Goal: Contribute content: Contribute content

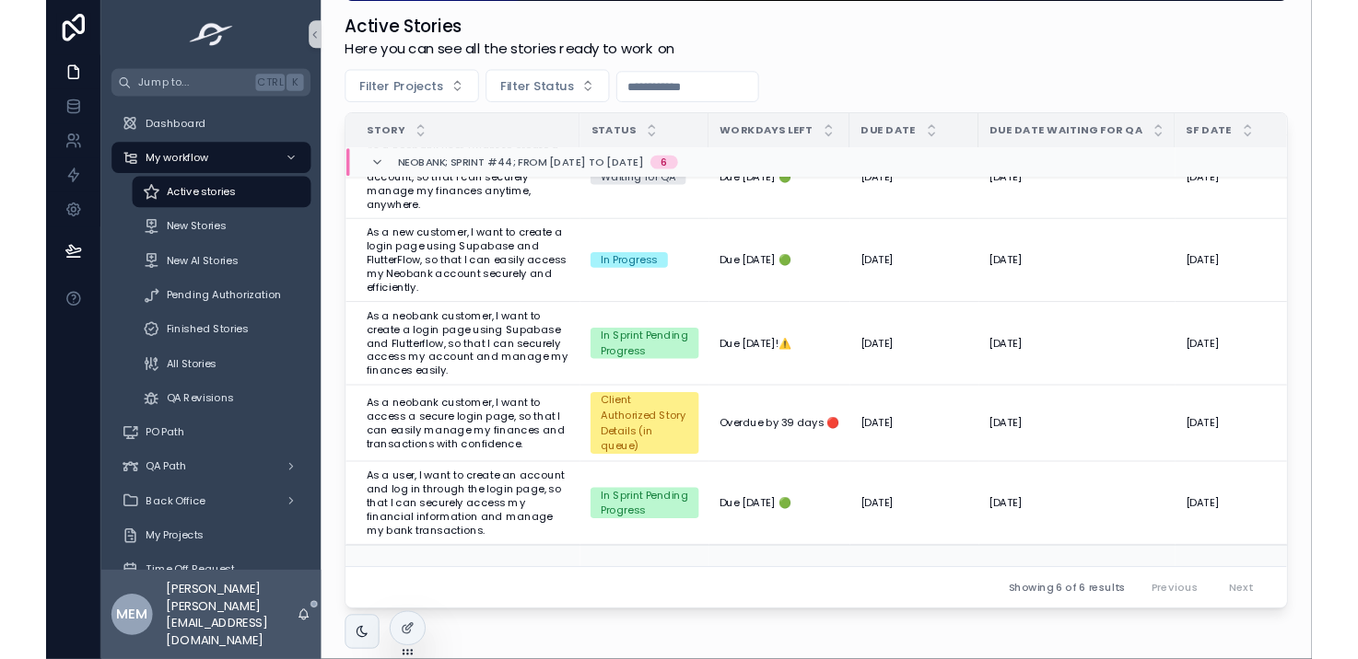
scroll to position [301, 0]
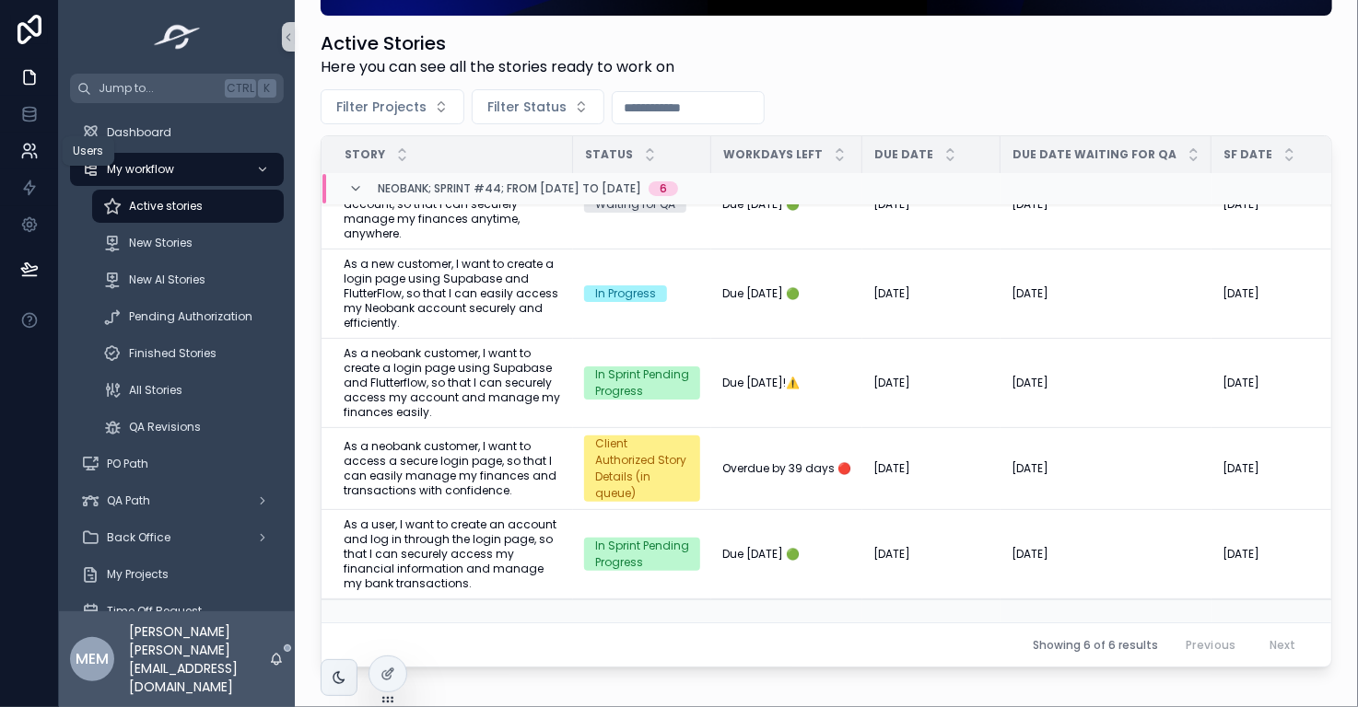
click at [22, 157] on icon at bounding box center [26, 156] width 9 height 5
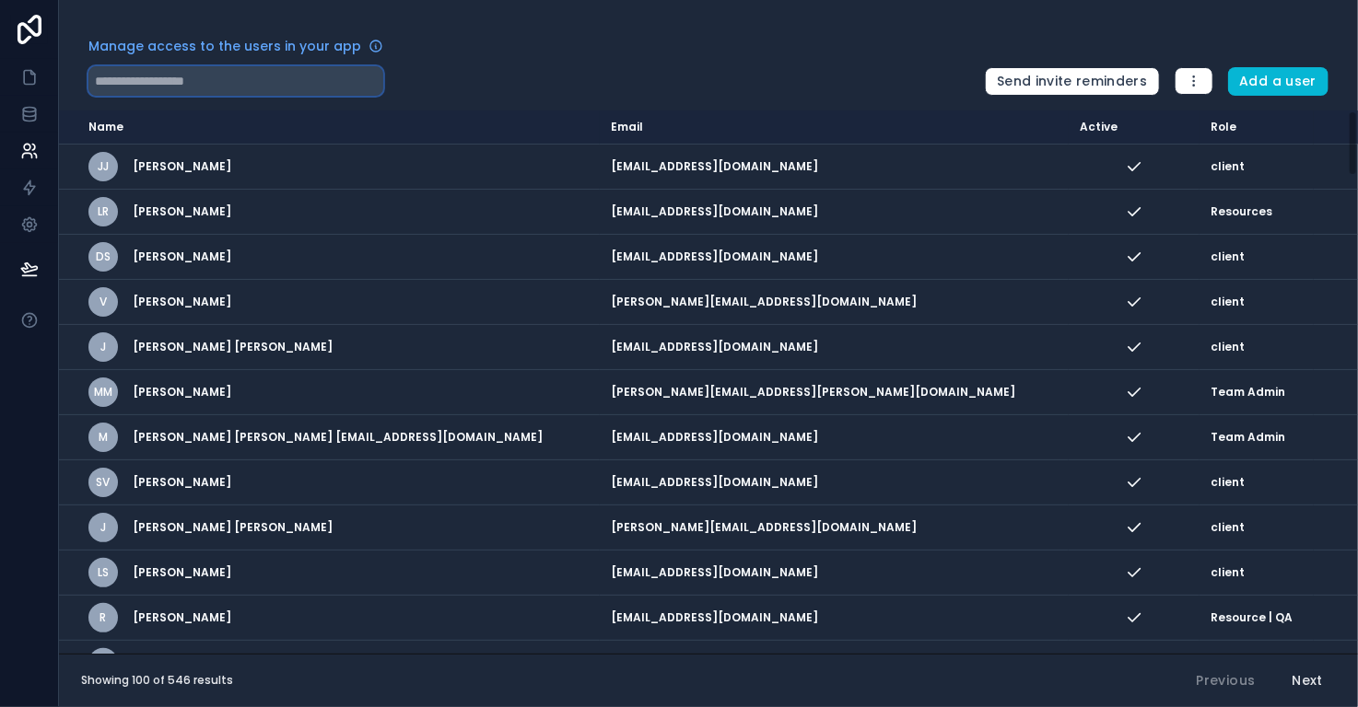
click at [259, 85] on input "text" at bounding box center [235, 80] width 295 height 29
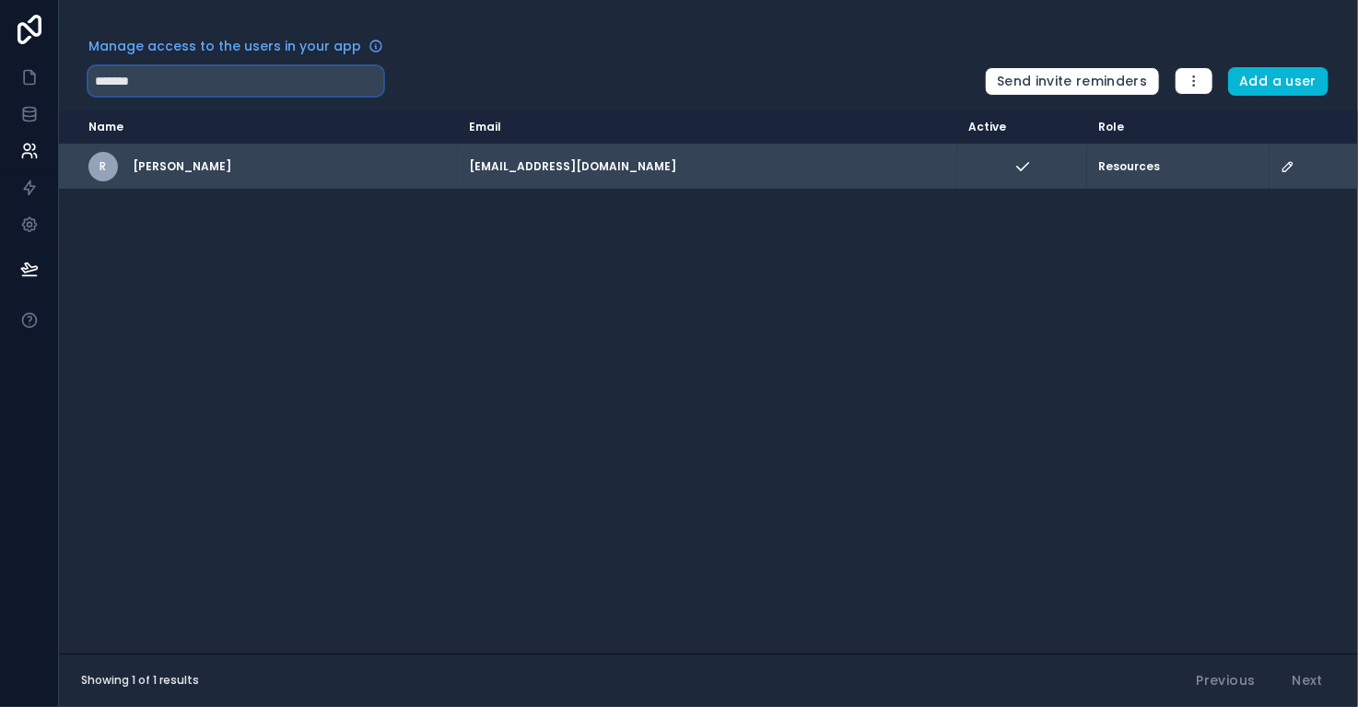
type input "*******"
click at [1286, 165] on icon "scrollable content" at bounding box center [1287, 166] width 9 height 9
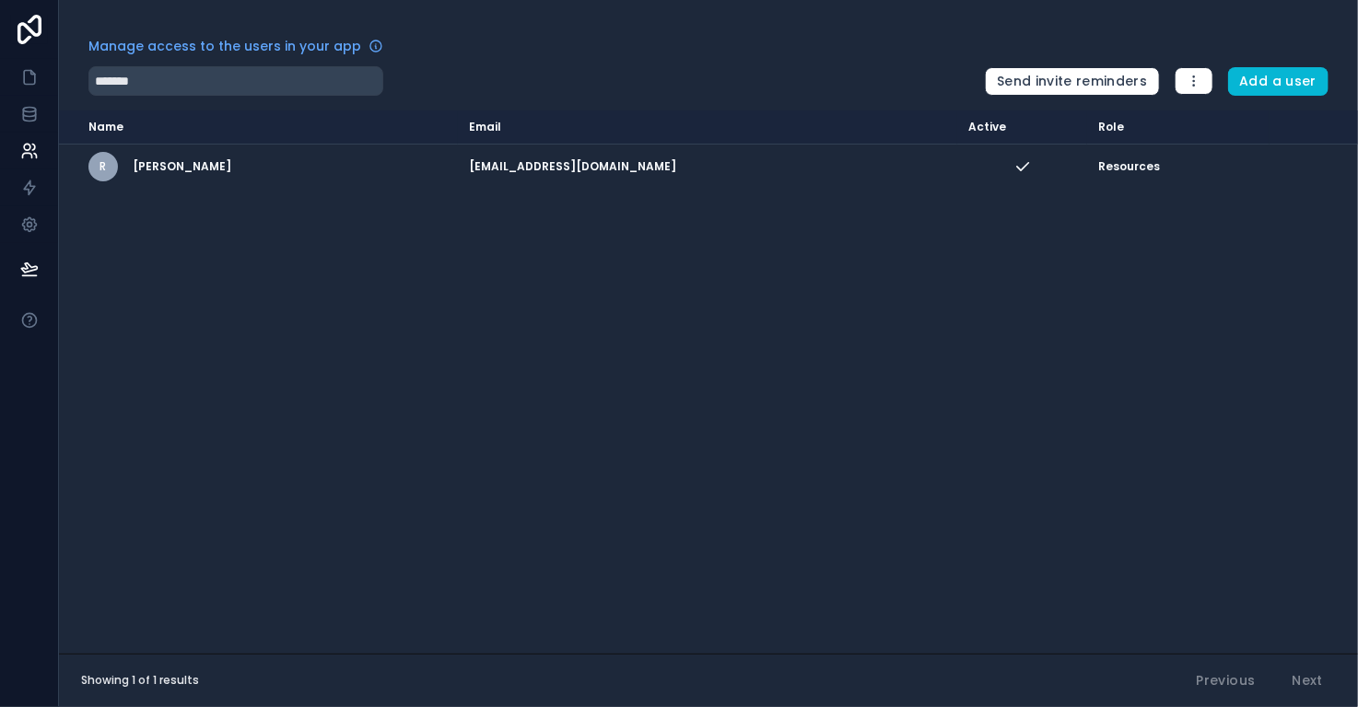
click at [1018, 491] on div "Name Email Active Role [DOMAIN_NAME] R [PERSON_NAME] [EMAIL_ADDRESS][DOMAIN_NAM…" at bounding box center [708, 382] width 1299 height 543
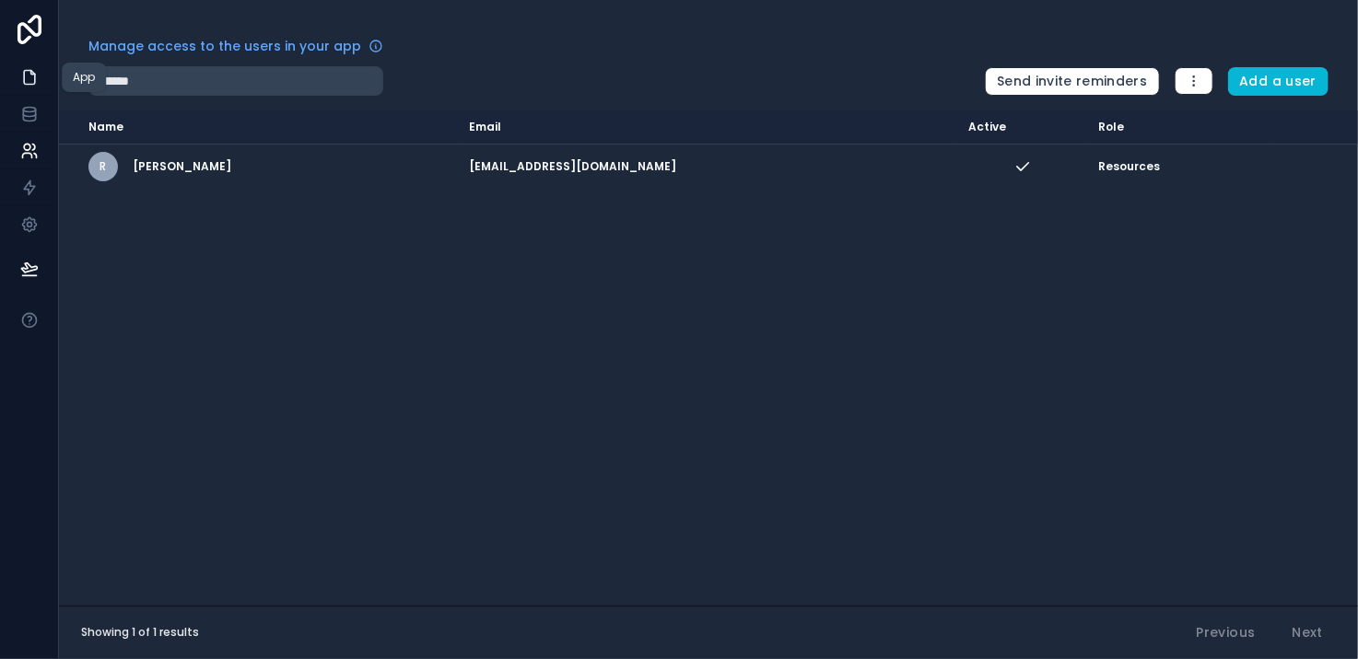
click at [36, 73] on icon at bounding box center [29, 77] width 18 height 18
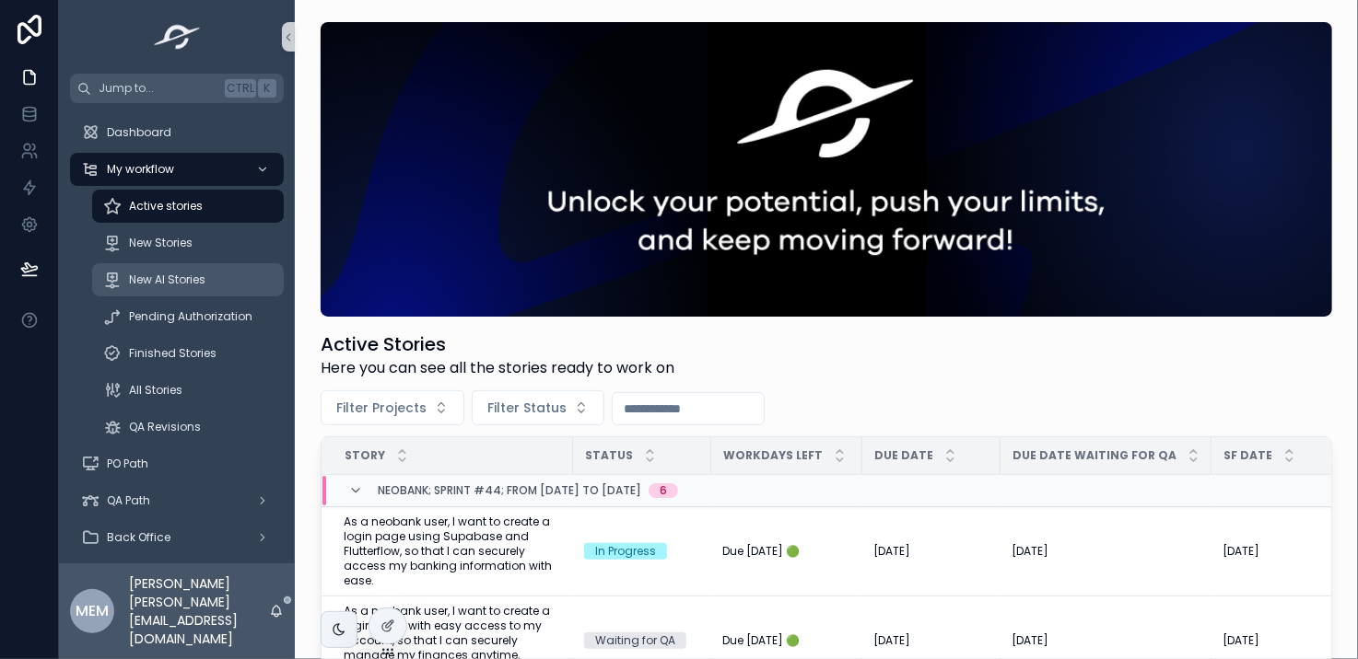
click at [171, 278] on span "New AI Stories" at bounding box center [167, 280] width 76 height 15
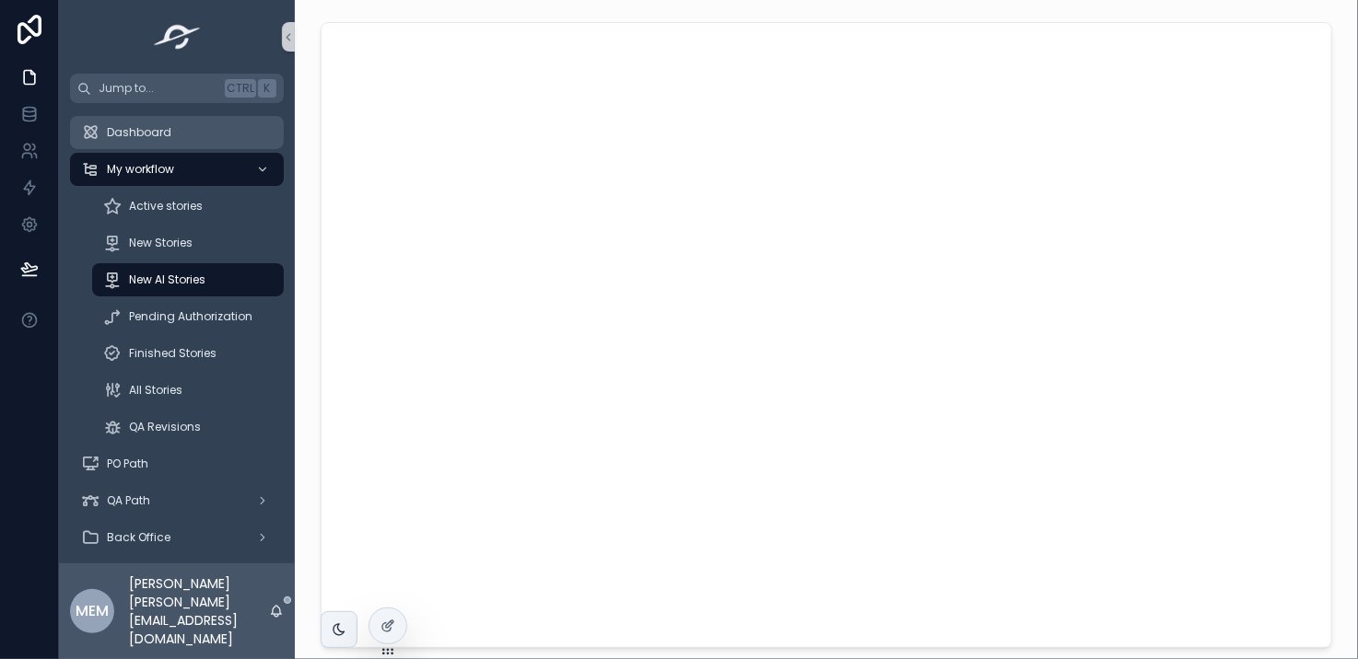
click at [122, 135] on span "Dashboard" at bounding box center [139, 132] width 64 height 15
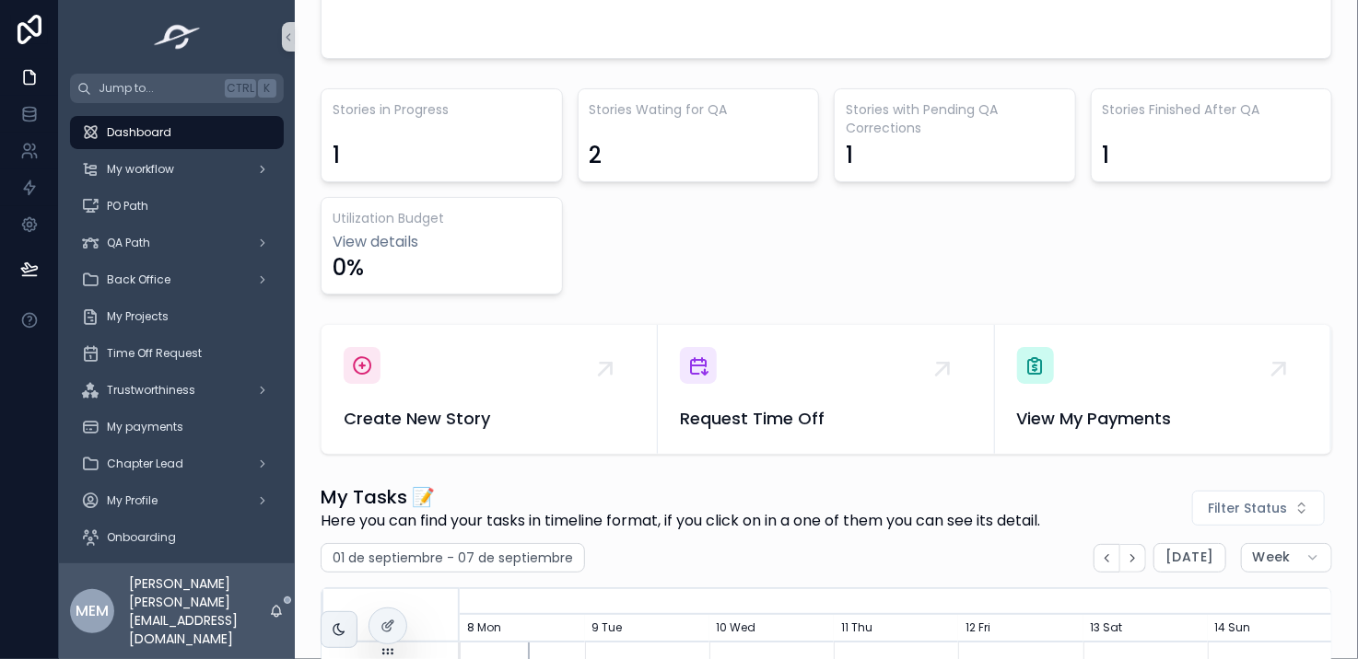
scroll to position [507, 0]
click at [468, 412] on span "Create New Story" at bounding box center [489, 421] width 291 height 26
click at [464, 415] on div "Hi [PERSON_NAME] [PERSON_NAME]! 👋🏼 🚀 This space is designed for you to manage y…" at bounding box center [826, 329] width 1063 height 659
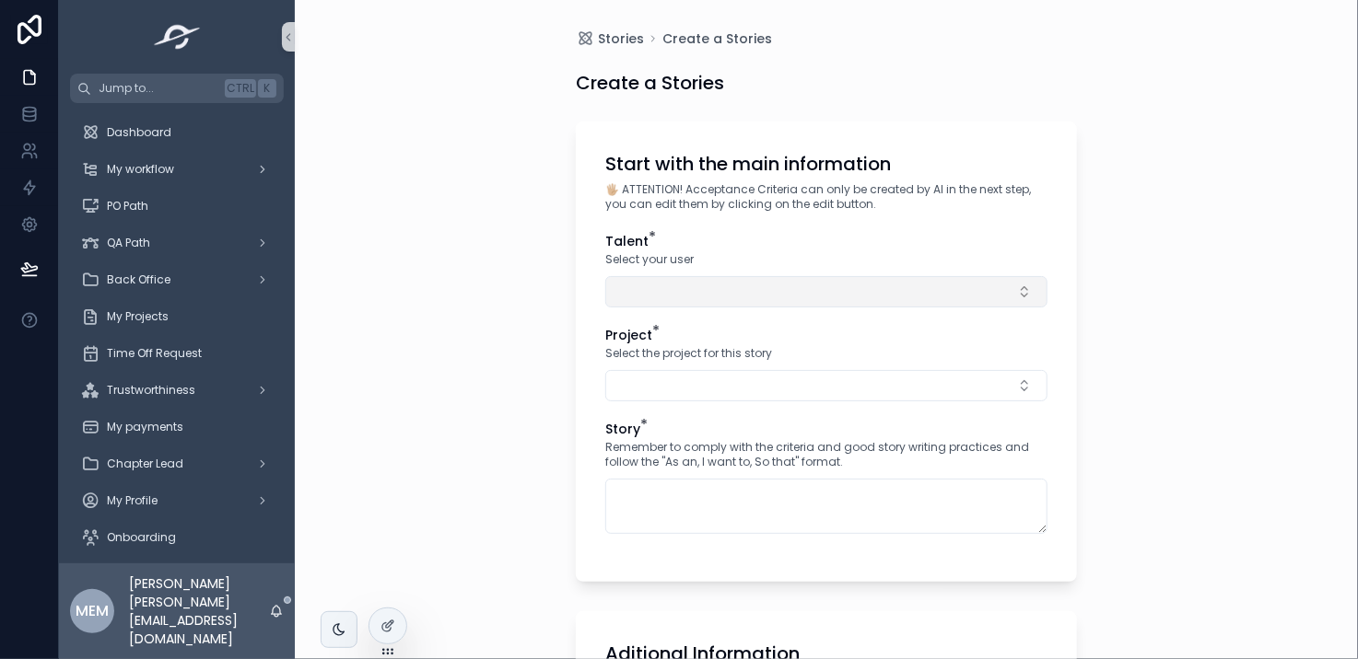
click at [686, 294] on button "Select Button" at bounding box center [826, 291] width 442 height 31
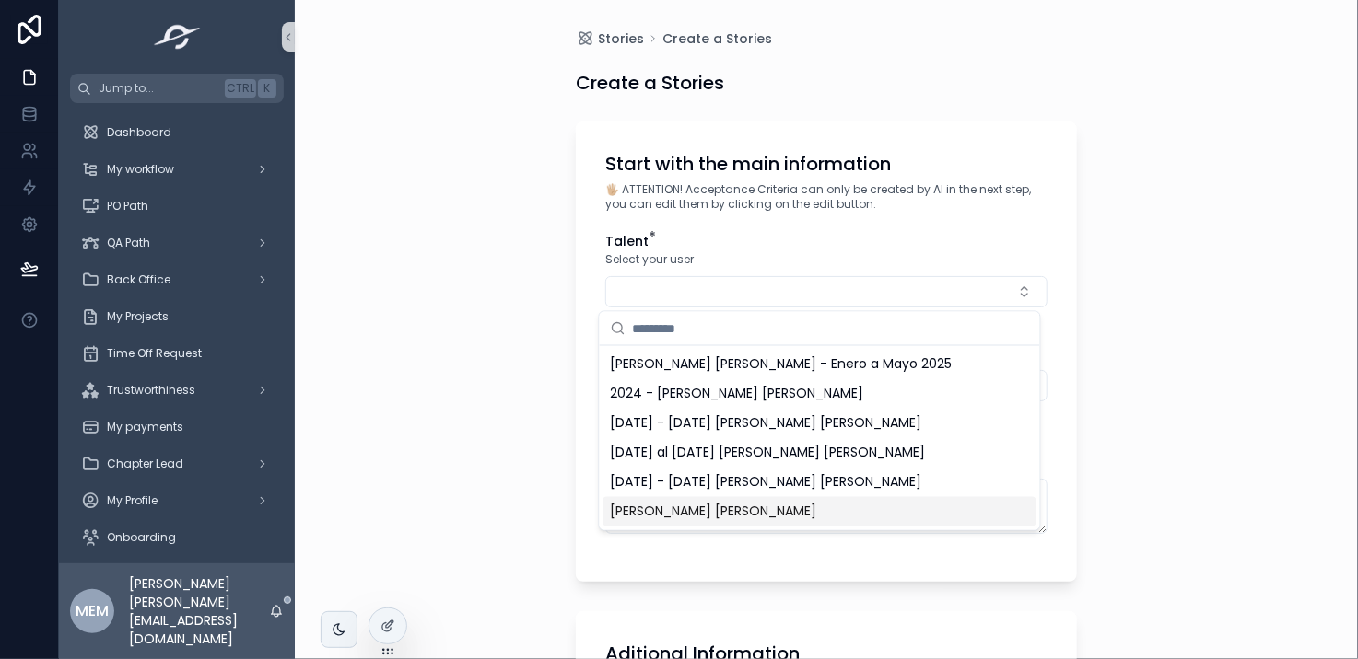
click at [752, 507] on span "[PERSON_NAME] [PERSON_NAME]" at bounding box center [714, 512] width 206 height 18
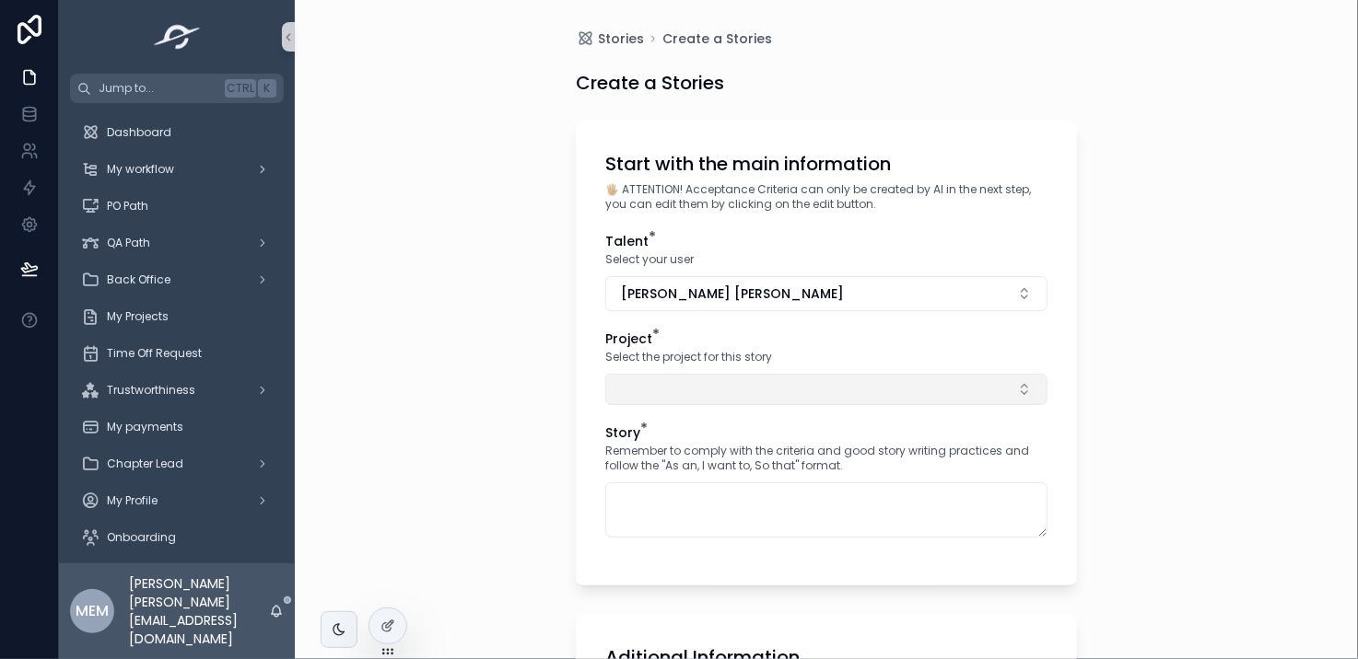
click at [816, 388] on button "Select Button" at bounding box center [826, 389] width 442 height 31
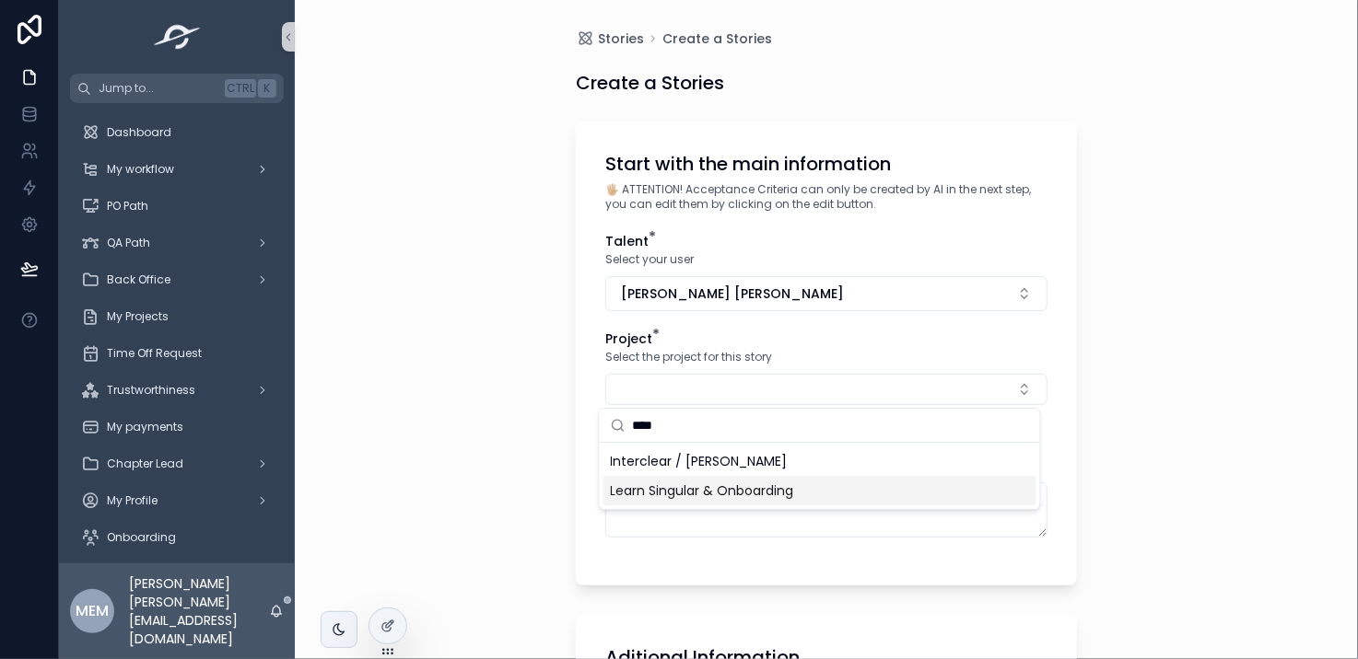
type input "****"
click at [803, 490] on div "Learn Singular & Onboarding" at bounding box center [819, 490] width 433 height 29
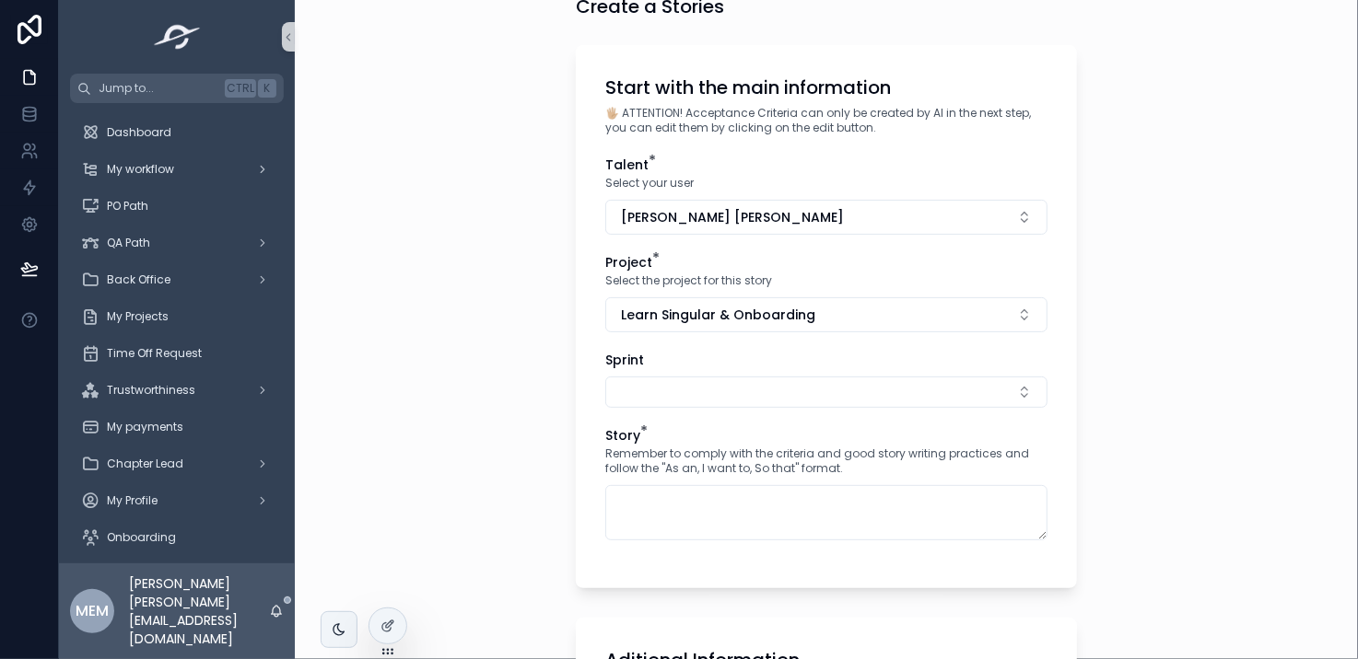
scroll to position [77, 0]
click at [791, 394] on button "Select Button" at bounding box center [826, 391] width 442 height 31
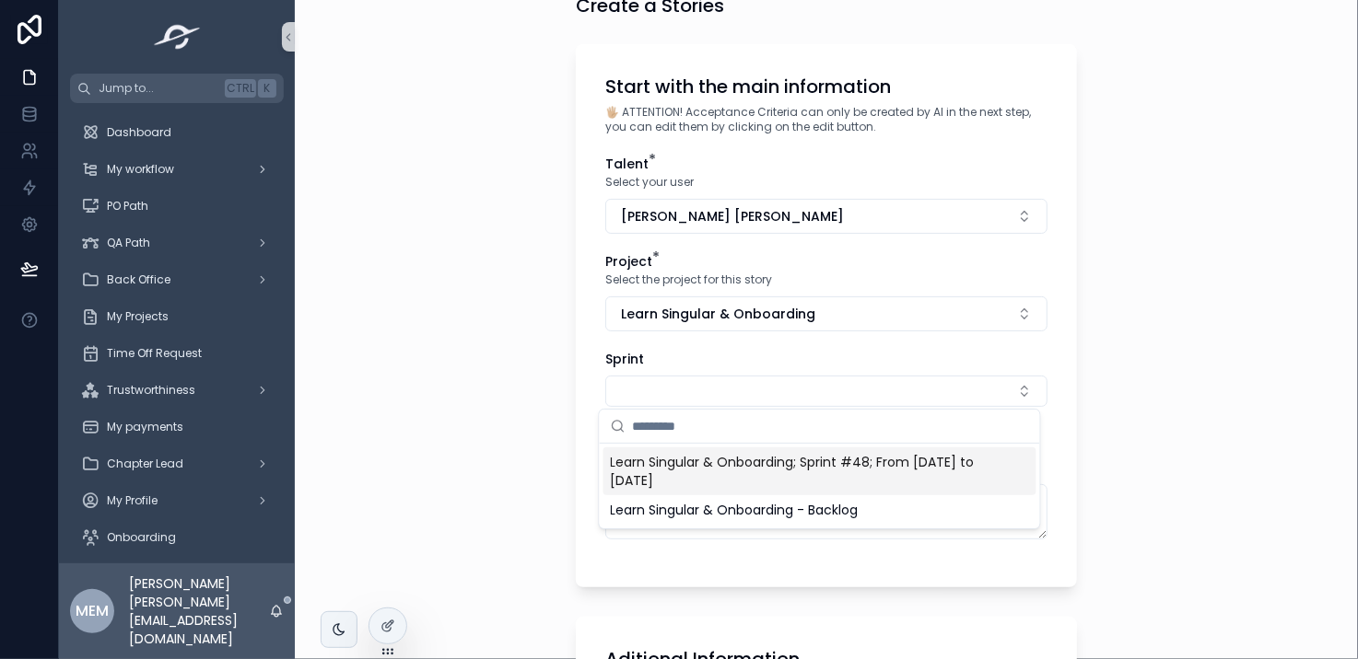
click at [735, 480] on span "Learn Singular & Onboarding; Sprint #48; From [DATE] to [DATE]" at bounding box center [809, 471] width 396 height 37
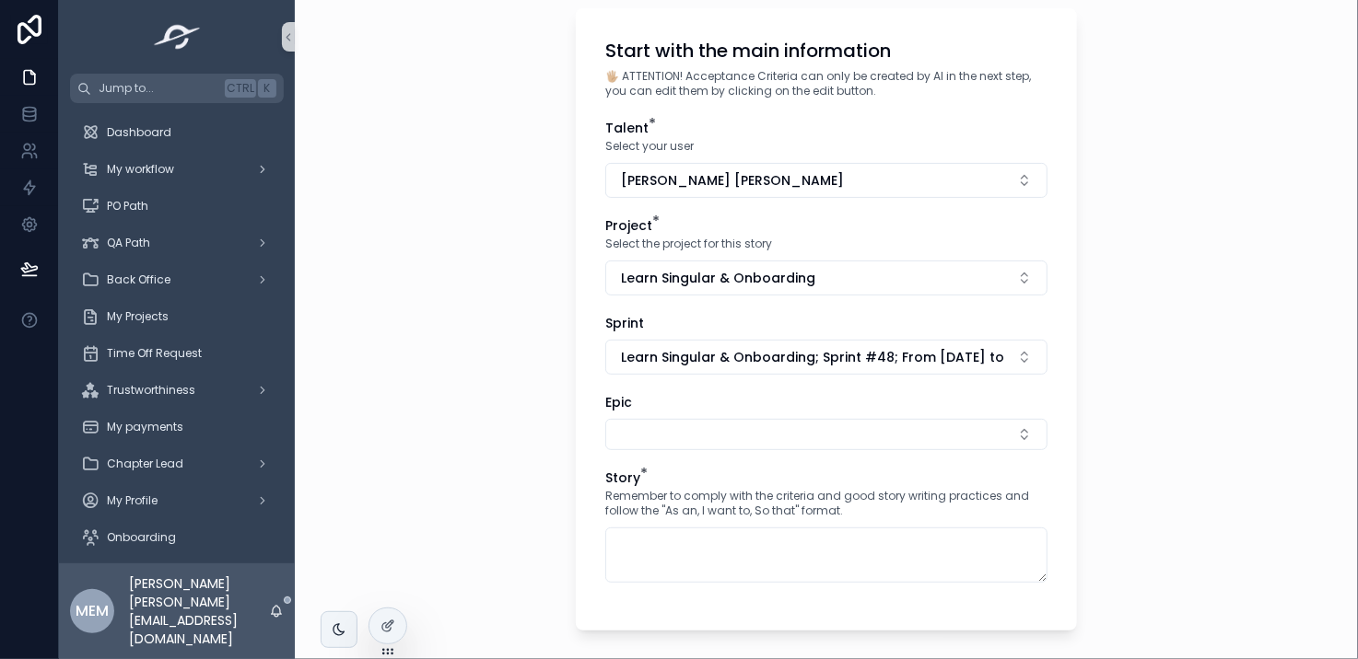
scroll to position [114, 0]
click at [770, 437] on button "Select Button" at bounding box center [826, 433] width 442 height 31
click at [1134, 442] on div "Stories Create a Stories Create a Stories Start with the main information 🖐🏼 AT…" at bounding box center [826, 215] width 1063 height 659
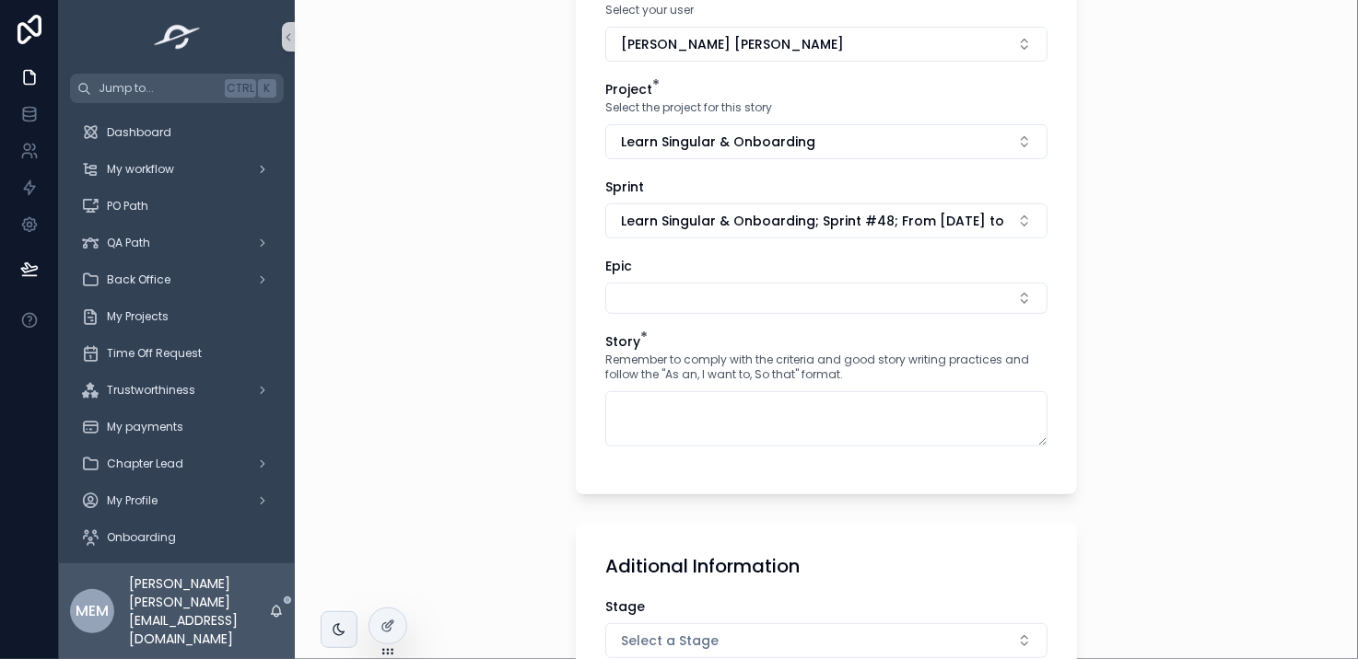
scroll to position [251, 0]
click at [847, 375] on span "Remember to comply with the criteria and good story writing practices and follo…" at bounding box center [826, 366] width 442 height 29
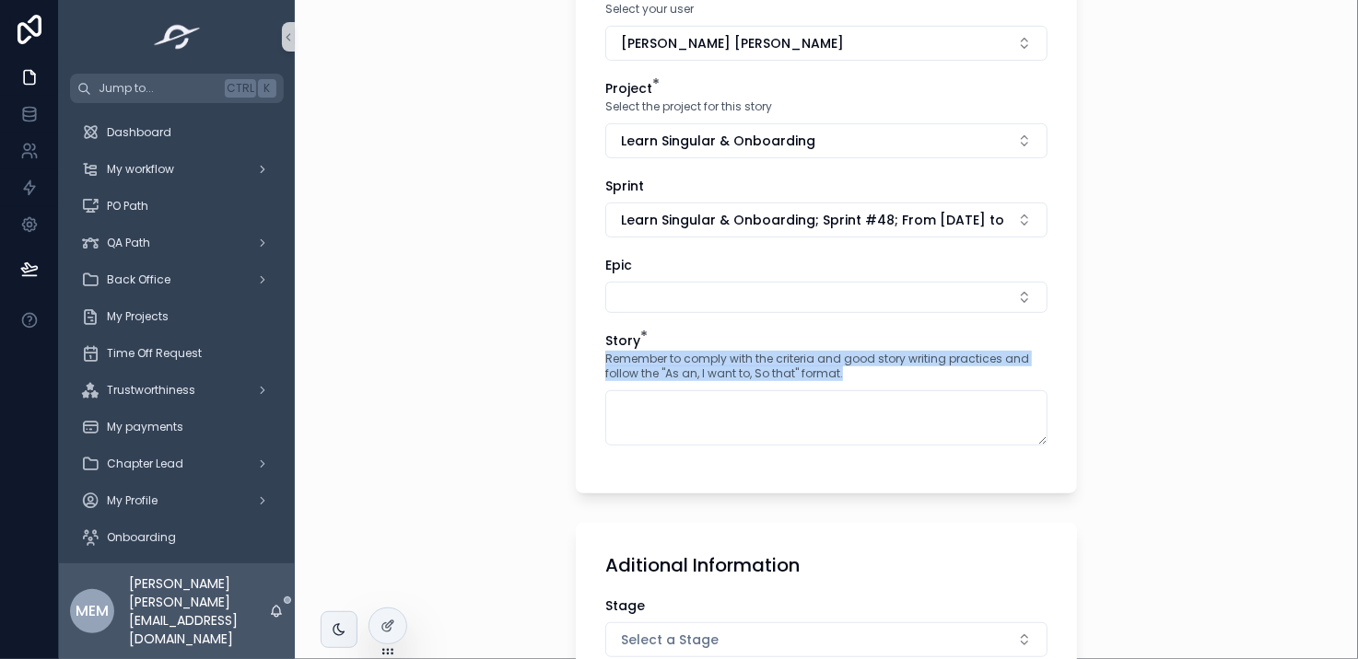
click at [847, 375] on span "Remember to comply with the criteria and good story writing practices and follo…" at bounding box center [826, 366] width 442 height 29
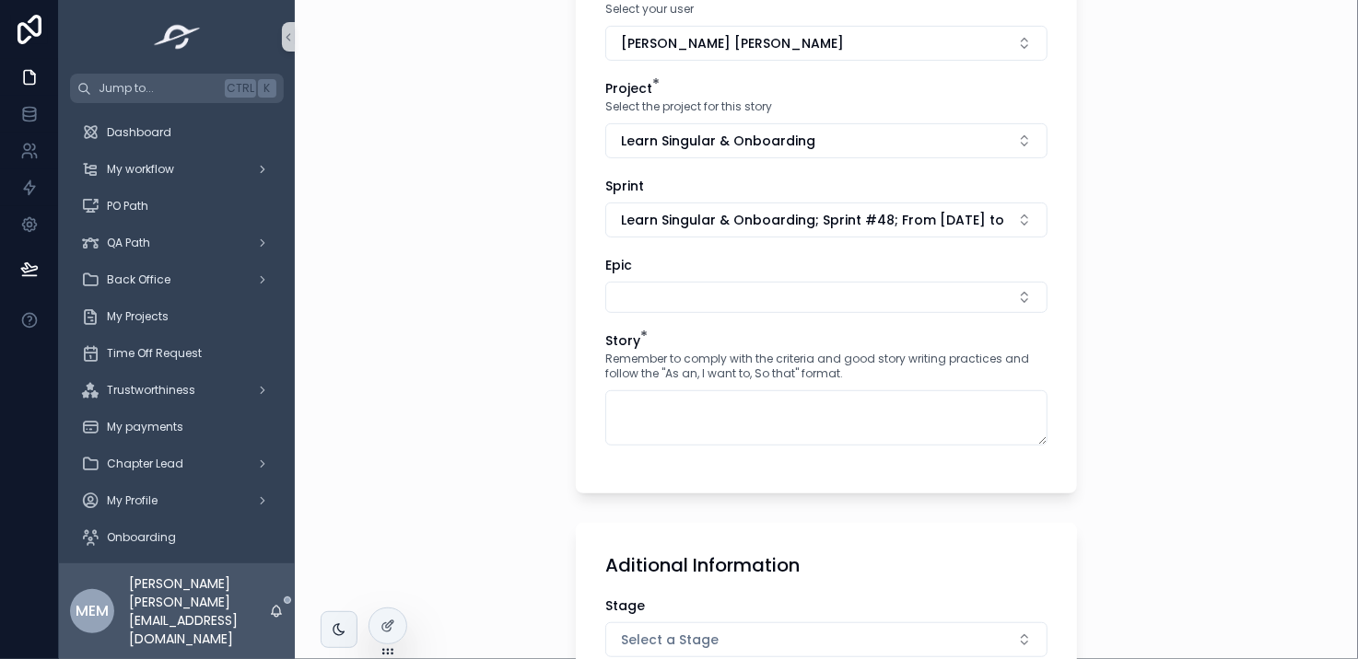
click at [821, 258] on div "Epic" at bounding box center [826, 265] width 442 height 18
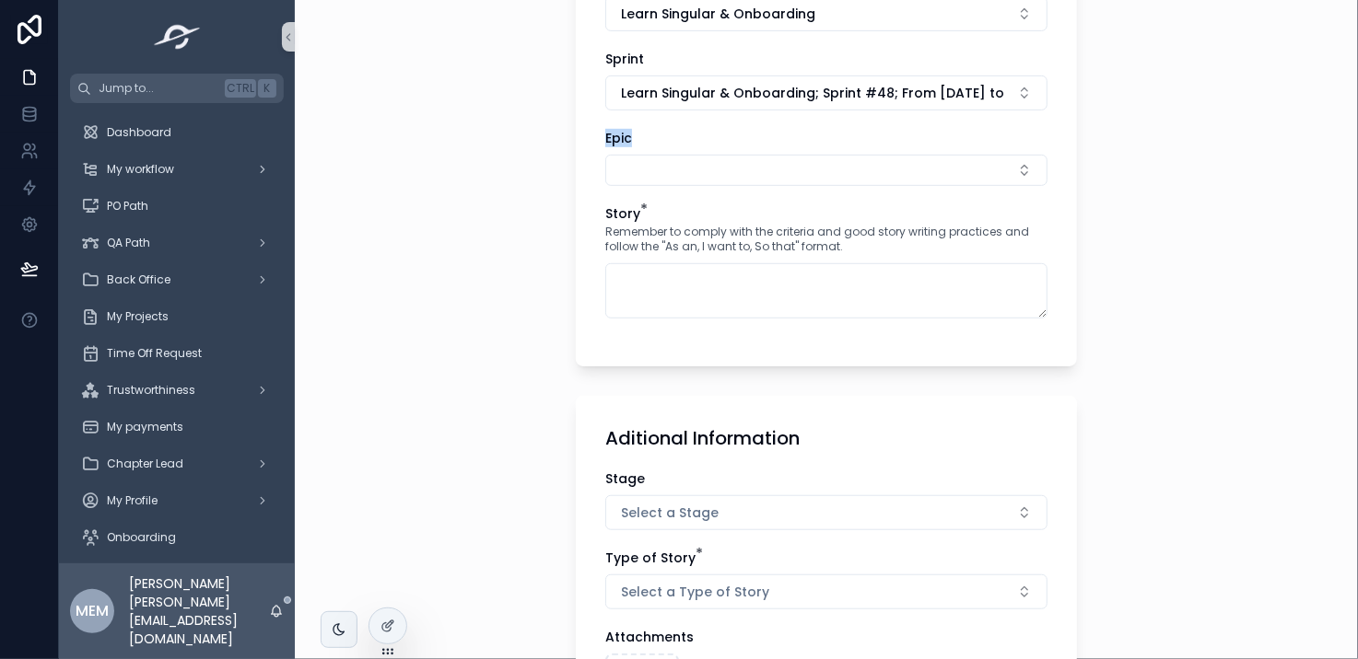
scroll to position [379, 0]
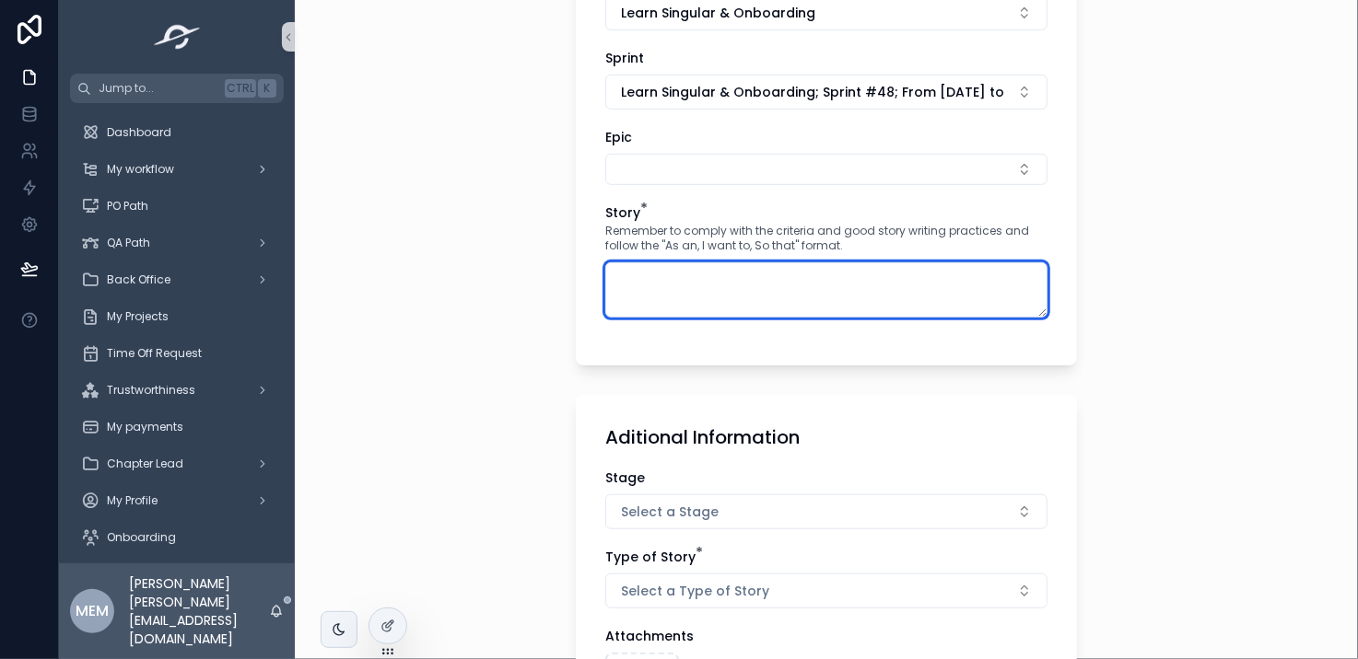
click at [821, 278] on textarea "scrollable content" at bounding box center [826, 289] width 442 height 55
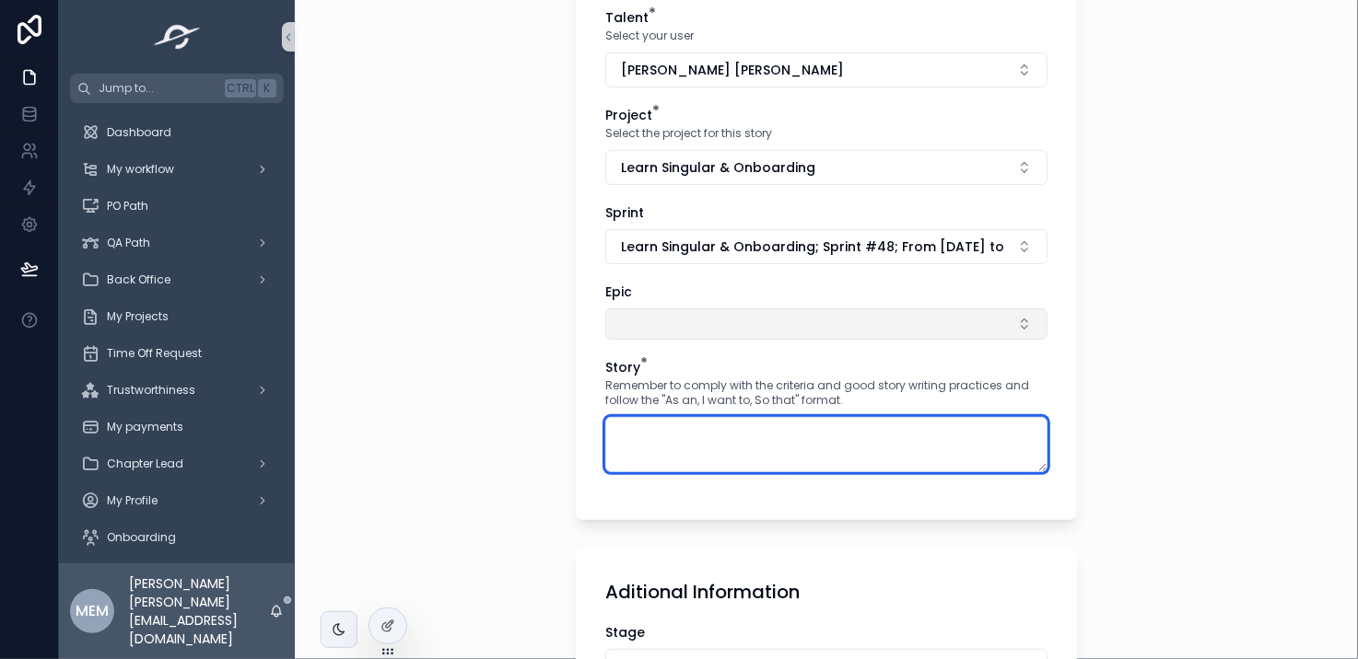
scroll to position [225, 0]
paste textarea "**********"
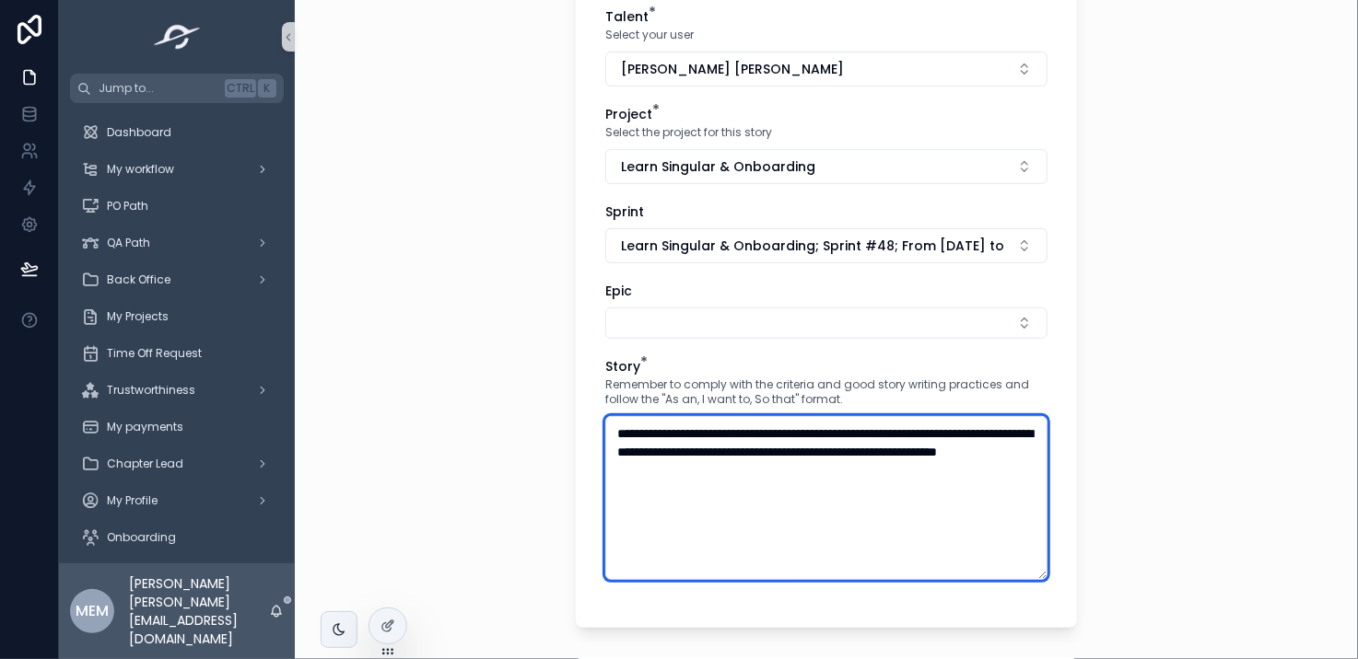
click at [730, 523] on textarea "**********" at bounding box center [826, 498] width 442 height 164
type textarea "**********"
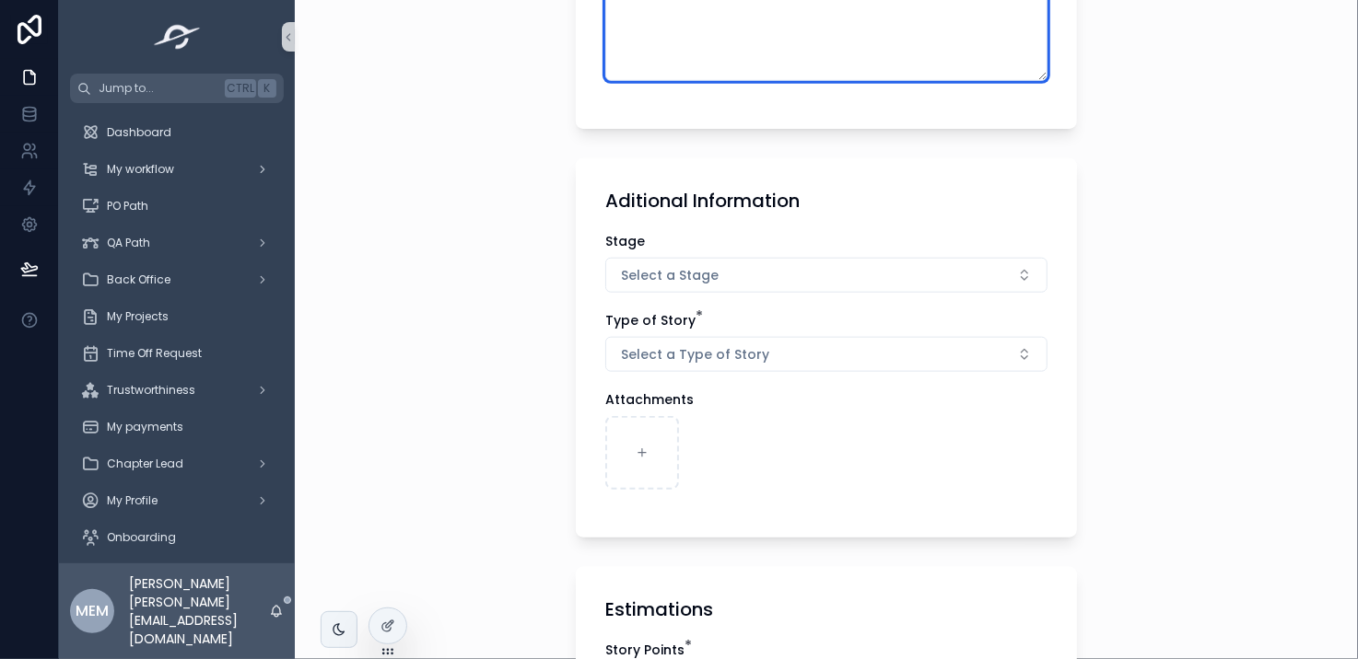
scroll to position [732, 0]
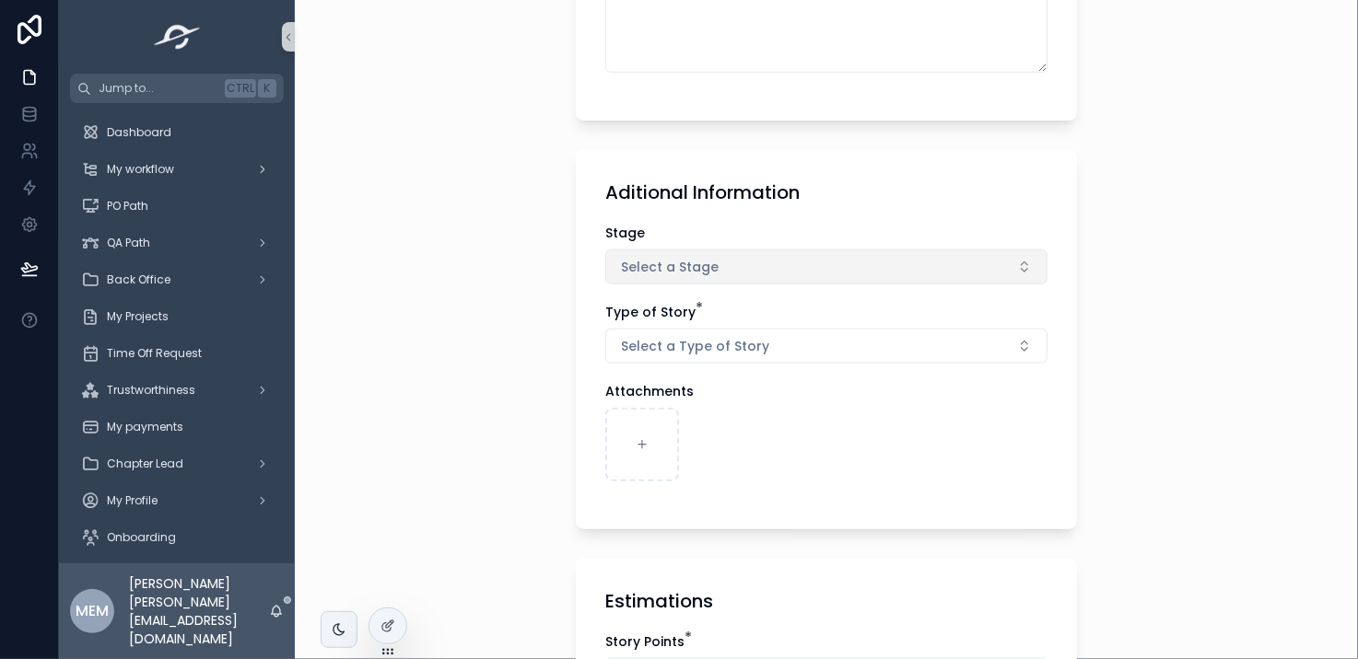
click at [765, 272] on button "Select a Stage" at bounding box center [826, 267] width 442 height 35
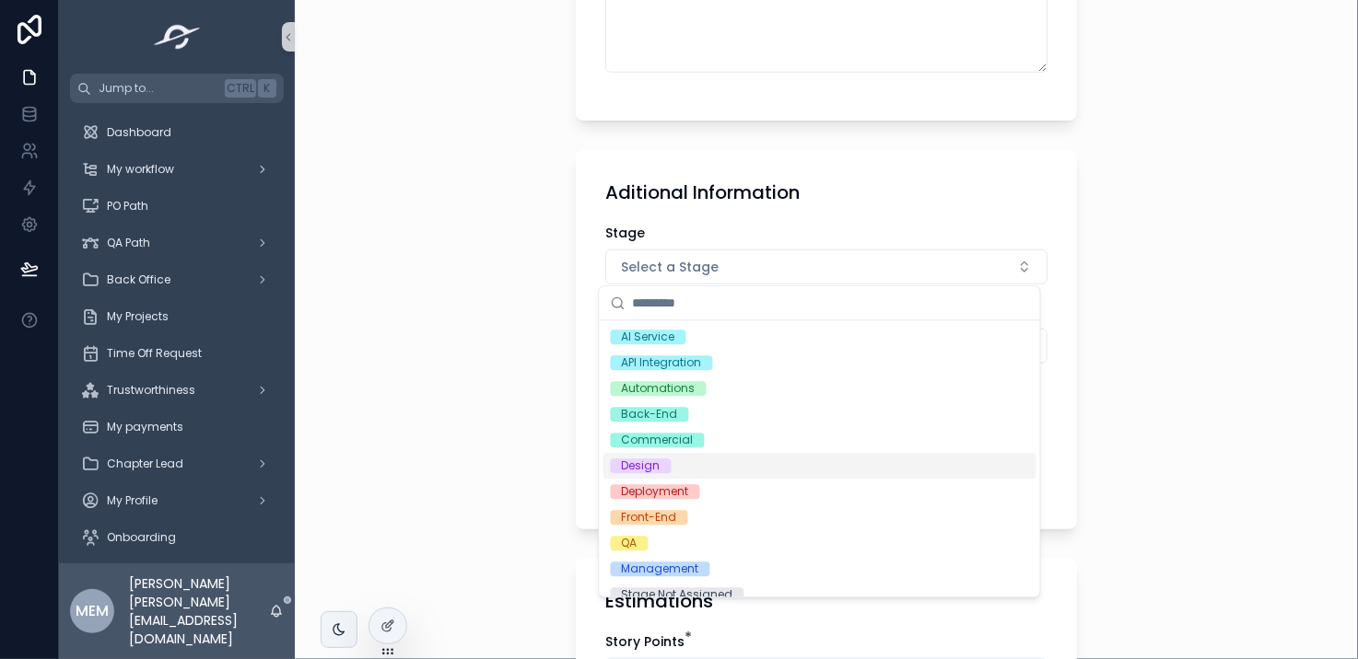
scroll to position [66, 0]
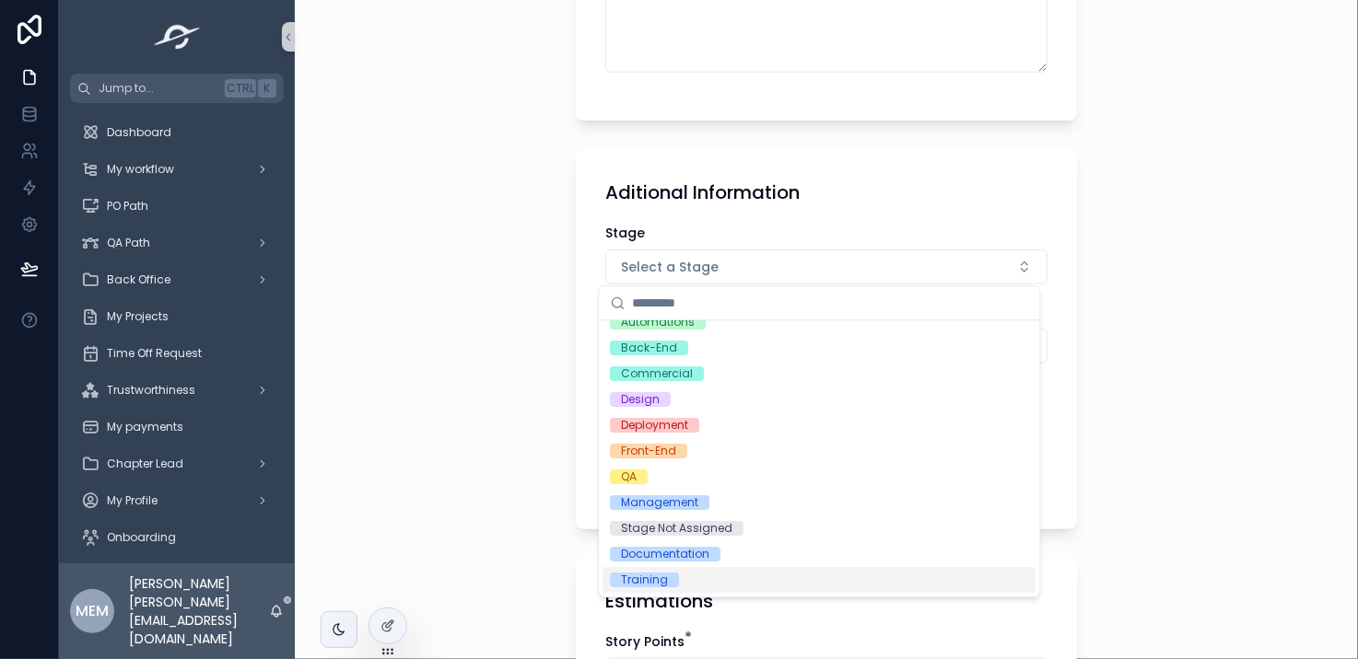
click at [694, 581] on div "Training" at bounding box center [819, 580] width 433 height 26
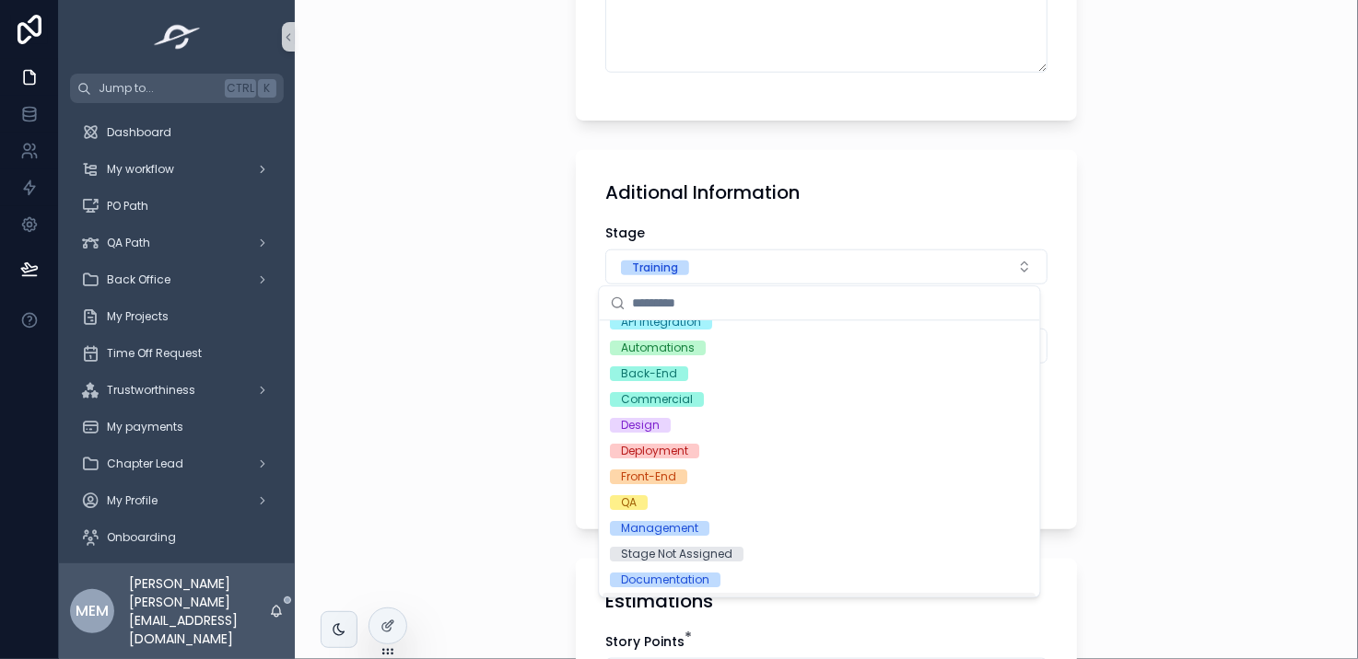
scroll to position [92, 0]
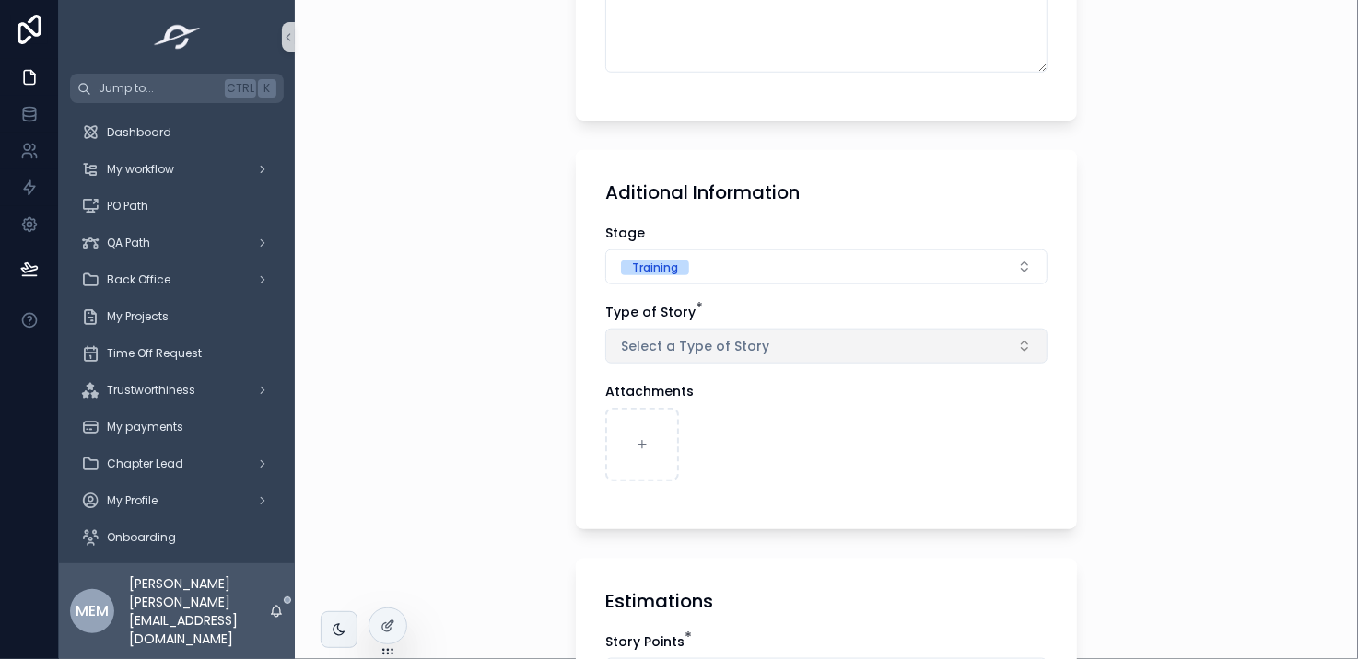
click at [786, 349] on button "Select a Type of Story" at bounding box center [826, 346] width 442 height 35
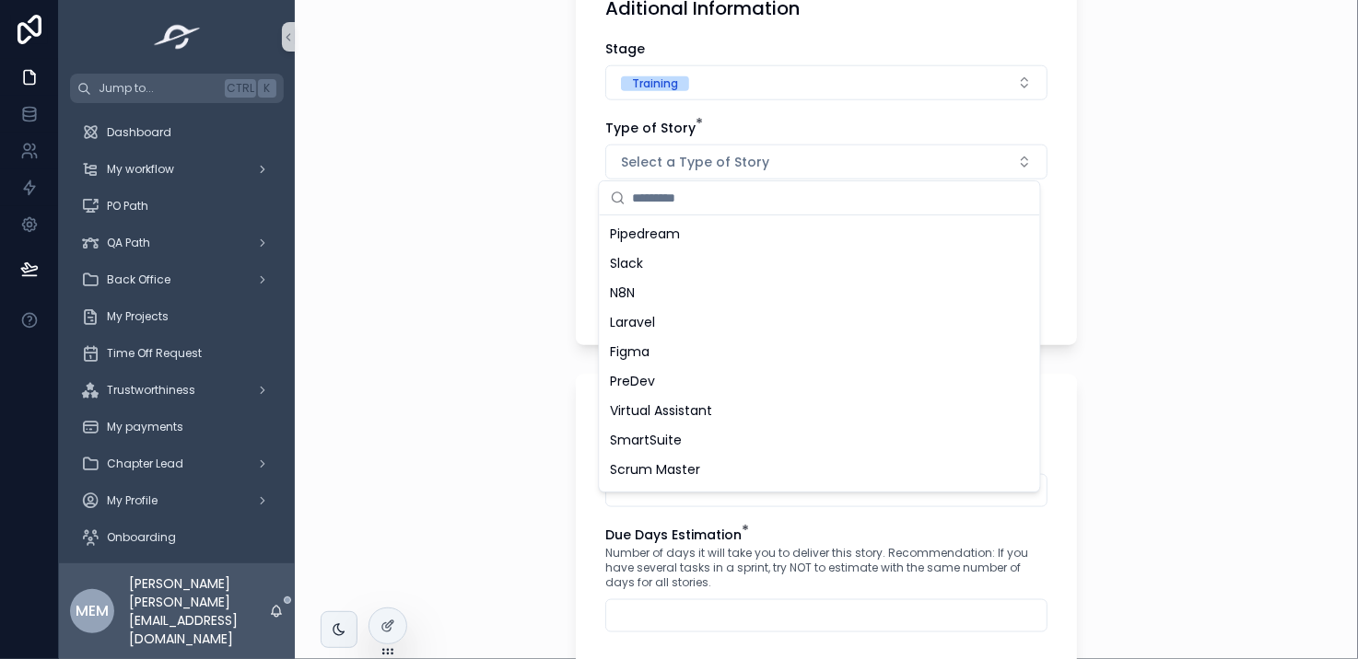
scroll to position [0, 0]
click at [814, 232] on div "Vercel" at bounding box center [819, 233] width 433 height 29
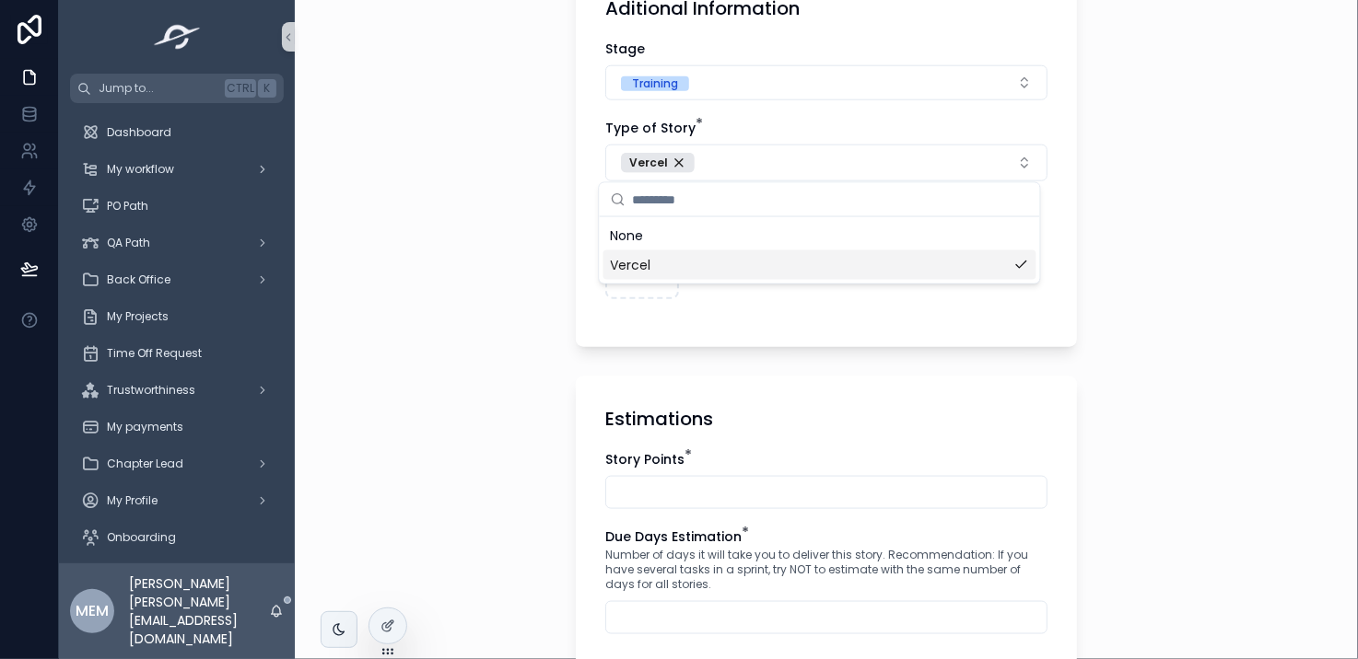
click at [1157, 286] on div "**********" at bounding box center [826, 329] width 1063 height 659
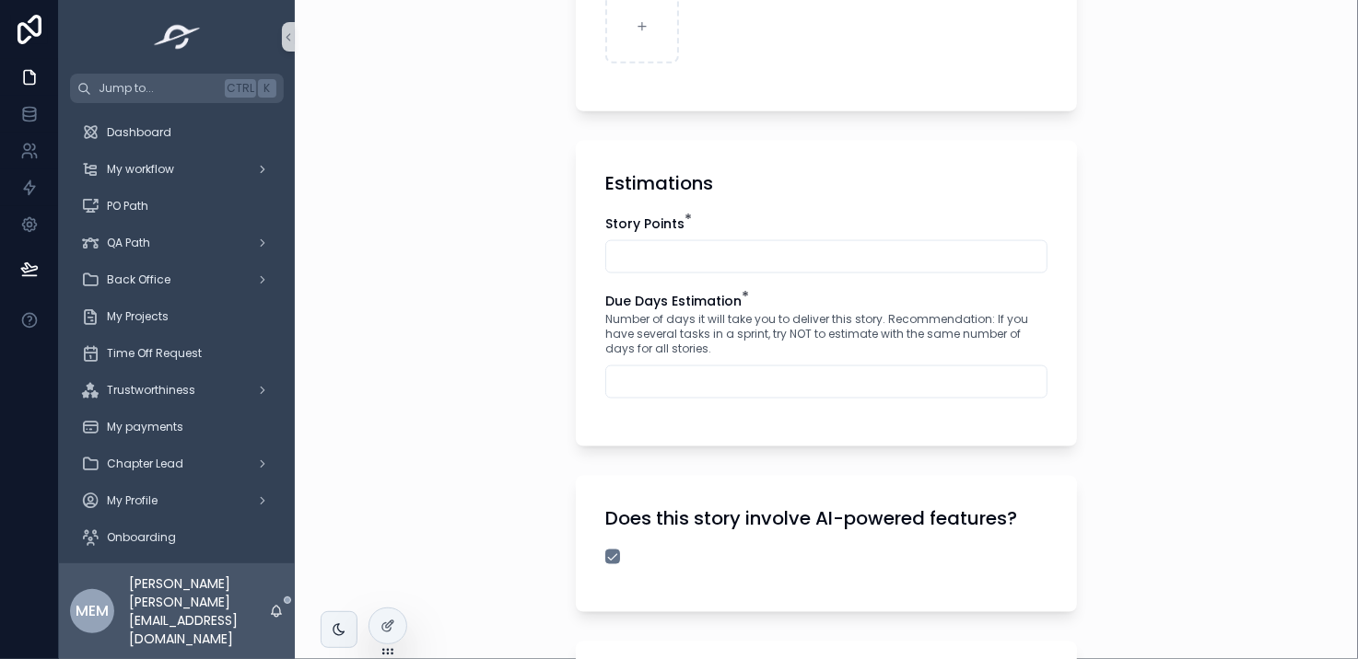
scroll to position [1153, 0]
click at [752, 250] on input "scrollable content" at bounding box center [826, 256] width 440 height 26
click at [636, 316] on span "Number of days it will take you to deliver this story. Recommendation: If you h…" at bounding box center [826, 333] width 442 height 44
click at [697, 390] on input "scrollable content" at bounding box center [826, 381] width 440 height 26
click at [723, 261] on input "scrollable content" at bounding box center [826, 256] width 440 height 26
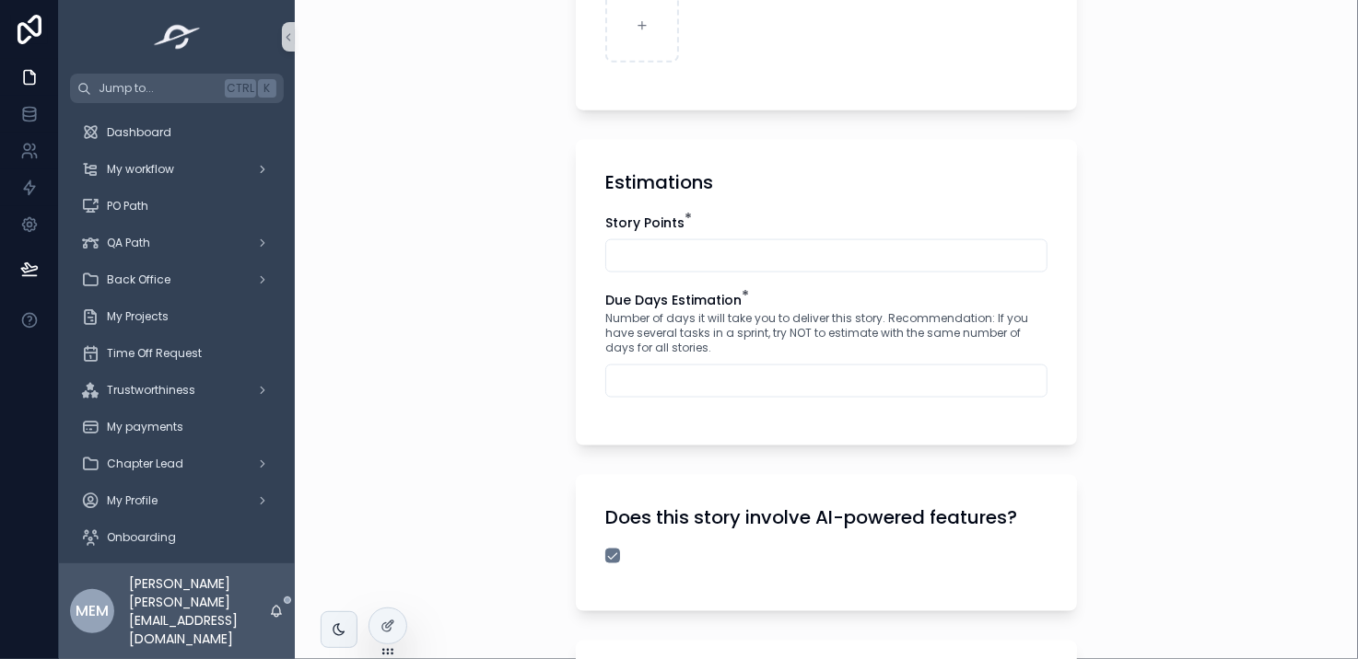
click at [717, 383] on input "scrollable content" at bounding box center [826, 381] width 440 height 26
click at [669, 247] on input "scrollable content" at bounding box center [826, 256] width 440 height 26
click at [653, 386] on input "scrollable content" at bounding box center [826, 381] width 440 height 26
click at [634, 221] on span "Story Points" at bounding box center [644, 223] width 79 height 18
click at [663, 376] on input "scrollable content" at bounding box center [826, 381] width 440 height 26
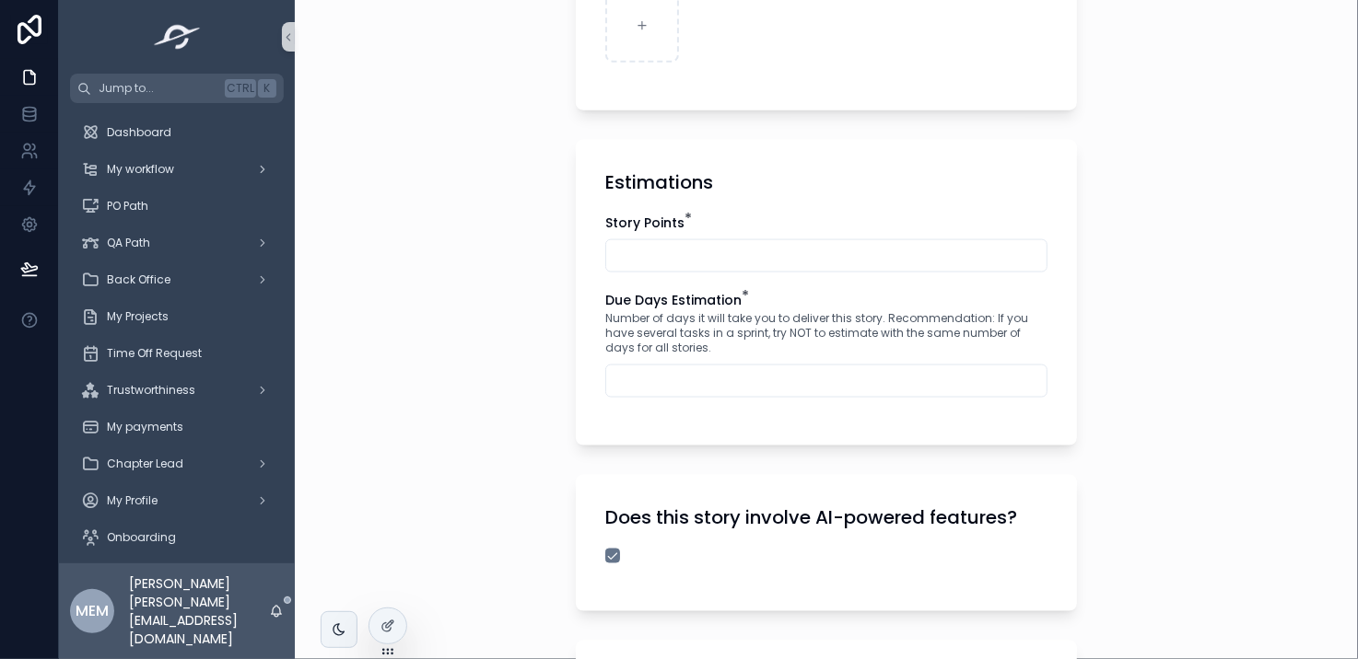
click at [1109, 417] on div "**********" at bounding box center [826, 329] width 1063 height 659
click at [914, 256] on input "scrollable content" at bounding box center [826, 256] width 440 height 26
type input "*"
click at [876, 388] on input "scrollable content" at bounding box center [826, 381] width 440 height 26
click at [1088, 376] on div "**********" at bounding box center [826, 329] width 1063 height 659
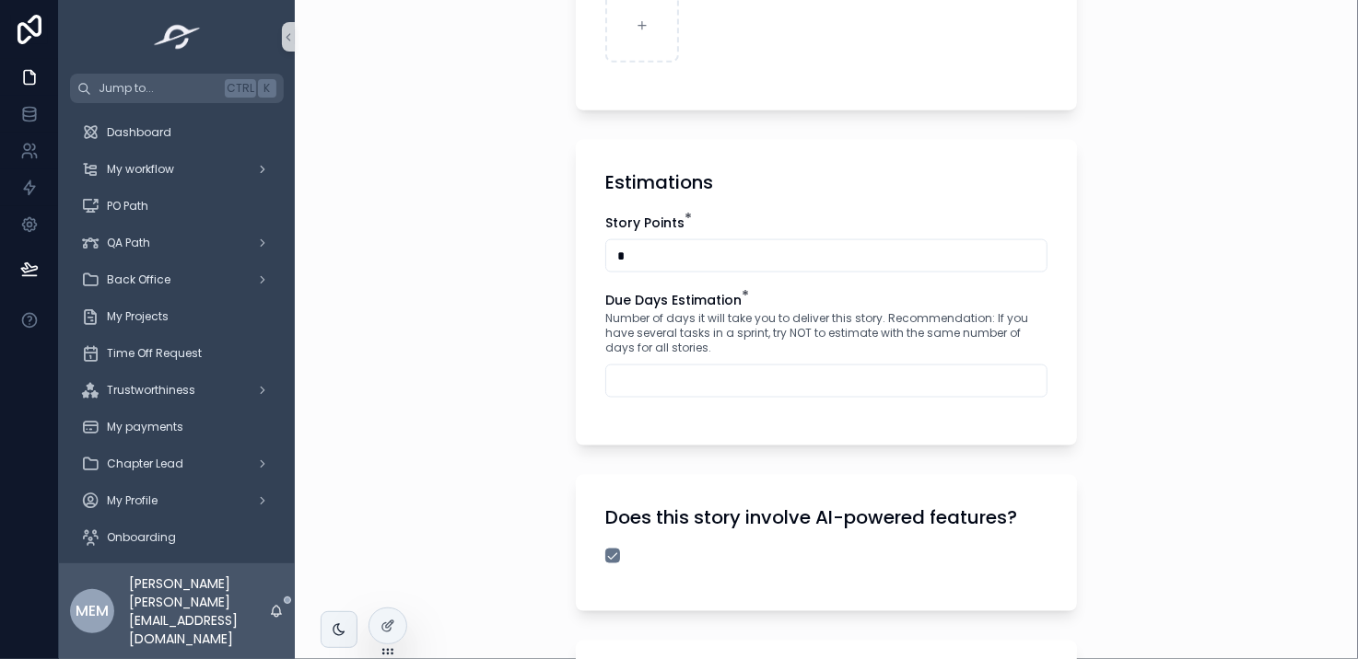
click at [782, 384] on input "scrollable content" at bounding box center [826, 381] width 440 height 26
type input "*"
click at [1126, 389] on div "**********" at bounding box center [826, 329] width 1063 height 659
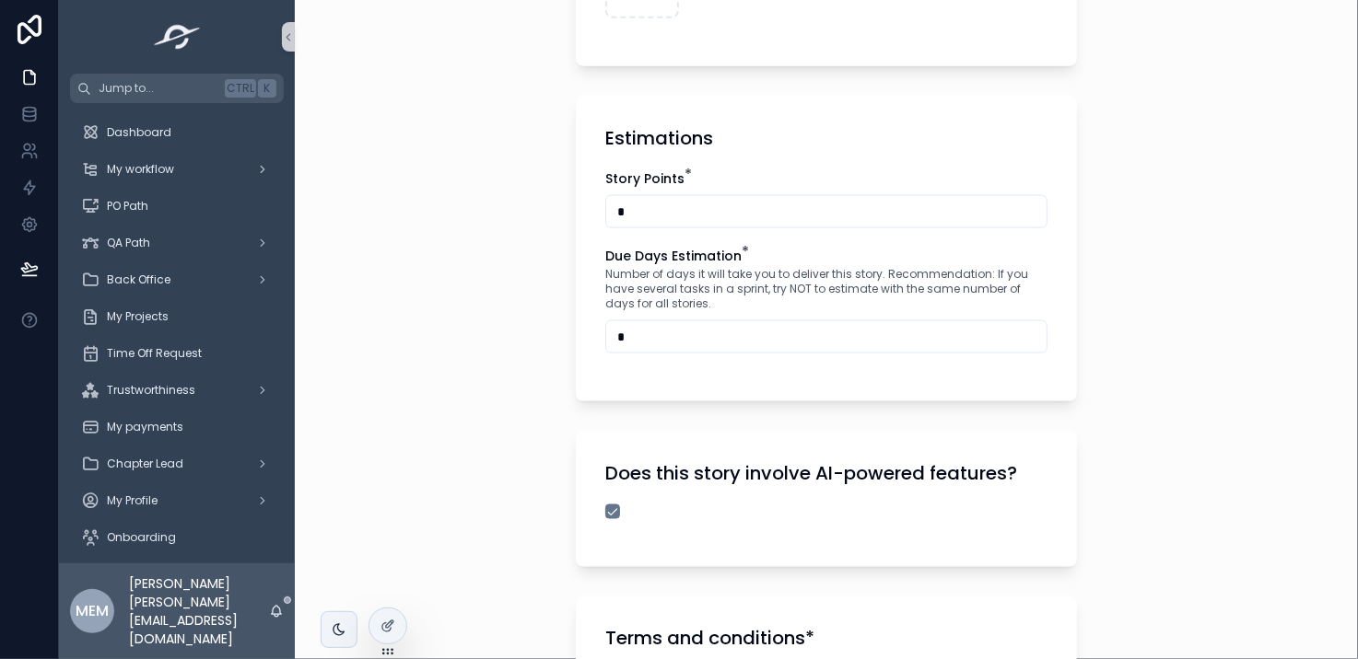
scroll to position [1196, 0]
click at [947, 217] on input "*" at bounding box center [826, 214] width 440 height 26
click at [803, 337] on input "*" at bounding box center [826, 339] width 440 height 26
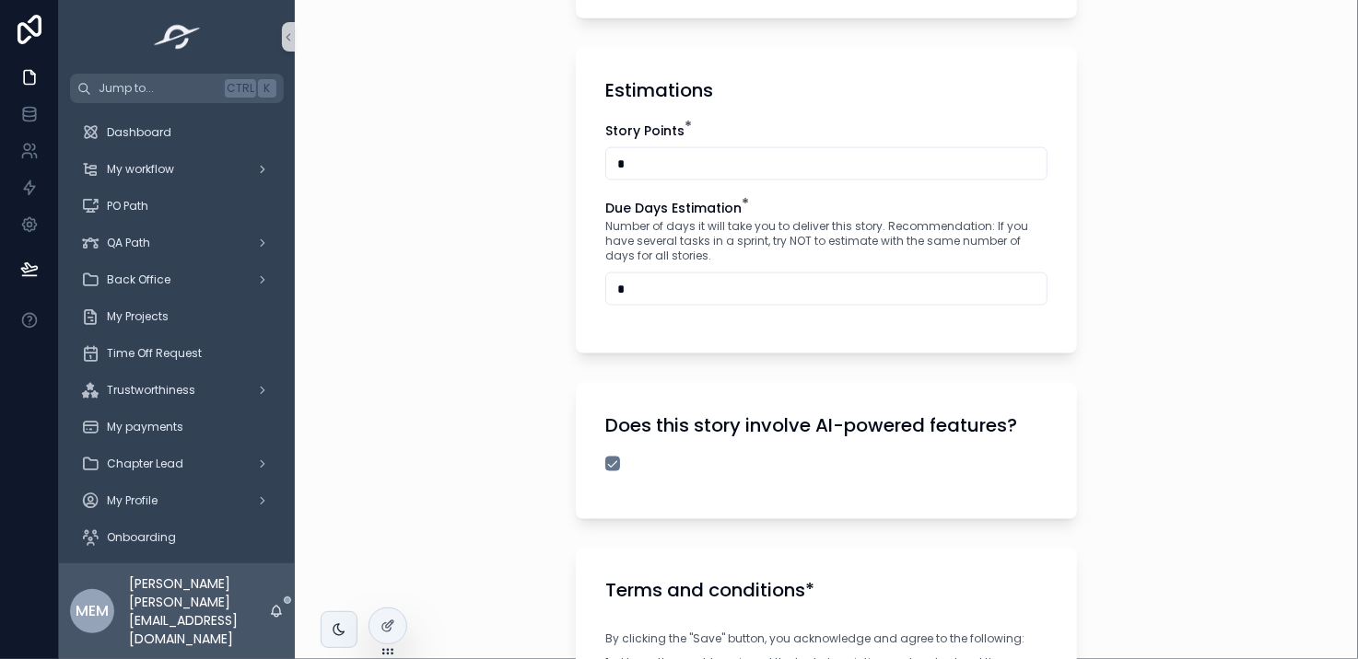
scroll to position [1248, 0]
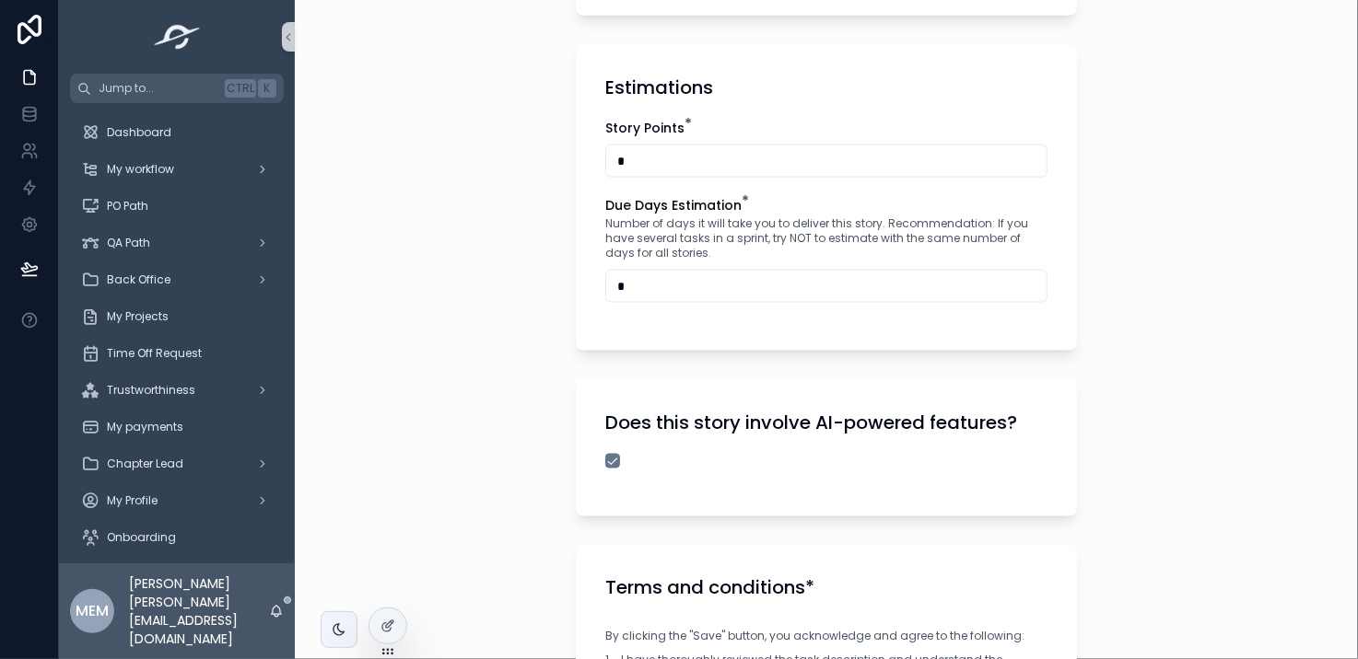
drag, startPoint x: 1117, startPoint y: 247, endPoint x: 1223, endPoint y: 143, distance: 148.5
click at [1223, 143] on div "**********" at bounding box center [826, 329] width 1063 height 659
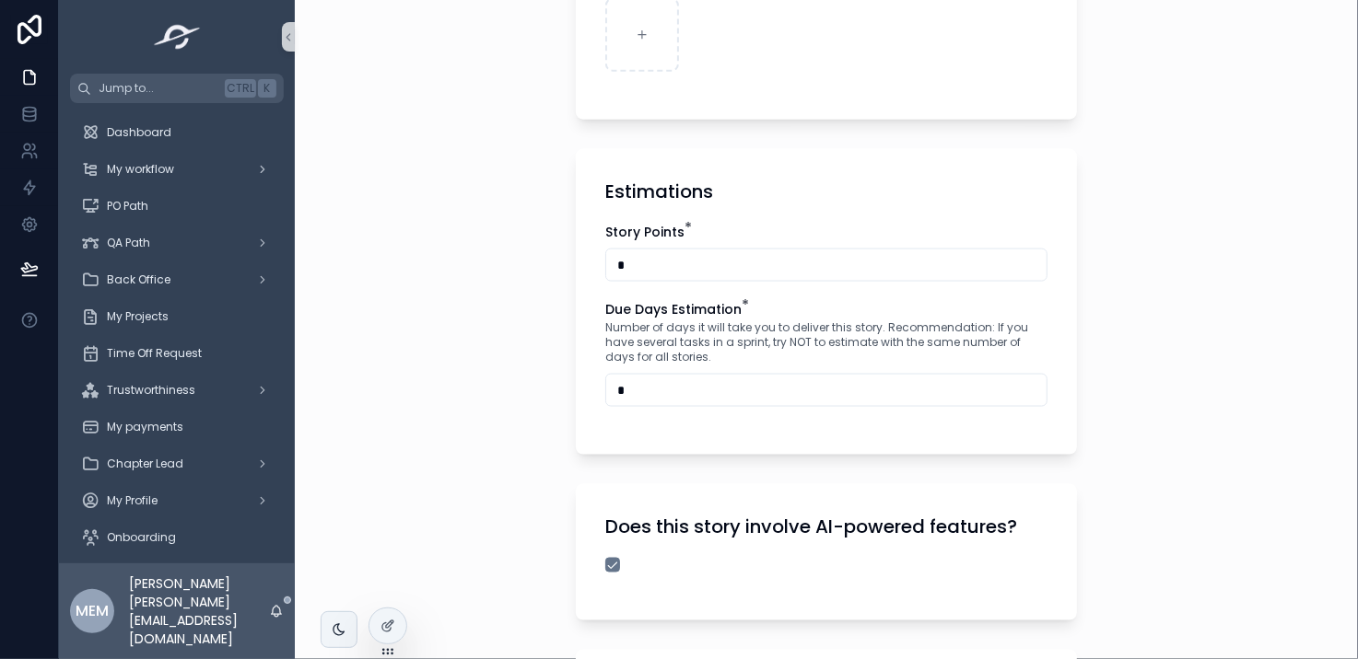
scroll to position [1144, 0]
click at [605, 565] on button "scrollable content" at bounding box center [612, 565] width 15 height 15
click at [608, 564] on button "scrollable content" at bounding box center [612, 565] width 15 height 15
type button "on"
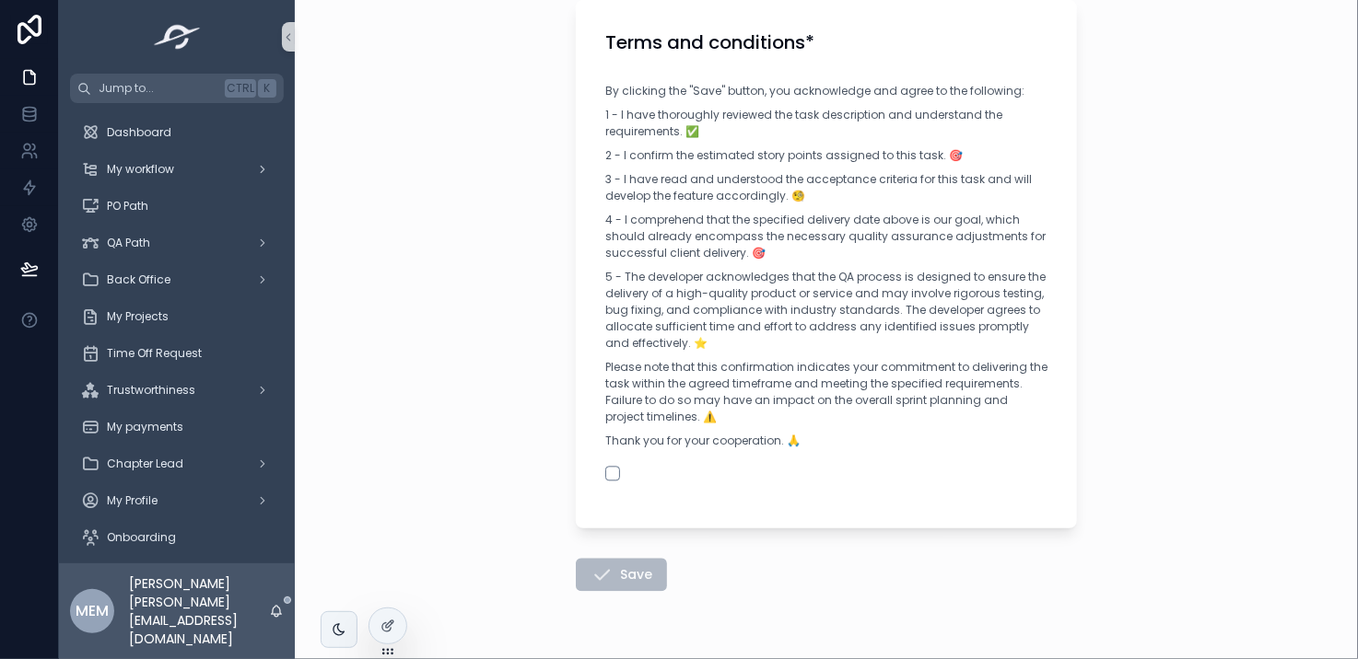
scroll to position [1841, 0]
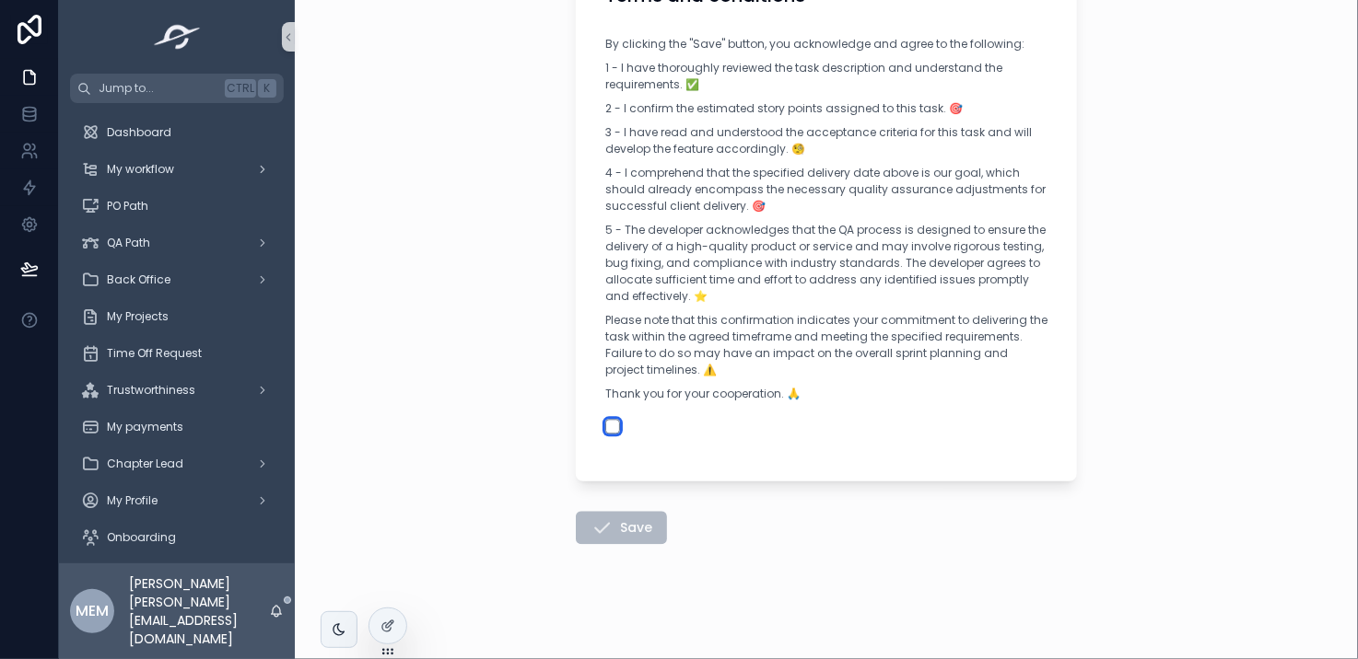
click at [605, 419] on button "scrollable content" at bounding box center [612, 426] width 15 height 15
click at [640, 520] on button "Save" at bounding box center [621, 527] width 91 height 33
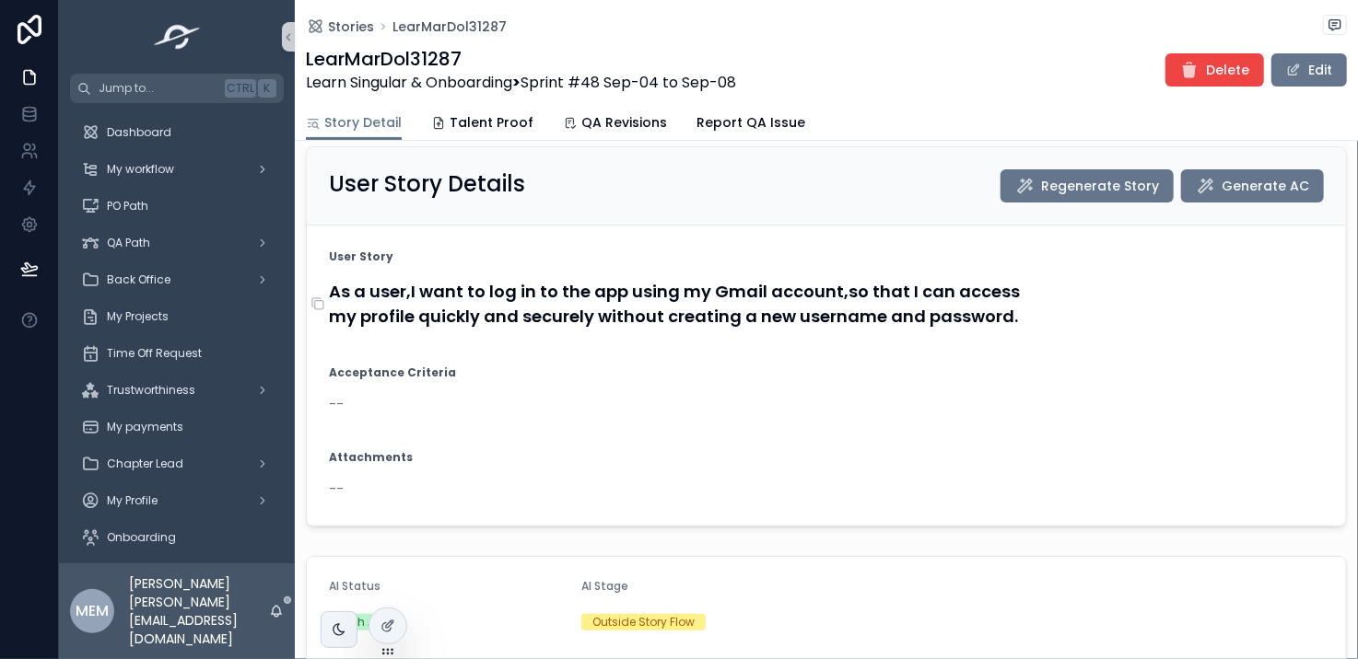
scroll to position [158, 0]
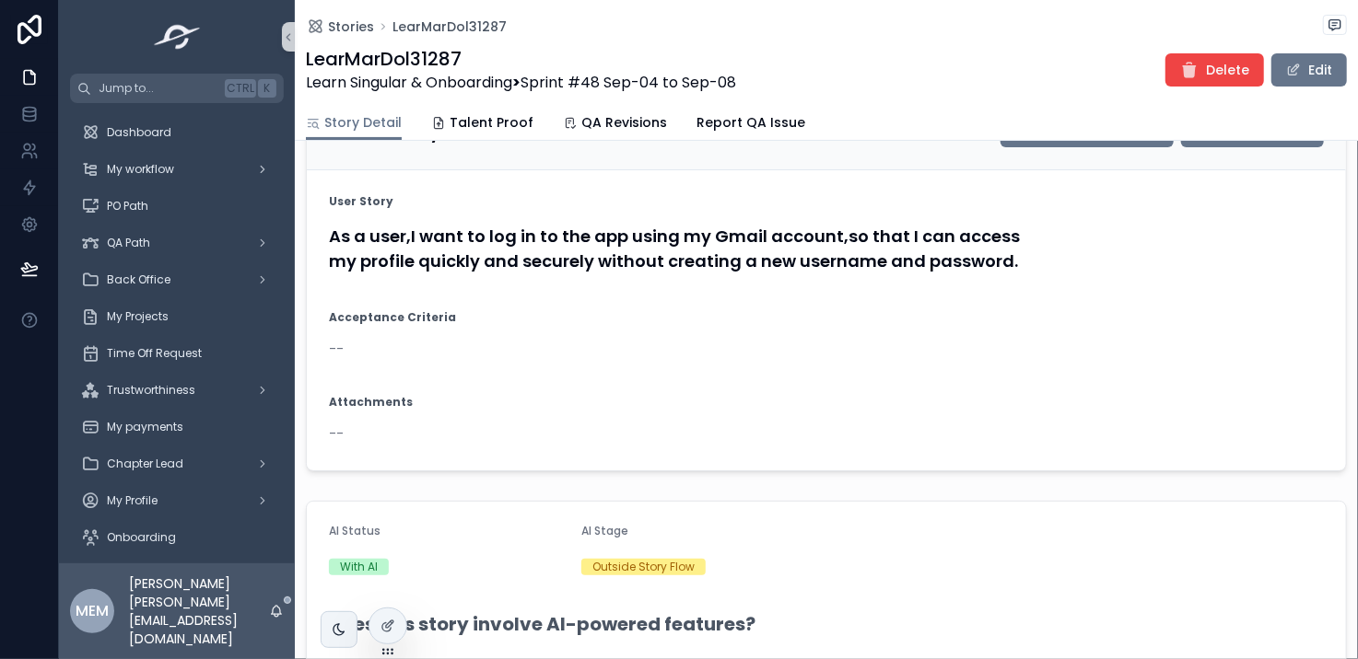
click at [338, 358] on span "--" at bounding box center [336, 349] width 15 height 18
click at [375, 358] on div "--" at bounding box center [826, 349] width 995 height 18
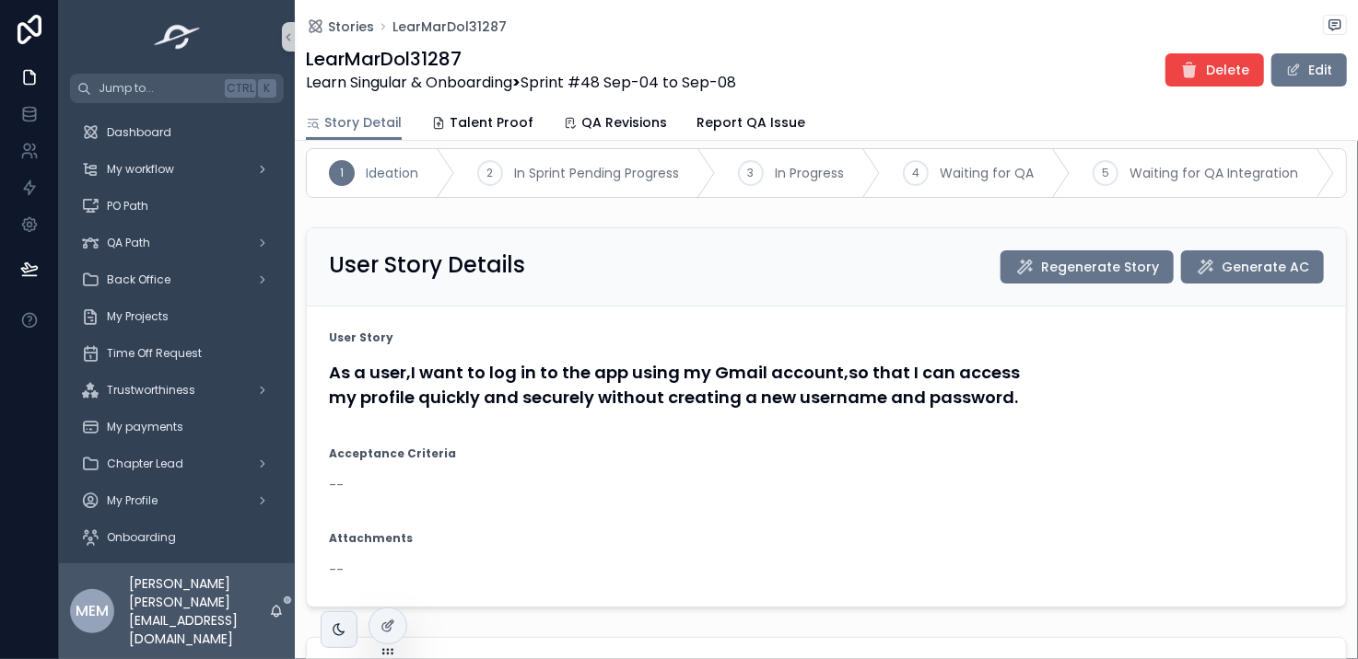
scroll to position [0, 0]
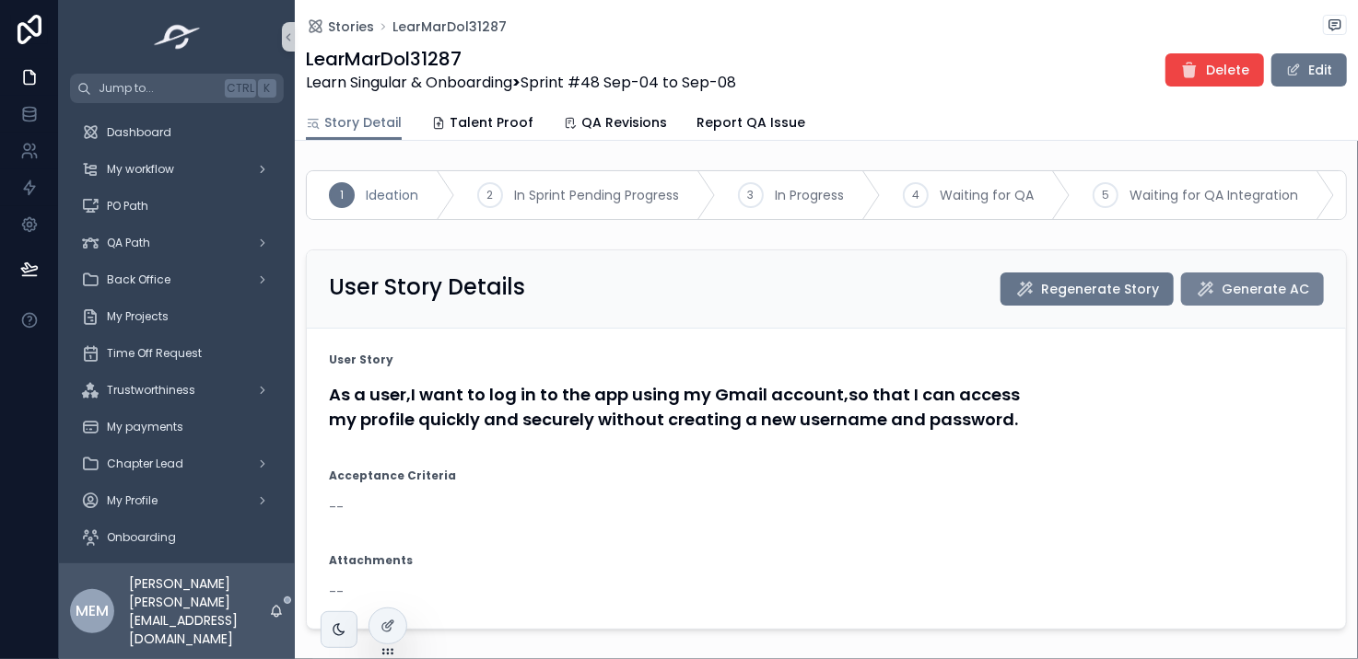
click at [1271, 298] on span "Generate AC" at bounding box center [1264, 289] width 87 height 18
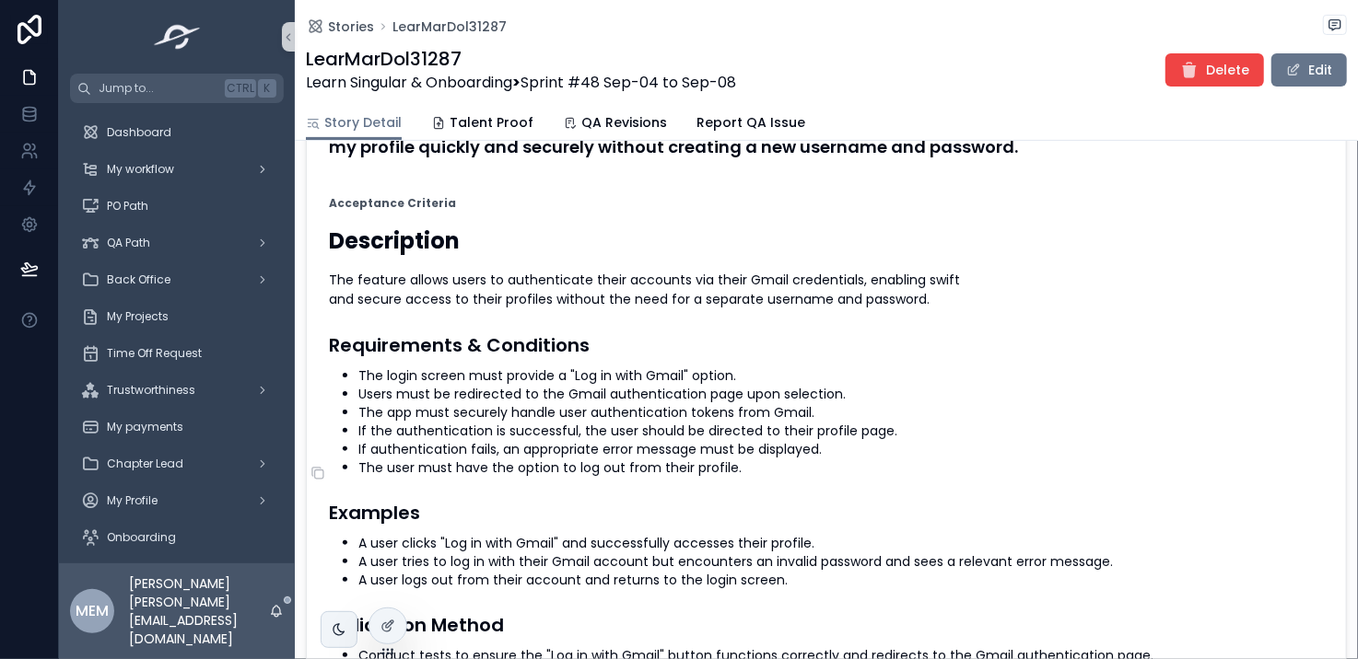
scroll to position [275, 0]
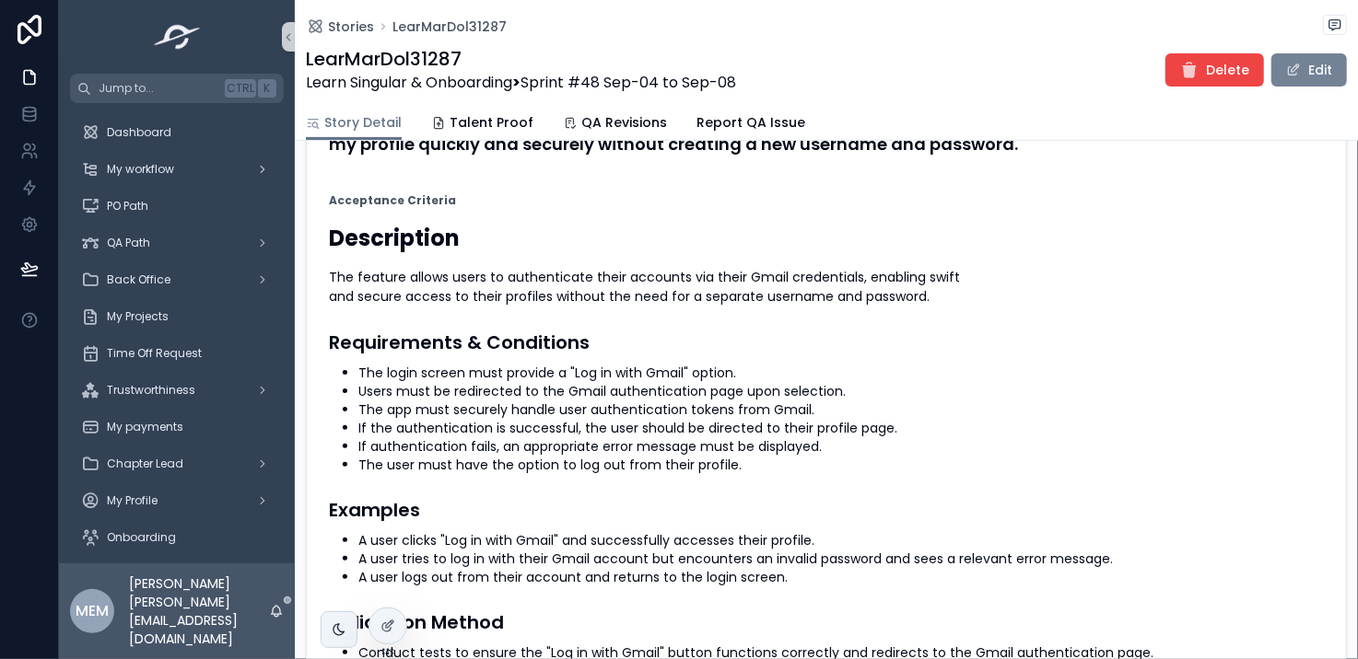
click at [1286, 75] on span "scrollable content" at bounding box center [1293, 70] width 15 height 15
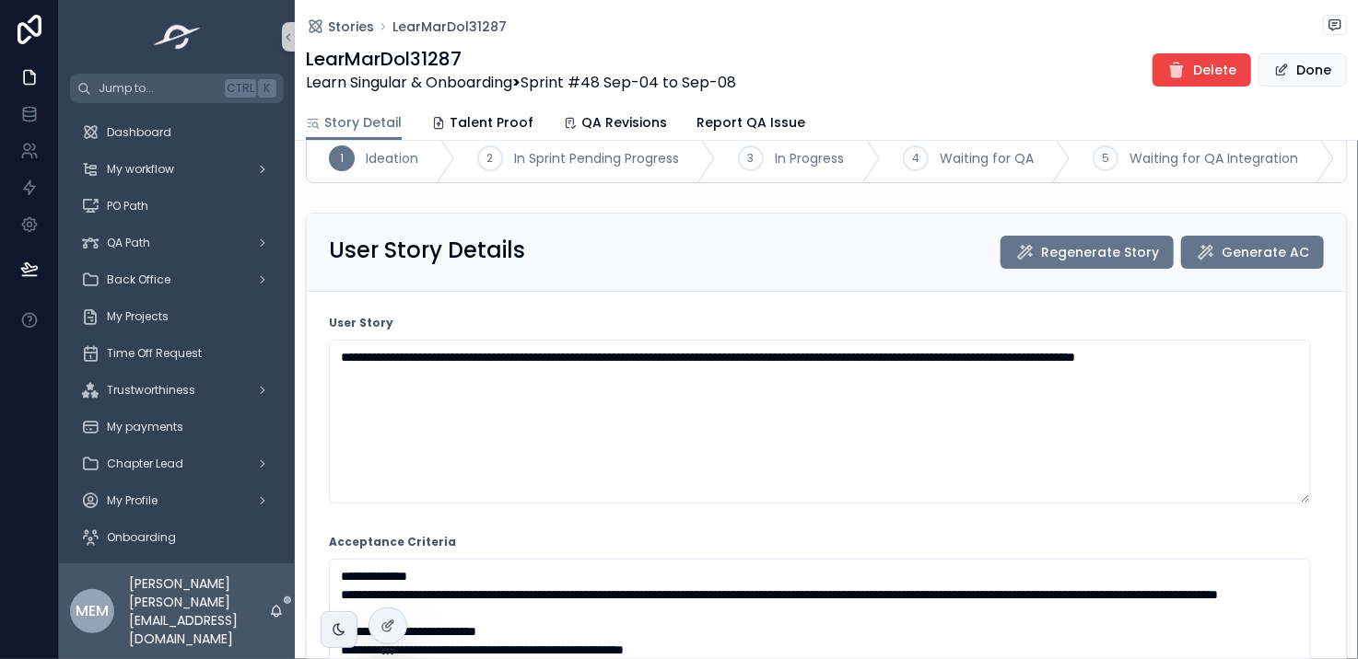
scroll to position [36, 0]
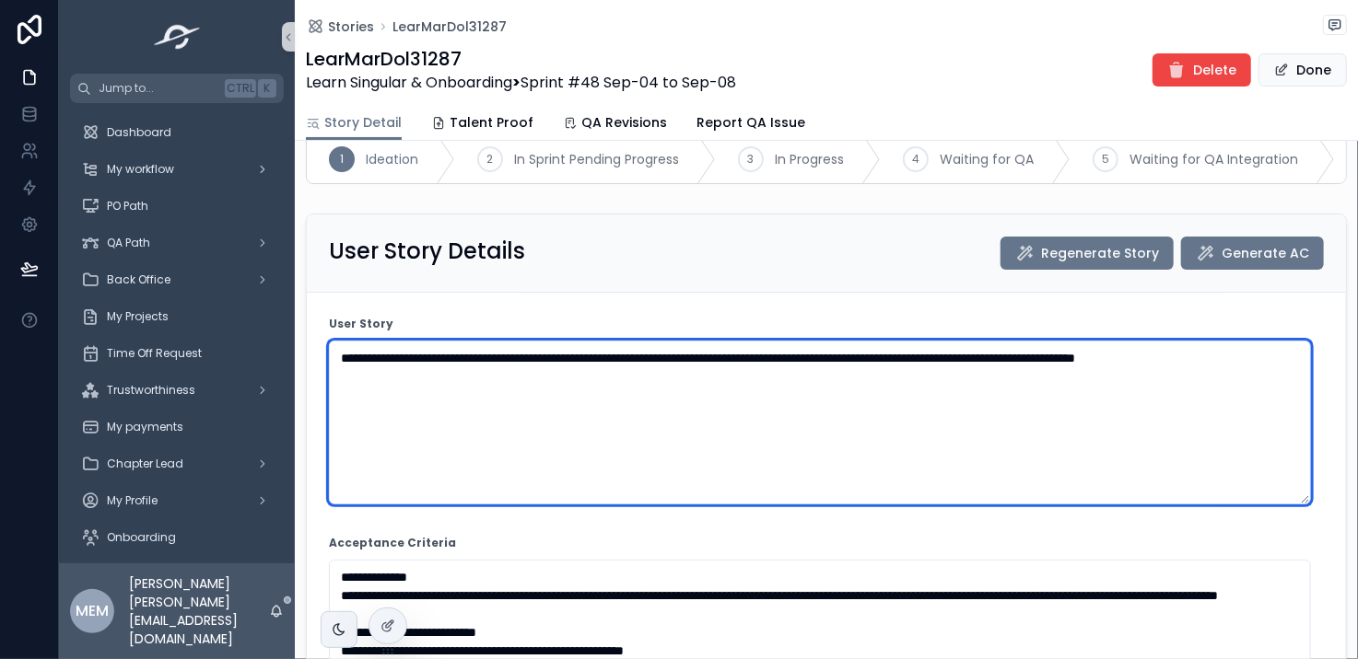
click at [542, 390] on textarea "**********" at bounding box center [820, 423] width 982 height 164
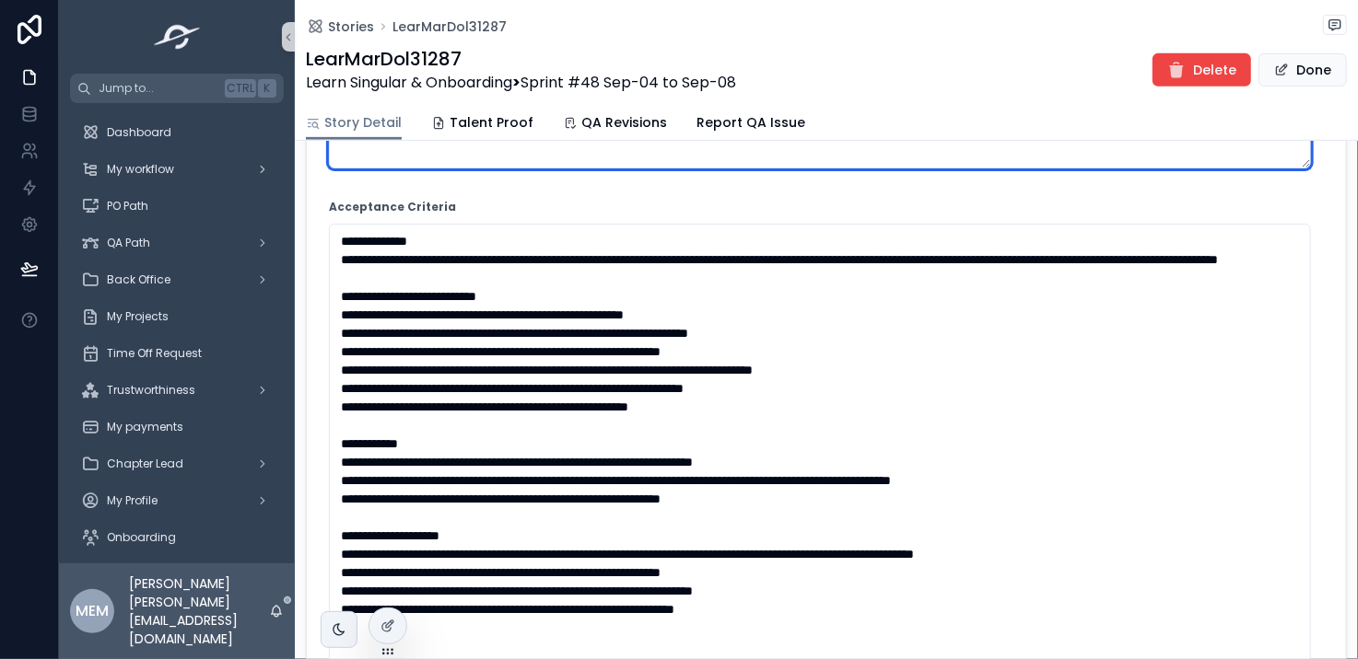
scroll to position [372, 0]
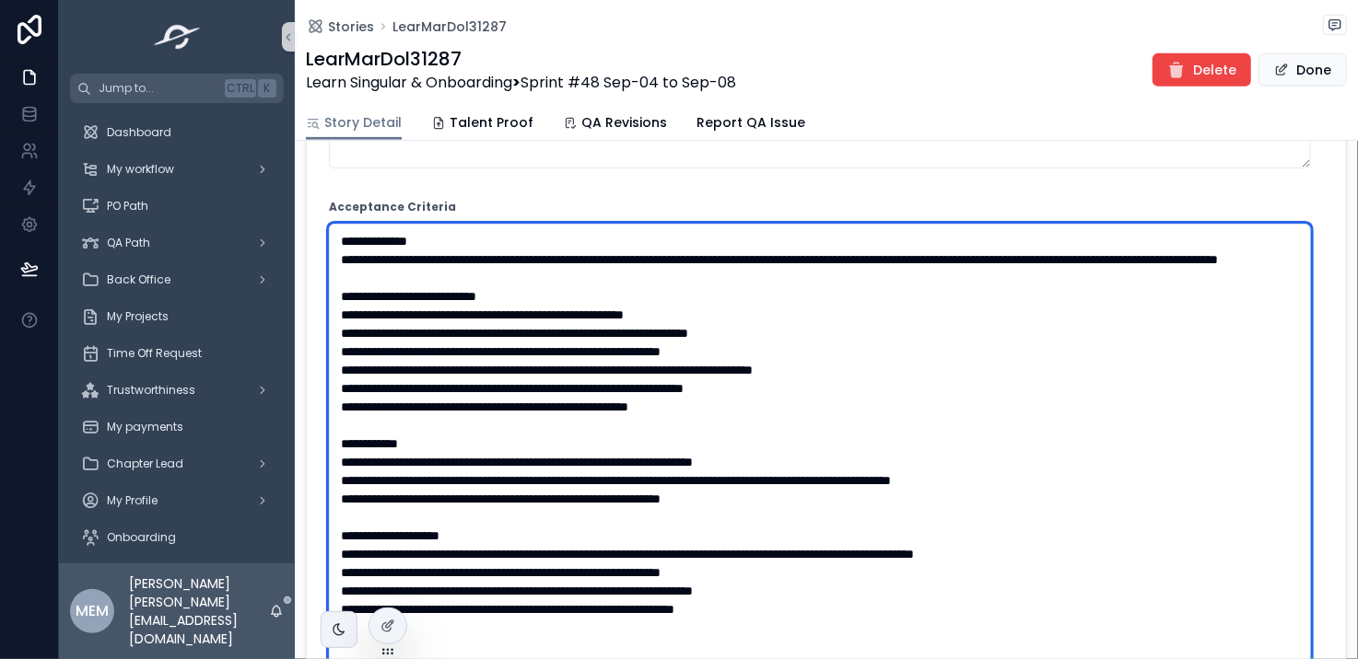
click at [740, 450] on textarea "scrollable content" at bounding box center [820, 508] width 982 height 569
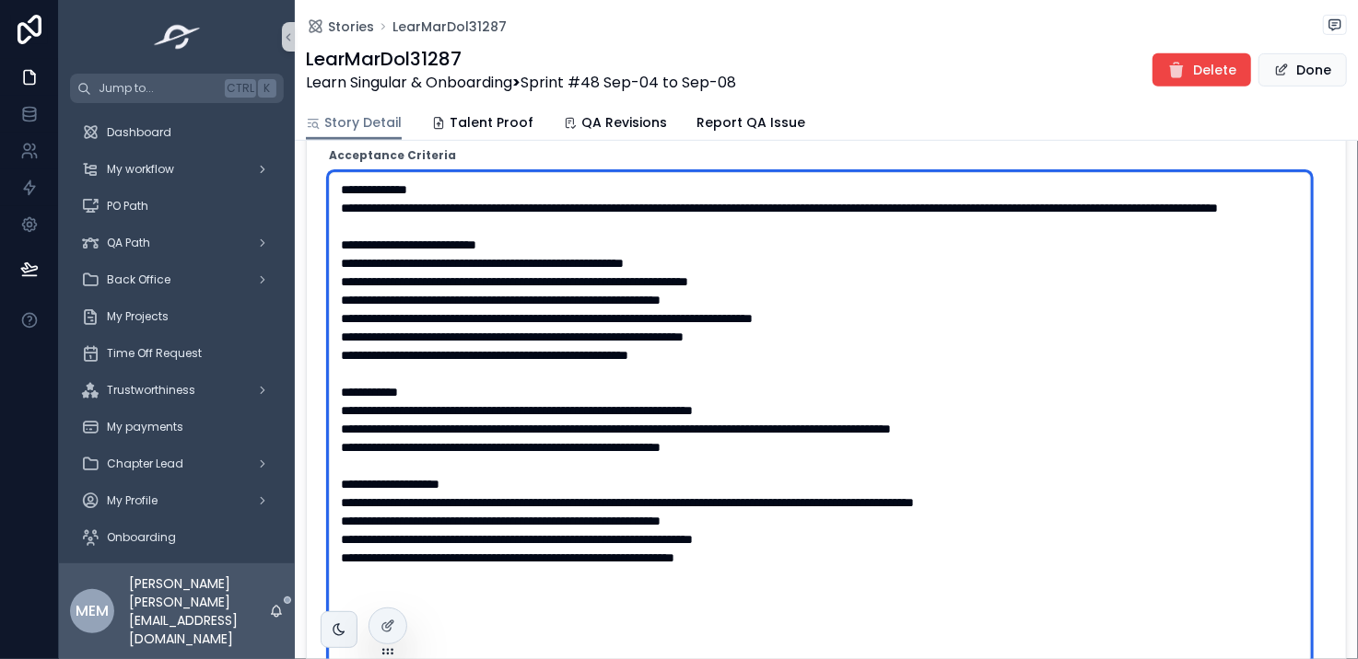
scroll to position [426, 0]
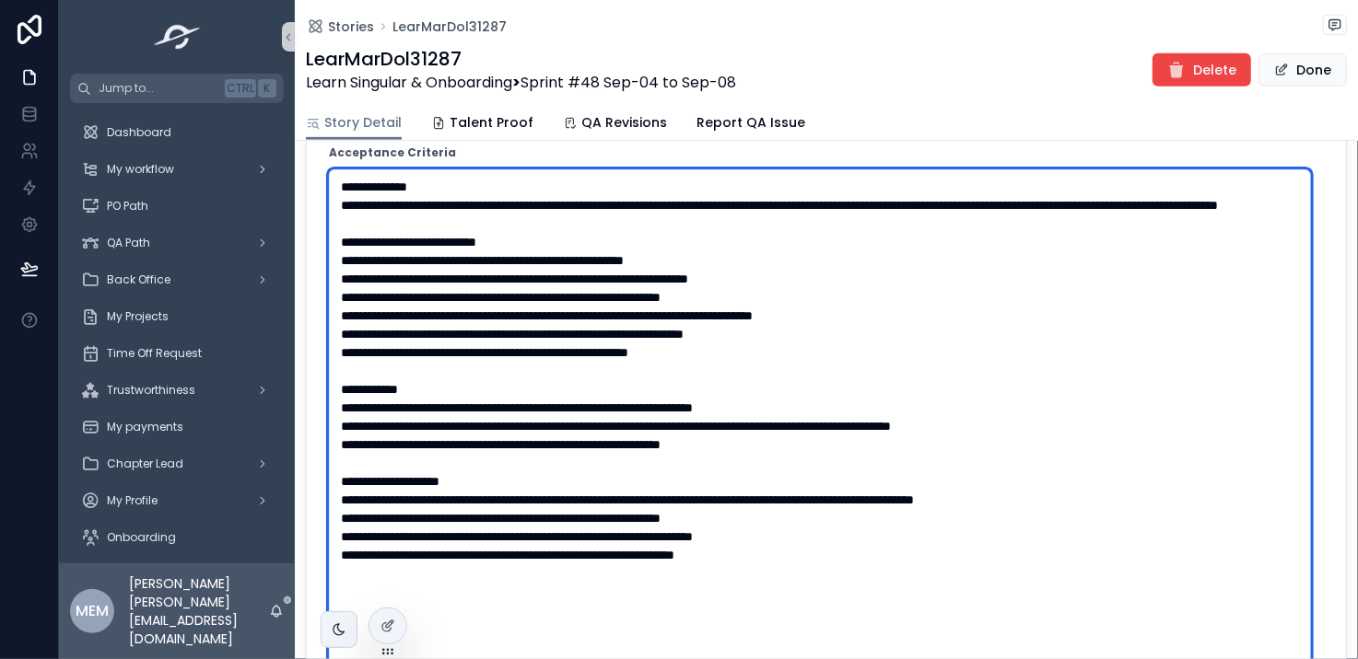
click at [744, 391] on textarea "scrollable content" at bounding box center [820, 453] width 982 height 569
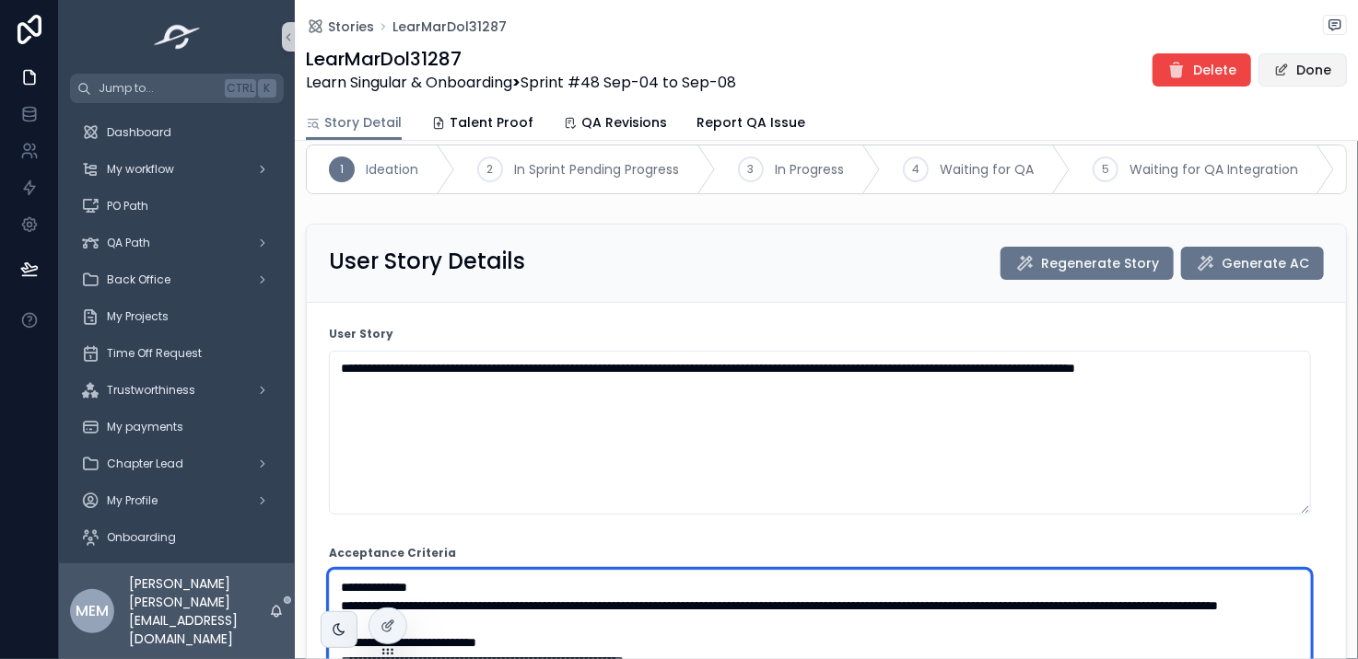
scroll to position [25, 0]
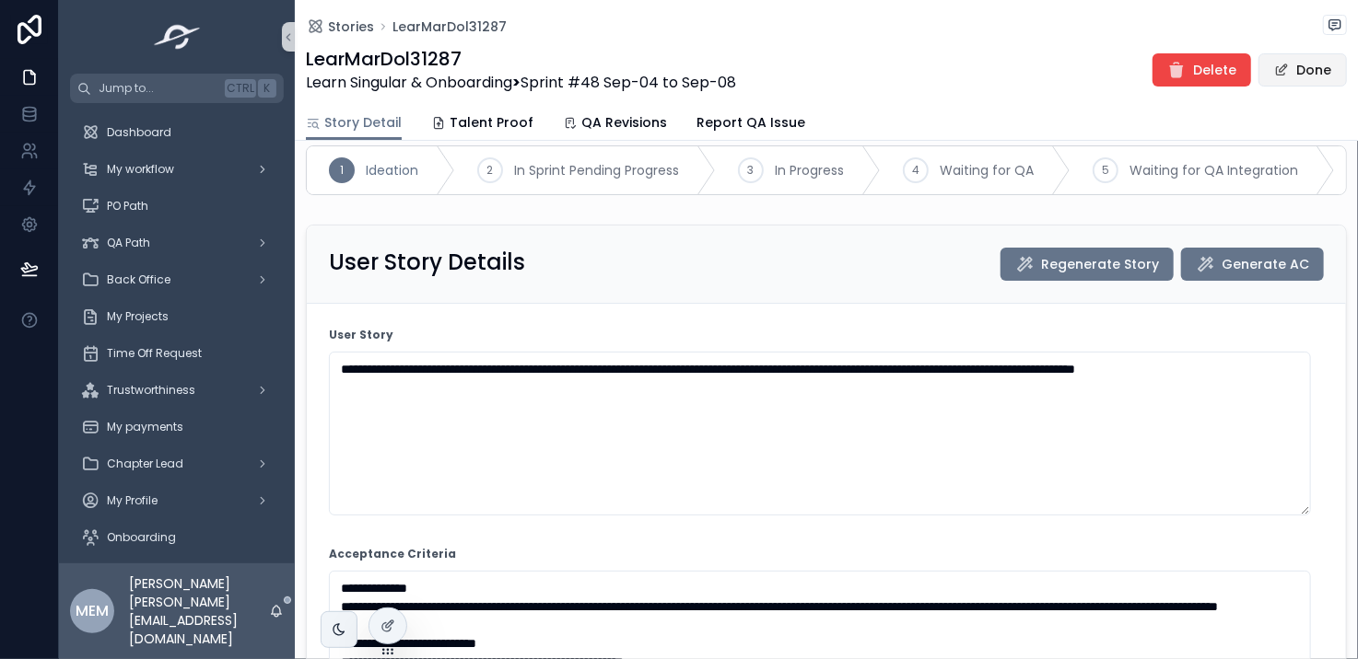
click at [1285, 73] on button "Done" at bounding box center [1302, 69] width 88 height 33
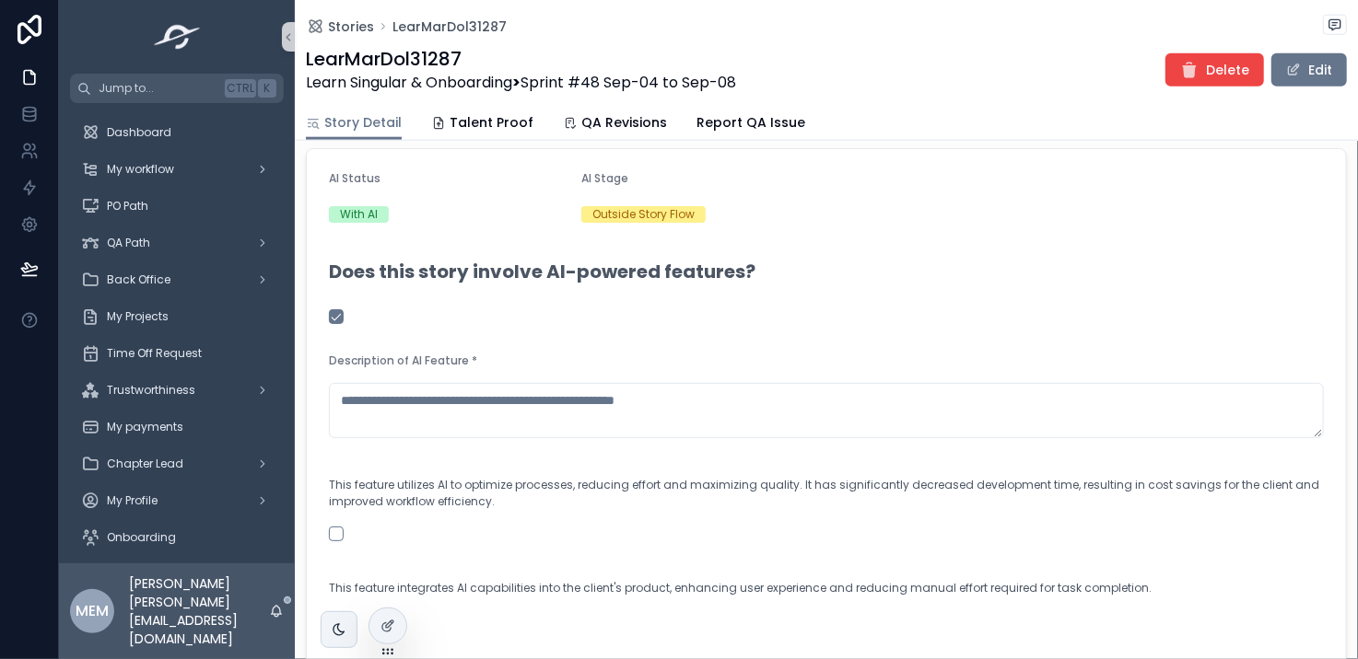
scroll to position [980, 0]
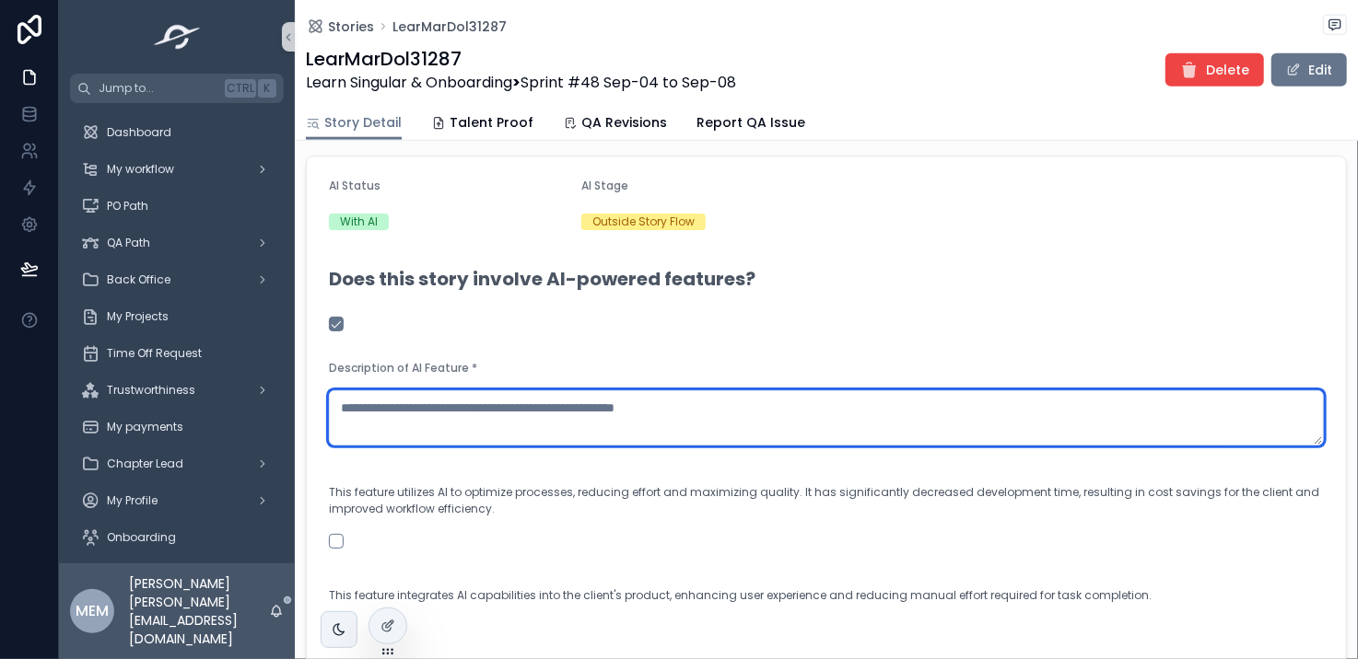
click at [589, 414] on textarea "scrollable content" at bounding box center [826, 418] width 995 height 55
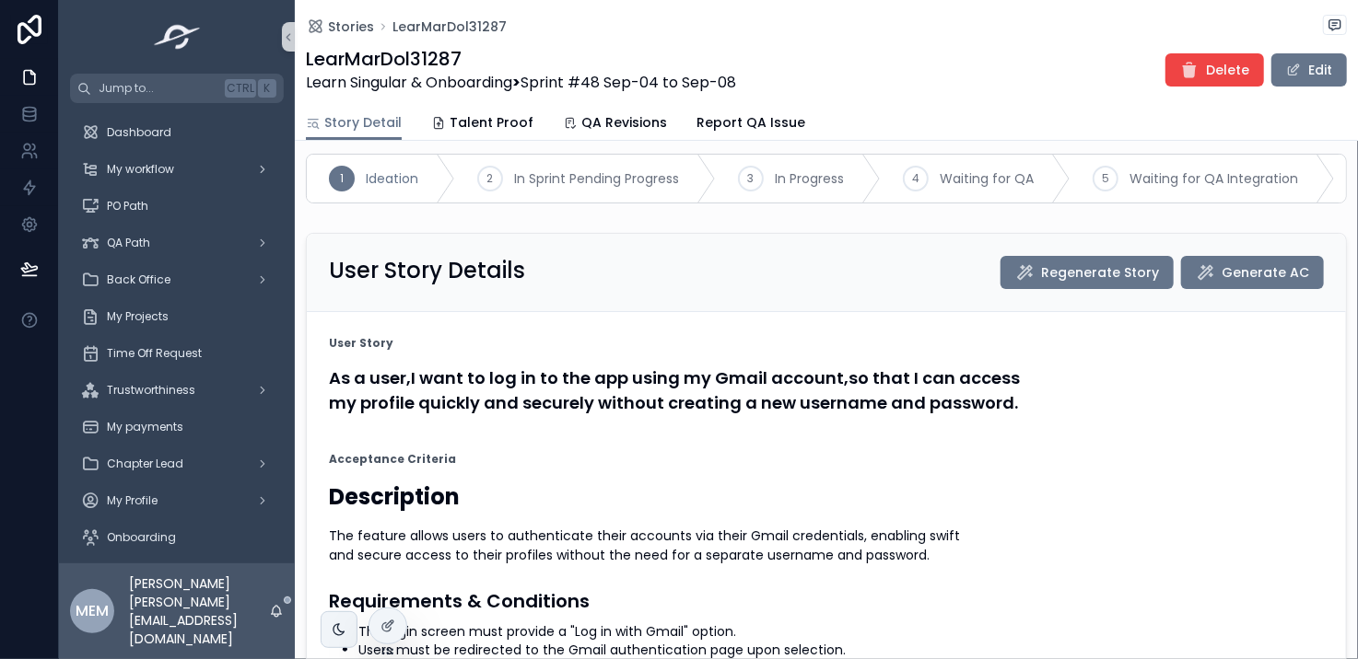
scroll to position [0, 0]
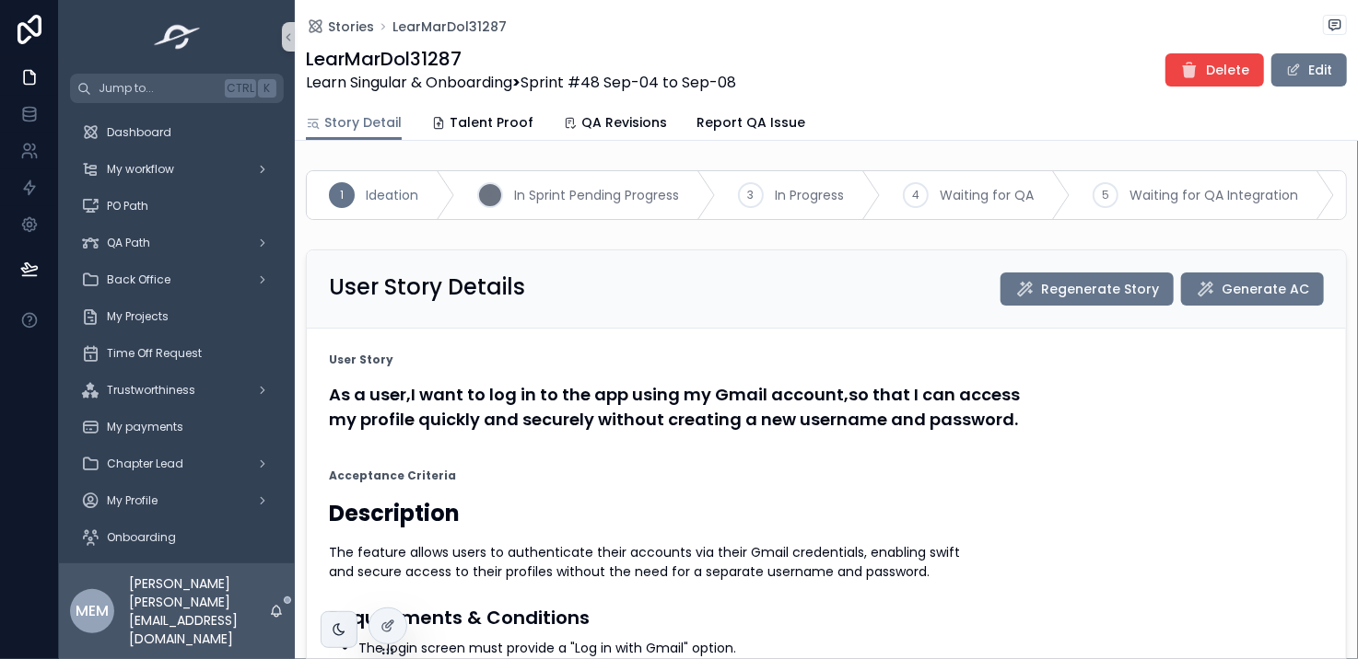
click at [560, 198] on span "In Sprint Pending Progress" at bounding box center [596, 195] width 165 height 18
click at [490, 194] on span "2" at bounding box center [490, 195] width 6 height 15
click at [182, 129] on div "Dashboard" at bounding box center [177, 132] width 192 height 29
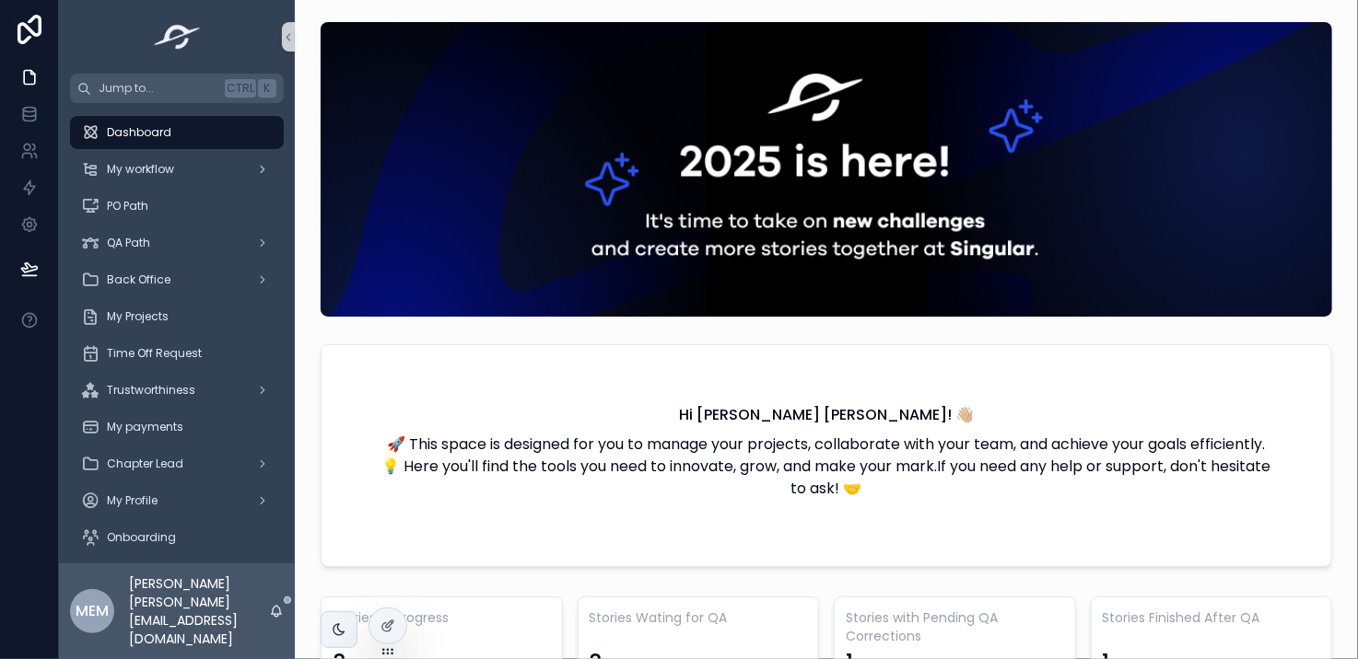
scroll to position [0, 1286]
click at [207, 166] on div "My workflow" at bounding box center [177, 169] width 192 height 29
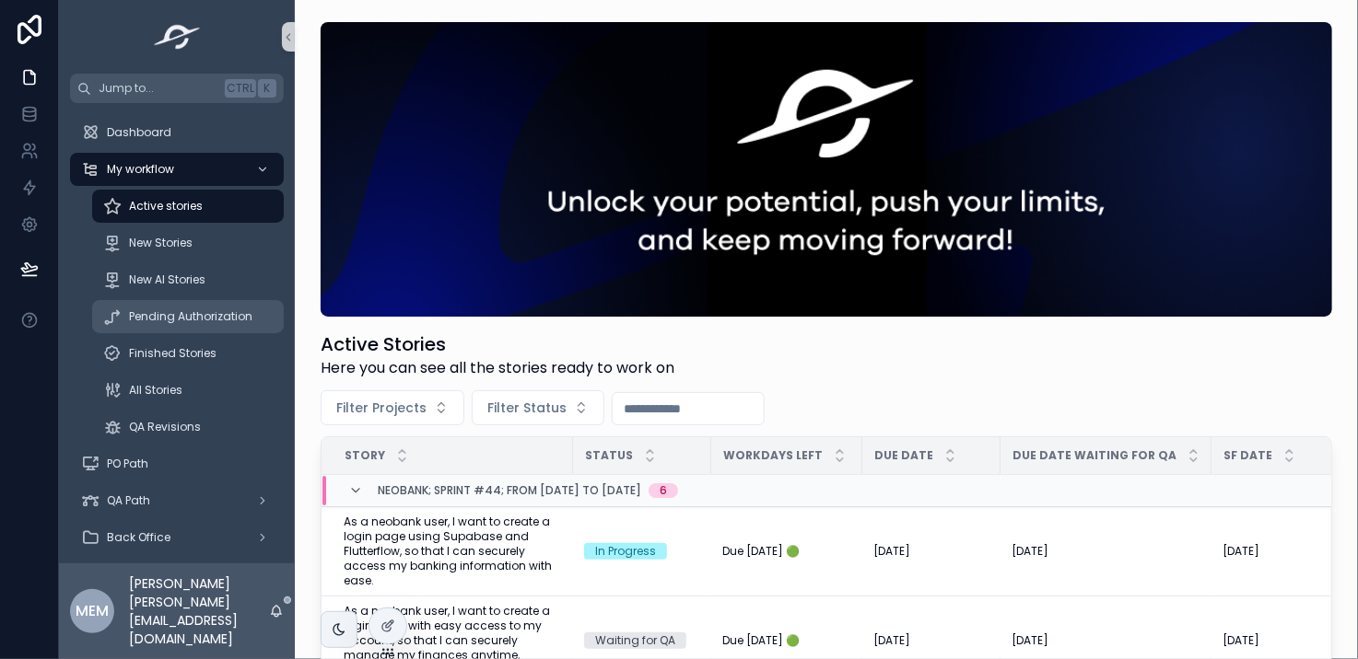
click at [176, 317] on span "Pending Authorization" at bounding box center [190, 316] width 123 height 15
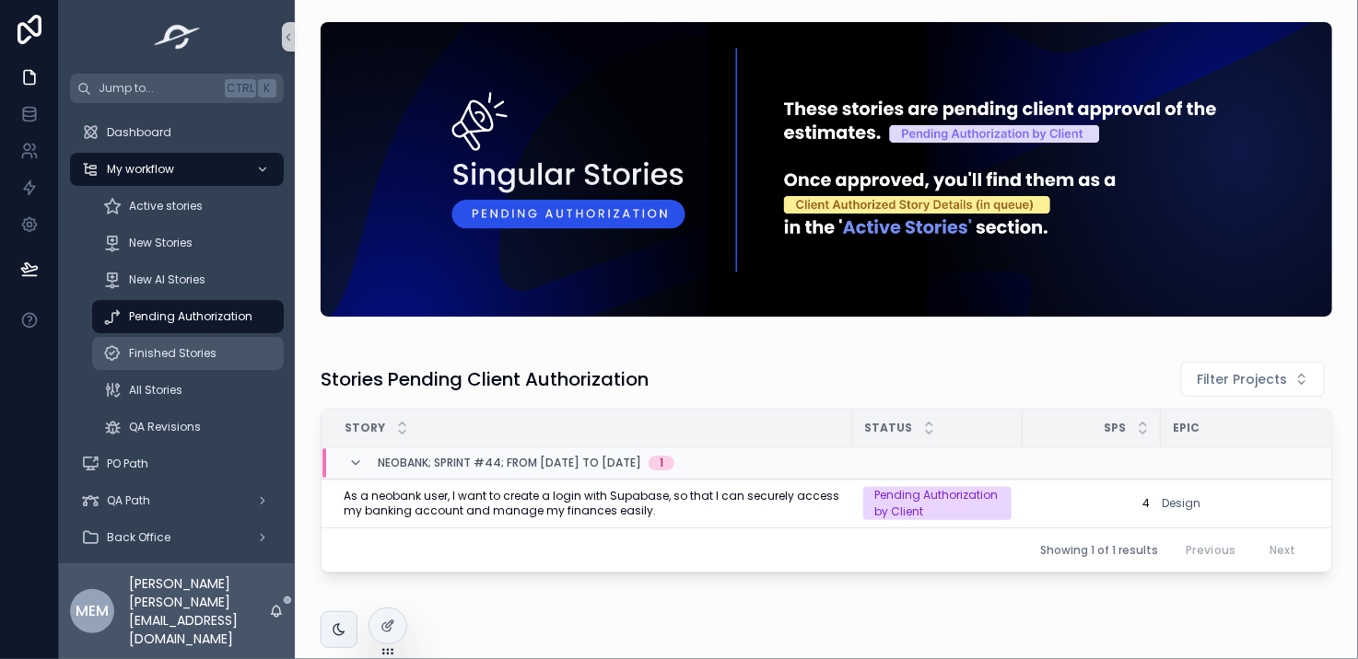
click at [208, 347] on span "Finished Stories" at bounding box center [172, 353] width 87 height 15
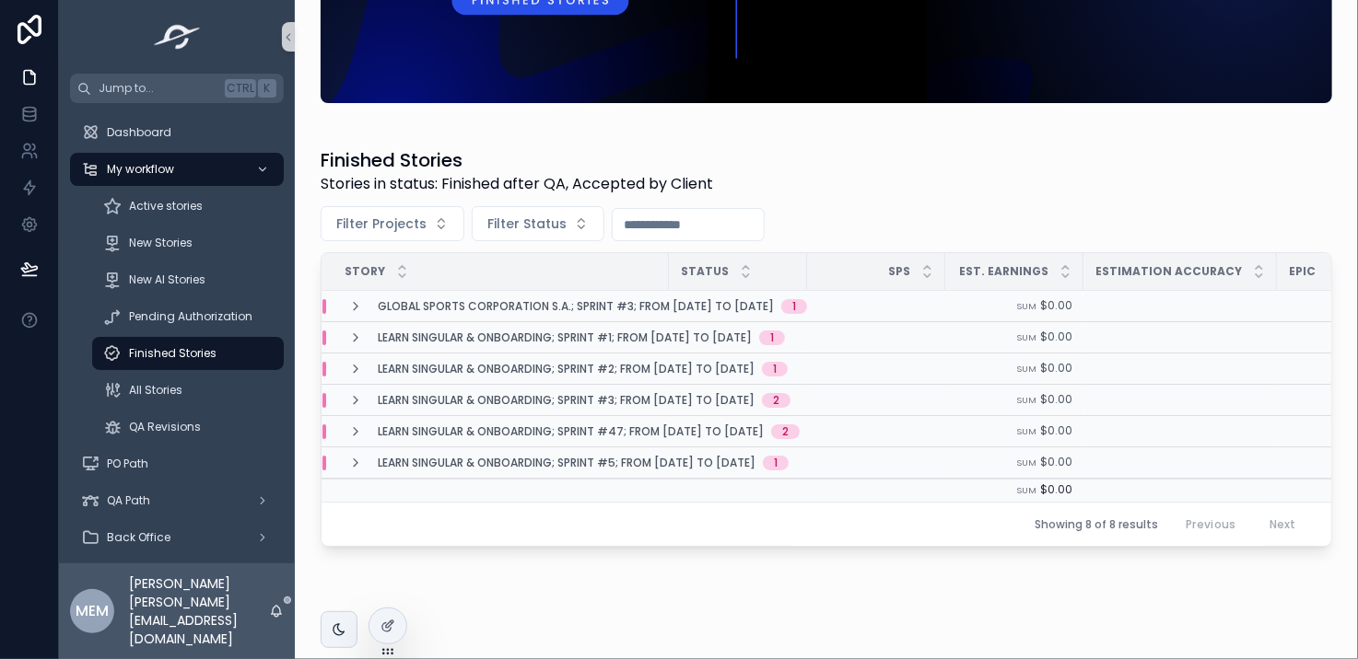
scroll to position [216, 0]
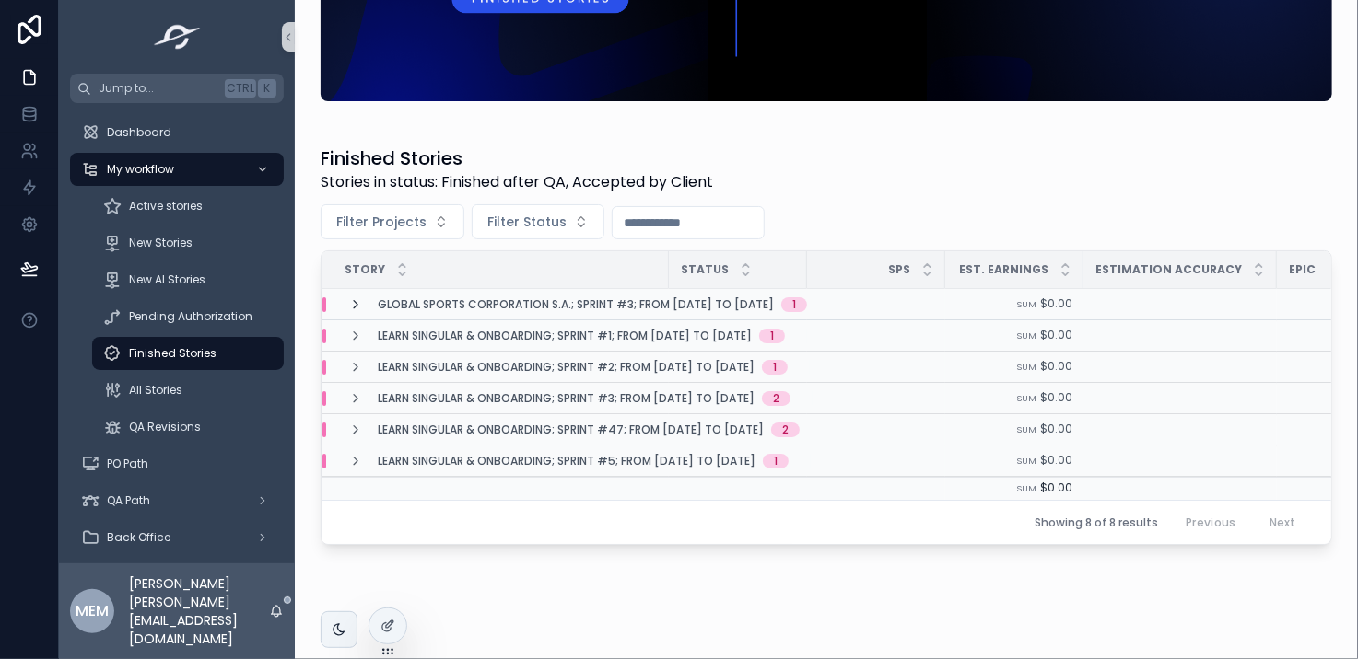
click at [348, 297] on icon "scrollable content" at bounding box center [355, 304] width 15 height 15
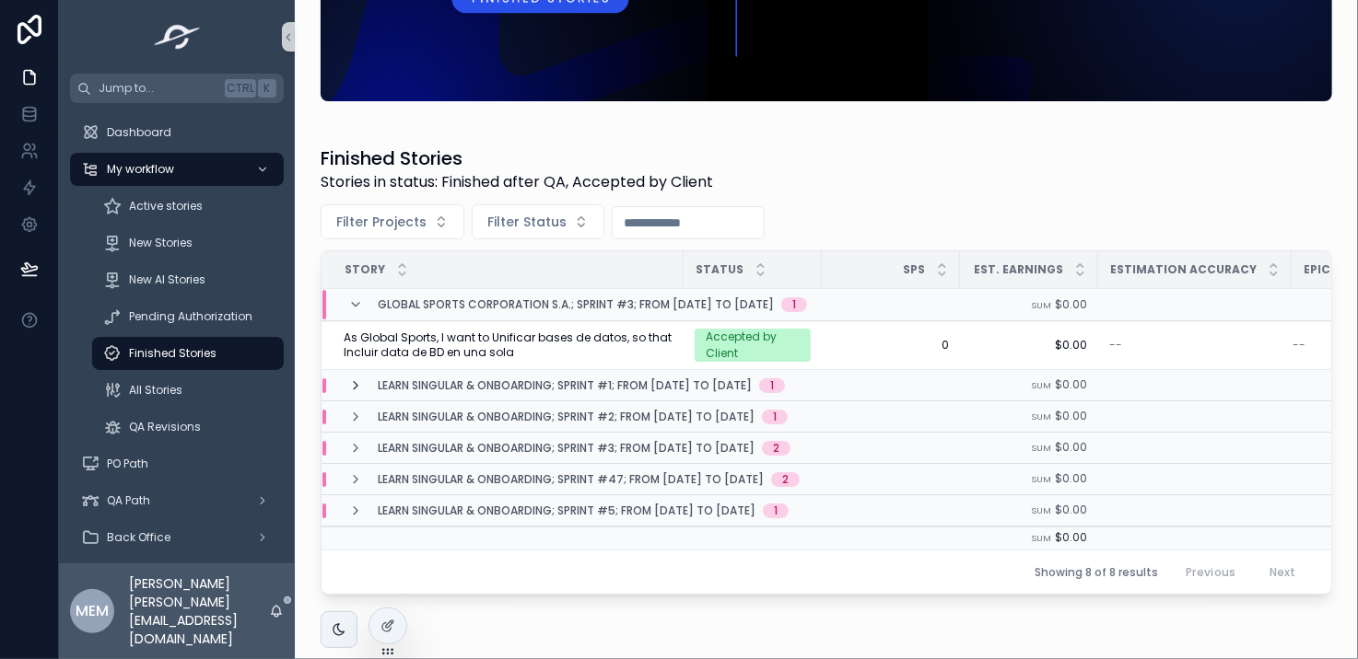
click at [356, 380] on icon "scrollable content" at bounding box center [355, 386] width 15 height 15
click at [360, 379] on icon "scrollable content" at bounding box center [355, 386] width 15 height 15
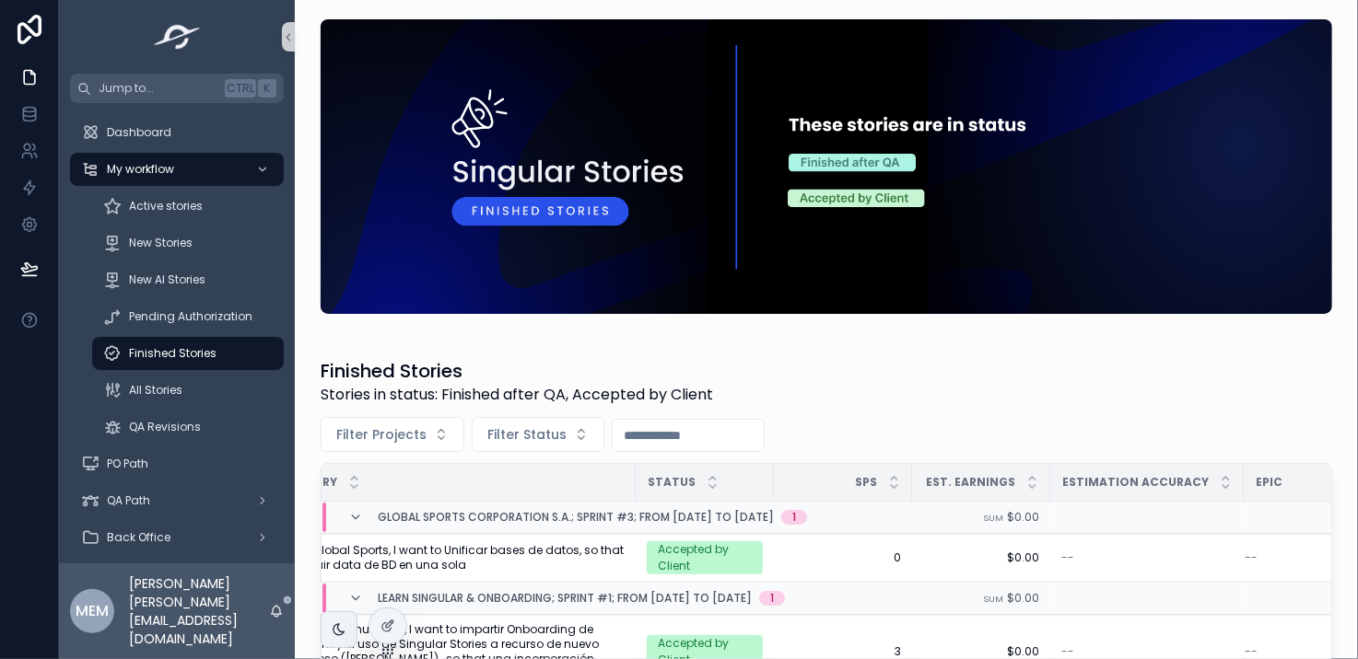
scroll to position [0, 0]
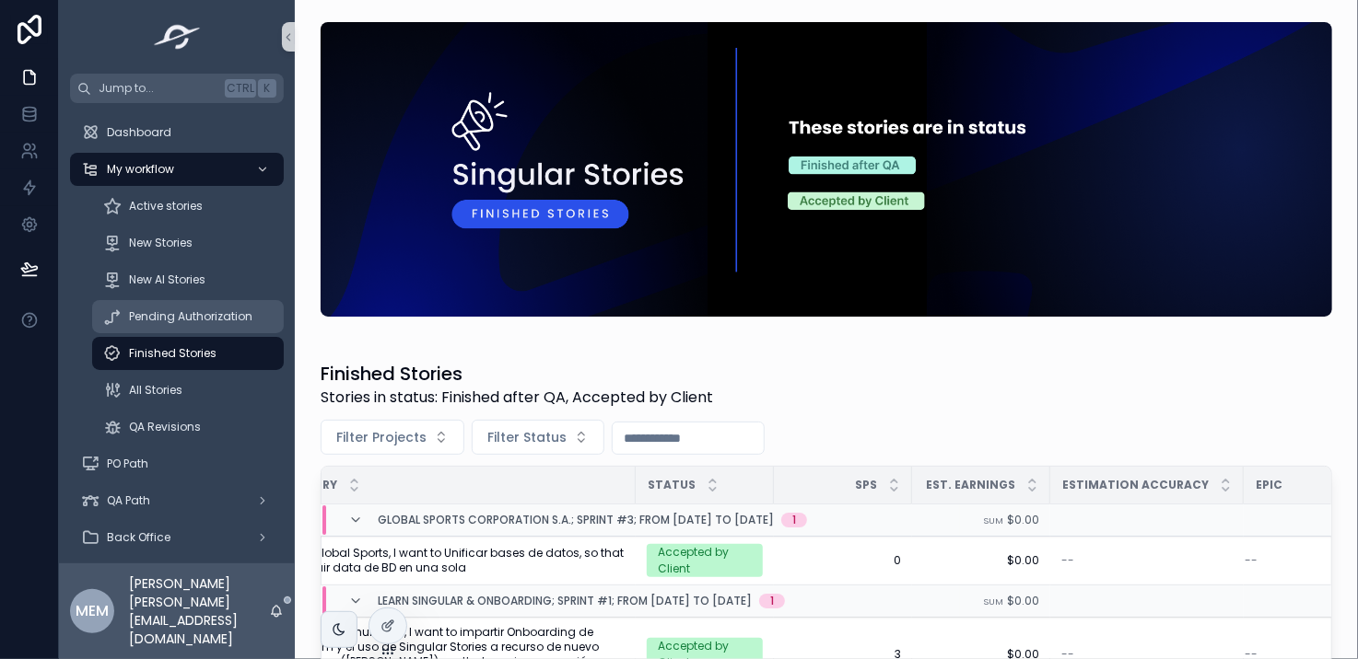
click at [180, 319] on span "Pending Authorization" at bounding box center [190, 316] width 123 height 15
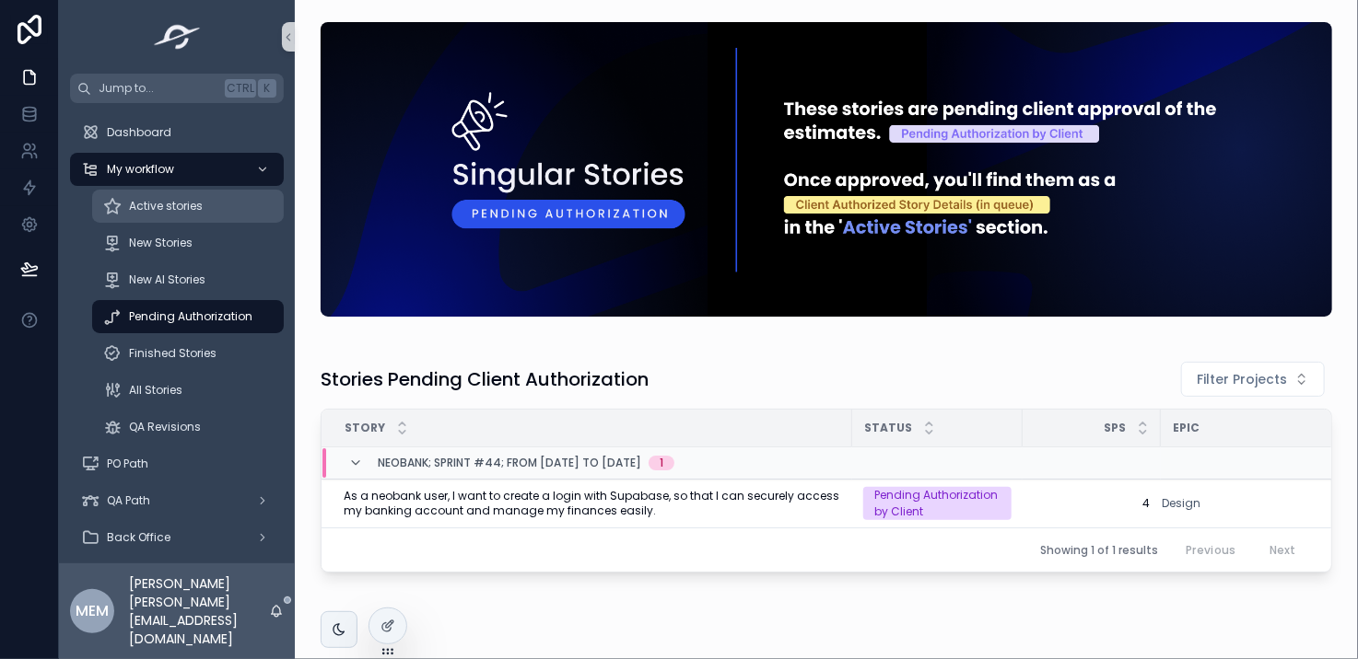
click at [190, 200] on span "Active stories" at bounding box center [166, 206] width 74 height 15
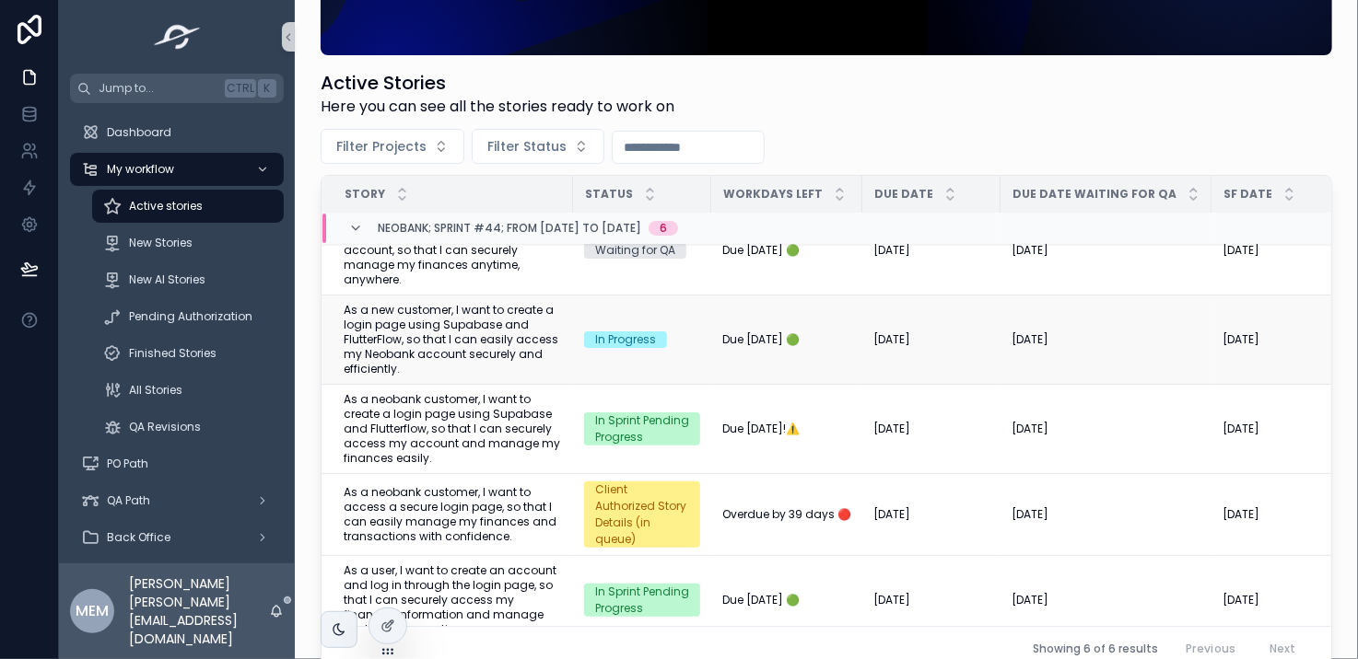
scroll to position [129, 0]
click at [1242, 386] on span "Mark as In Progress" at bounding box center [1259, 385] width 107 height 15
click at [686, 335] on div "In Progress" at bounding box center [642, 340] width 116 height 17
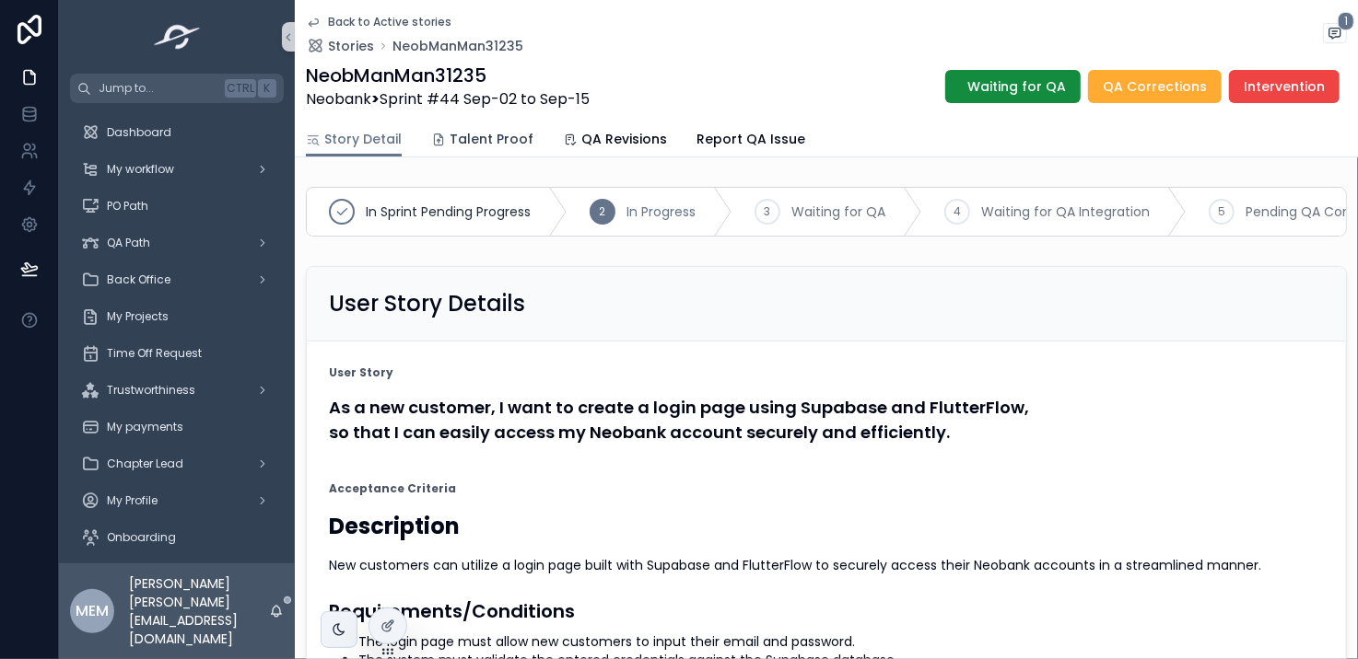
click at [484, 138] on span "Talent Proof" at bounding box center [491, 139] width 84 height 18
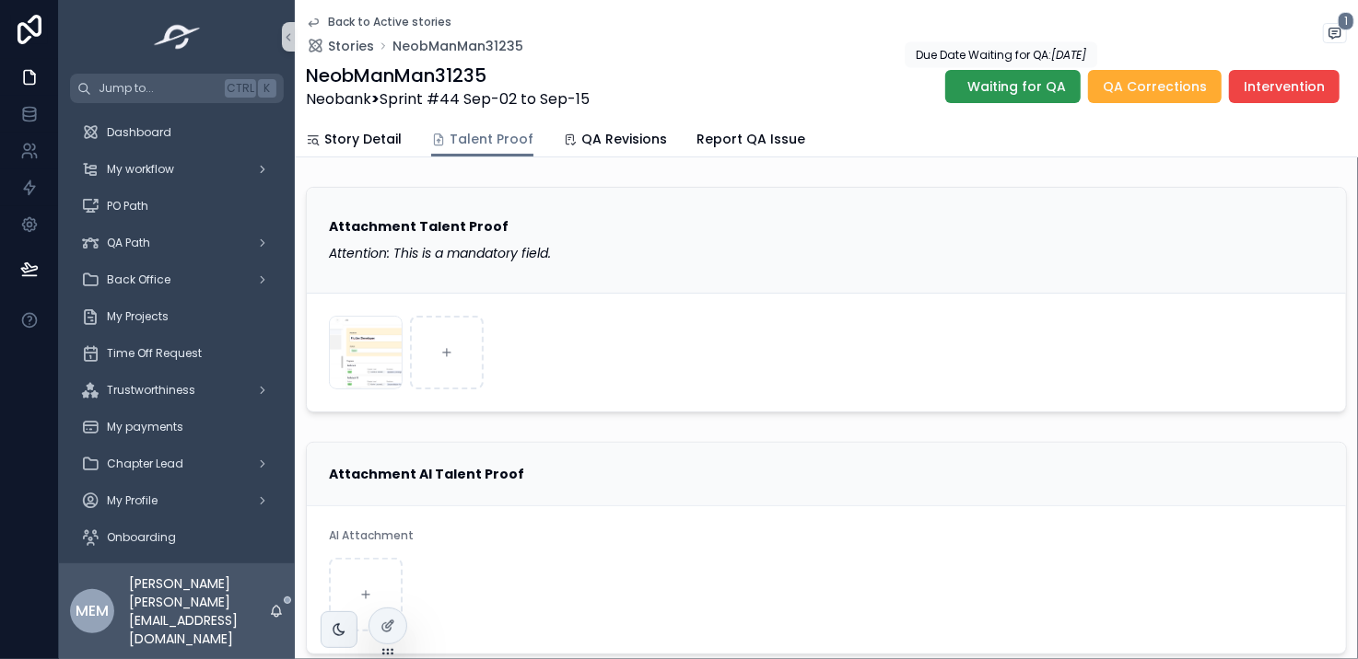
click at [1024, 75] on button "Waiting for QA" at bounding box center [1012, 86] width 135 height 33
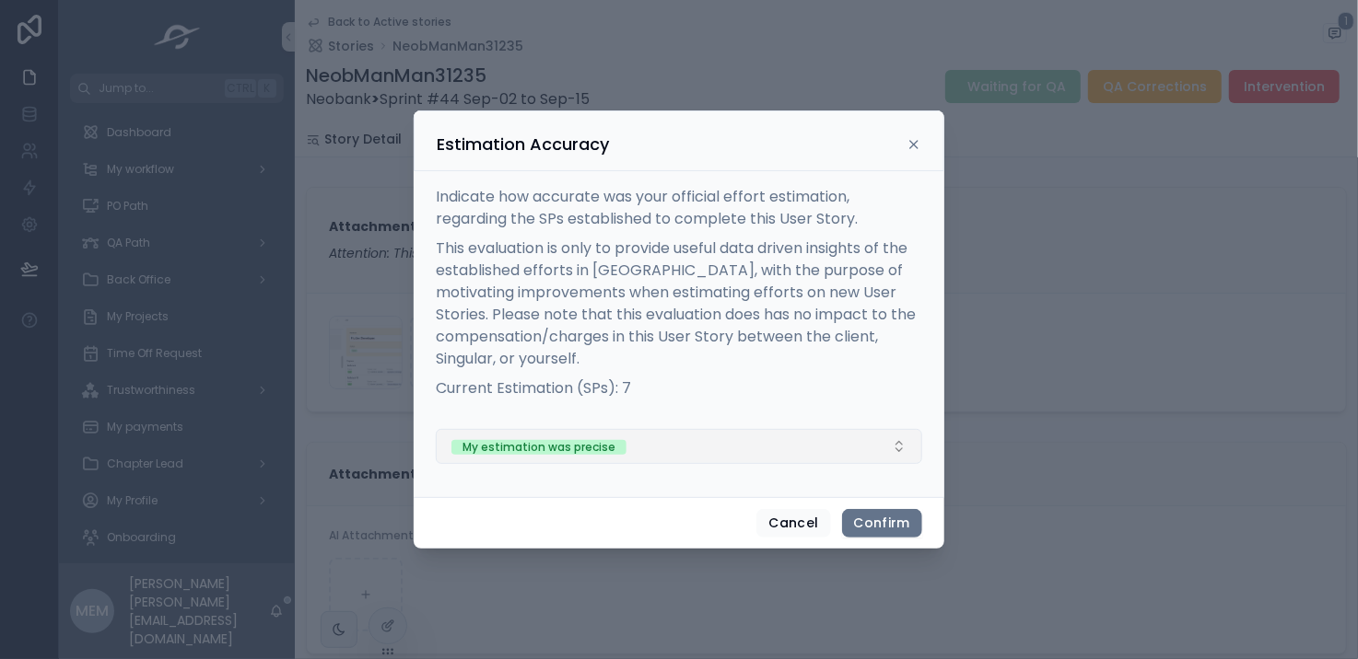
click at [701, 456] on button "My estimation was precise" at bounding box center [679, 446] width 486 height 35
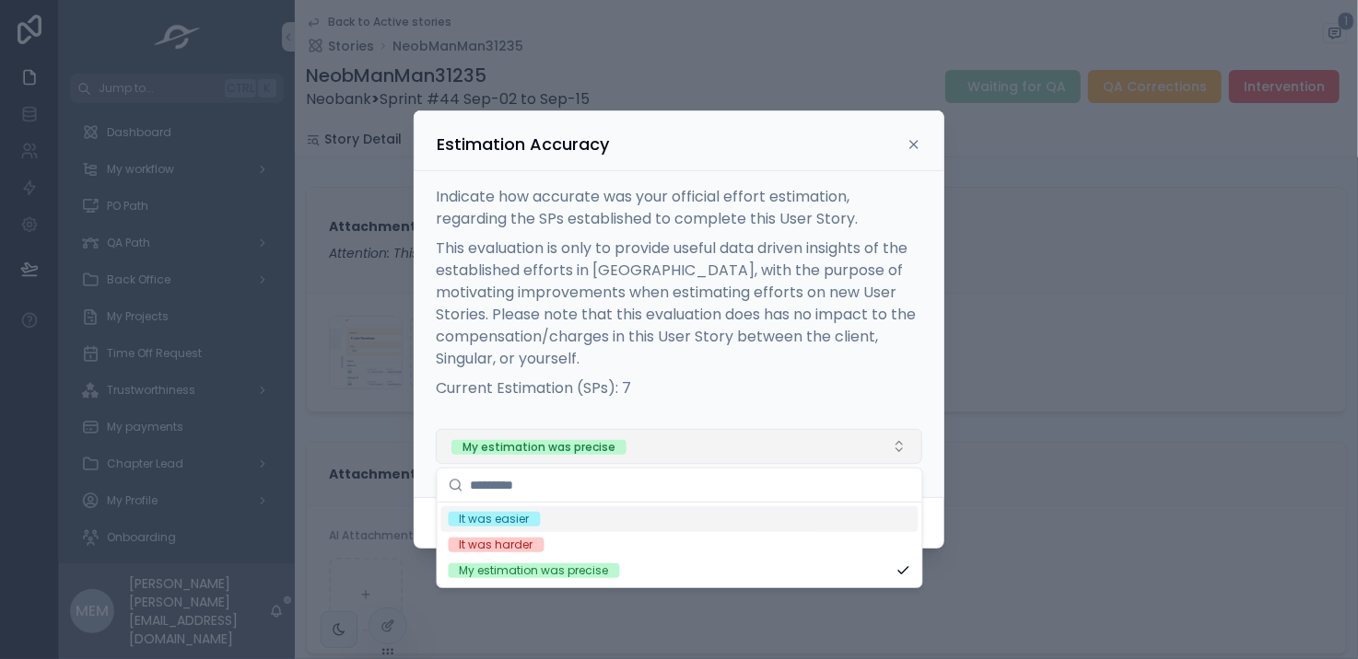
click at [701, 456] on button "My estimation was precise" at bounding box center [679, 446] width 486 height 35
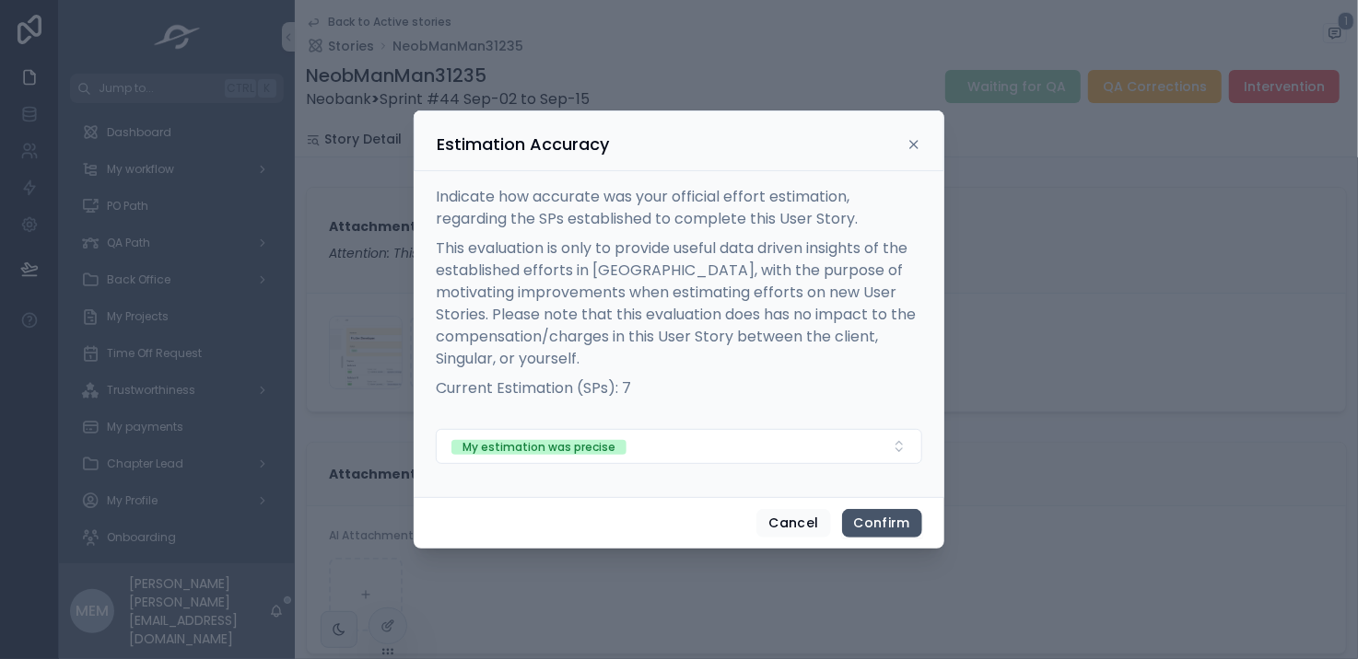
click at [895, 519] on button "Confirm" at bounding box center [882, 523] width 80 height 29
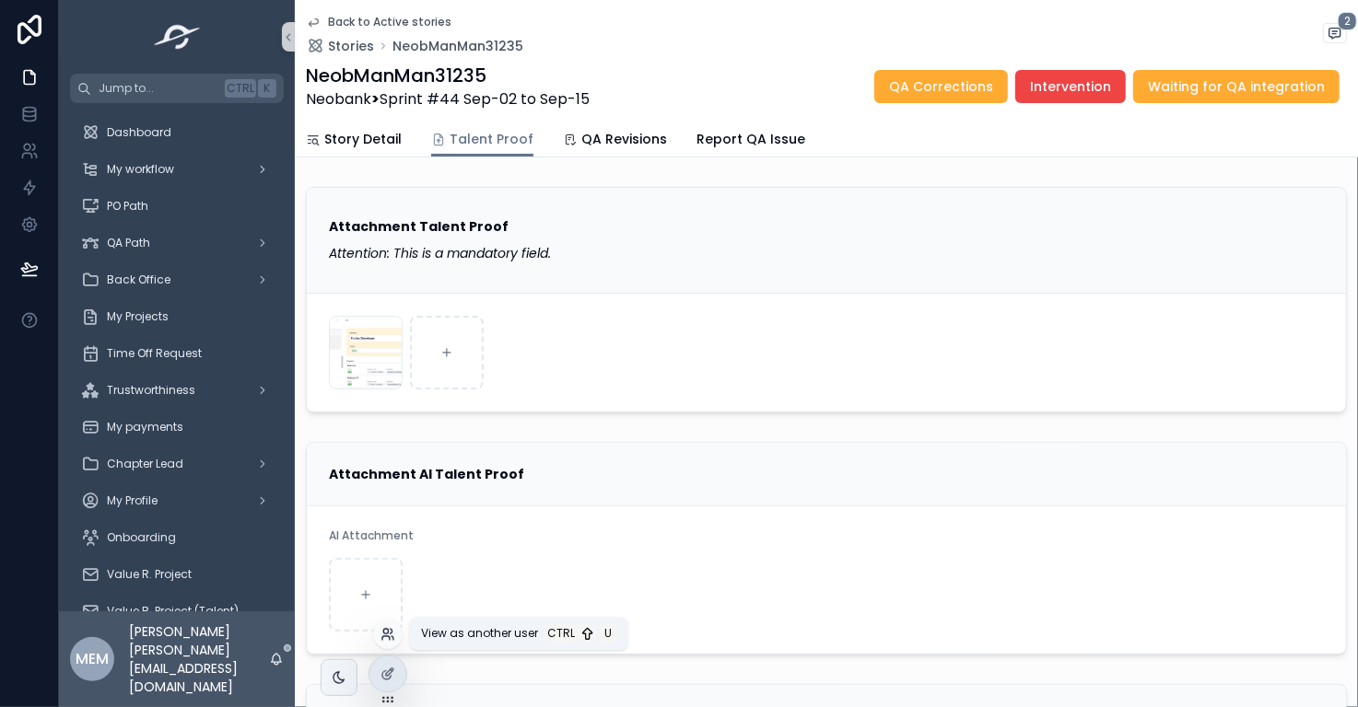
click at [391, 633] on icon at bounding box center [392, 631] width 2 height 5
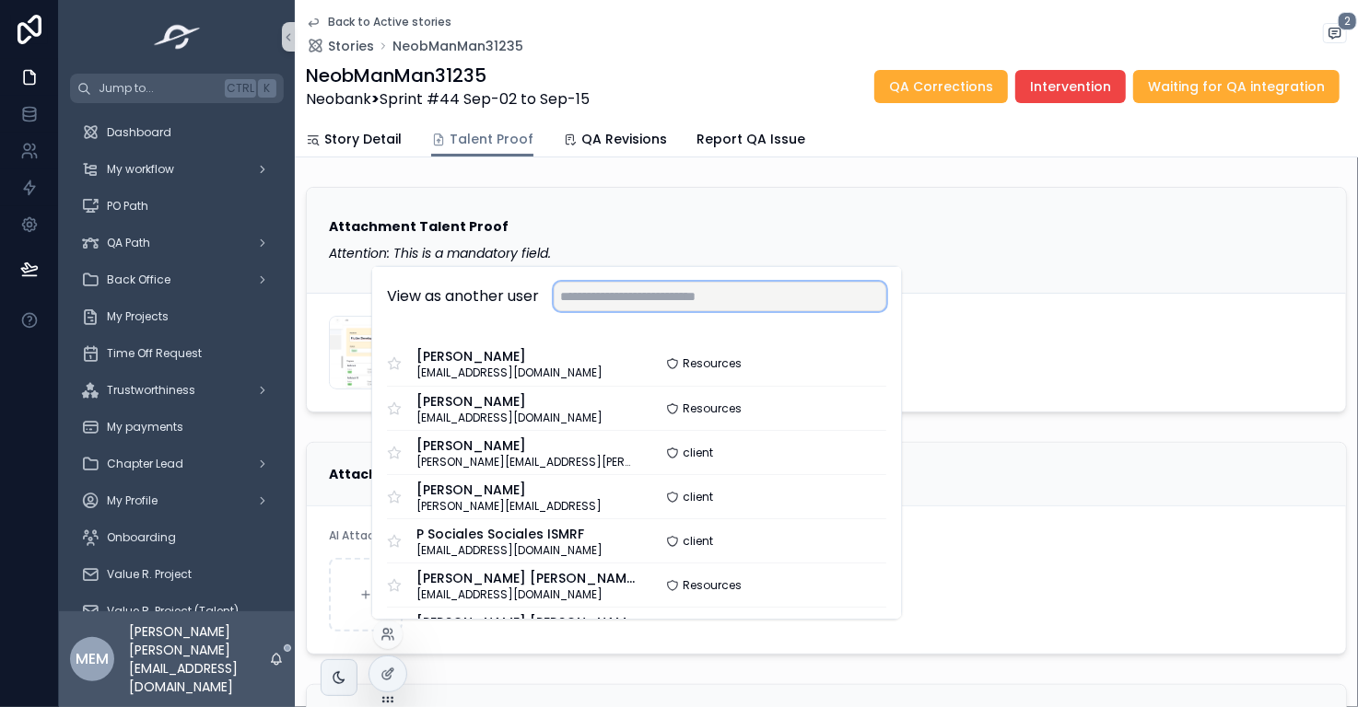
click at [603, 298] on input "text" at bounding box center [720, 296] width 332 height 29
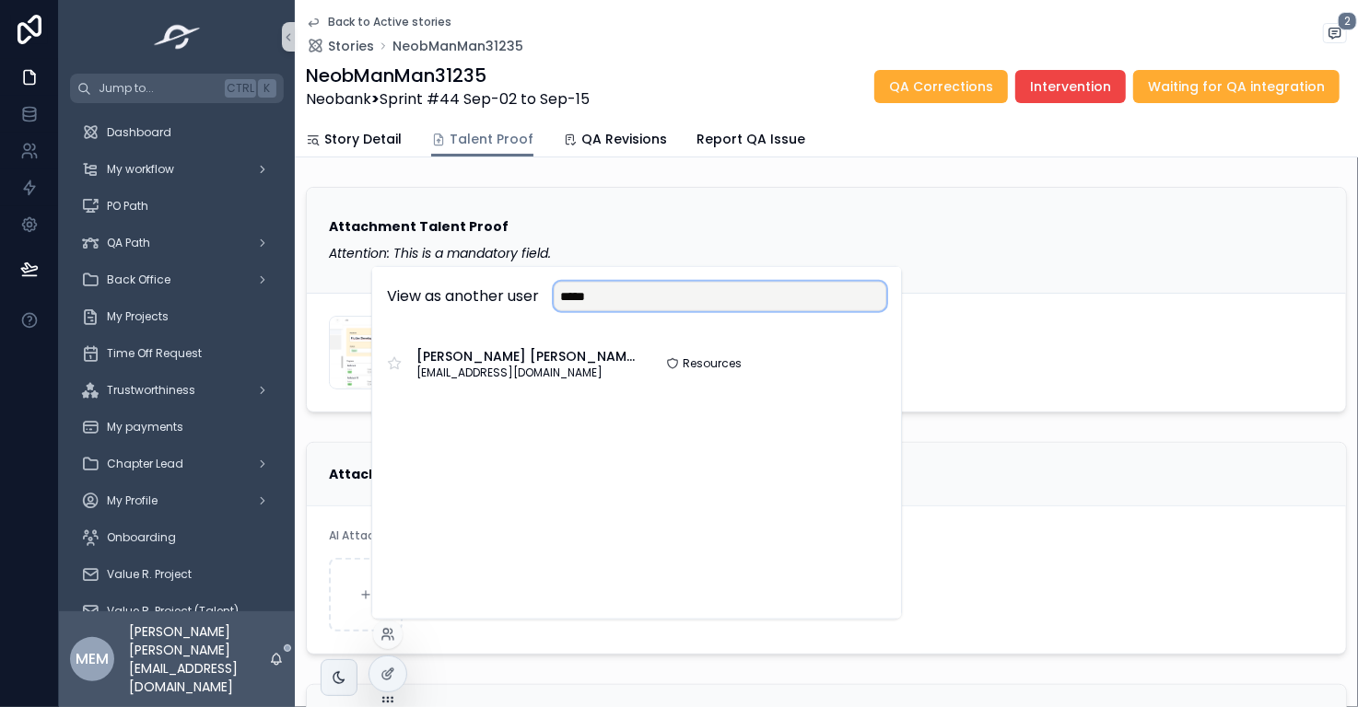
click at [752, 297] on input "*****" at bounding box center [720, 296] width 332 height 29
type input "*******"
click at [857, 365] on button "Select" at bounding box center [860, 363] width 51 height 27
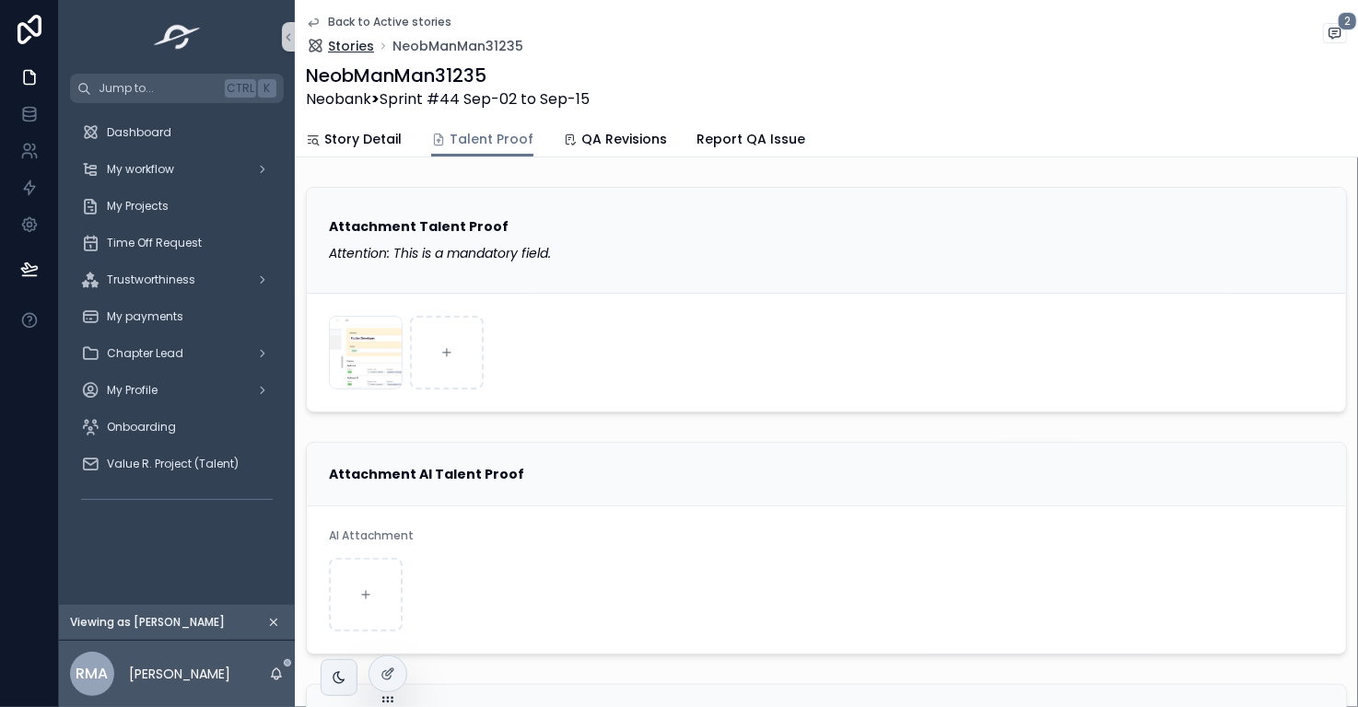
click at [354, 36] on div "Back to Active stories Stories NeobManMan31235" at bounding box center [414, 35] width 217 height 41
click at [344, 17] on span "Back to Active stories" at bounding box center [389, 22] width 123 height 15
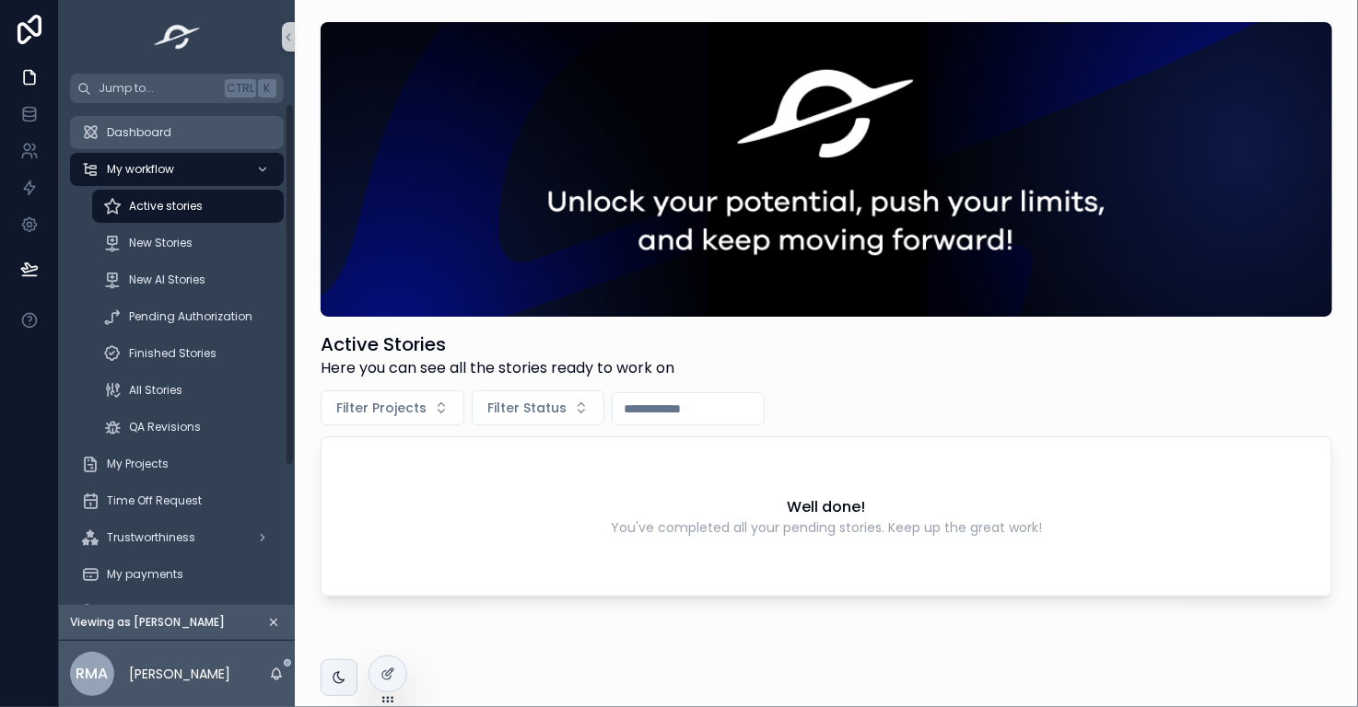
click at [191, 131] on div "Dashboard" at bounding box center [177, 132] width 192 height 29
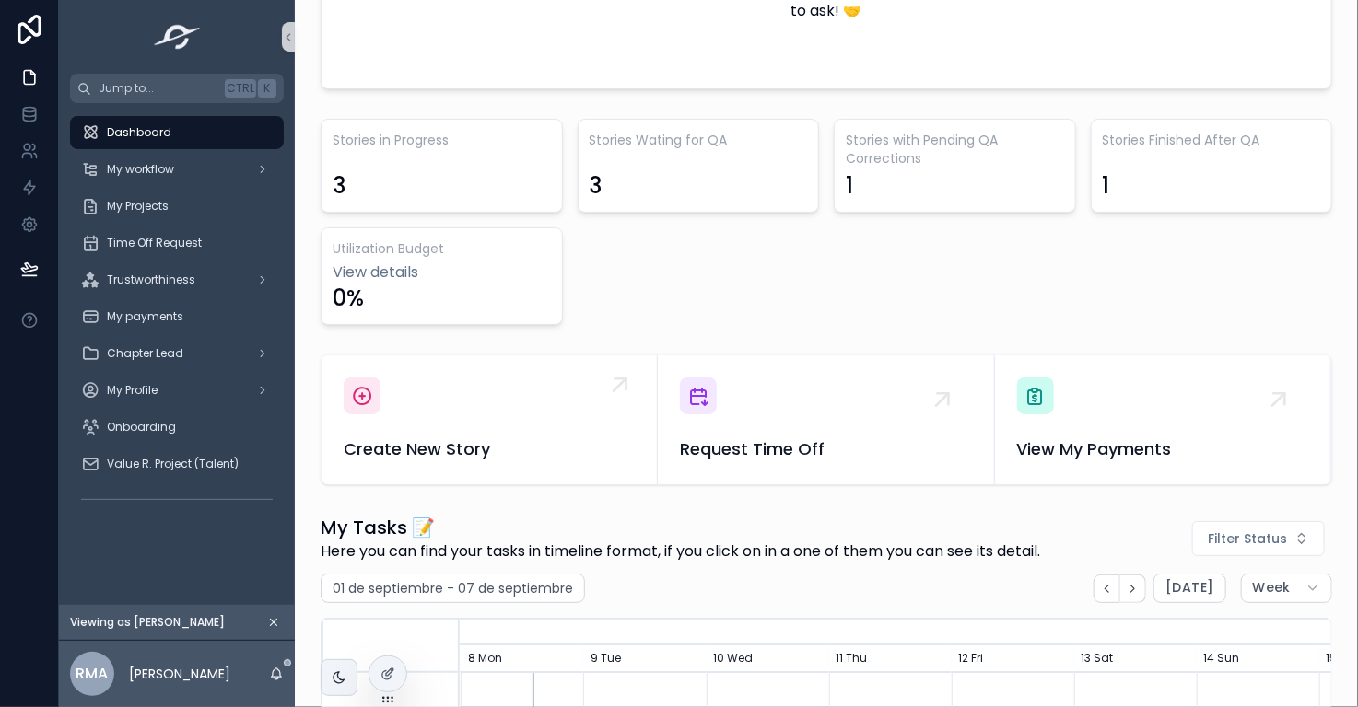
scroll to position [479, 0]
click at [493, 441] on span "Create New Story" at bounding box center [489, 449] width 291 height 26
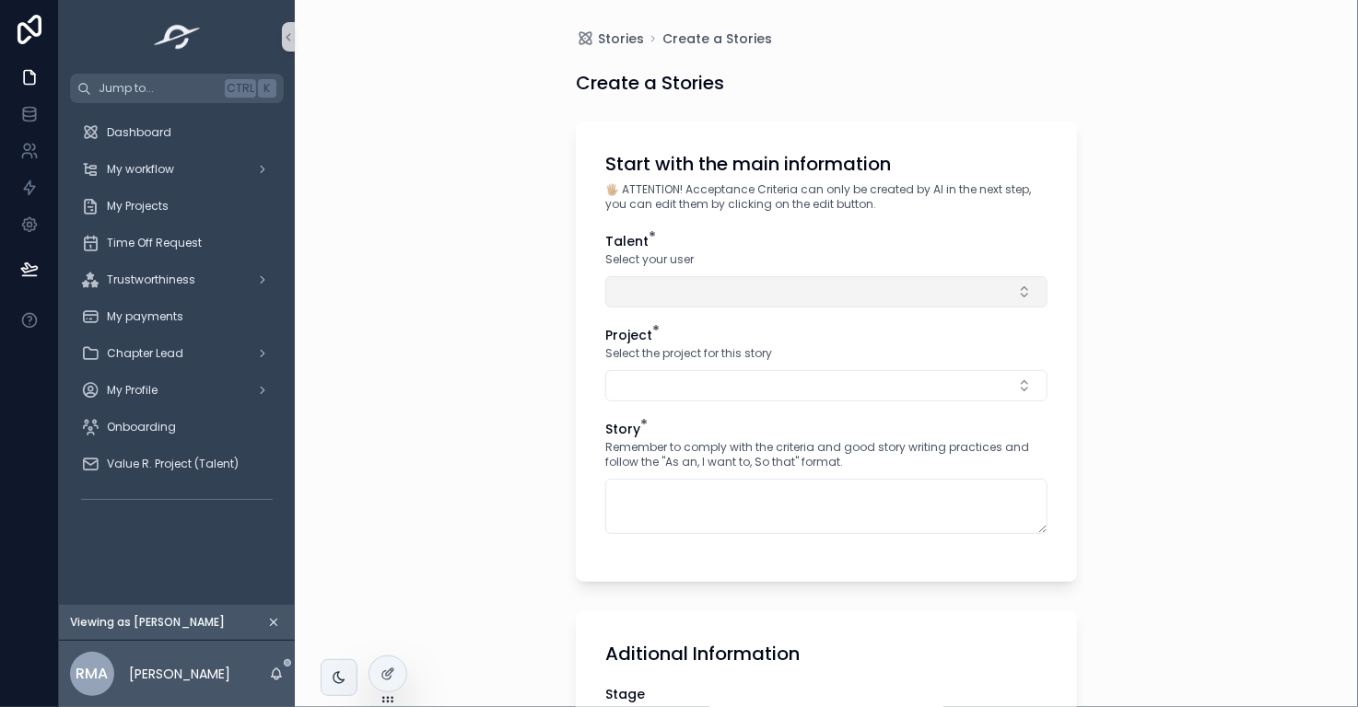
click at [684, 294] on button "Select Button" at bounding box center [826, 291] width 442 height 31
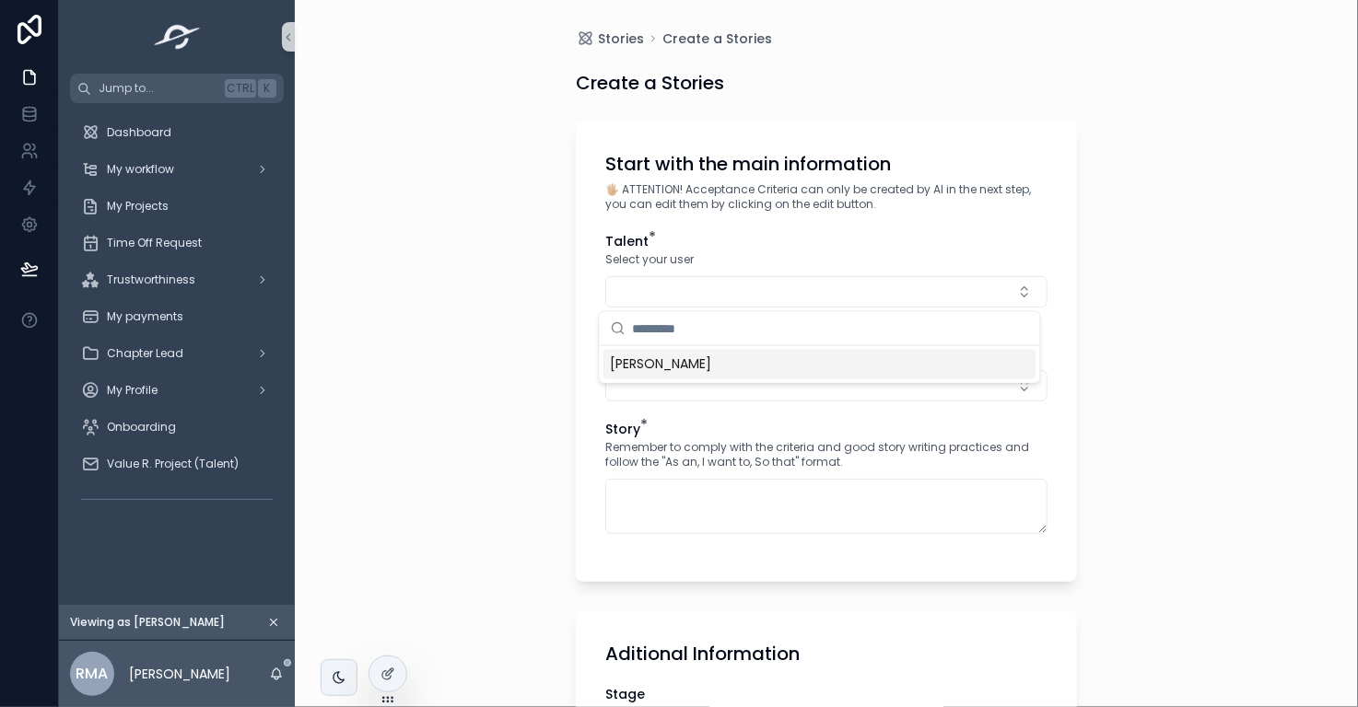
click at [706, 358] on span "Rosario Martinez Anaya" at bounding box center [661, 365] width 101 height 18
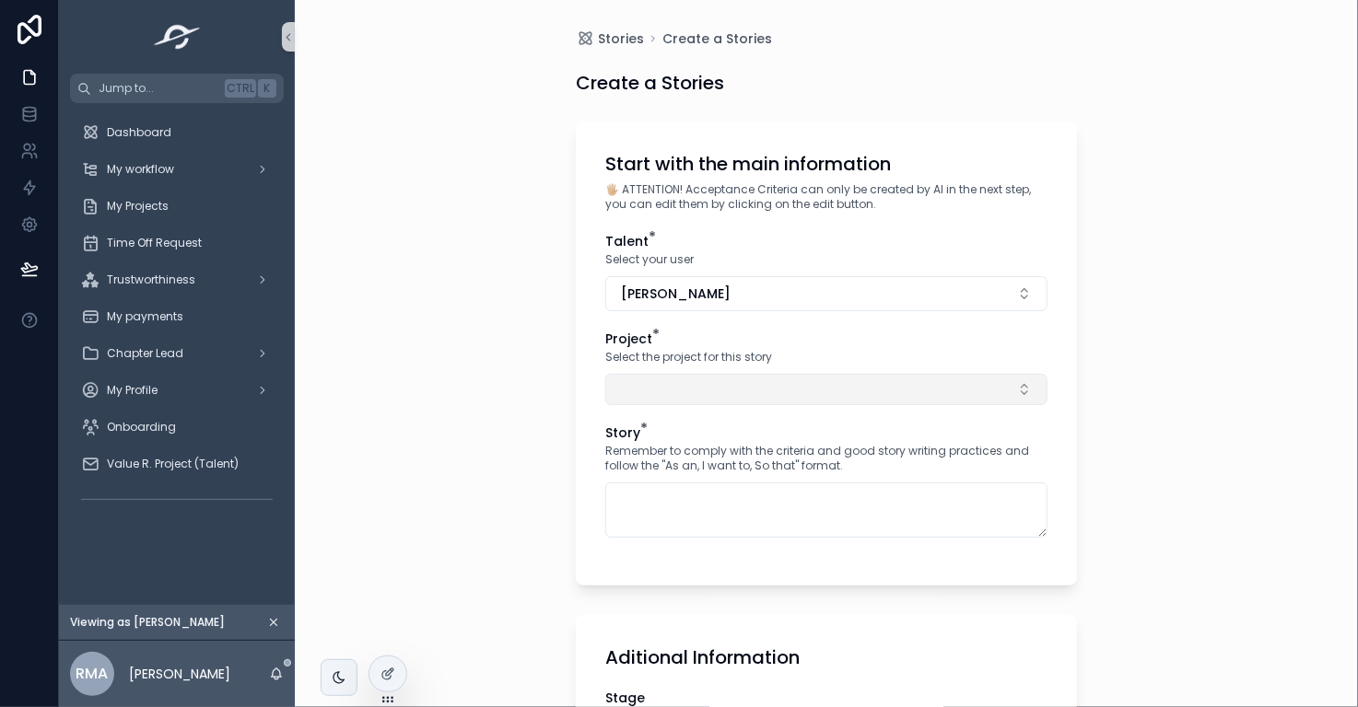
click at [706, 385] on button "Select Button" at bounding box center [826, 389] width 442 height 31
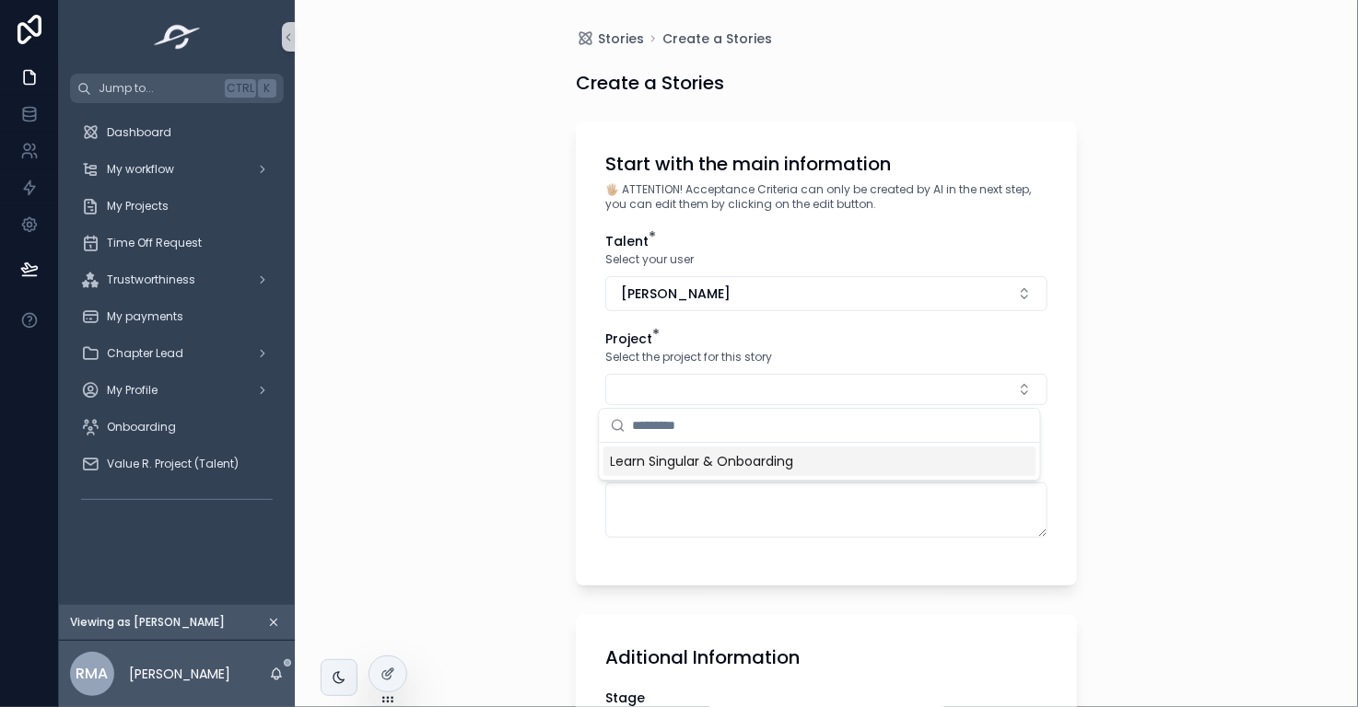
click at [717, 460] on span "Learn Singular & Onboarding" at bounding box center [702, 461] width 183 height 18
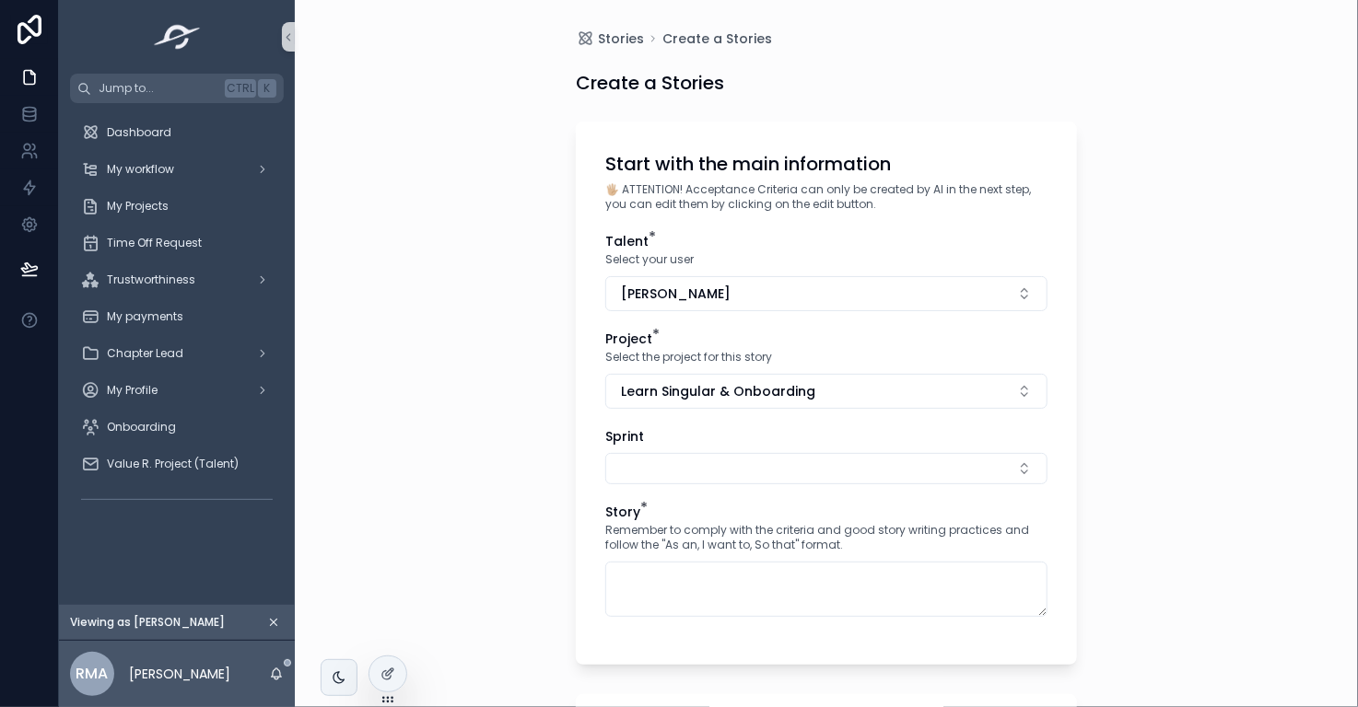
click at [717, 460] on button "Select Button" at bounding box center [826, 468] width 442 height 31
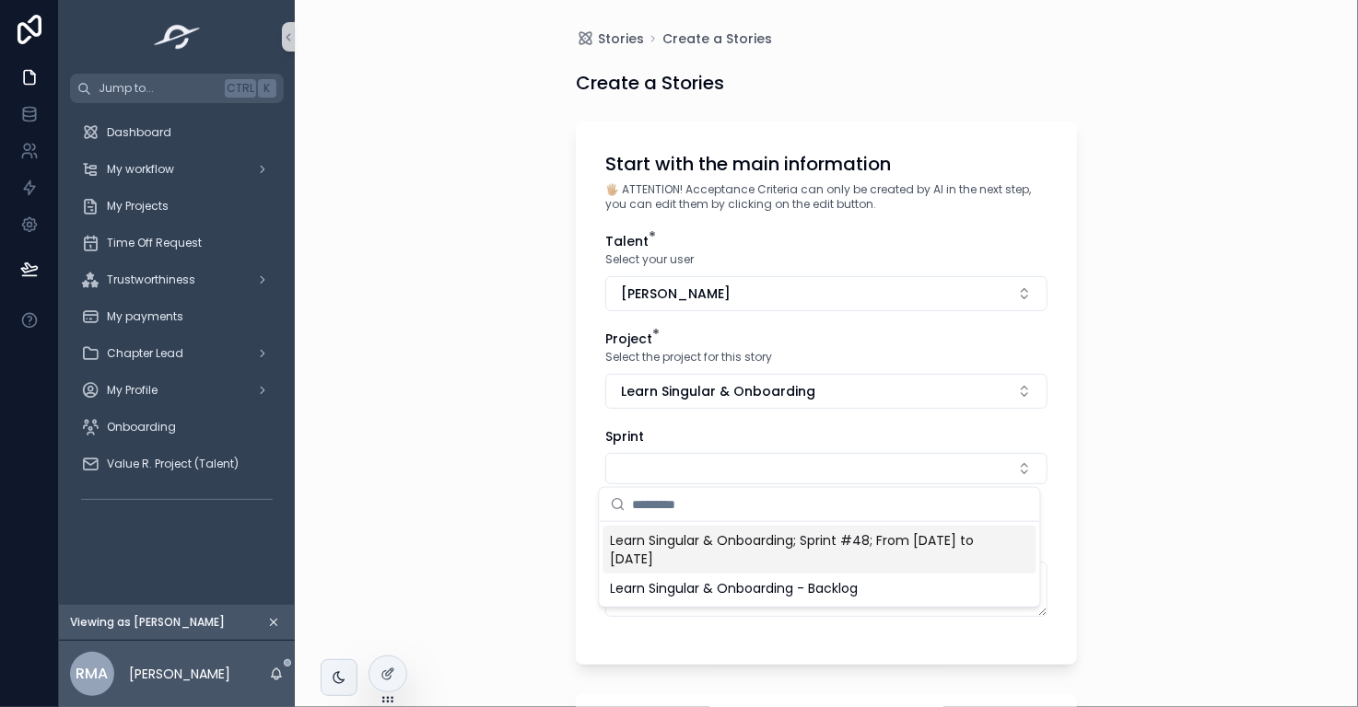
click at [715, 551] on span "Learn Singular & Onboarding; Sprint #48; From [DATE] to [DATE]" at bounding box center [809, 549] width 396 height 37
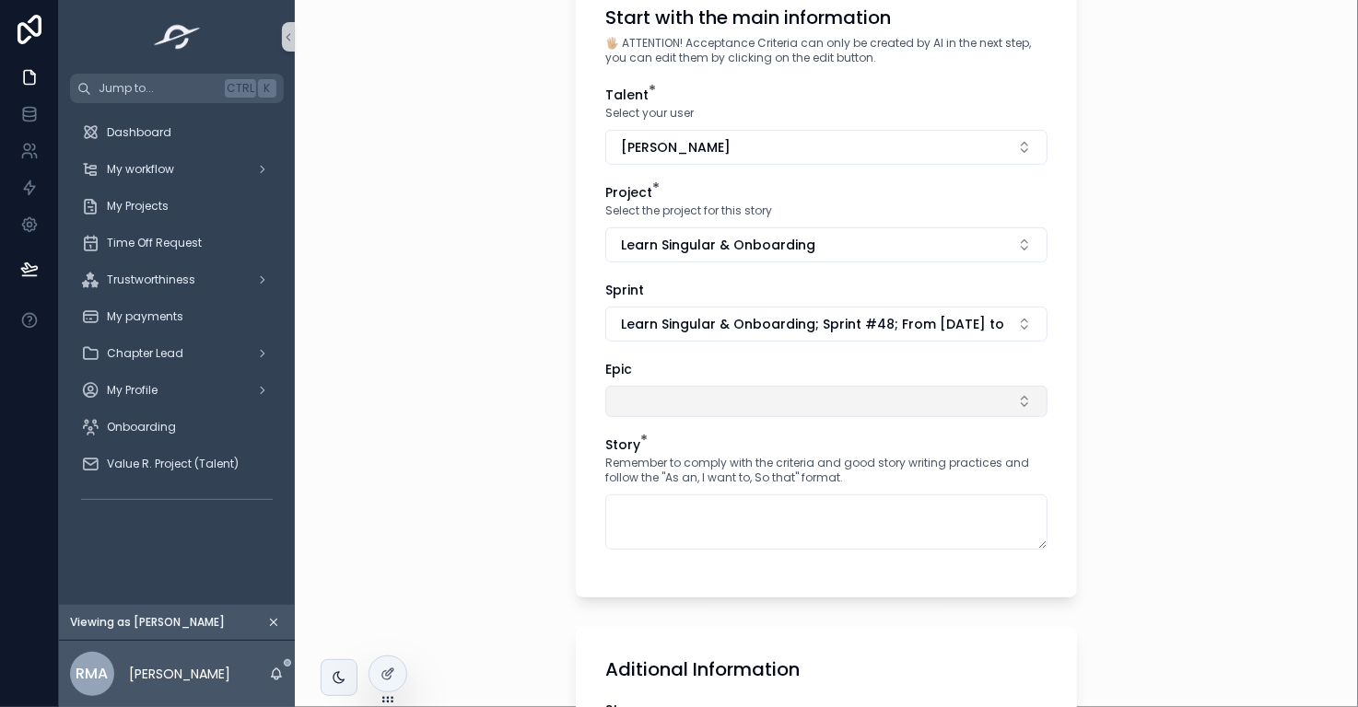
scroll to position [147, 0]
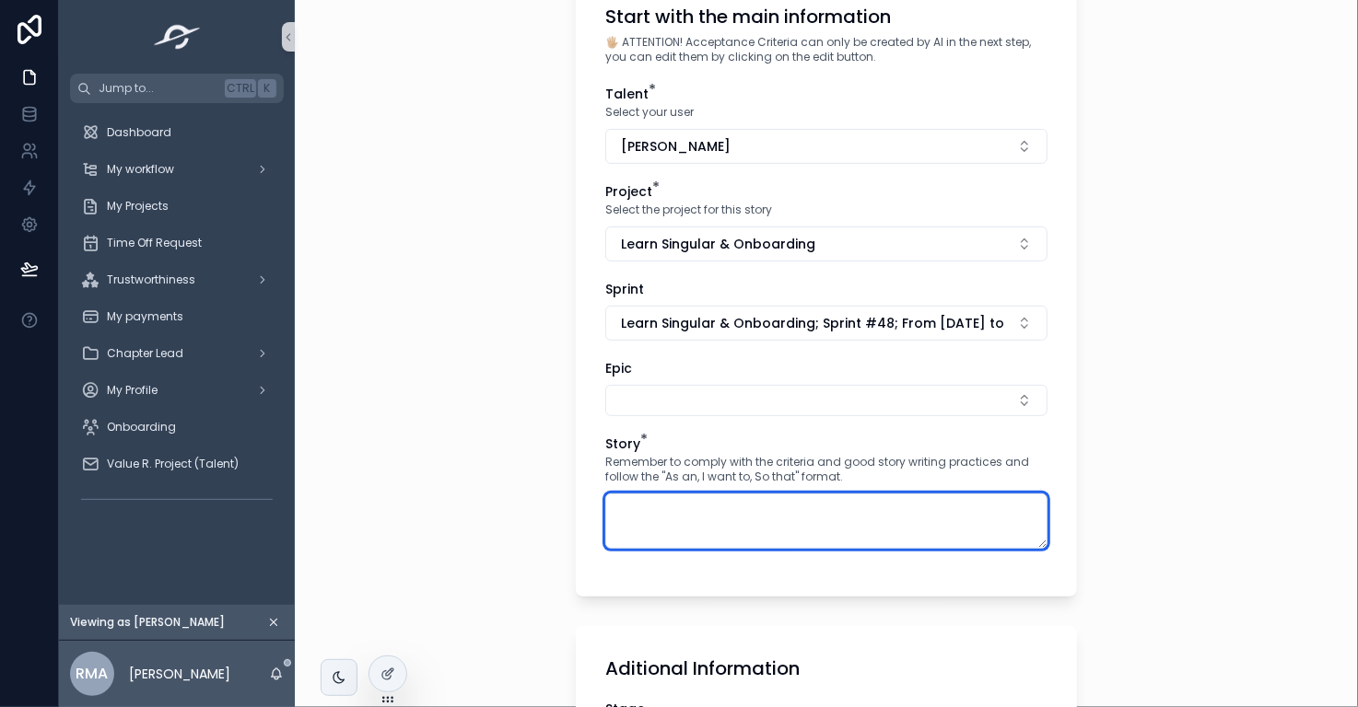
click at [687, 528] on textarea "scrollable content" at bounding box center [826, 521] width 442 height 55
paste textarea "**********"
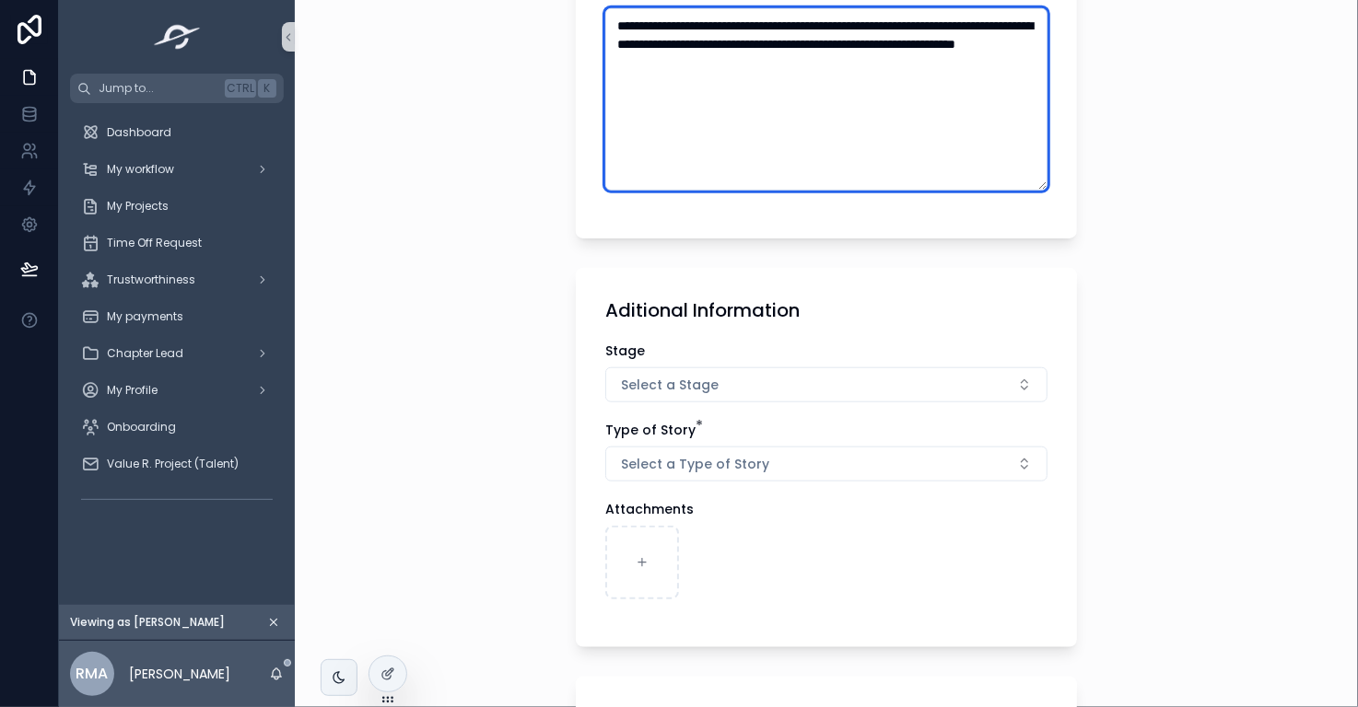
scroll to position [634, 0]
type textarea "**********"
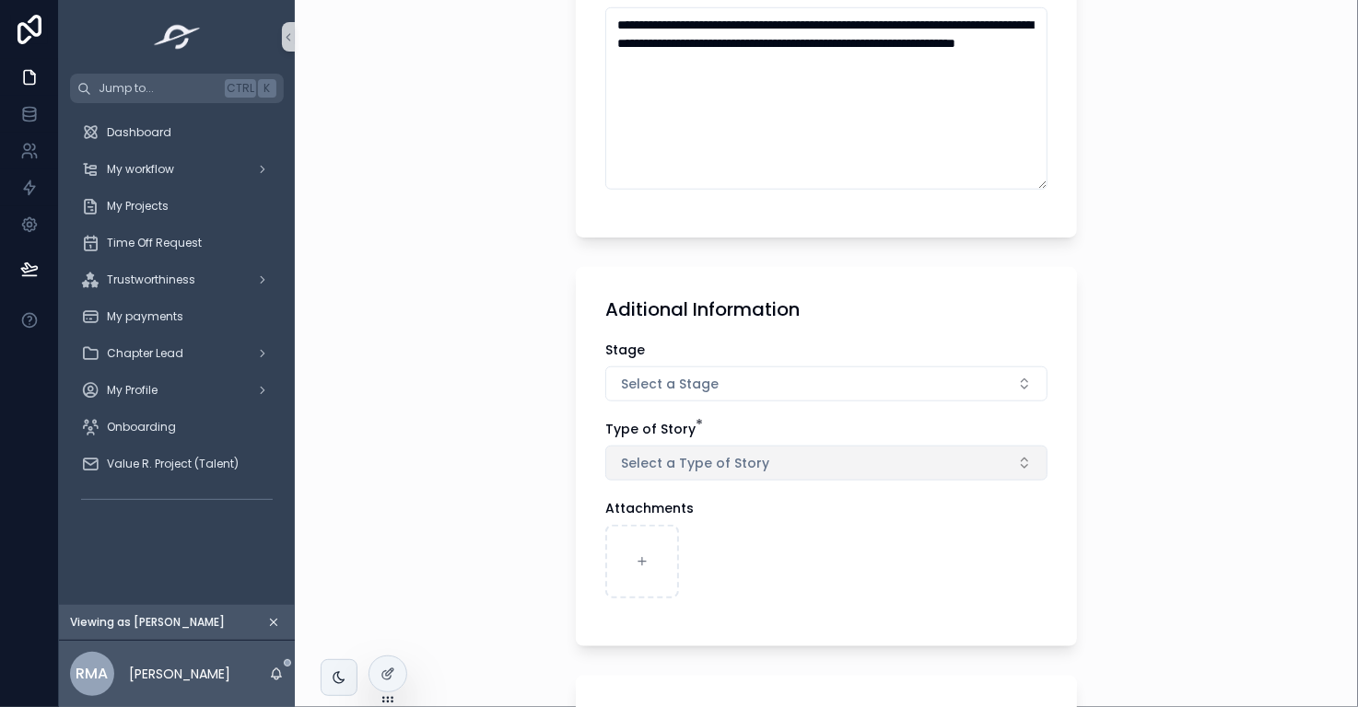
click at [748, 464] on span "Select a Type of Story" at bounding box center [695, 463] width 148 height 18
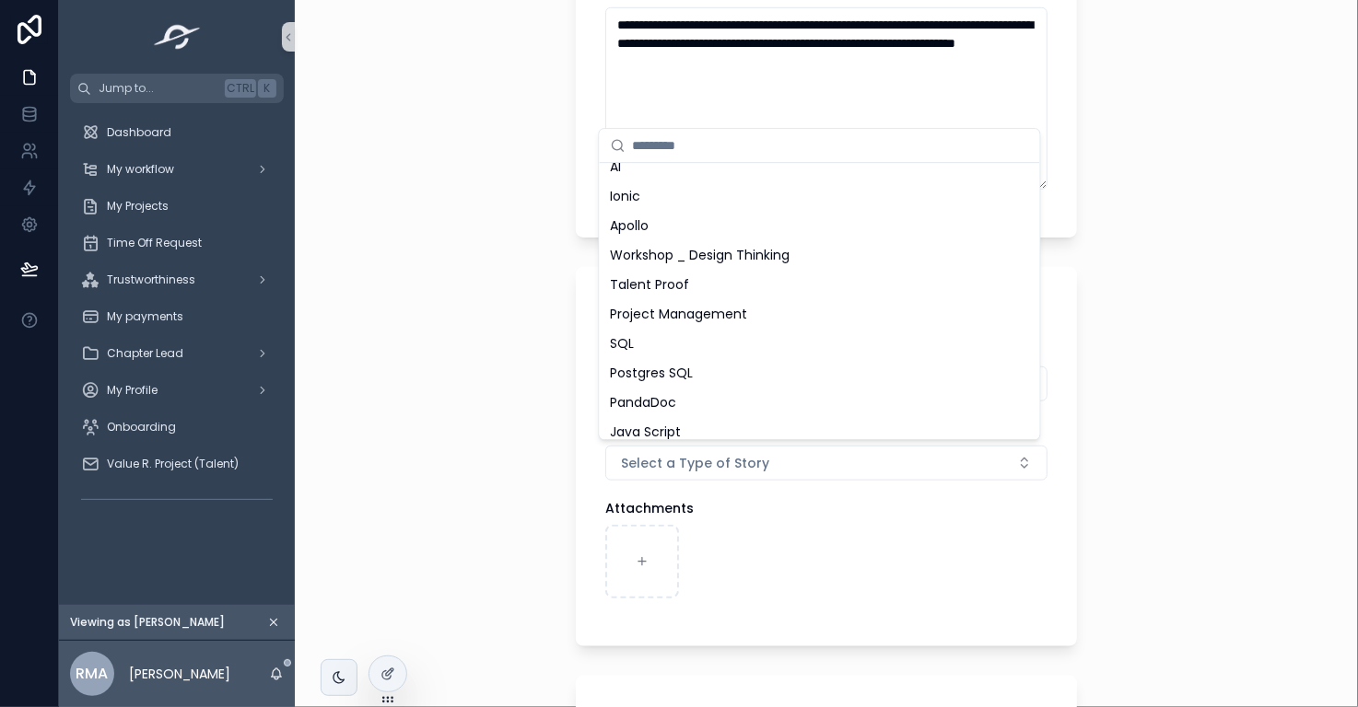
scroll to position [754, 0]
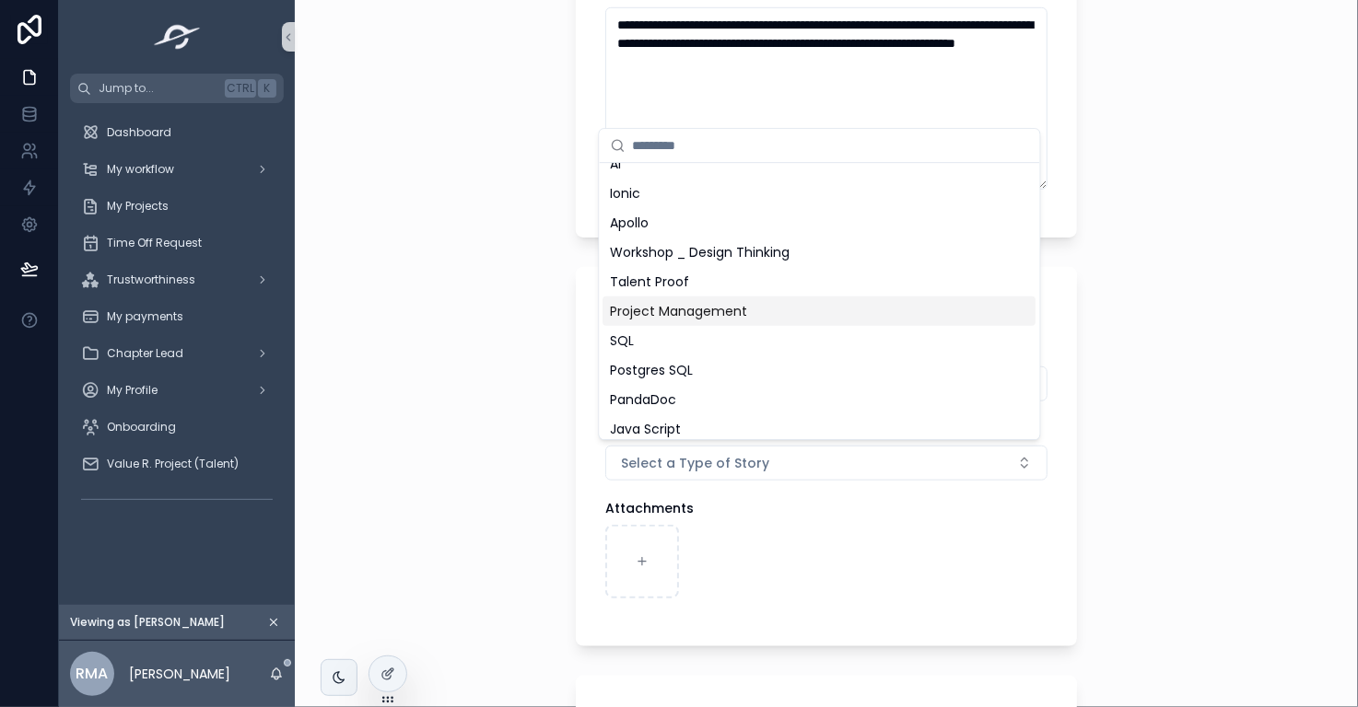
click at [777, 304] on div "Project Management" at bounding box center [819, 311] width 433 height 29
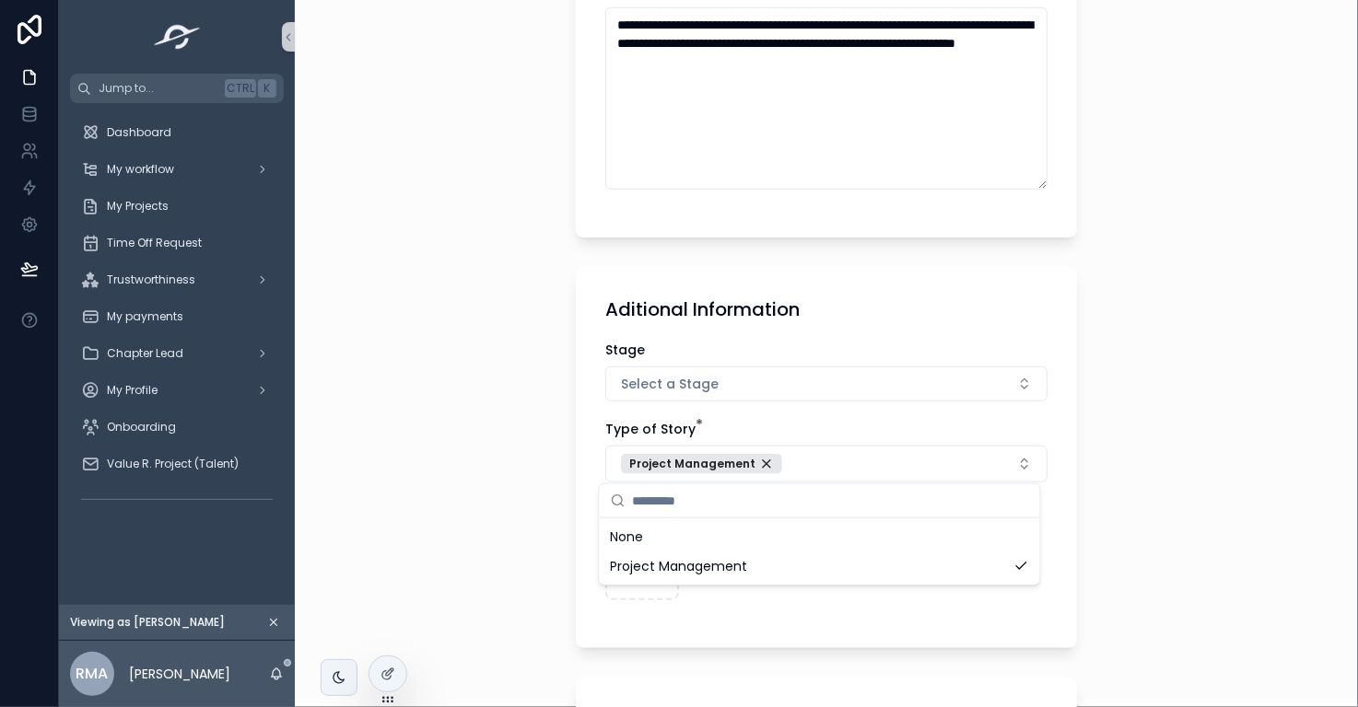
scroll to position [0, 0]
click at [1174, 522] on div "**********" at bounding box center [826, 353] width 1063 height 707
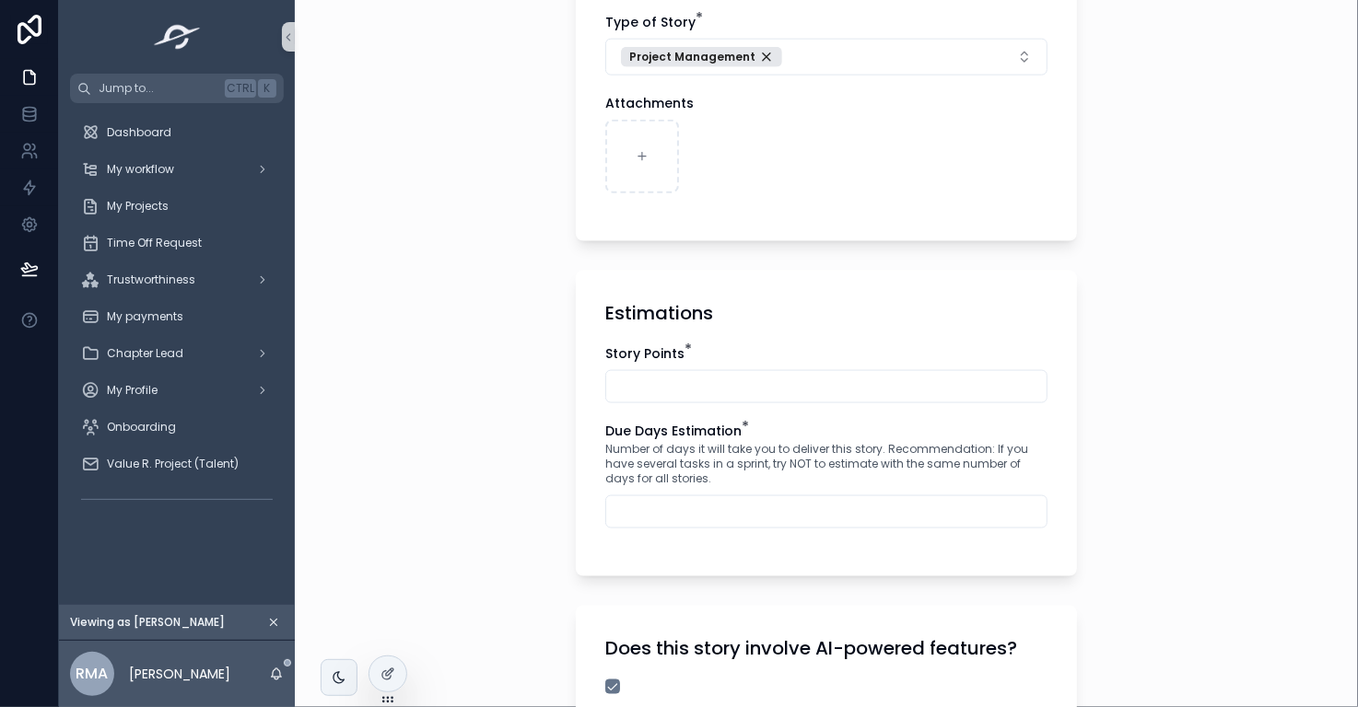
scroll to position [1042, 0]
click at [975, 392] on input "scrollable content" at bounding box center [826, 386] width 440 height 26
type input "*"
click at [939, 516] on input "scrollable content" at bounding box center [826, 511] width 440 height 26
type input "*"
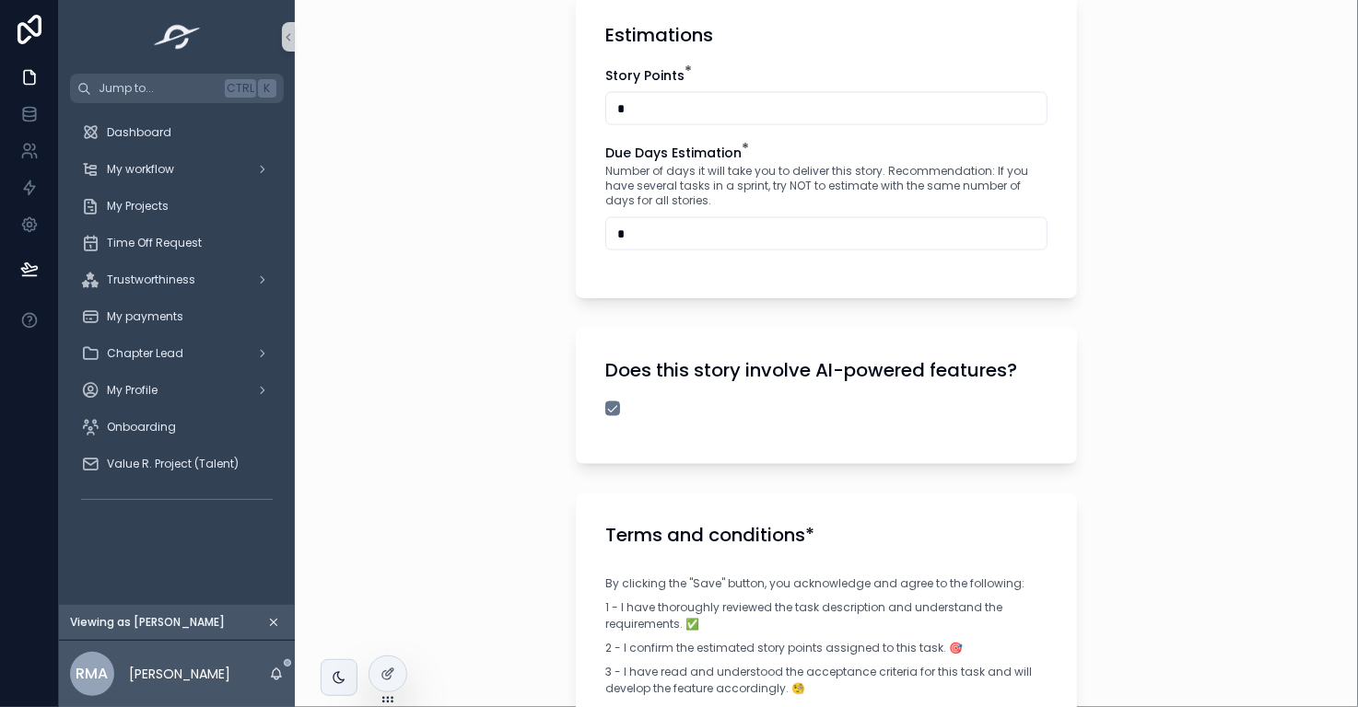
scroll to position [1322, 0]
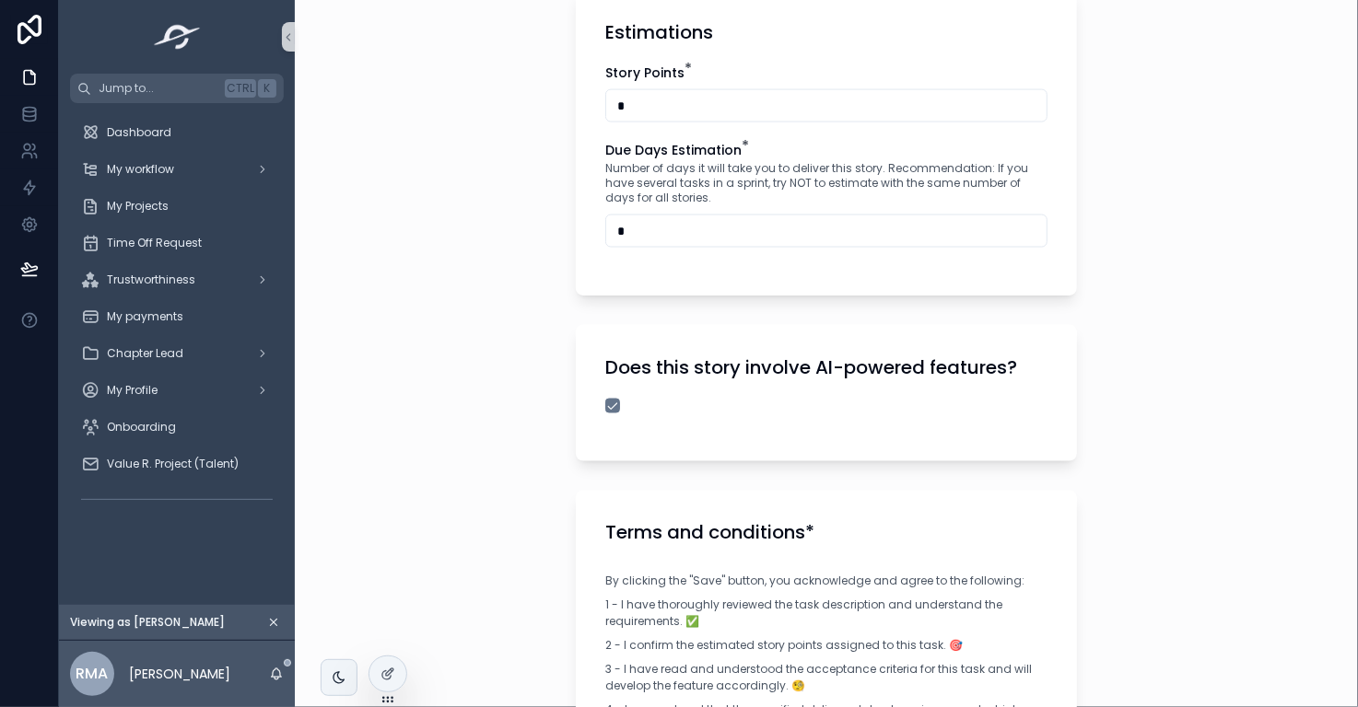
type input "*"
click at [605, 402] on button "scrollable content" at bounding box center [612, 406] width 15 height 15
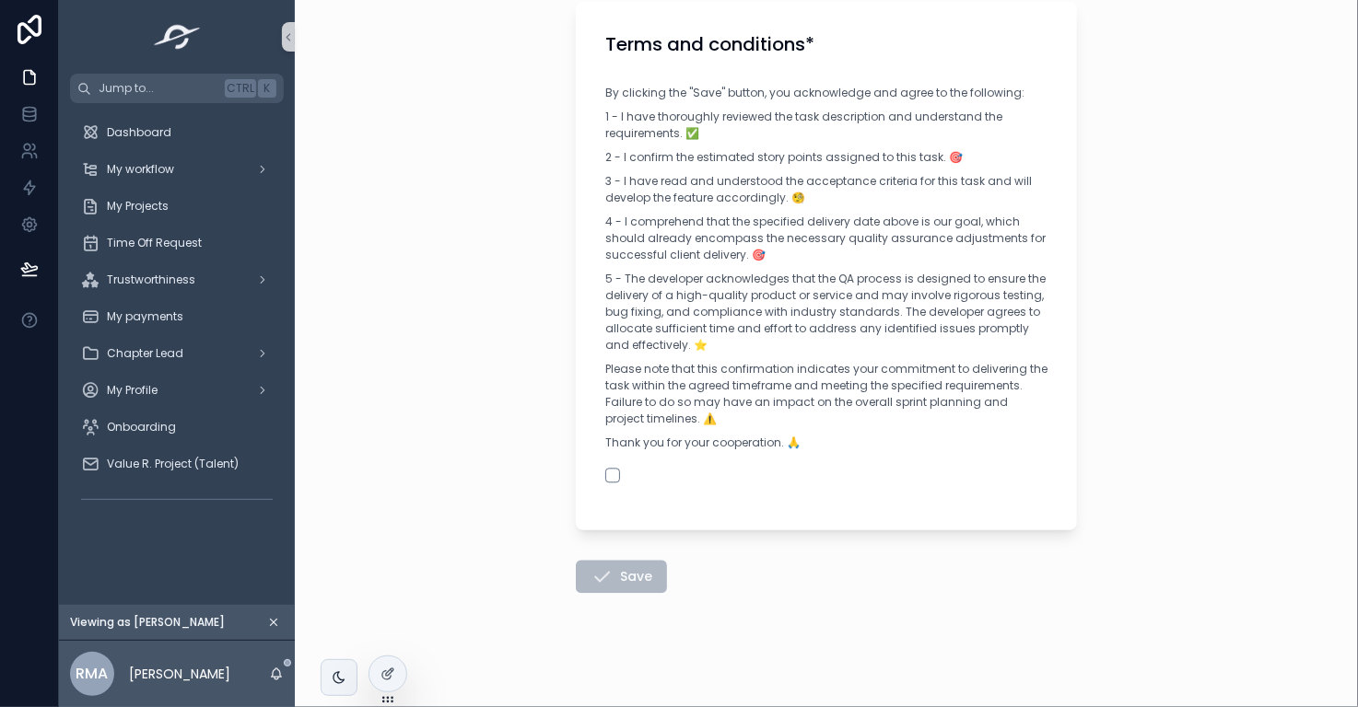
scroll to position [1812, 0]
click at [607, 473] on button "scrollable content" at bounding box center [612, 474] width 15 height 15
click at [615, 571] on button "Save" at bounding box center [621, 575] width 91 height 33
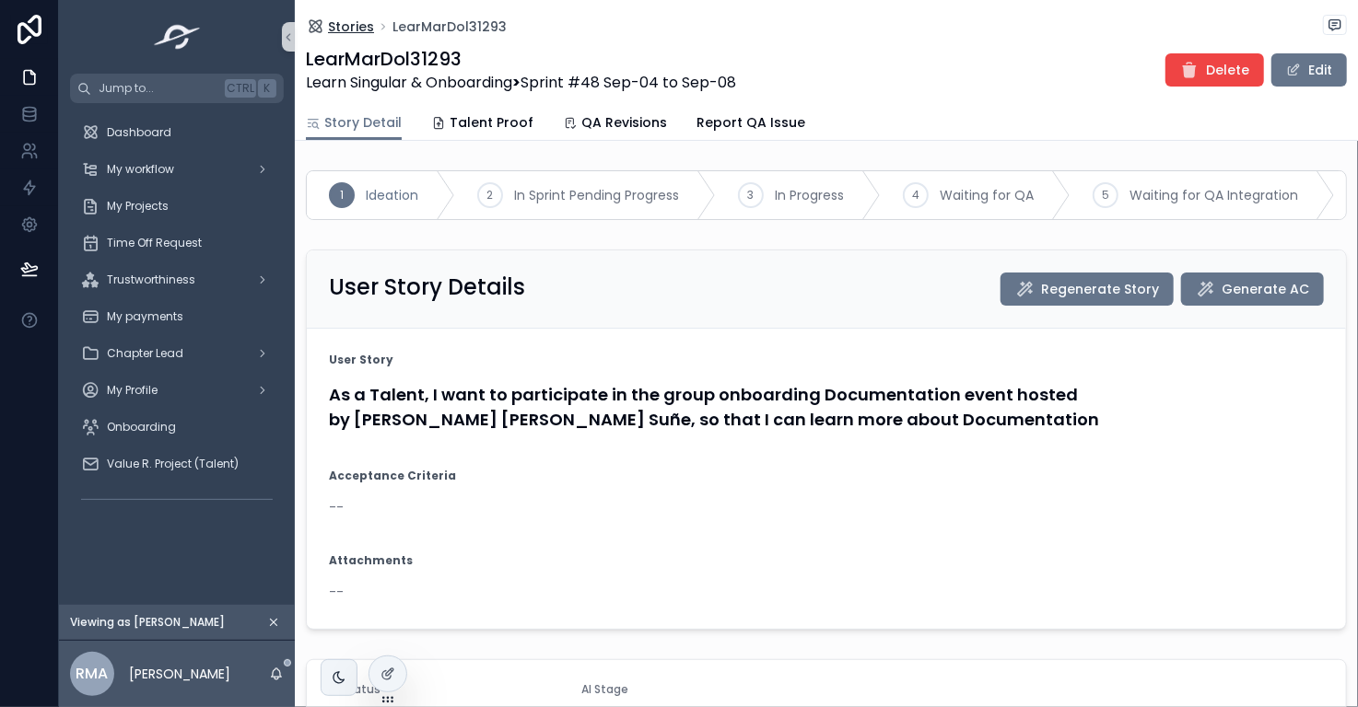
click at [345, 27] on span "Stories" at bounding box center [351, 26] width 46 height 18
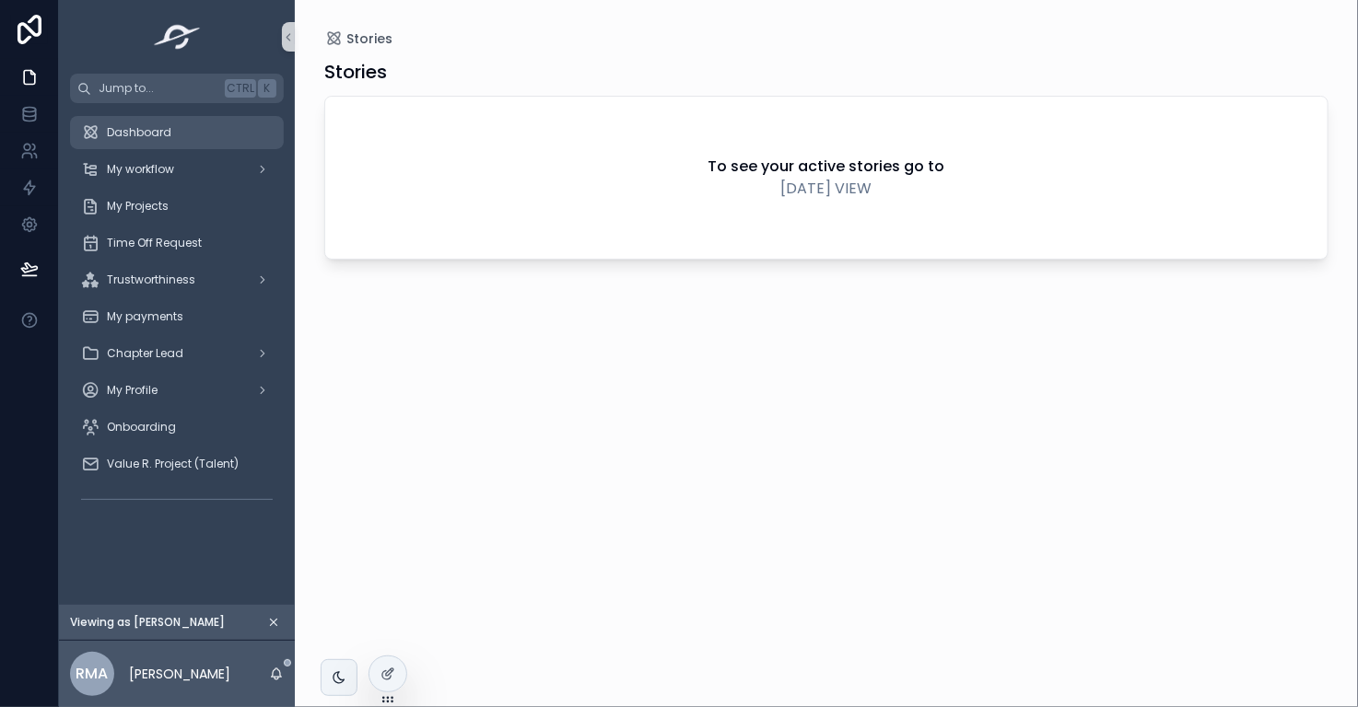
click at [190, 128] on div "Dashboard" at bounding box center [177, 132] width 192 height 29
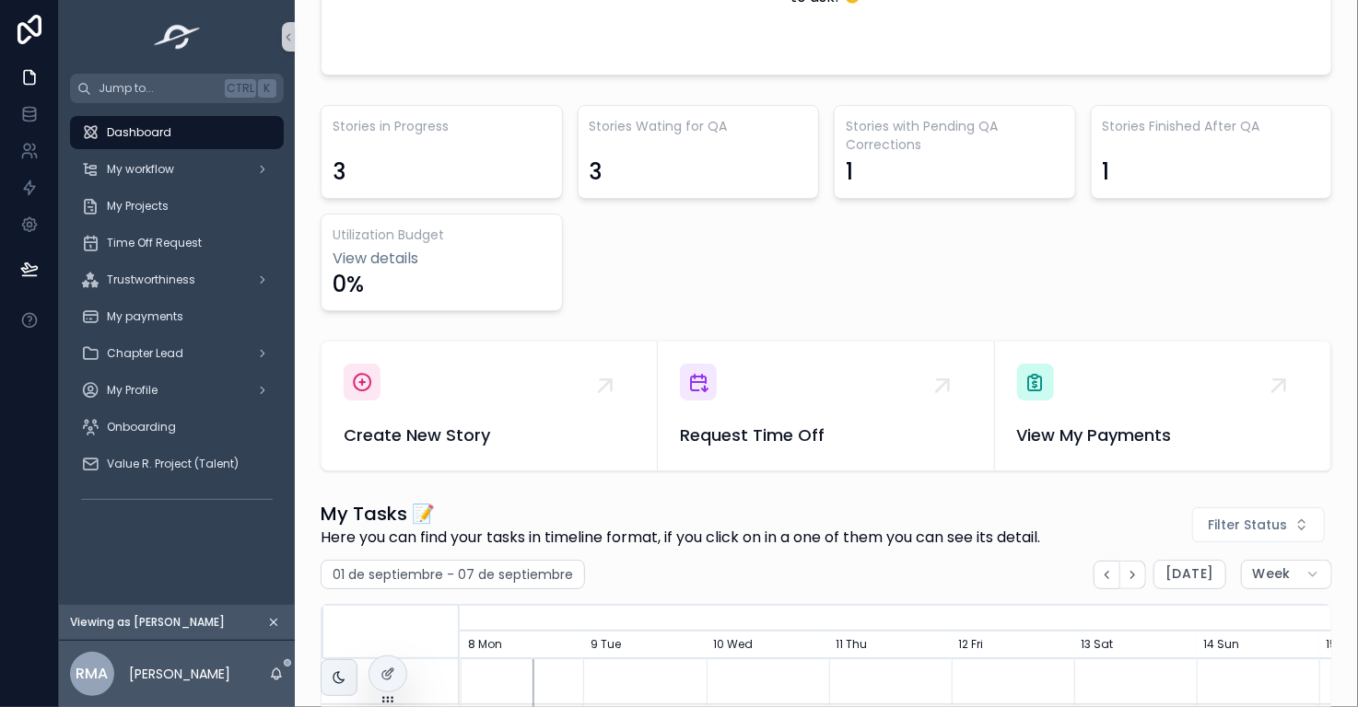
scroll to position [493, 0]
click at [474, 440] on span "Create New Story" at bounding box center [489, 435] width 291 height 26
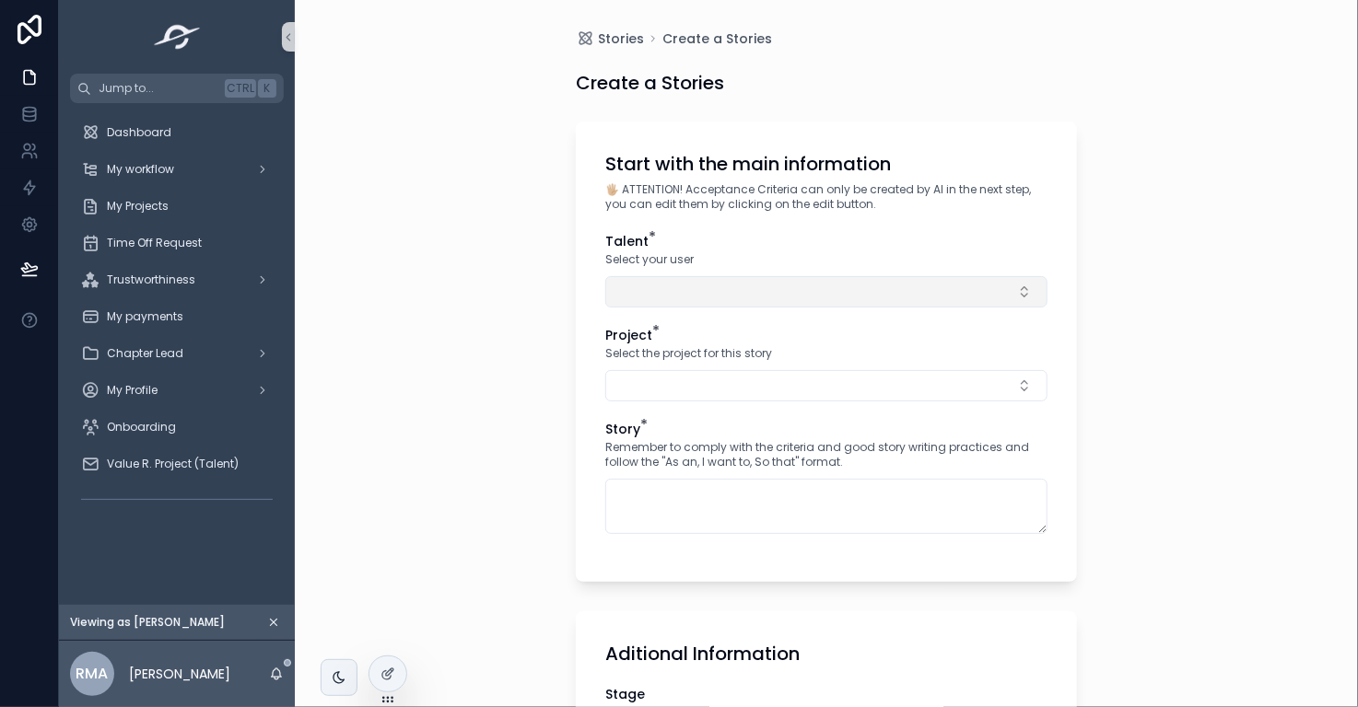
click at [770, 307] on button "Select Button" at bounding box center [826, 291] width 442 height 31
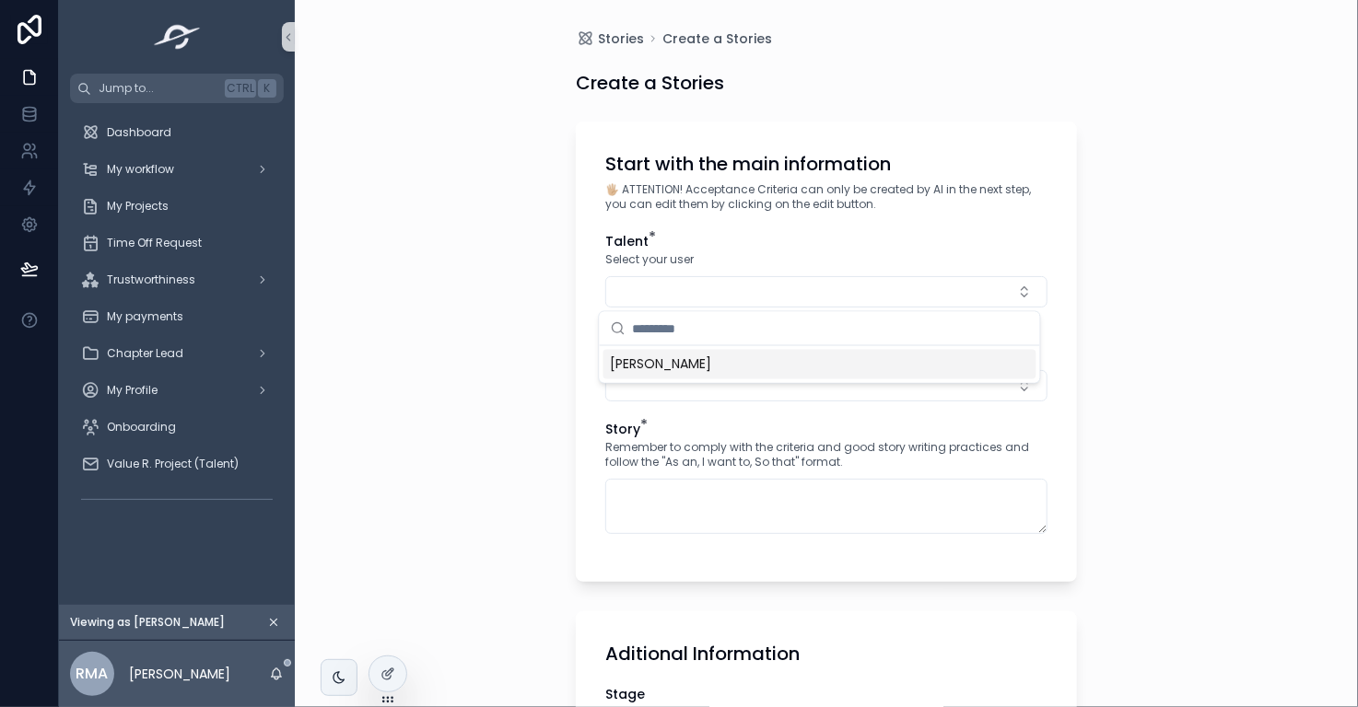
click at [770, 368] on div "Rosario Martinez Anaya" at bounding box center [819, 364] width 433 height 29
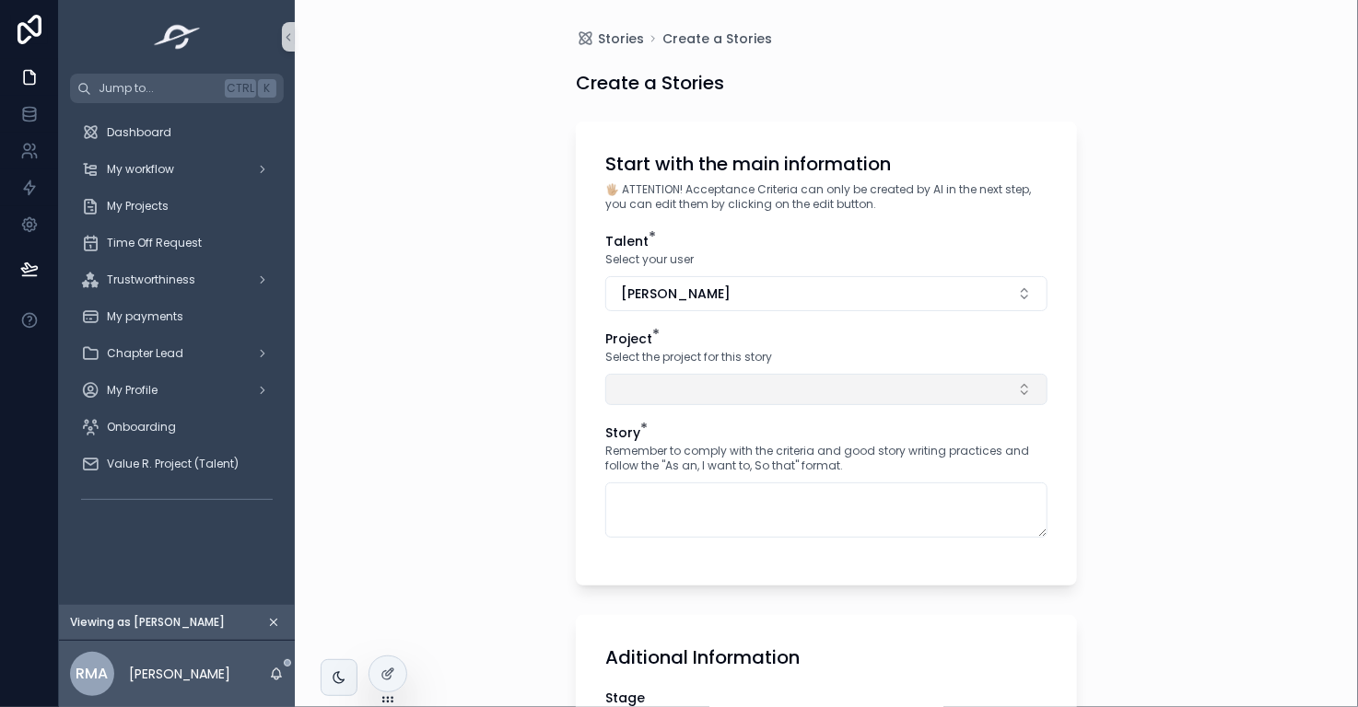
click at [770, 386] on button "Select Button" at bounding box center [826, 389] width 442 height 31
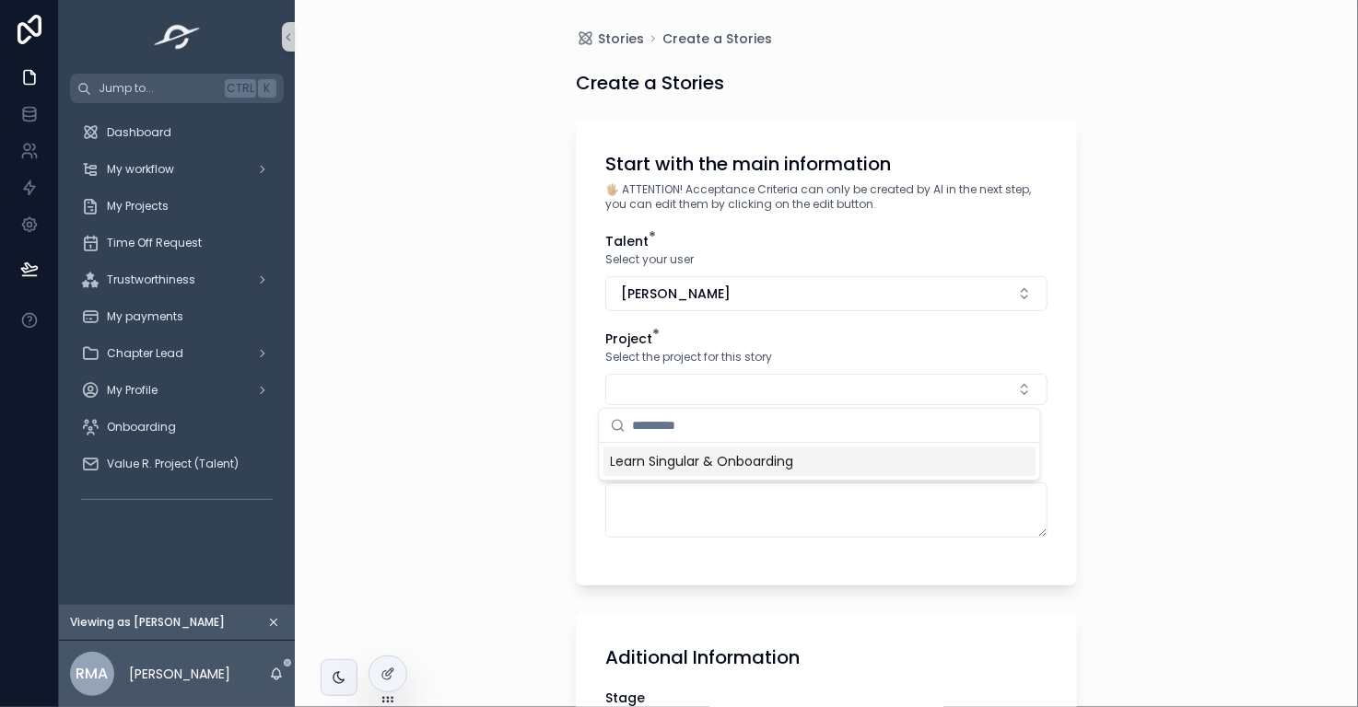
click at [787, 462] on span "Learn Singular & Onboarding" at bounding box center [702, 461] width 183 height 18
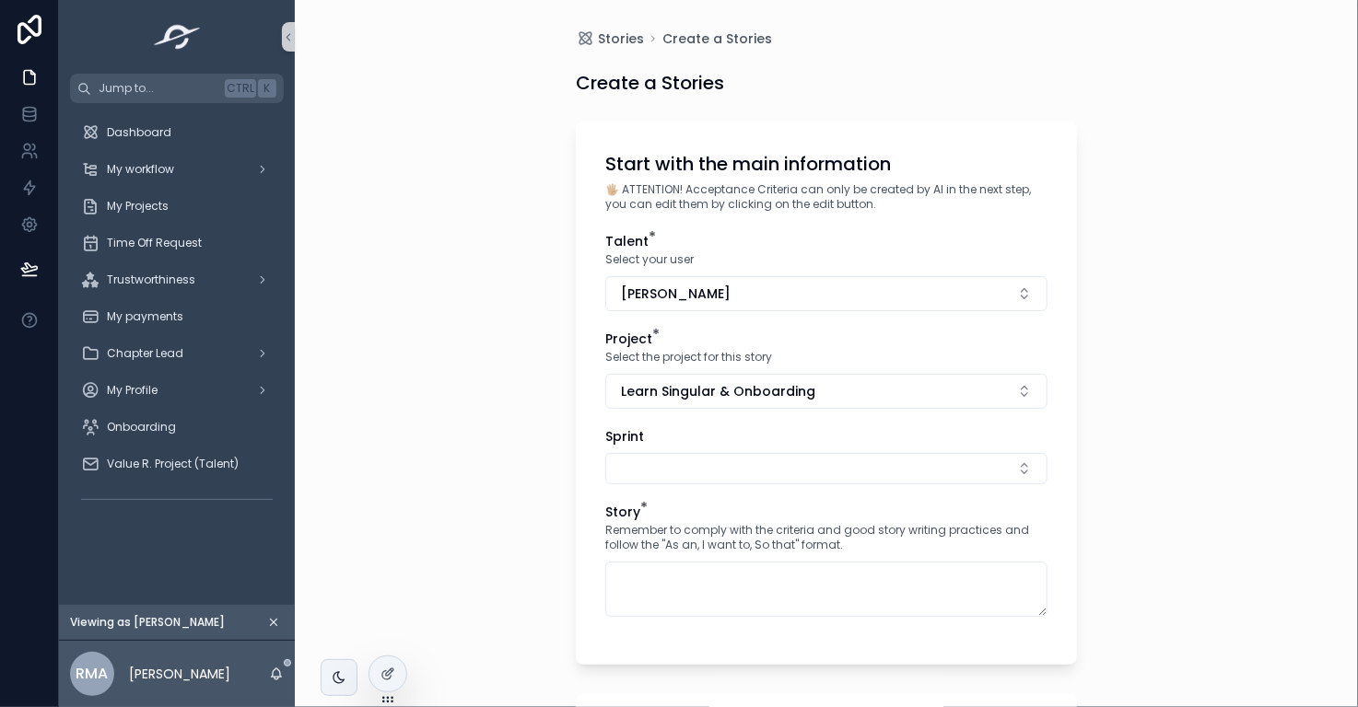
click at [787, 462] on button "Select Button" at bounding box center [826, 468] width 442 height 31
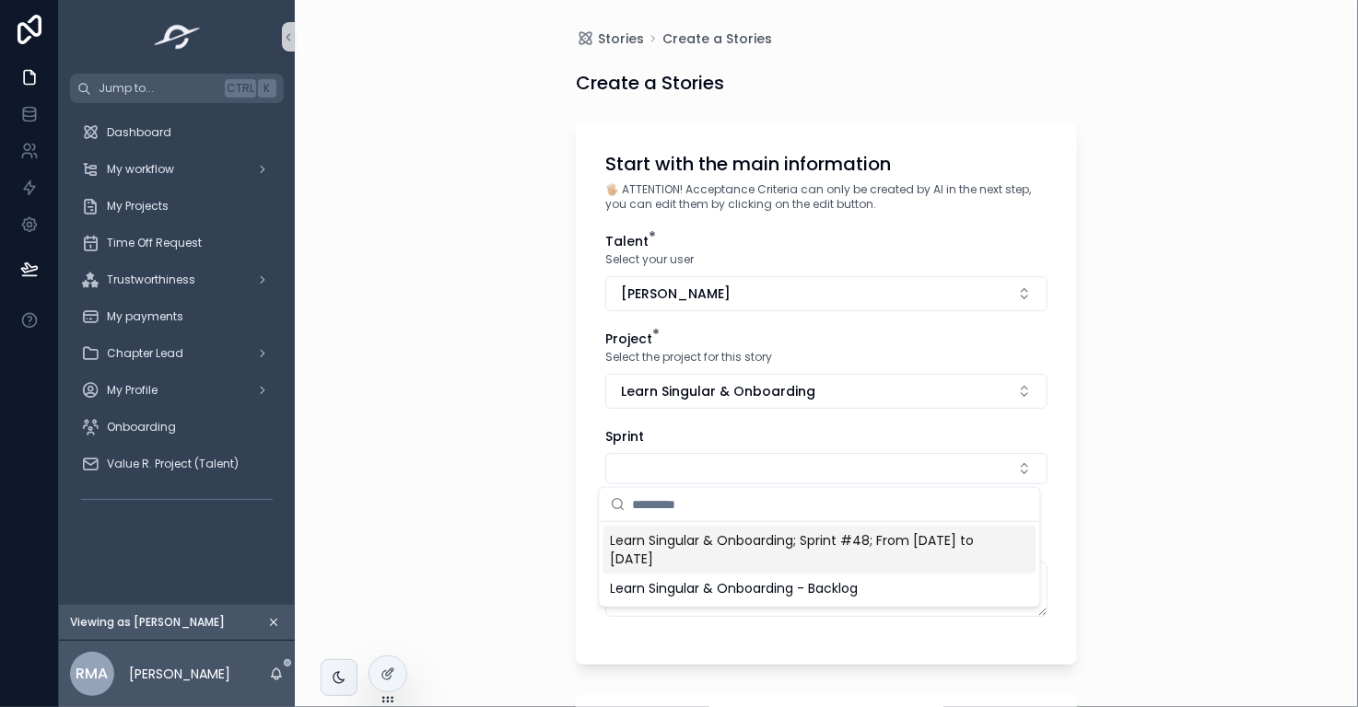
click at [787, 462] on button "Select Button" at bounding box center [826, 468] width 442 height 31
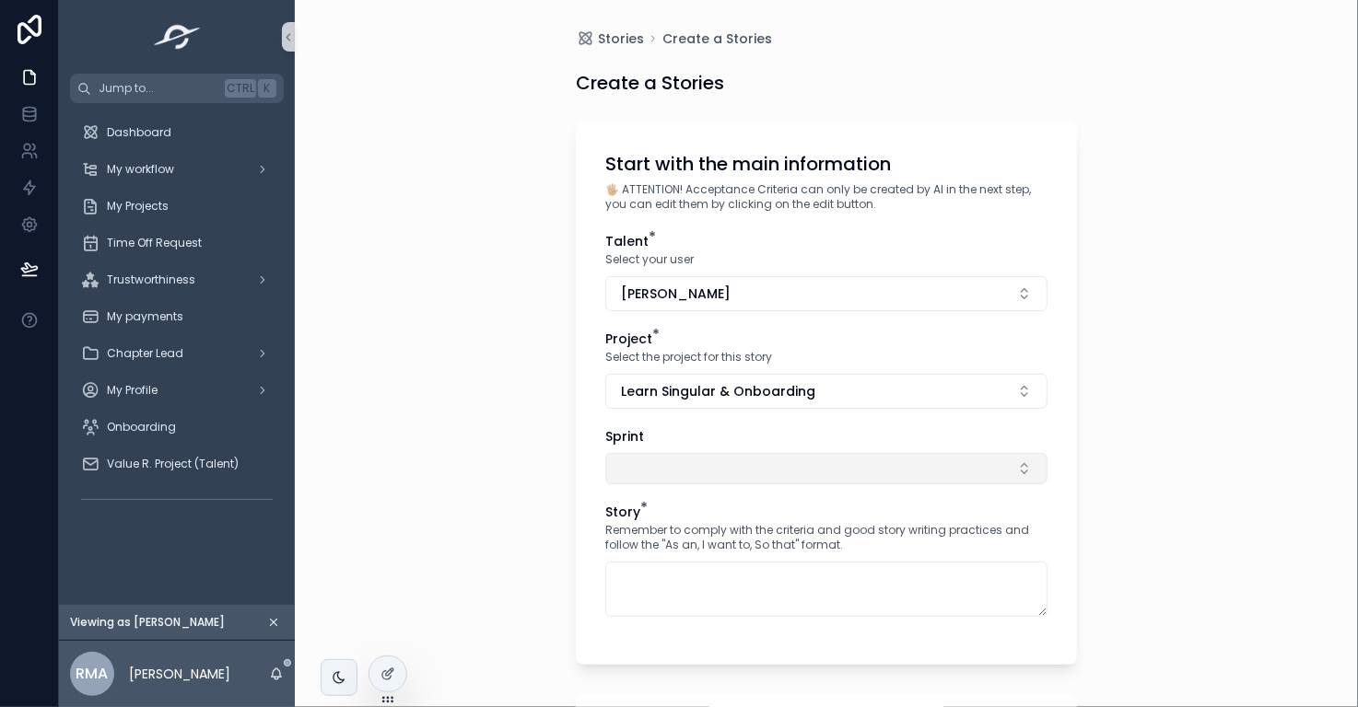
click at [788, 465] on button "Select Button" at bounding box center [826, 468] width 442 height 31
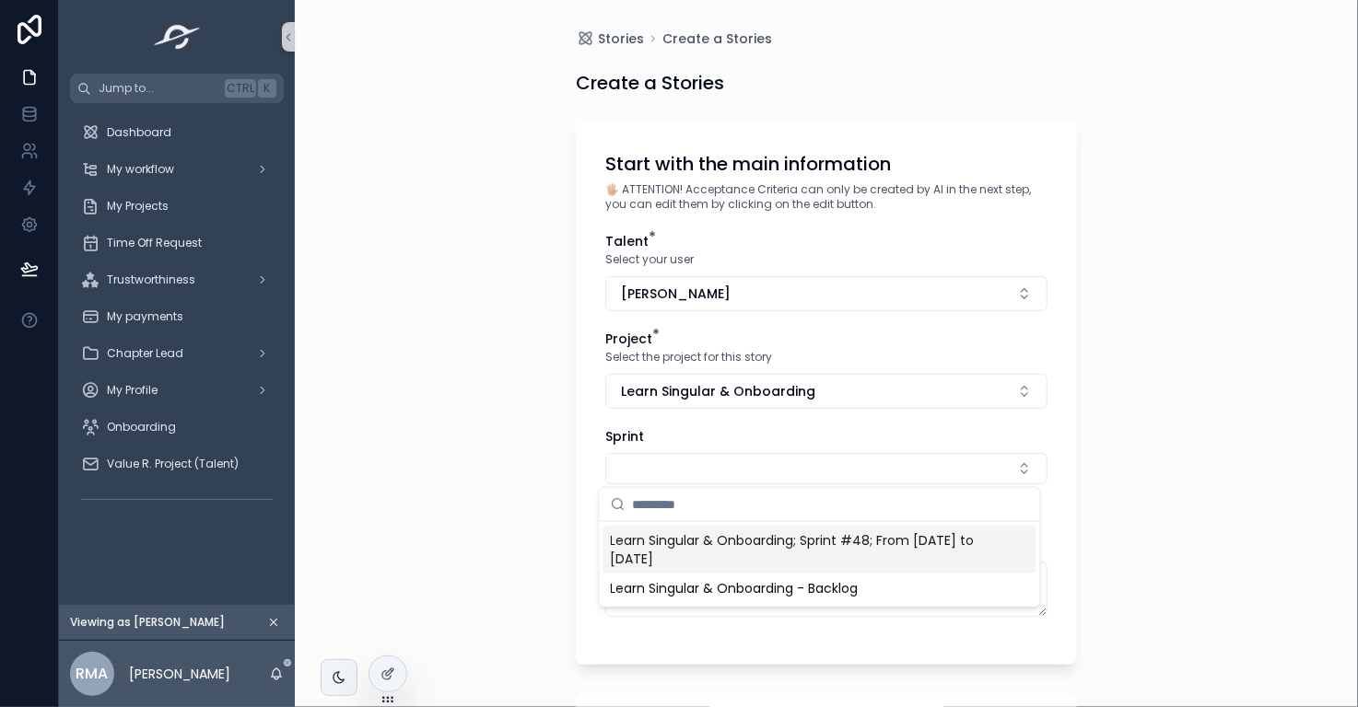
click at [800, 550] on span "Learn Singular & Onboarding; Sprint #48; From [DATE] to [DATE]" at bounding box center [809, 549] width 396 height 37
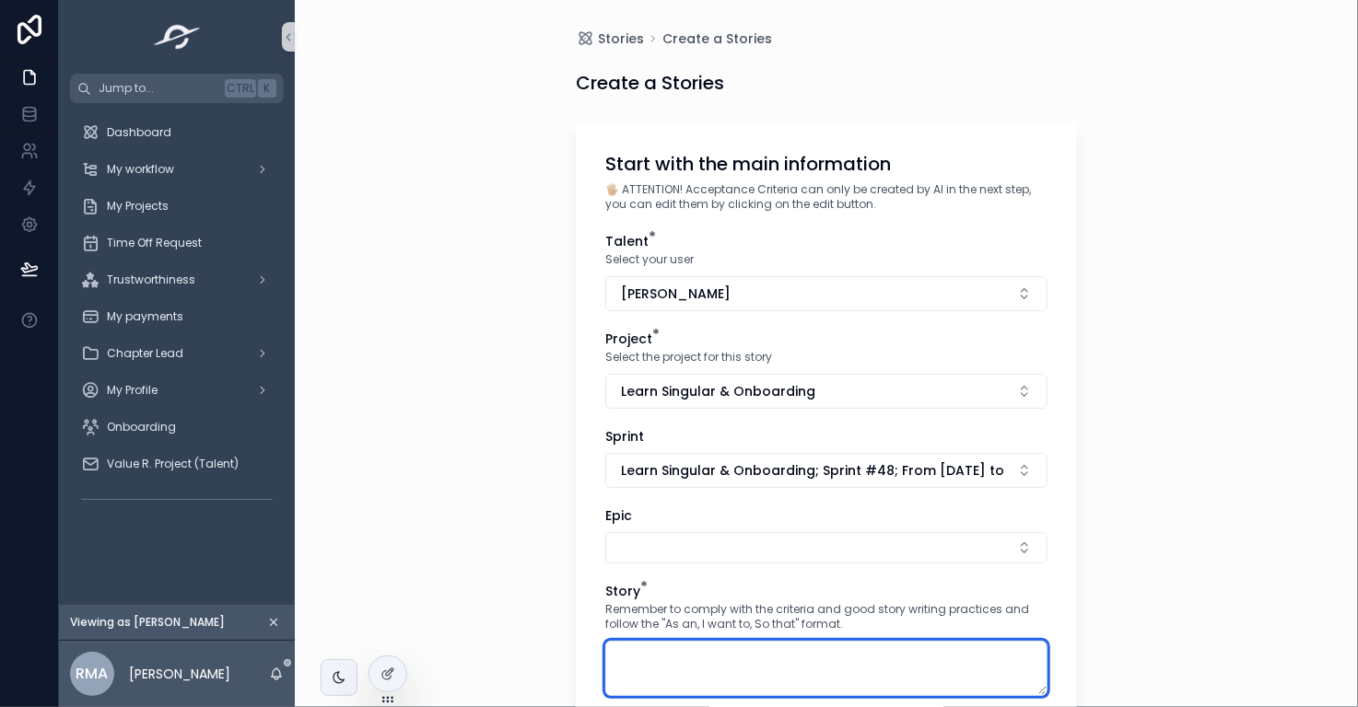
click at [807, 647] on textarea "scrollable content" at bounding box center [826, 668] width 442 height 55
paste textarea "**********"
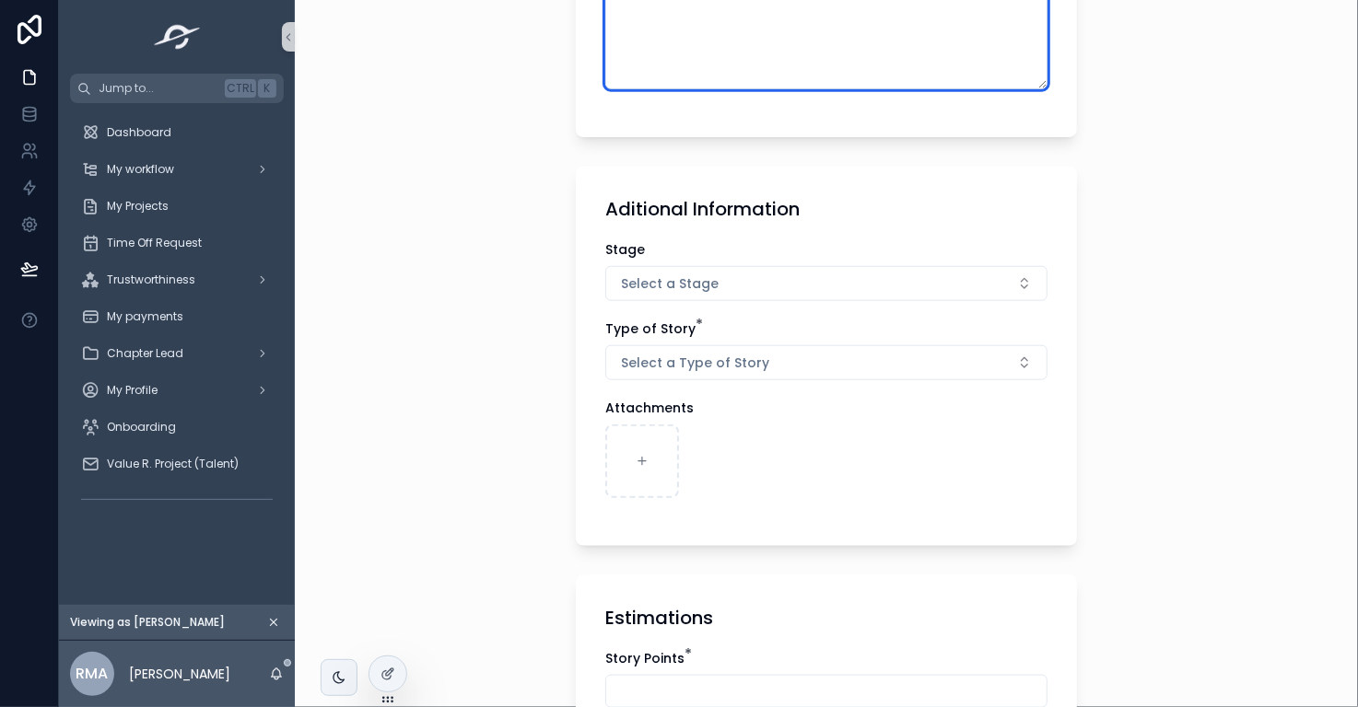
scroll to position [755, 0]
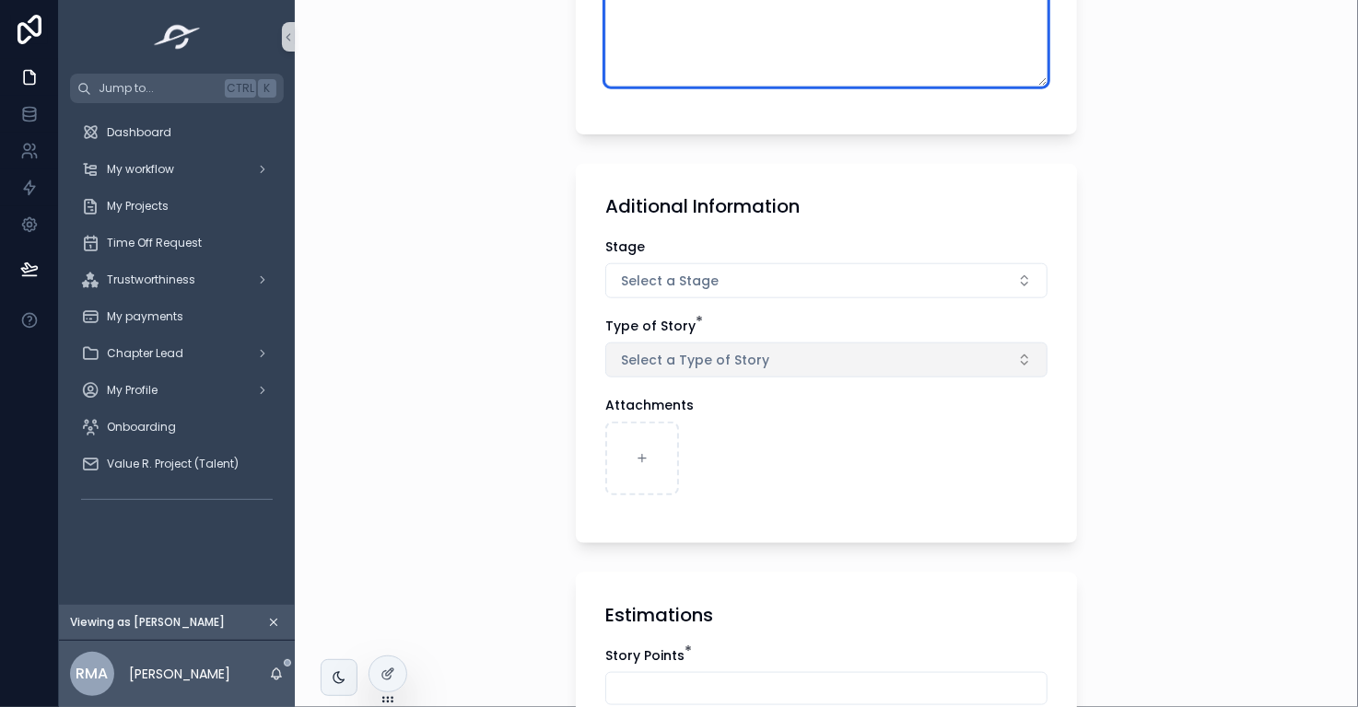
type textarea "**********"
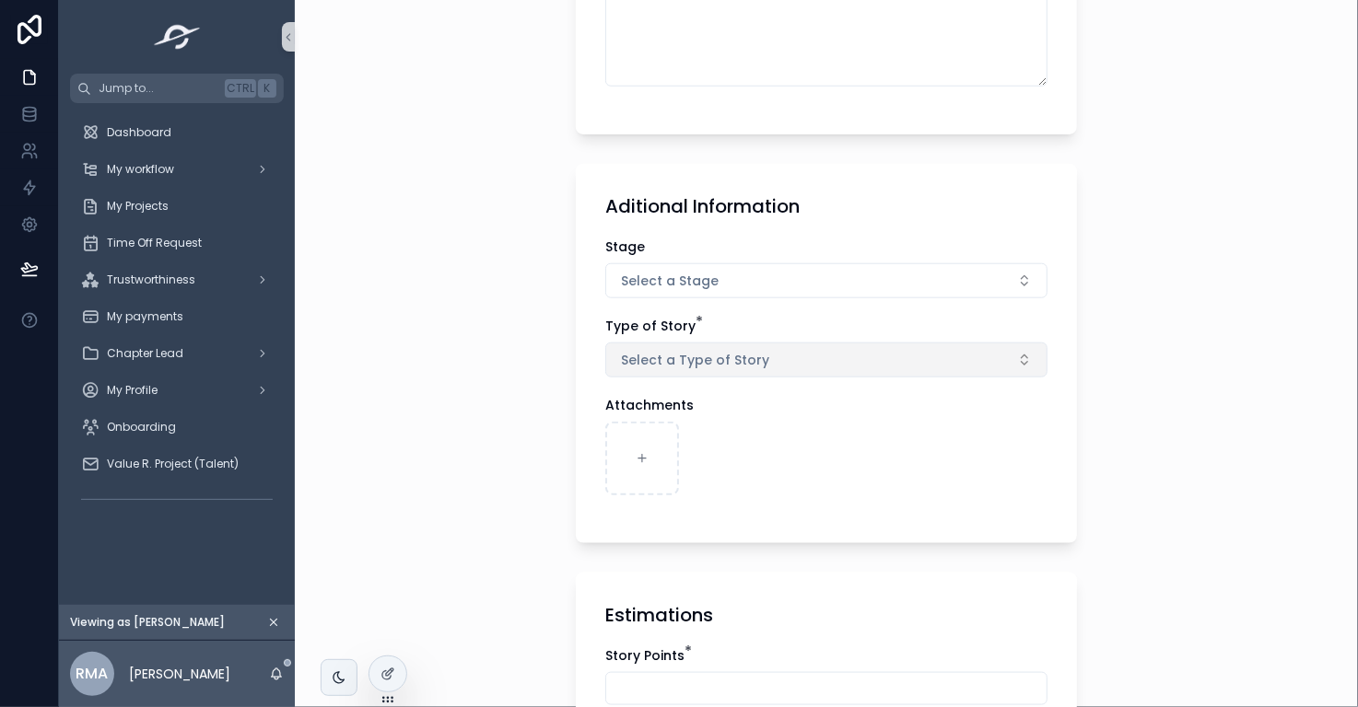
click at [832, 359] on button "Select a Type of Story" at bounding box center [826, 360] width 442 height 35
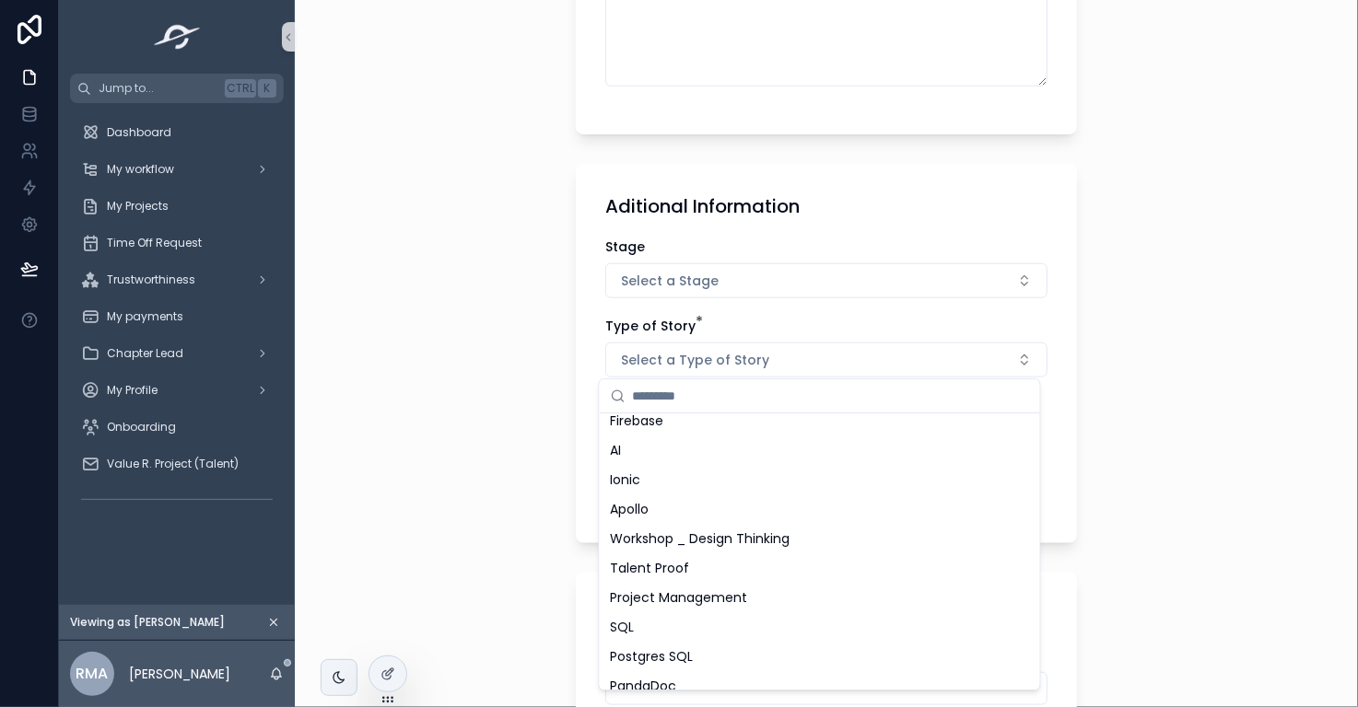
scroll to position [721, 0]
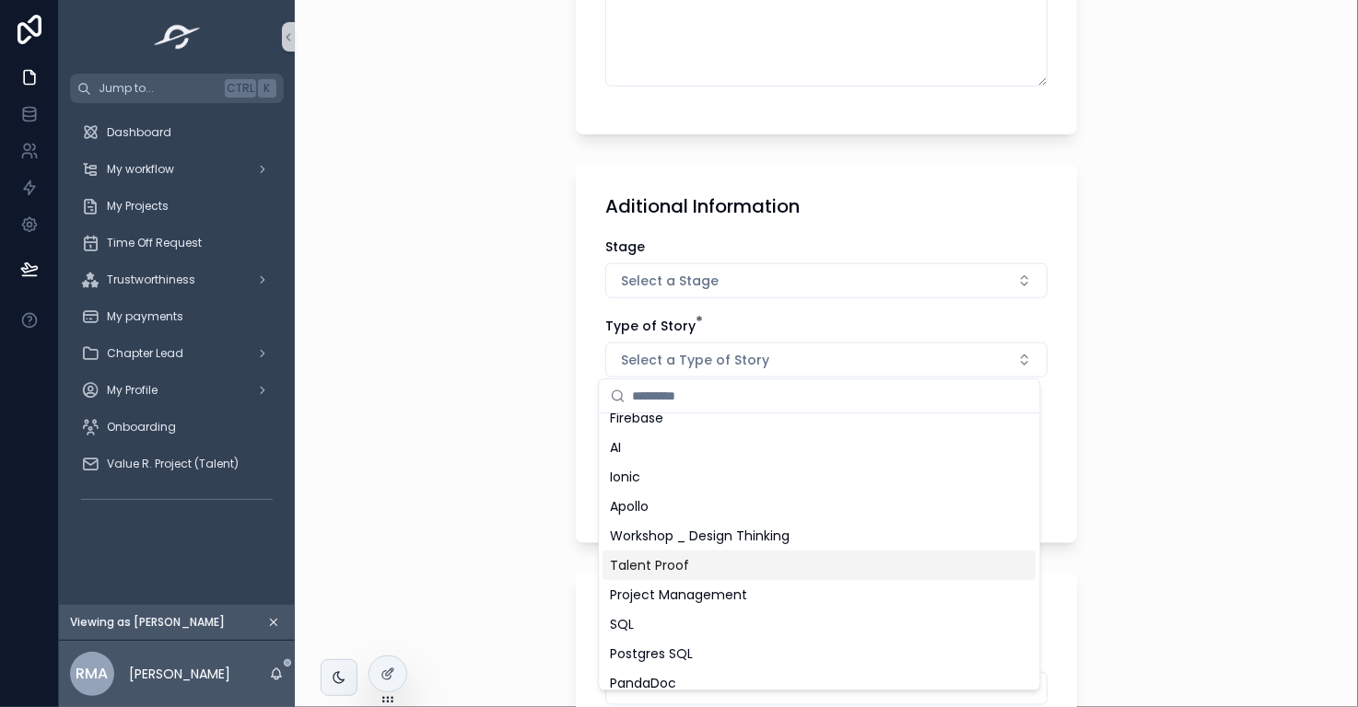
click at [829, 566] on div "Talent Proof" at bounding box center [819, 565] width 433 height 29
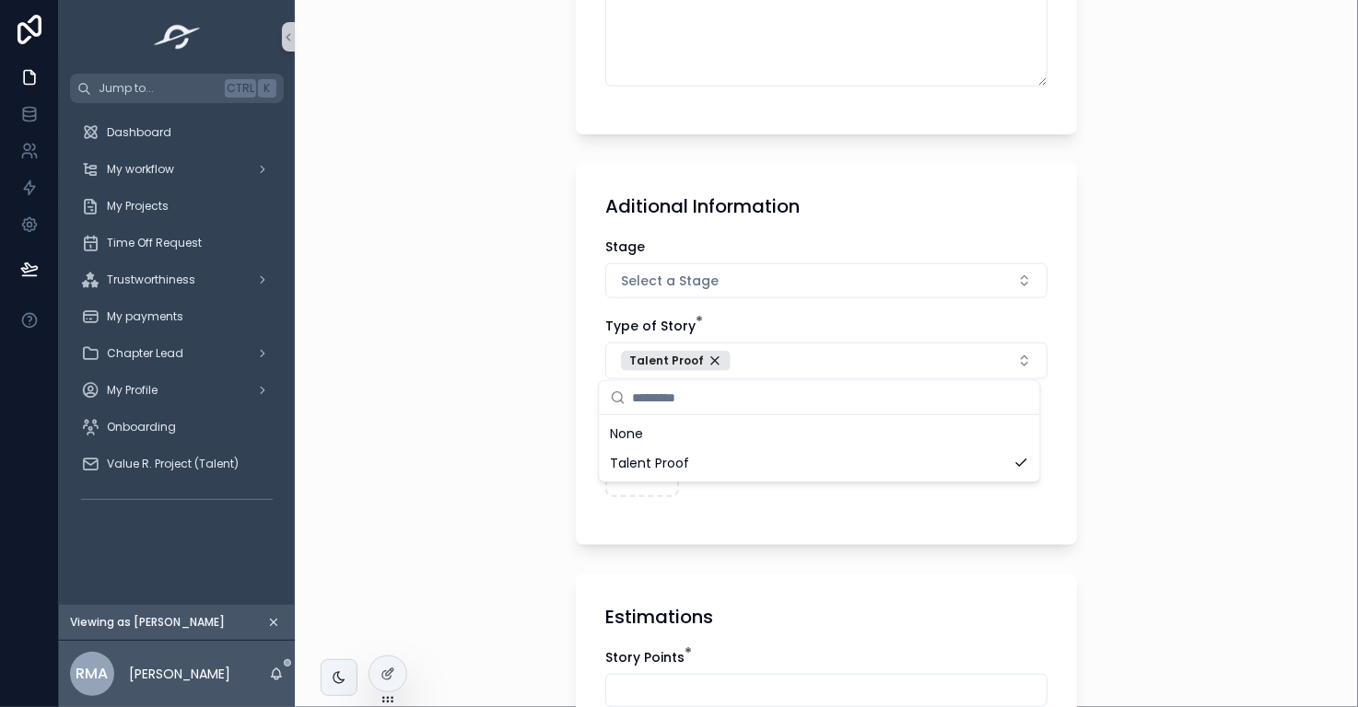
scroll to position [0, 0]
click at [1156, 595] on div "**********" at bounding box center [826, 353] width 1063 height 707
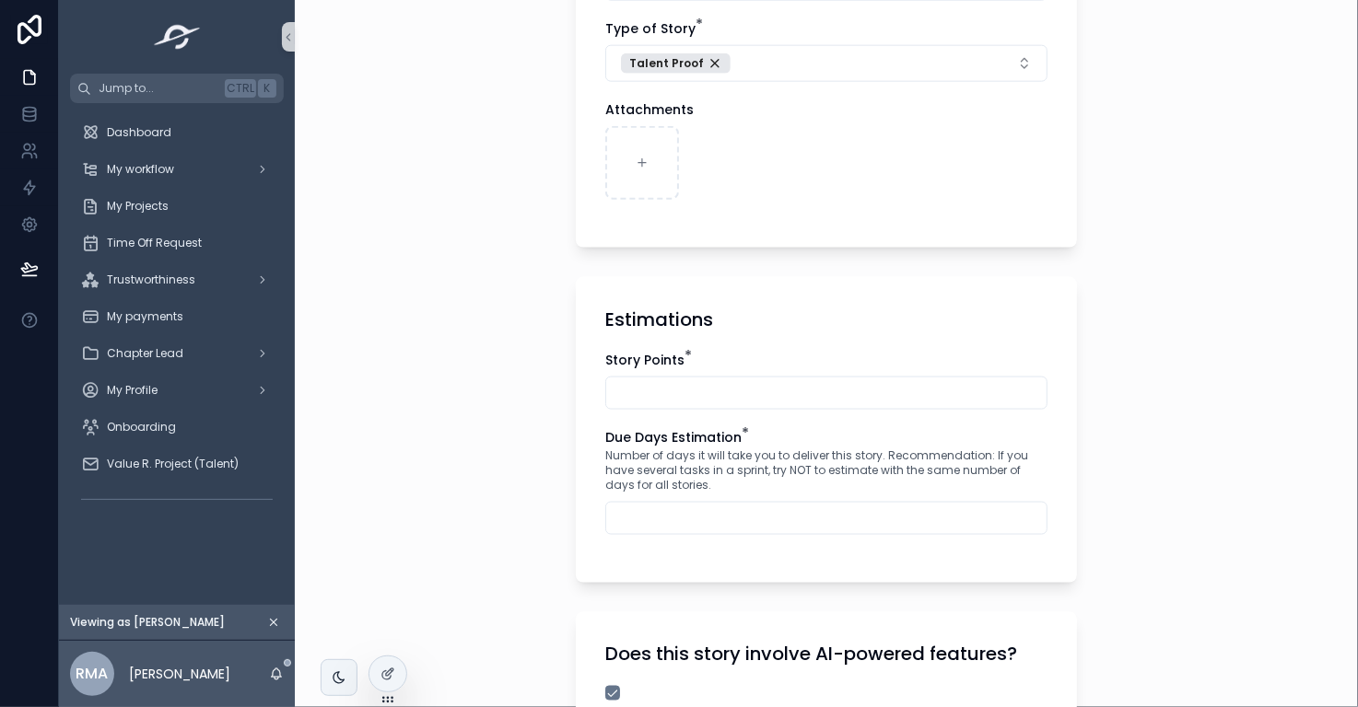
scroll to position [1054, 0]
click at [992, 386] on input "scrollable content" at bounding box center [826, 392] width 440 height 26
type input "*"
click at [982, 514] on input "scrollable content" at bounding box center [826, 518] width 440 height 26
type input "*"
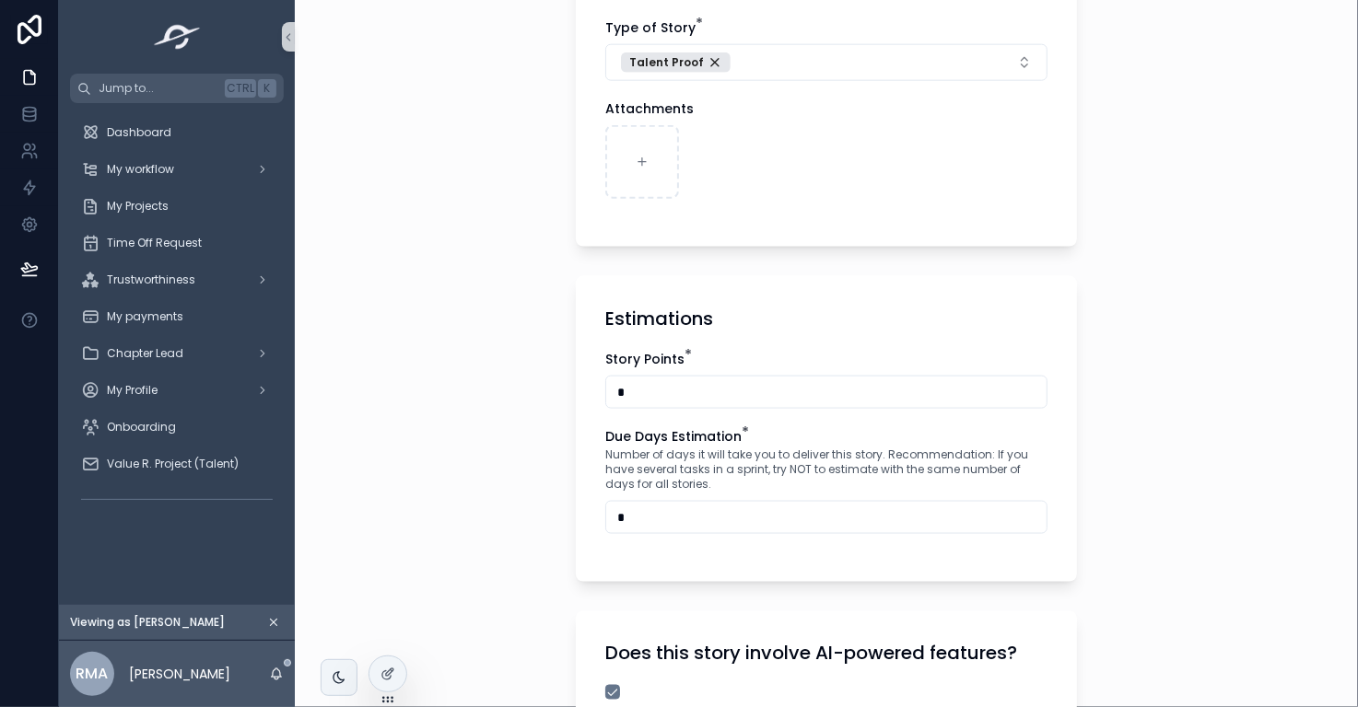
click at [1175, 584] on div "**********" at bounding box center [826, 353] width 1063 height 707
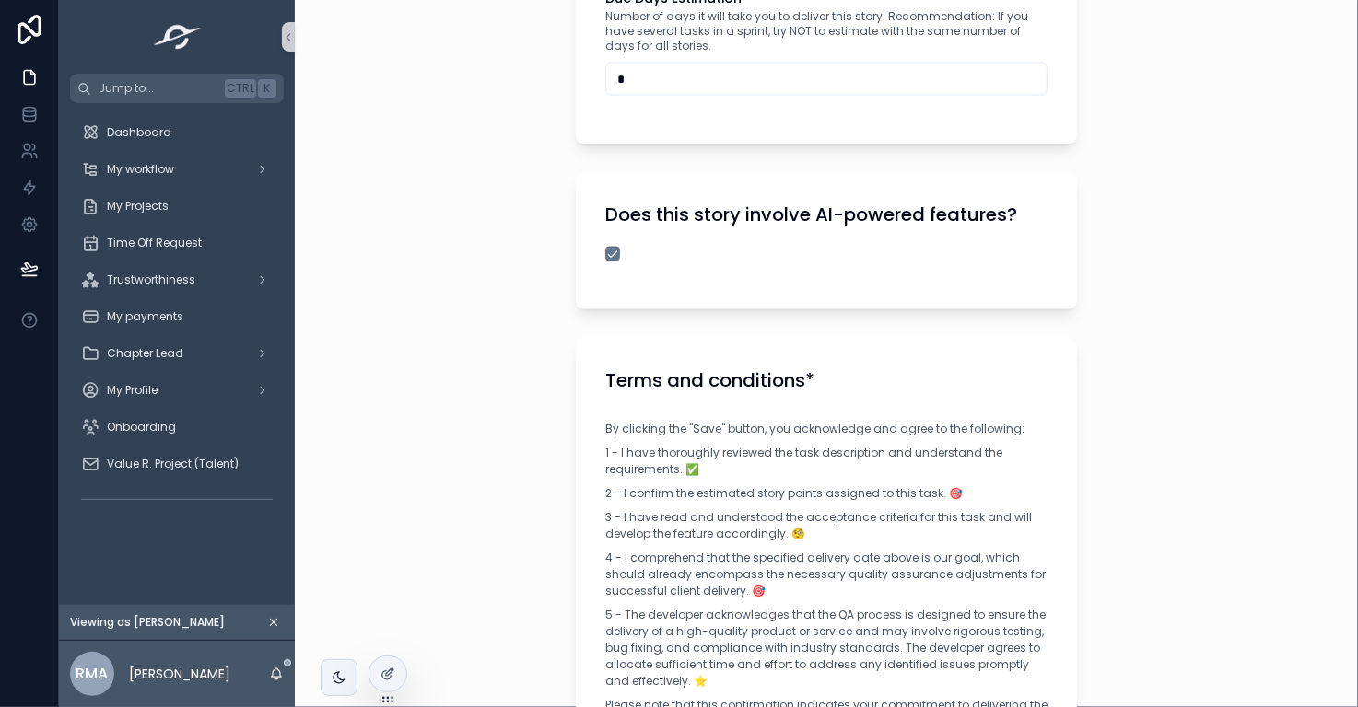
scroll to position [1519, 0]
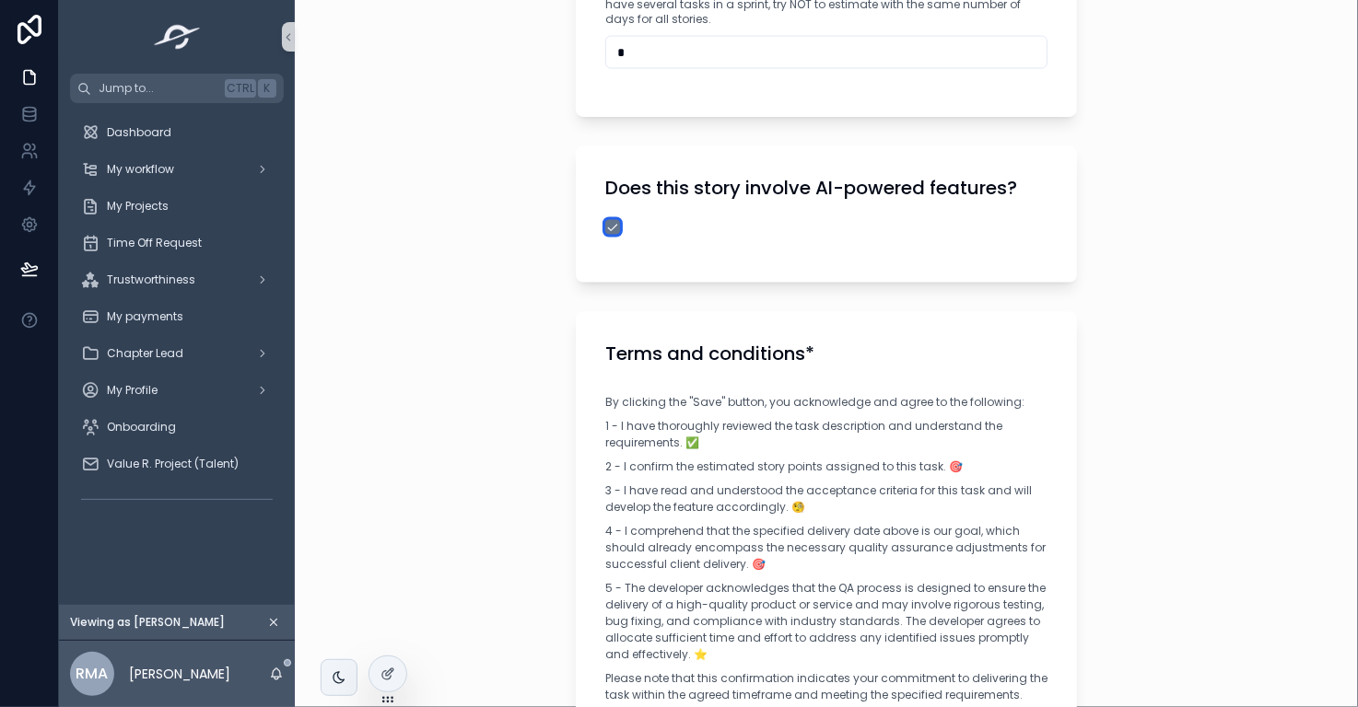
click at [608, 220] on button "scrollable content" at bounding box center [612, 227] width 15 height 15
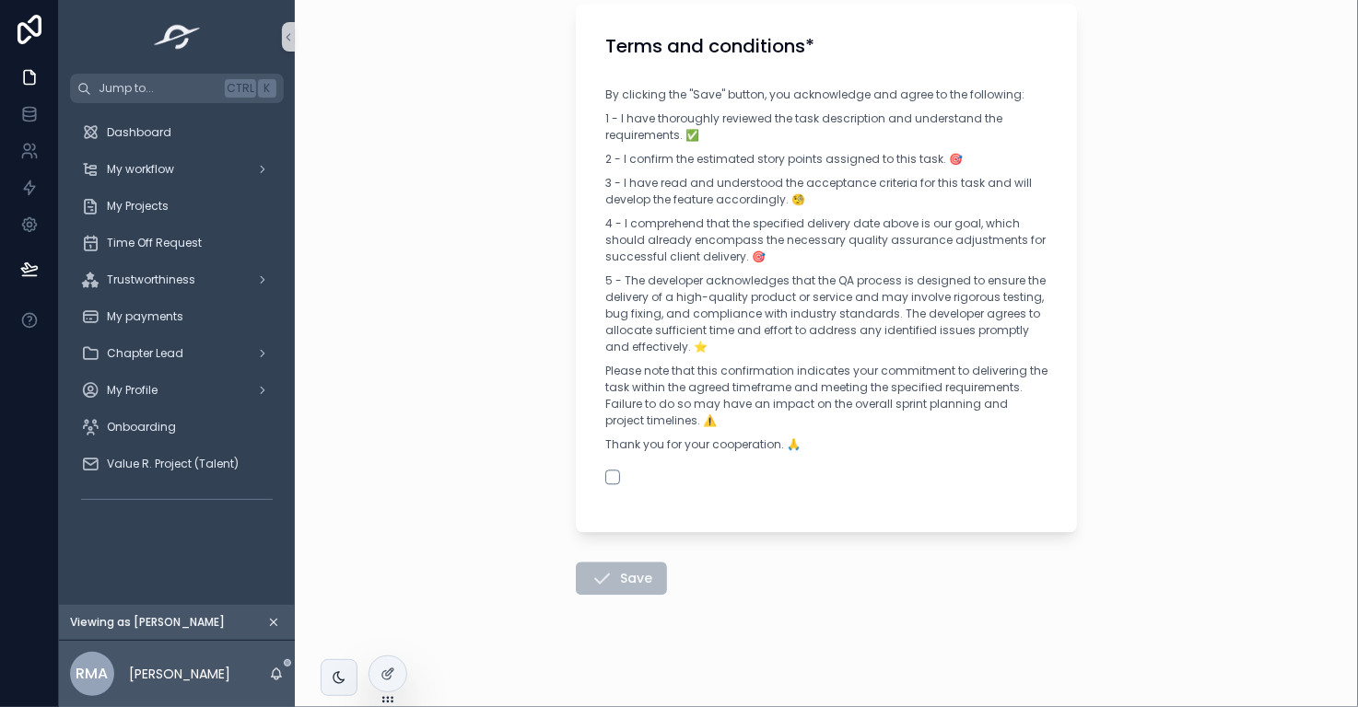
scroll to position [1830, 0]
click at [608, 472] on button "scrollable content" at bounding box center [612, 474] width 15 height 15
click at [623, 570] on button "Save" at bounding box center [621, 575] width 91 height 33
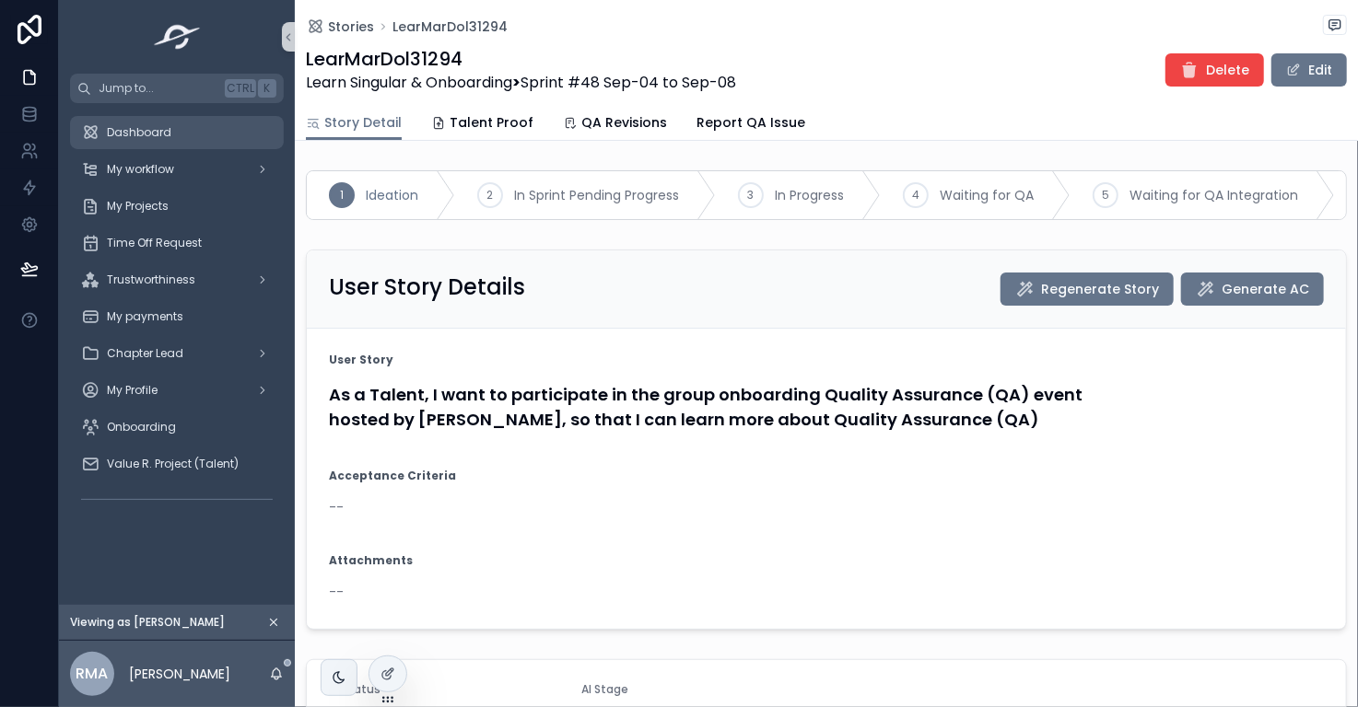
click at [177, 138] on div "Dashboard" at bounding box center [177, 132] width 192 height 29
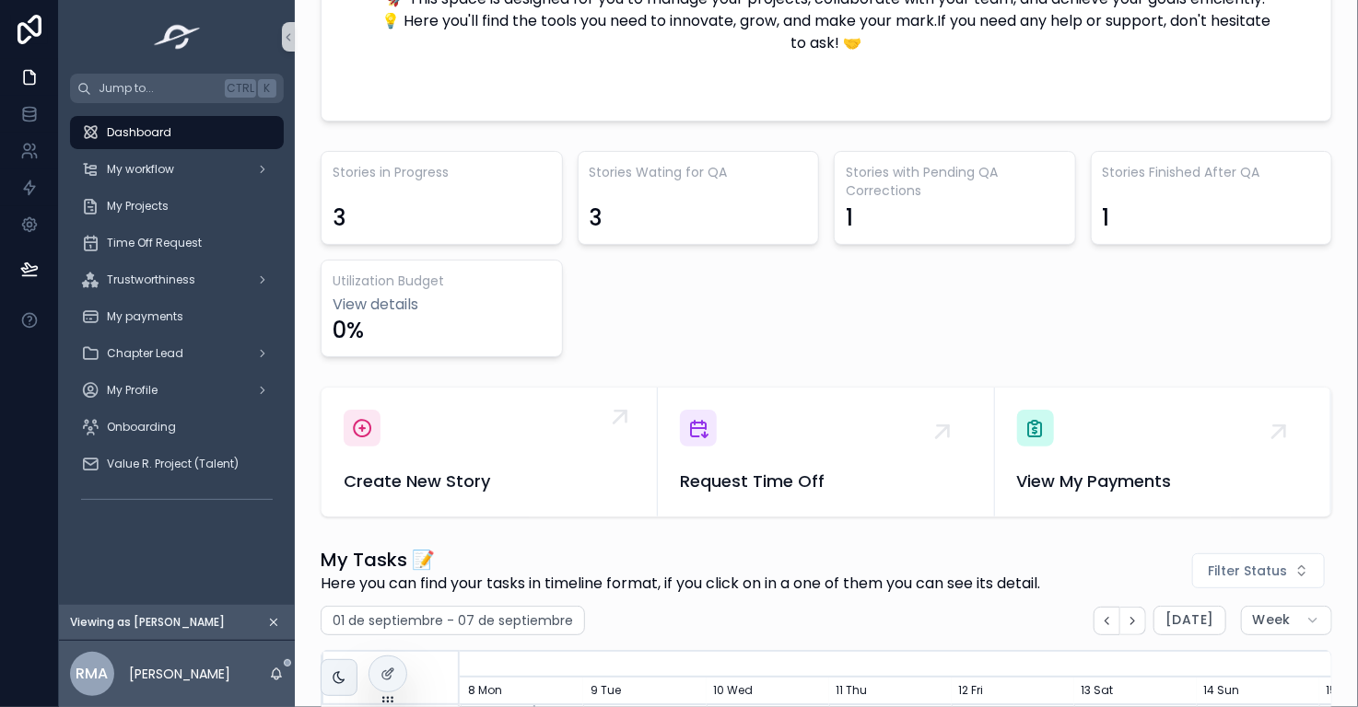
scroll to position [446, 0]
click at [419, 478] on span "Create New Story" at bounding box center [489, 482] width 291 height 26
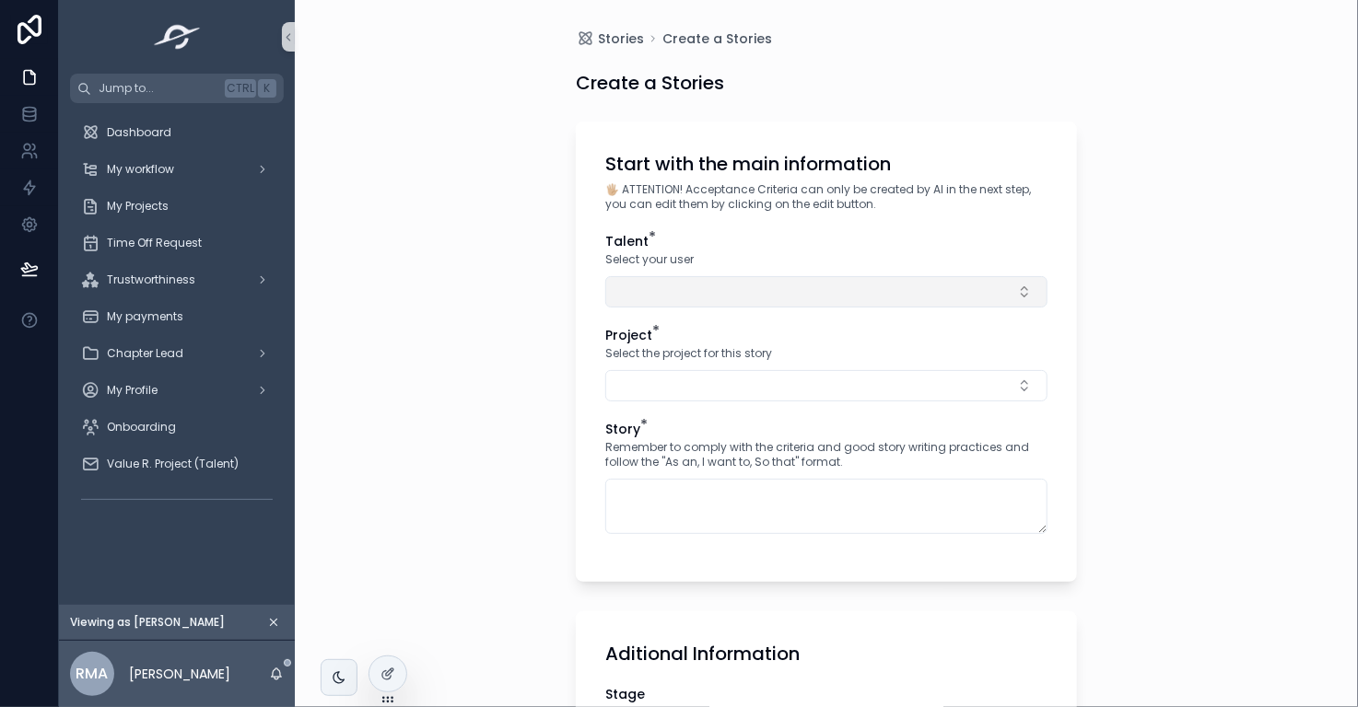
click at [659, 300] on button "Select Button" at bounding box center [826, 291] width 442 height 31
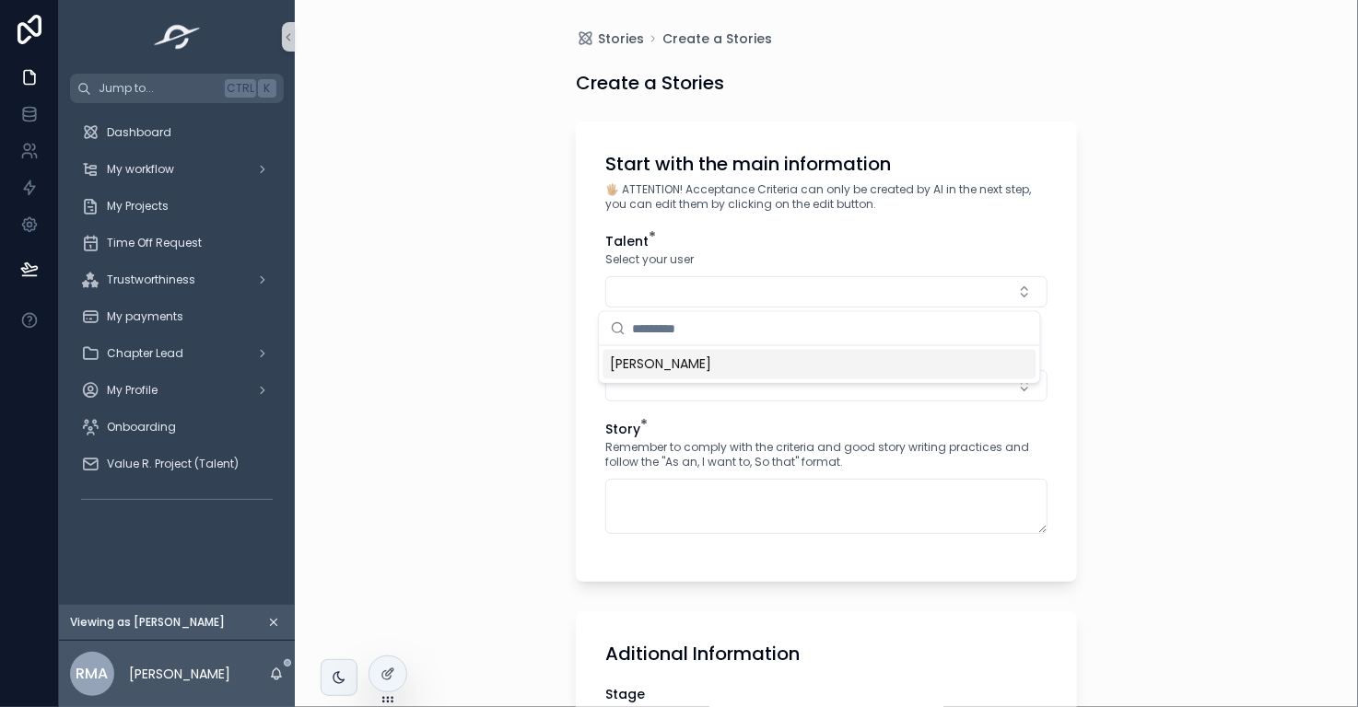
click at [674, 364] on span "Rosario Martinez Anaya" at bounding box center [661, 365] width 101 height 18
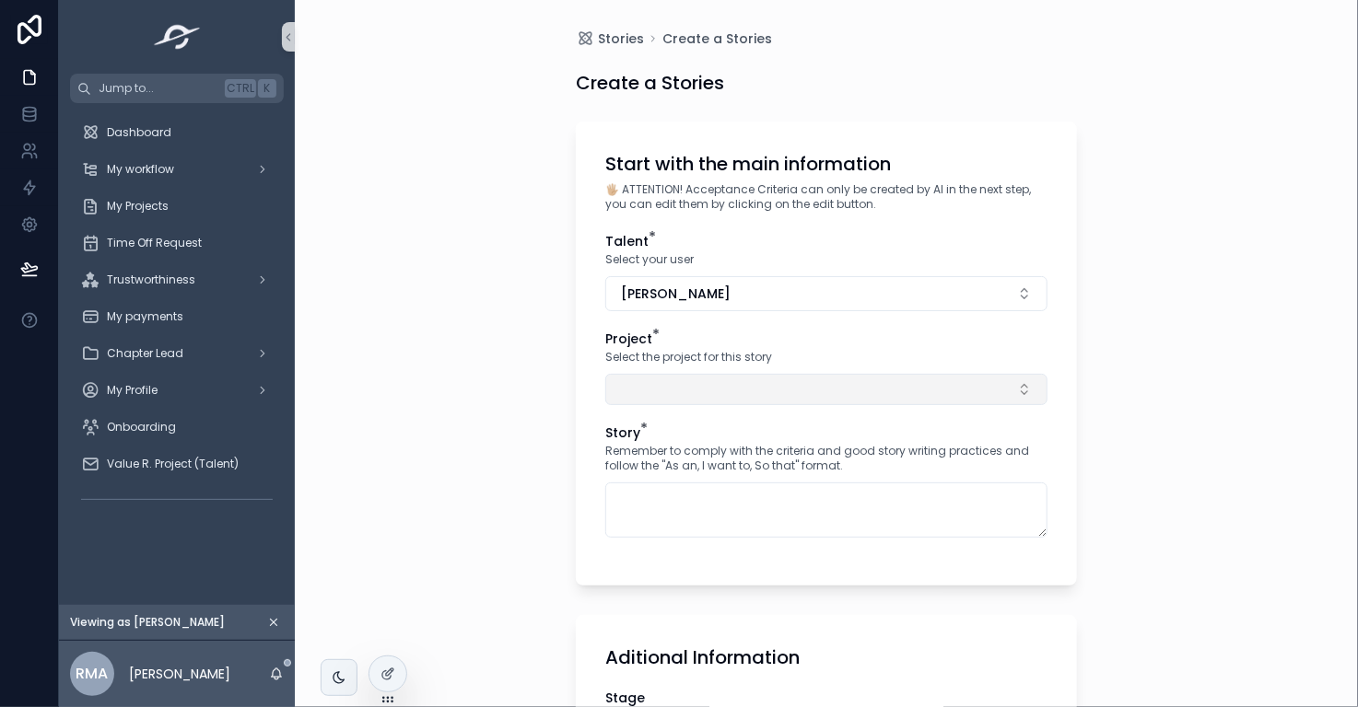
click at [679, 393] on button "Select Button" at bounding box center [826, 389] width 442 height 31
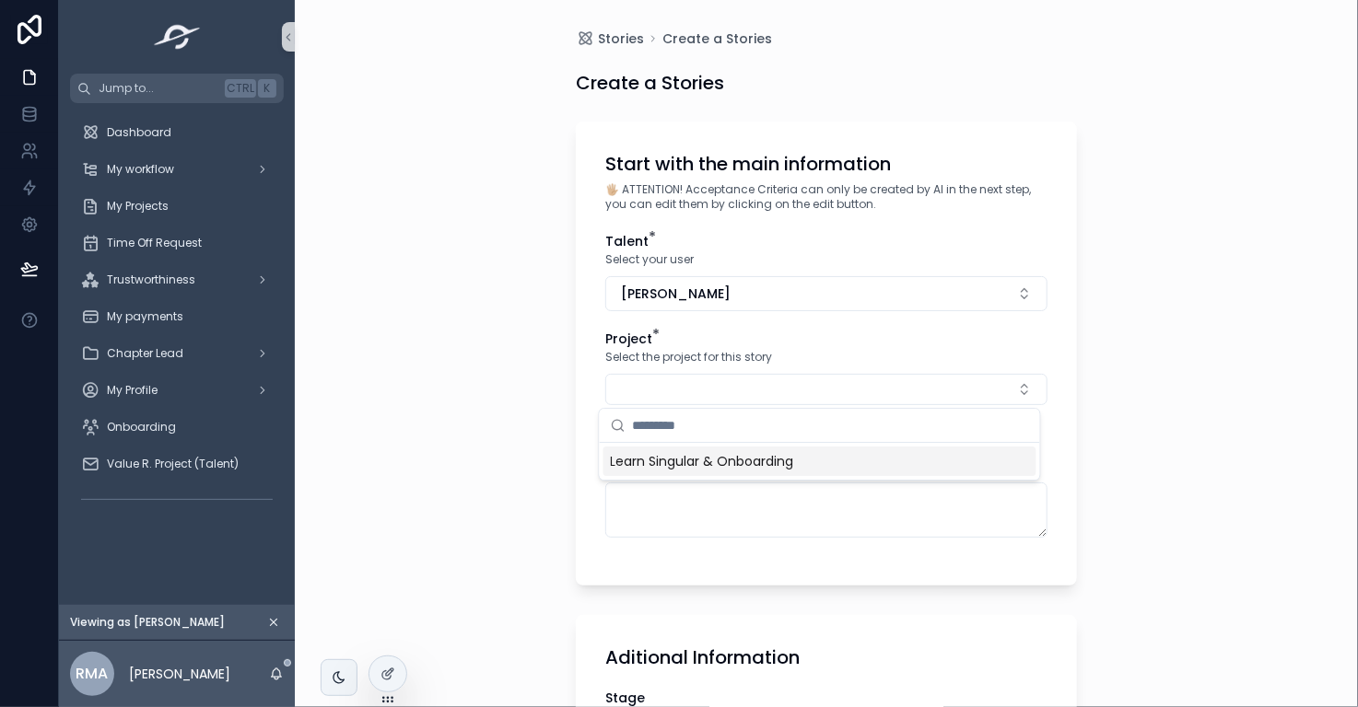
click at [683, 468] on span "Learn Singular & Onboarding" at bounding box center [702, 461] width 183 height 18
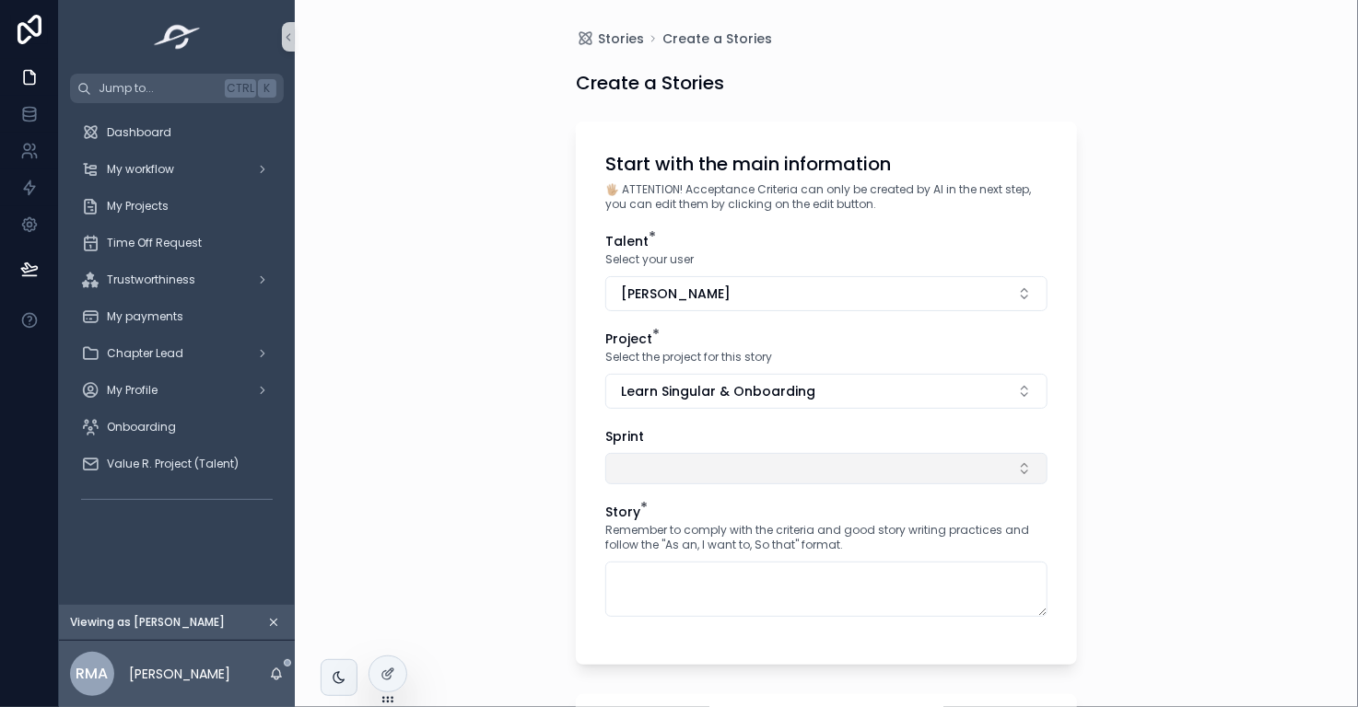
click at [693, 467] on button "Select Button" at bounding box center [826, 468] width 442 height 31
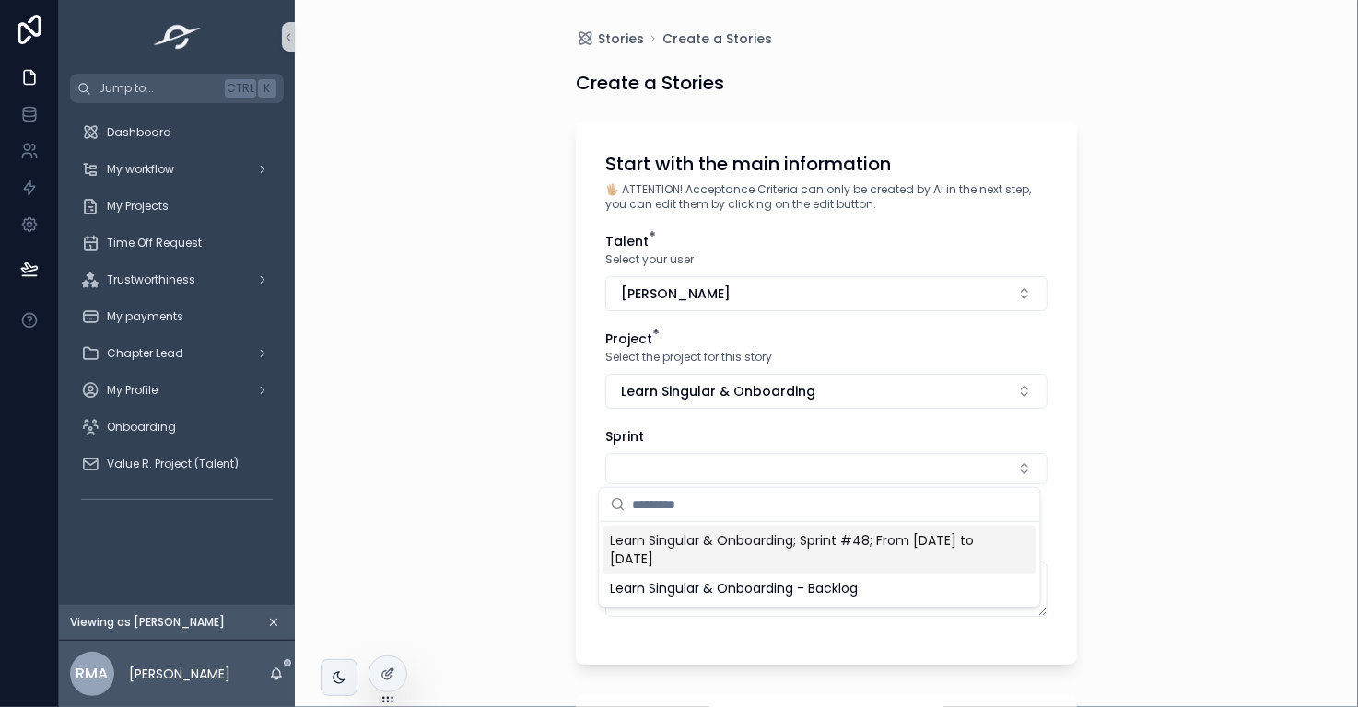
click at [704, 541] on span "Learn Singular & Onboarding; Sprint #48; From [DATE] to [DATE]" at bounding box center [809, 549] width 396 height 37
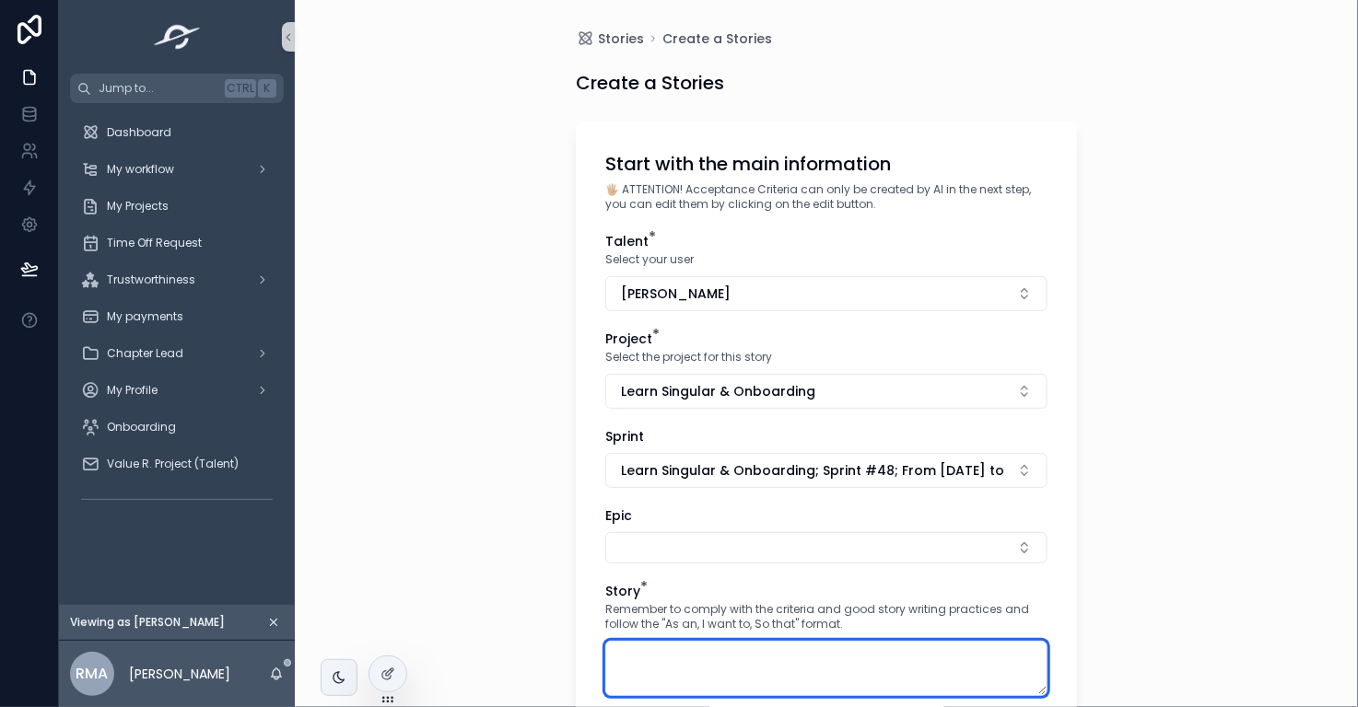
click at [701, 660] on textarea "scrollable content" at bounding box center [826, 668] width 442 height 55
paste textarea "**********"
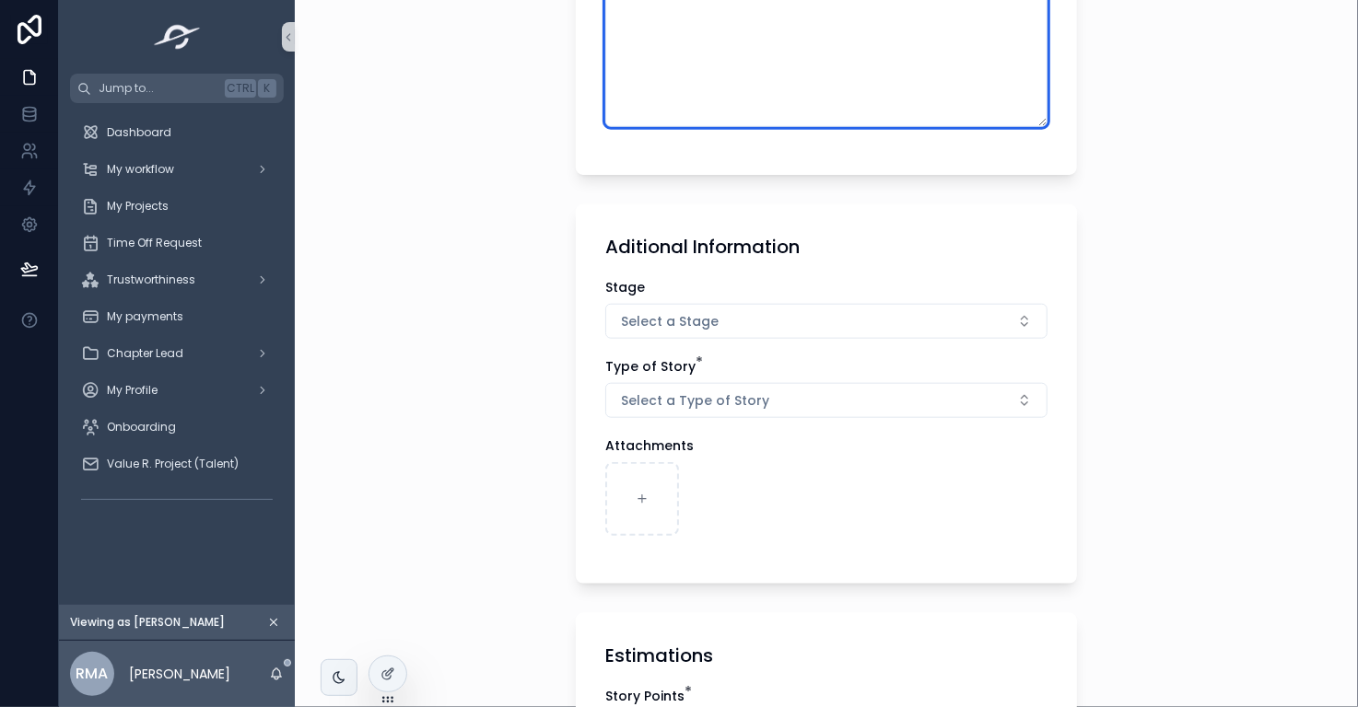
scroll to position [735, 0]
type textarea "**********"
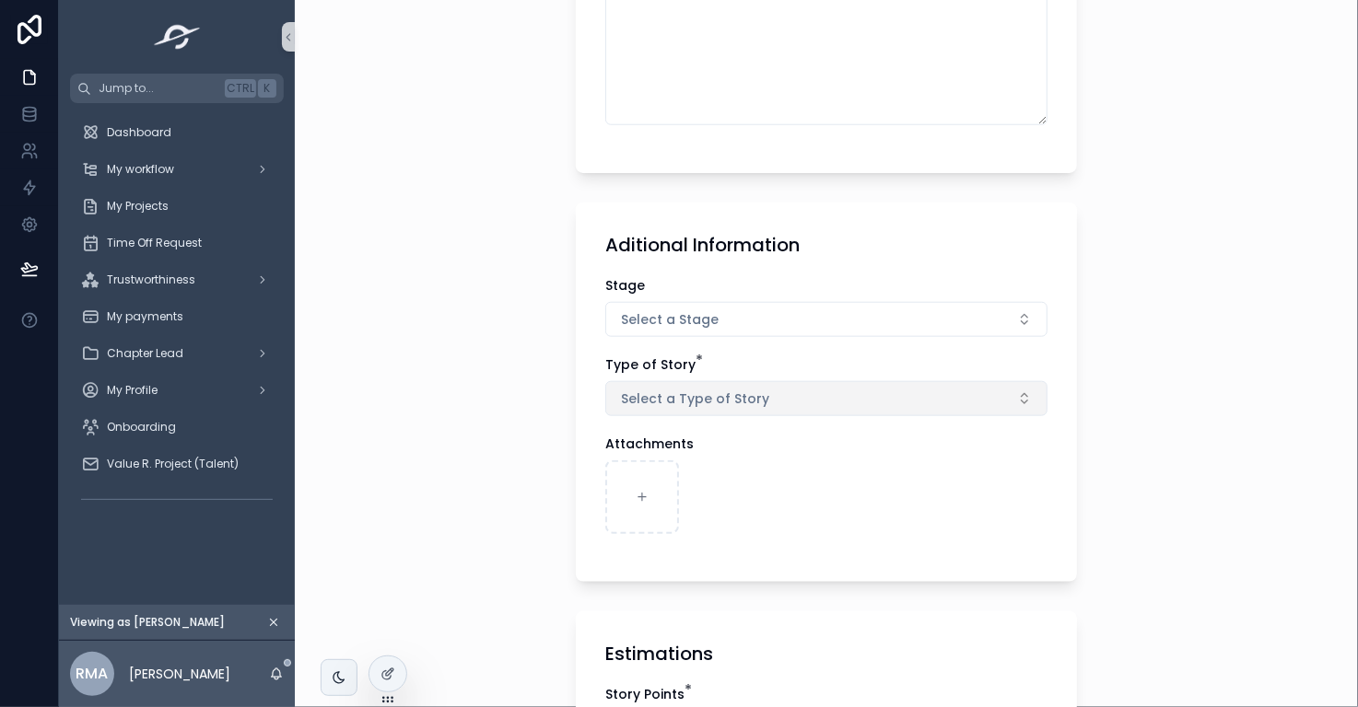
click at [808, 405] on button "Select a Type of Story" at bounding box center [826, 398] width 442 height 35
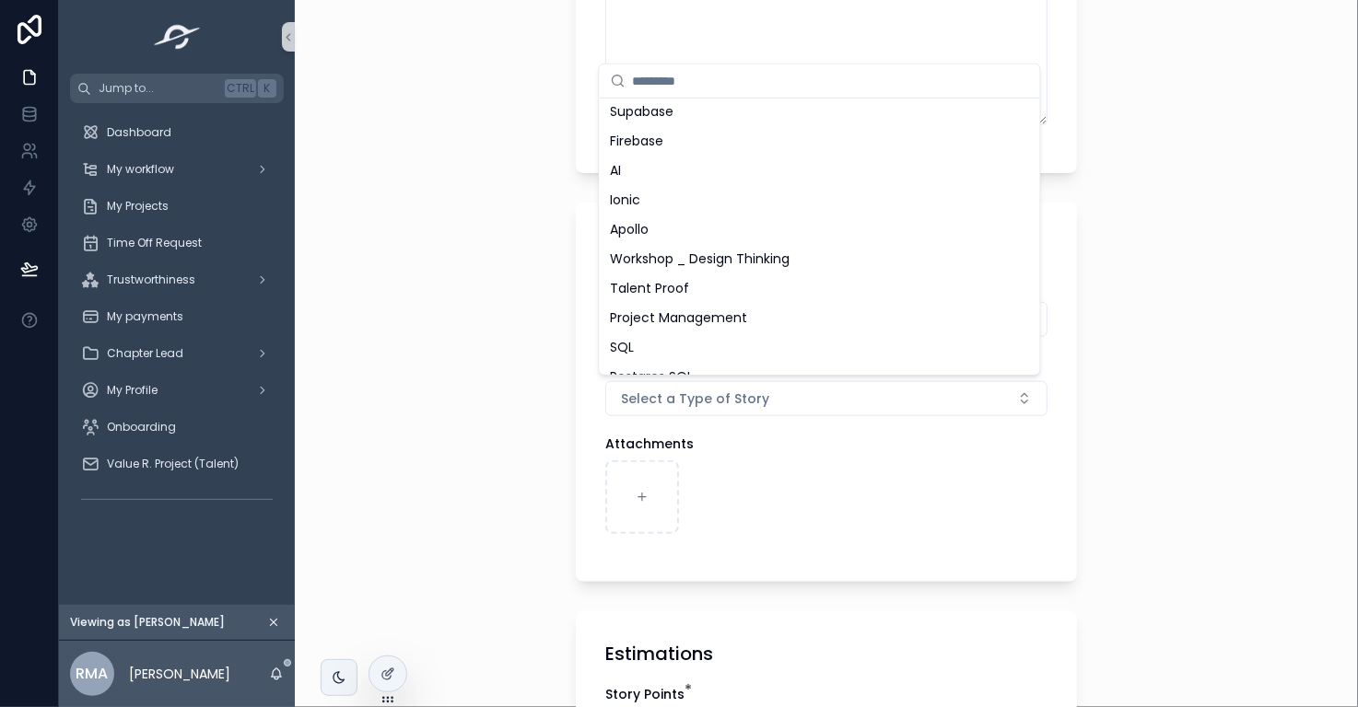
scroll to position [693, 0]
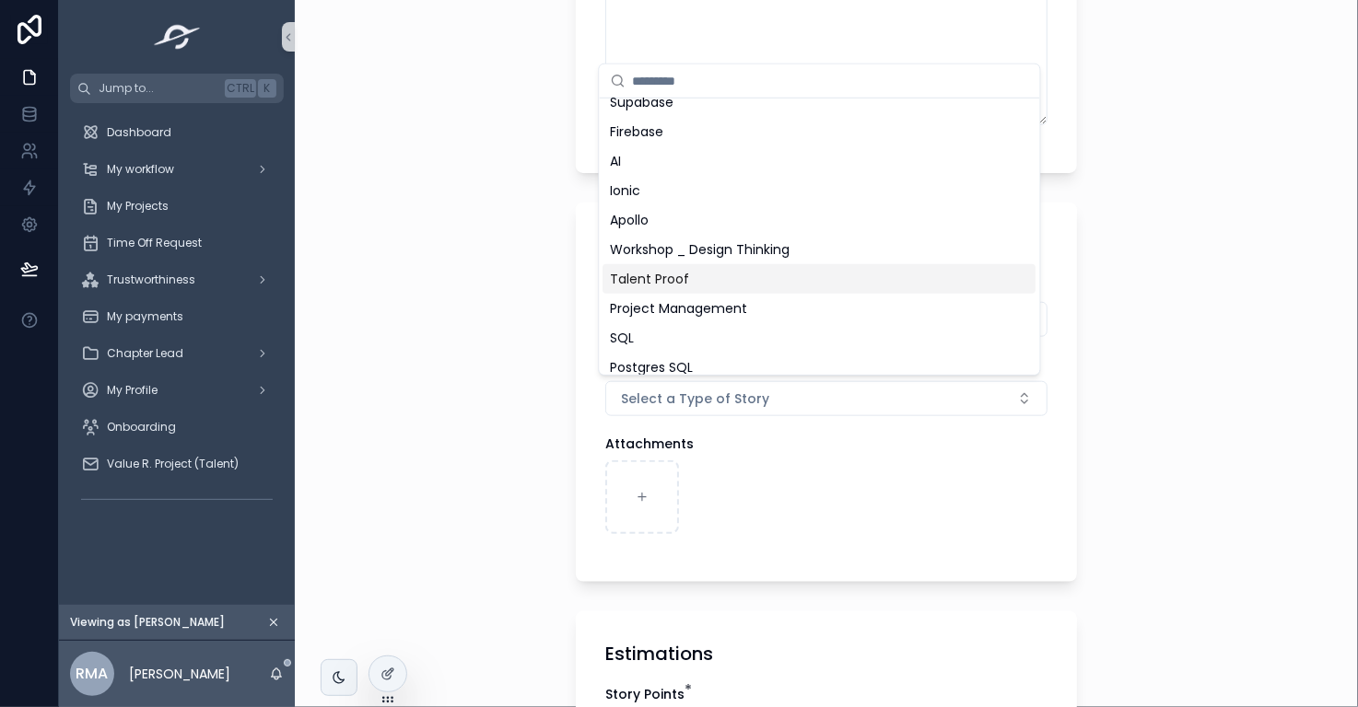
click at [840, 275] on div "Talent Proof" at bounding box center [819, 278] width 433 height 29
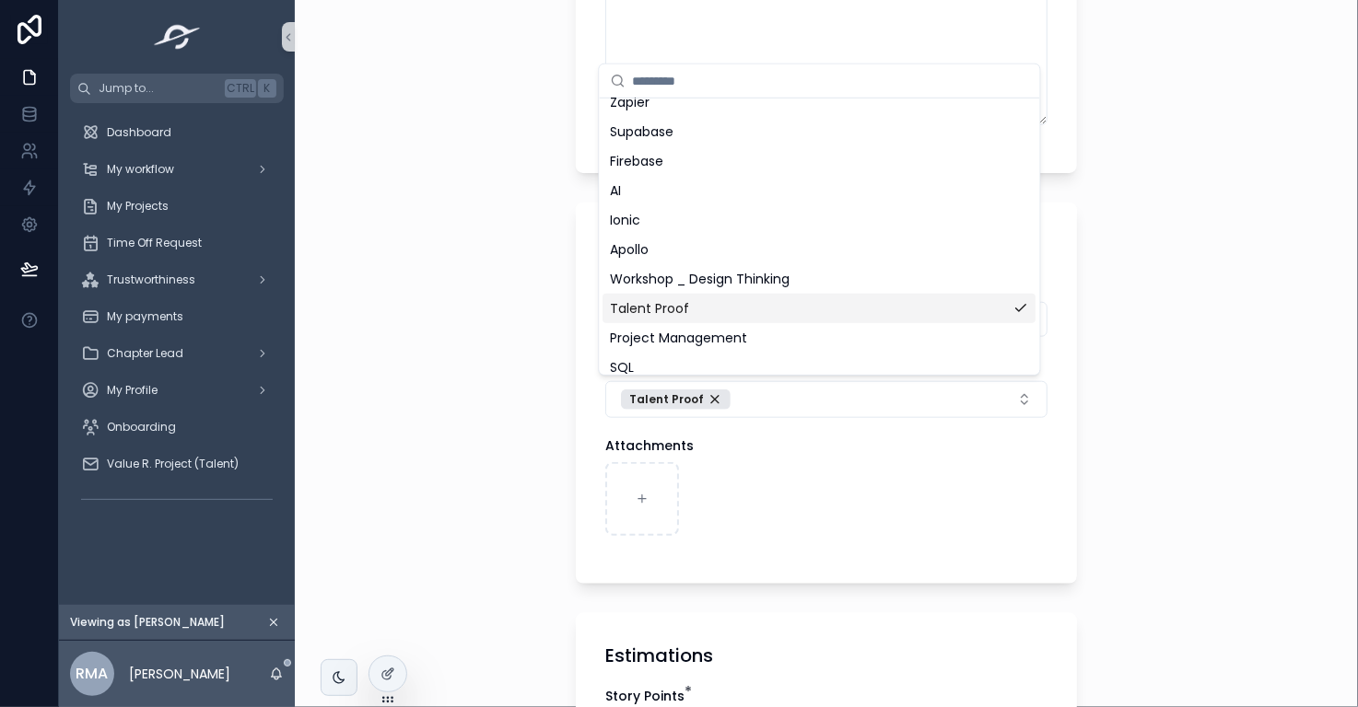
scroll to position [722, 0]
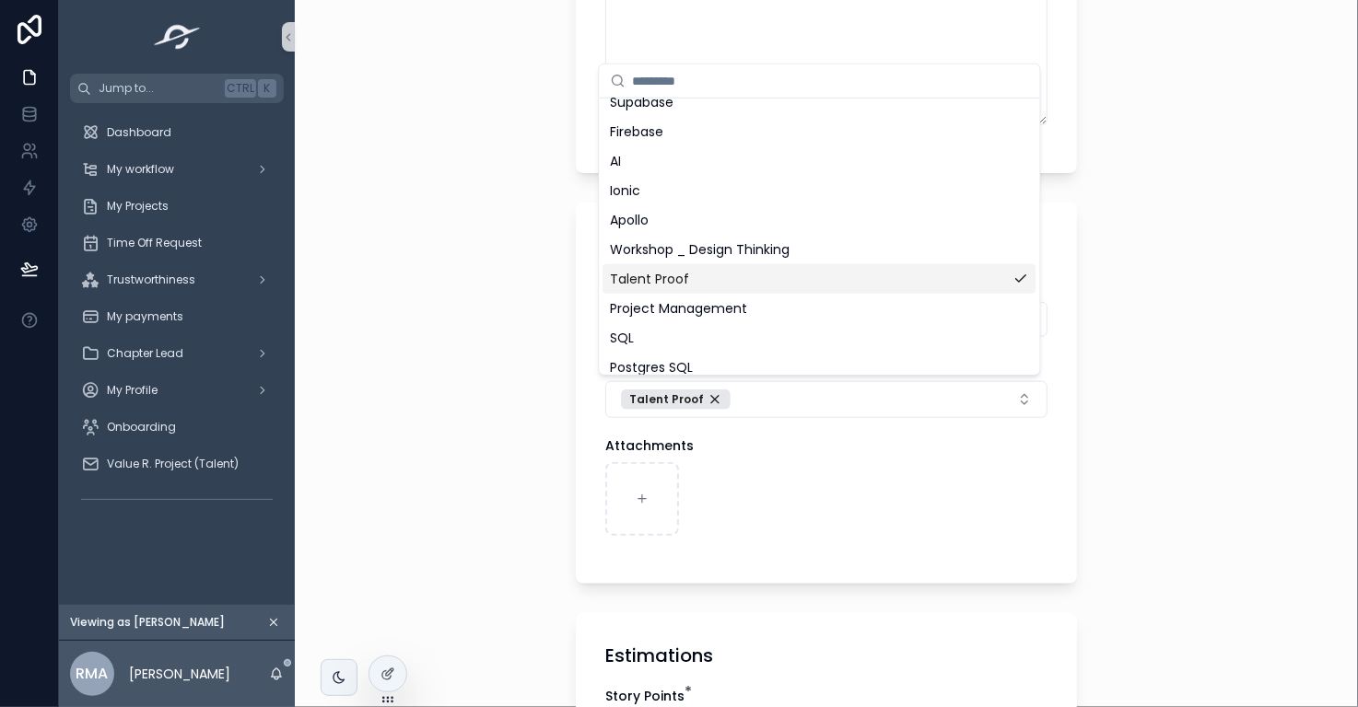
click at [840, 275] on div "Talent Proof" at bounding box center [819, 278] width 433 height 29
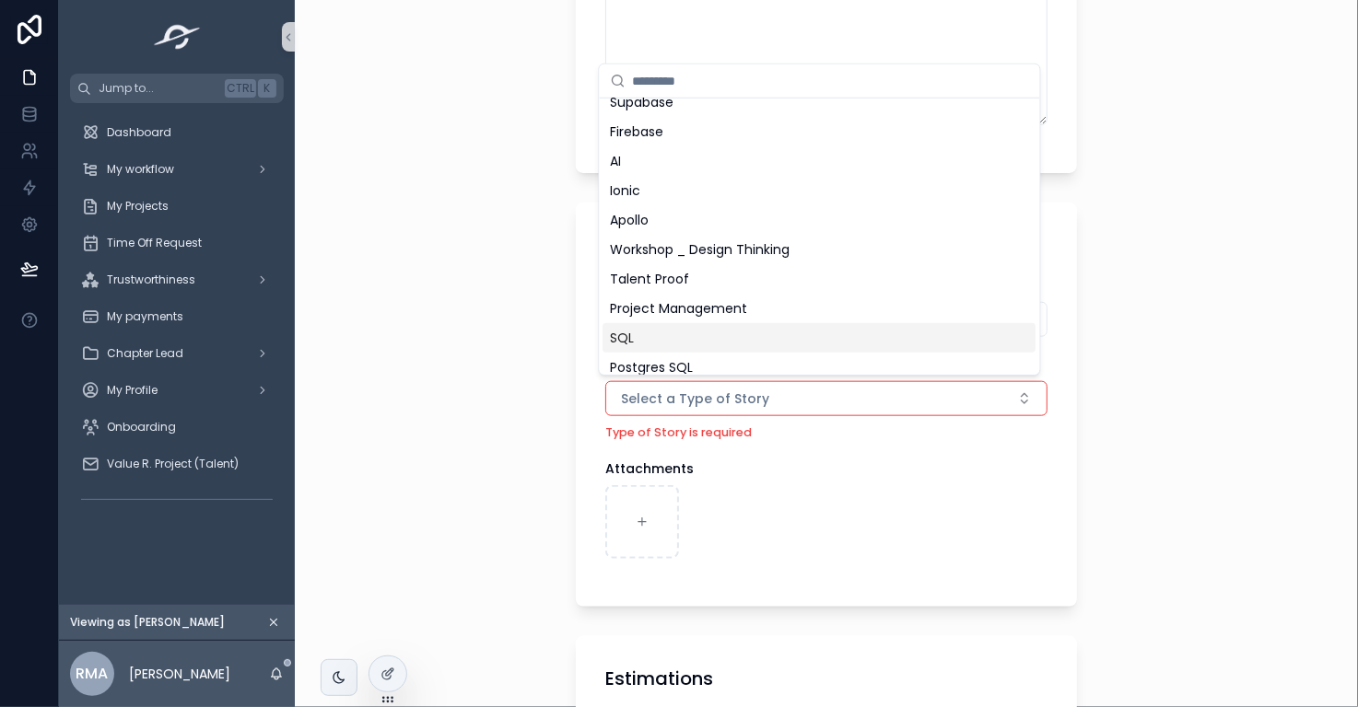
scroll to position [0, 0]
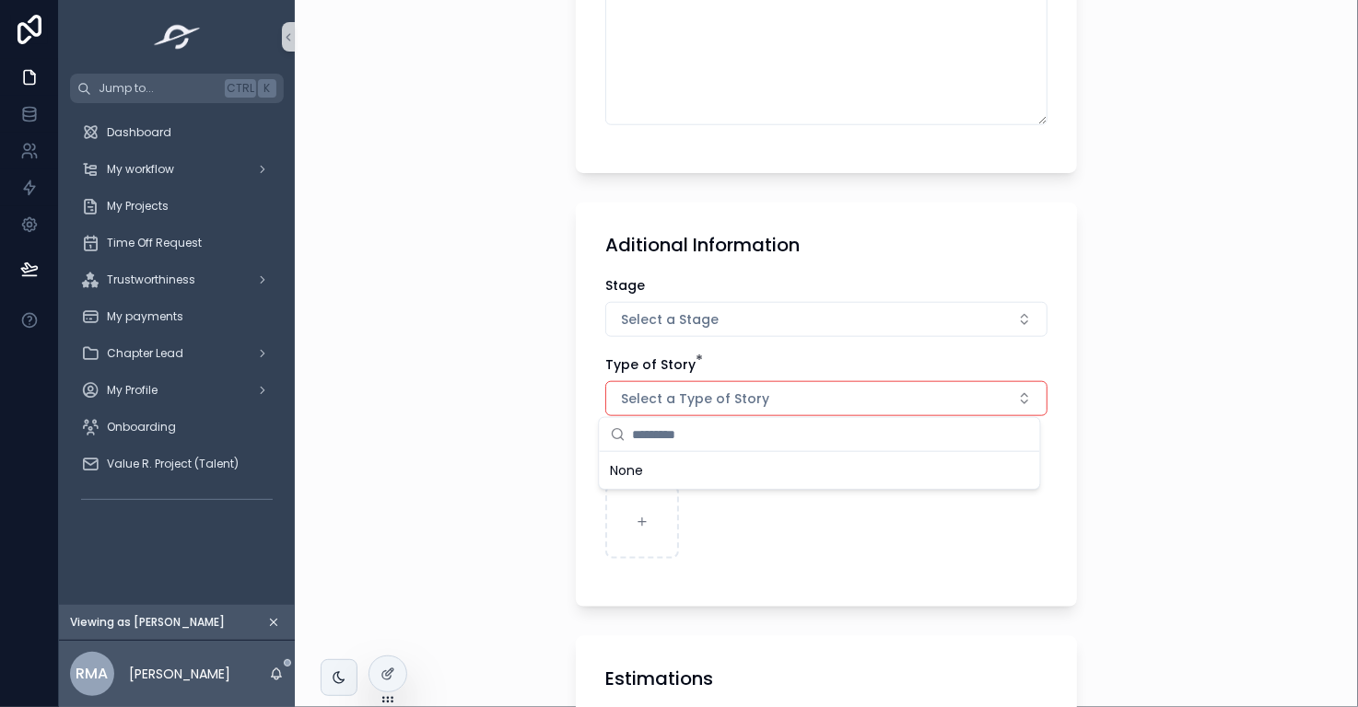
click at [1167, 432] on div "**********" at bounding box center [826, 353] width 1063 height 707
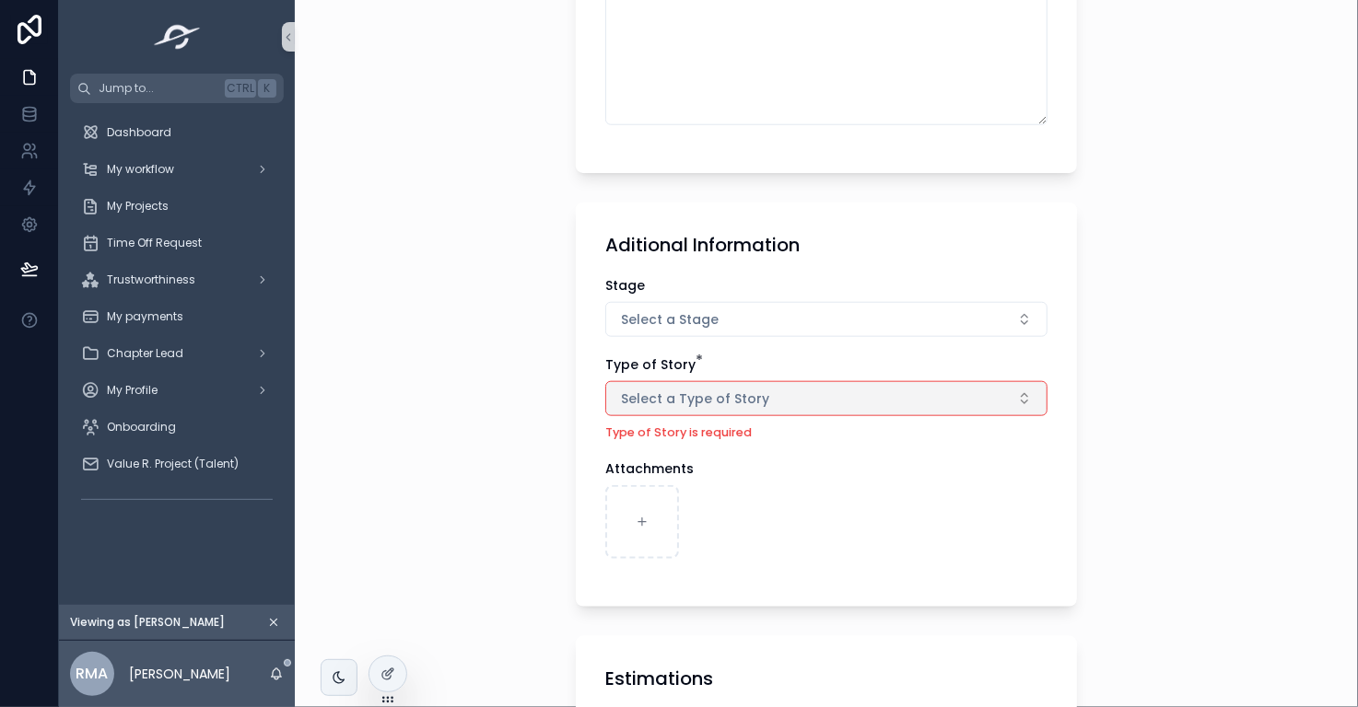
click at [921, 404] on button "Select a Type of Story" at bounding box center [826, 398] width 442 height 35
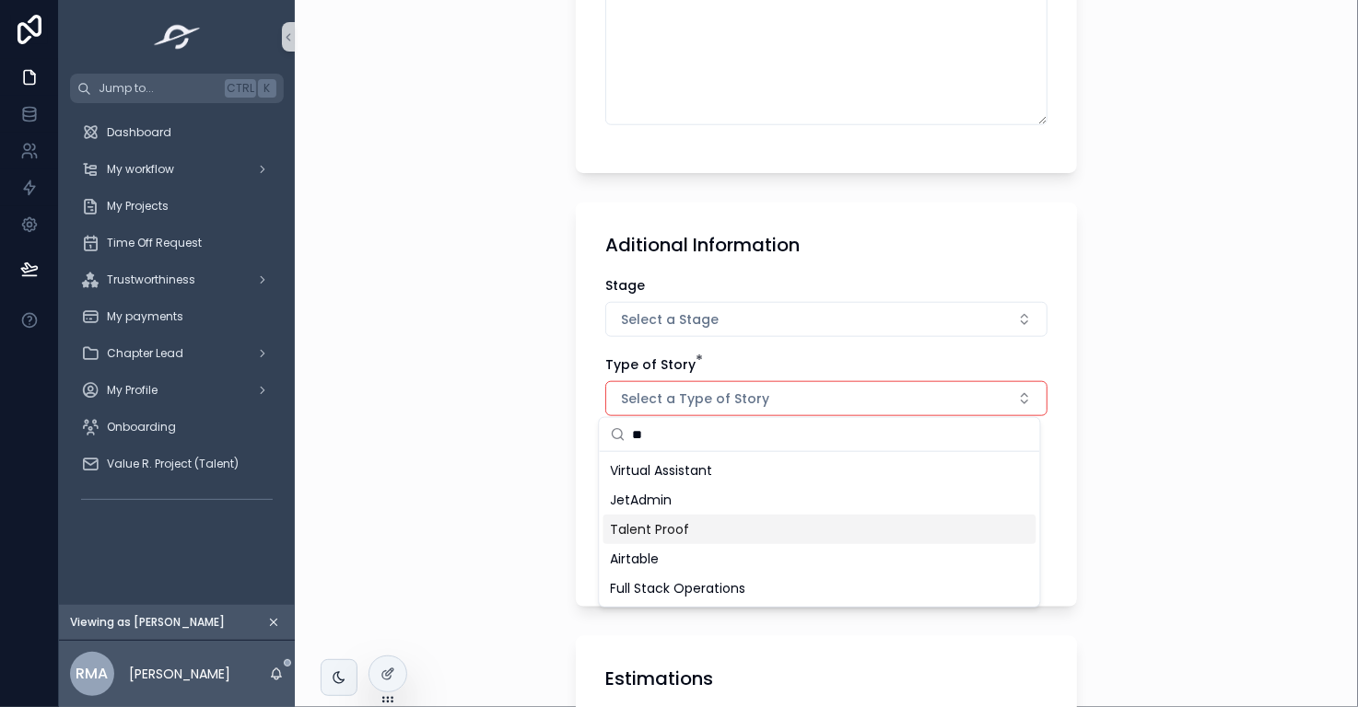
type input "**"
click at [901, 533] on div "Talent Proof" at bounding box center [819, 529] width 433 height 29
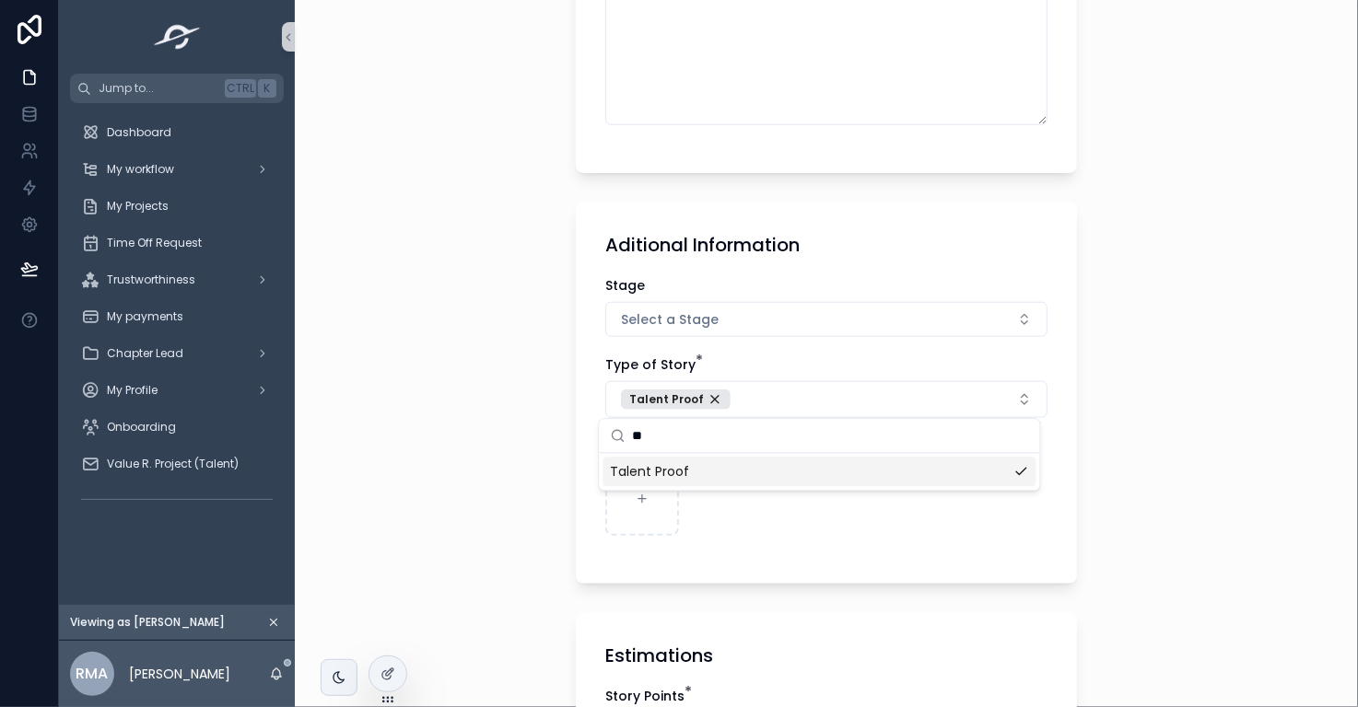
click at [1127, 578] on div "**********" at bounding box center [826, 353] width 1063 height 707
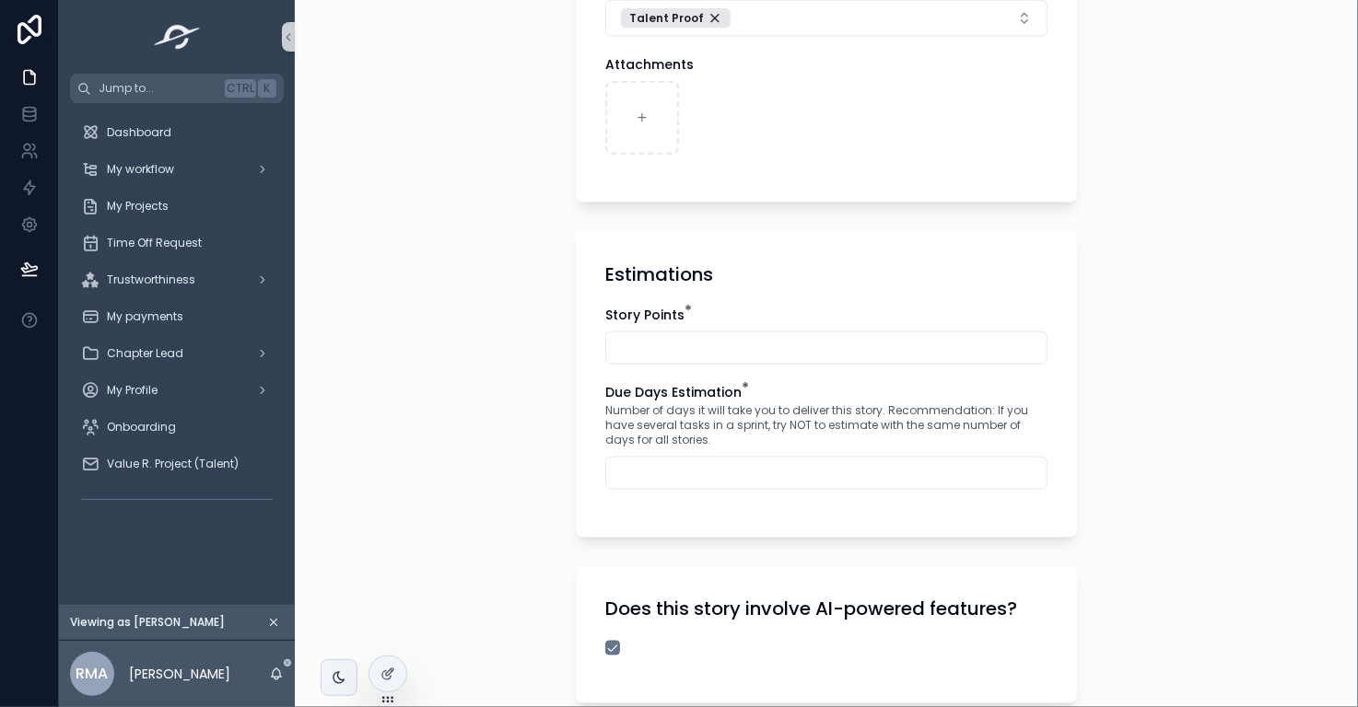
scroll to position [1121, 0]
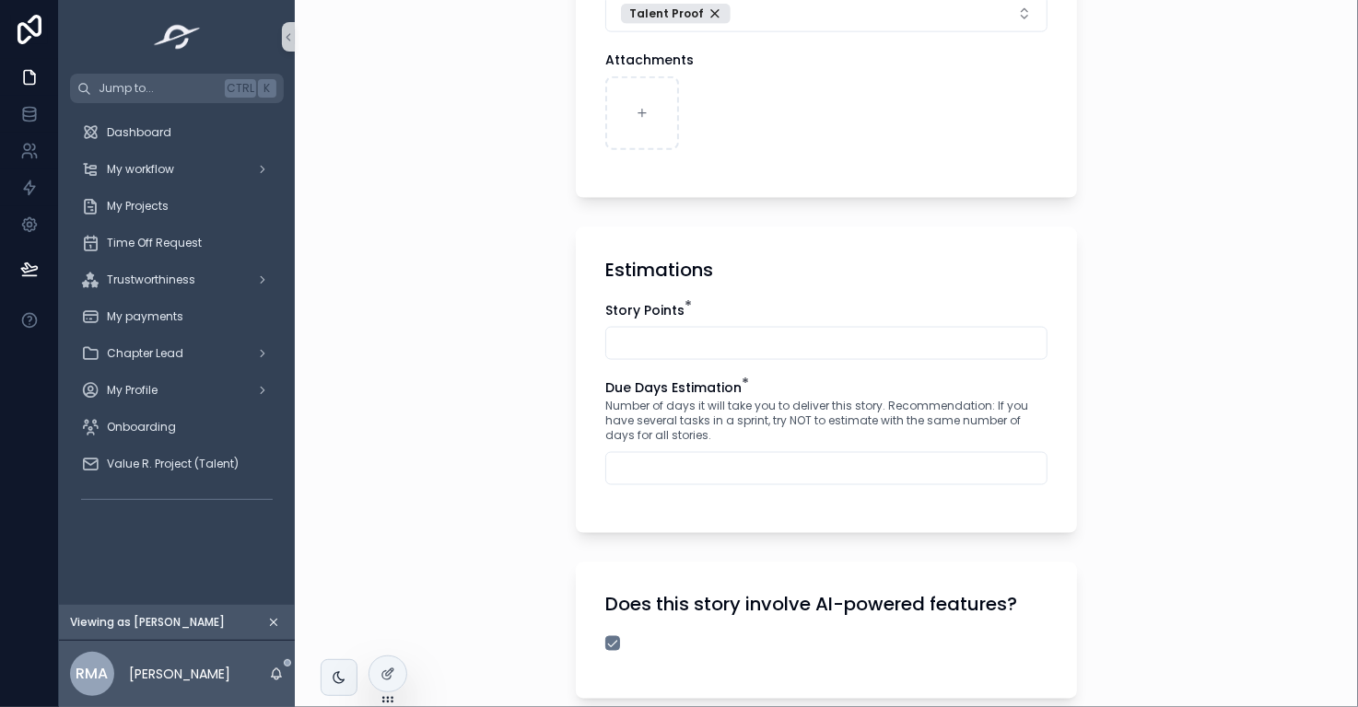
click at [976, 335] on input "scrollable content" at bounding box center [826, 344] width 440 height 26
type input "*"
click at [945, 471] on input "scrollable content" at bounding box center [826, 469] width 440 height 26
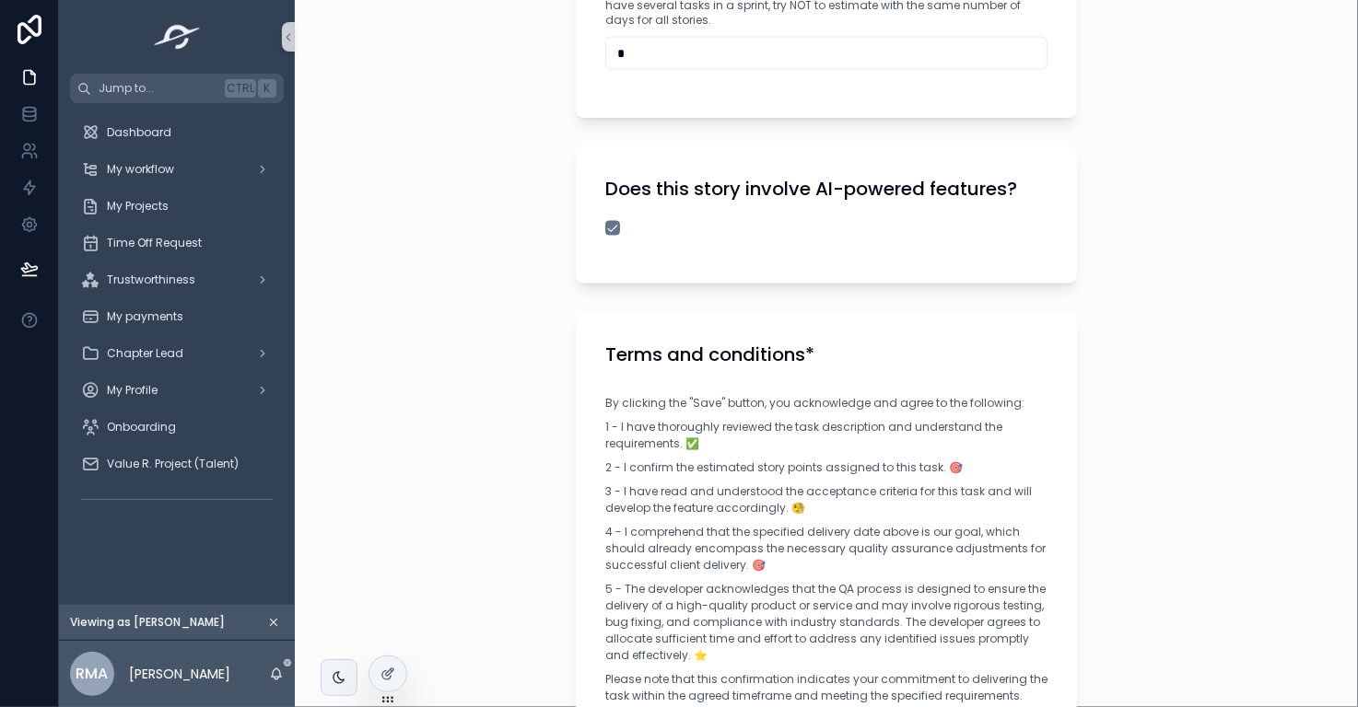
scroll to position [1546, 0]
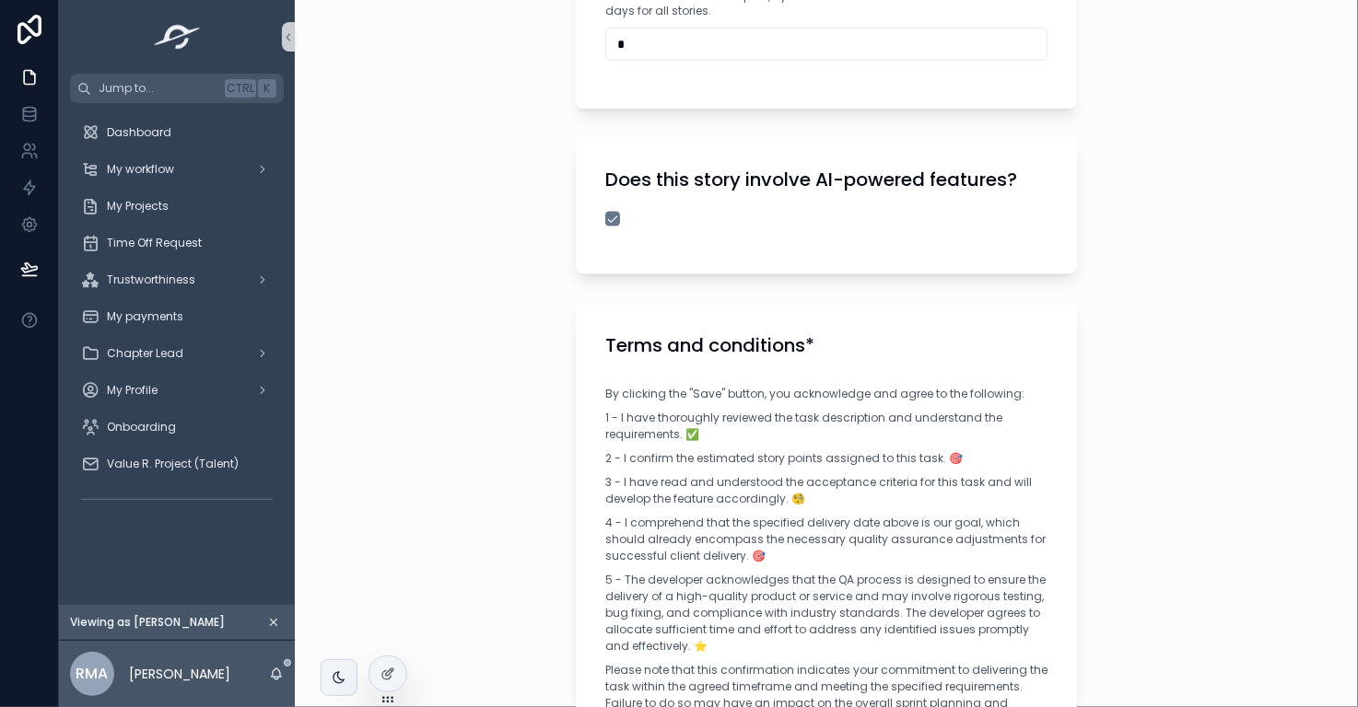
type input "*"
click at [605, 217] on button "scrollable content" at bounding box center [612, 219] width 15 height 15
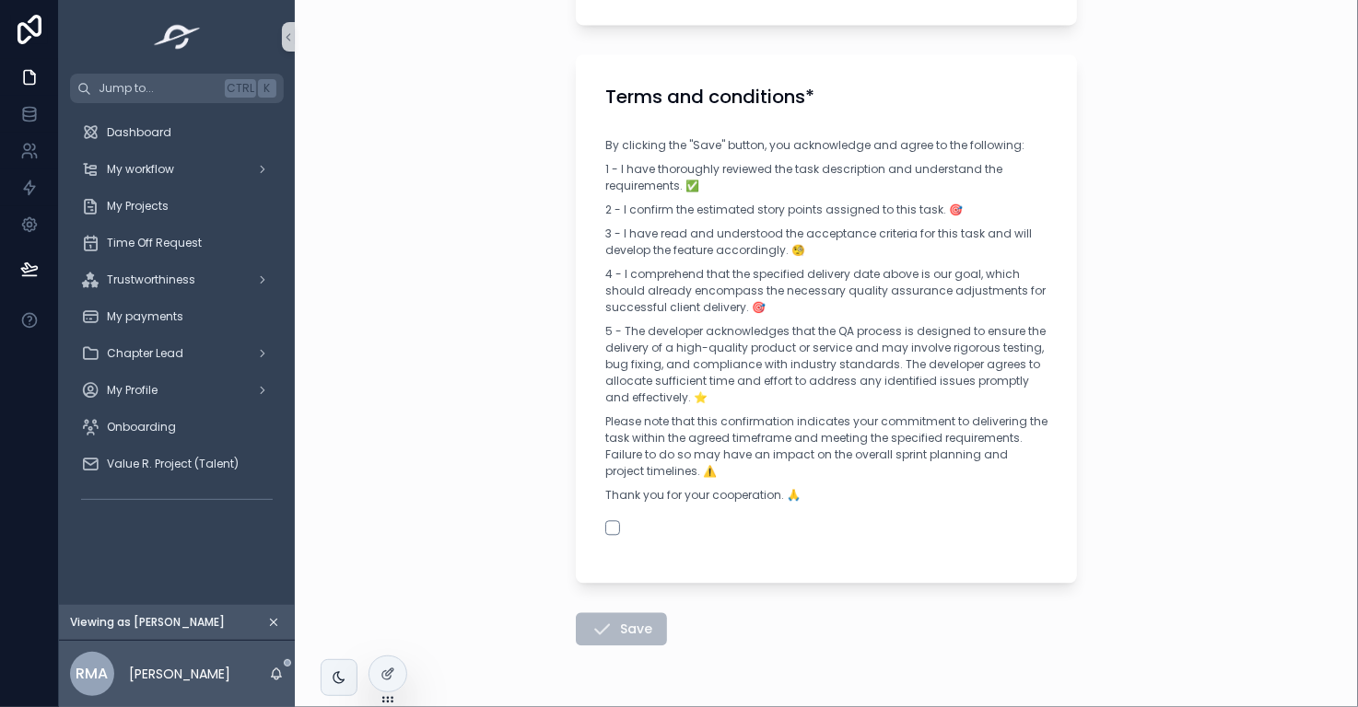
scroll to position [1849, 0]
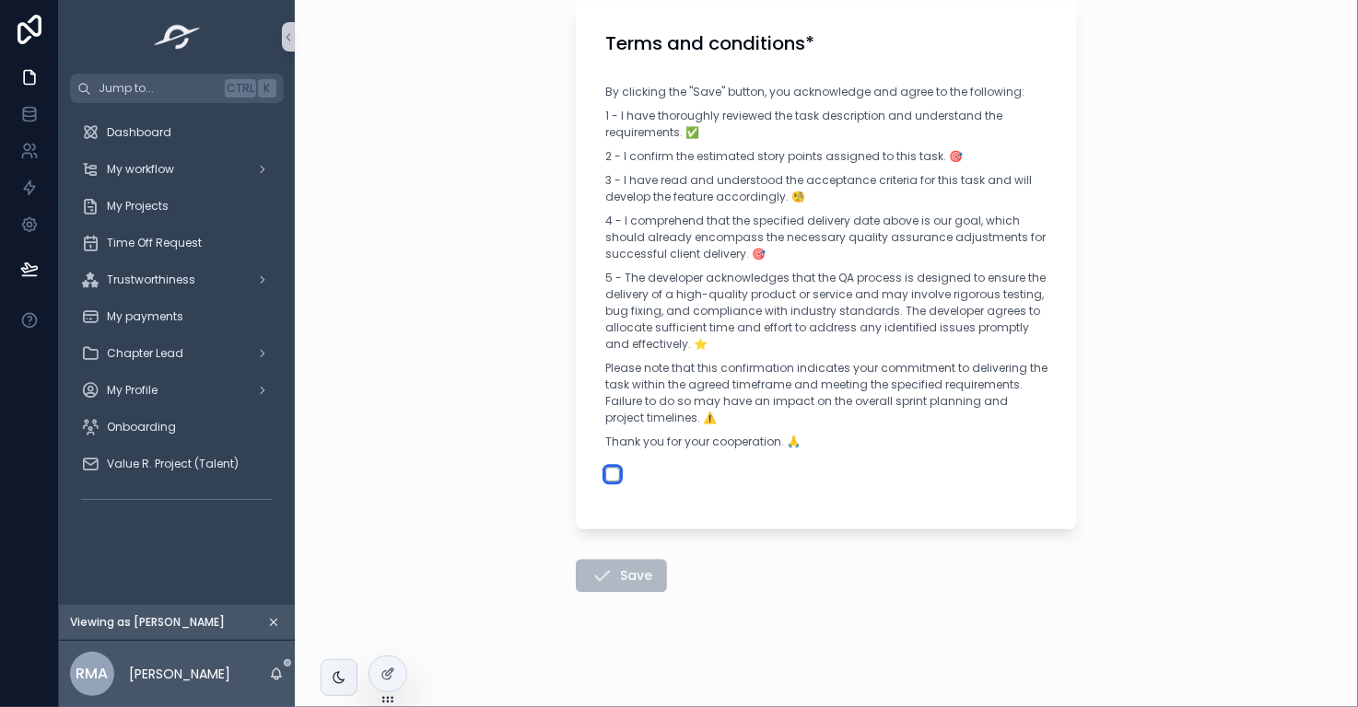
click at [605, 473] on button "scrollable content" at bounding box center [612, 474] width 15 height 15
click at [620, 573] on button "Save" at bounding box center [621, 575] width 91 height 33
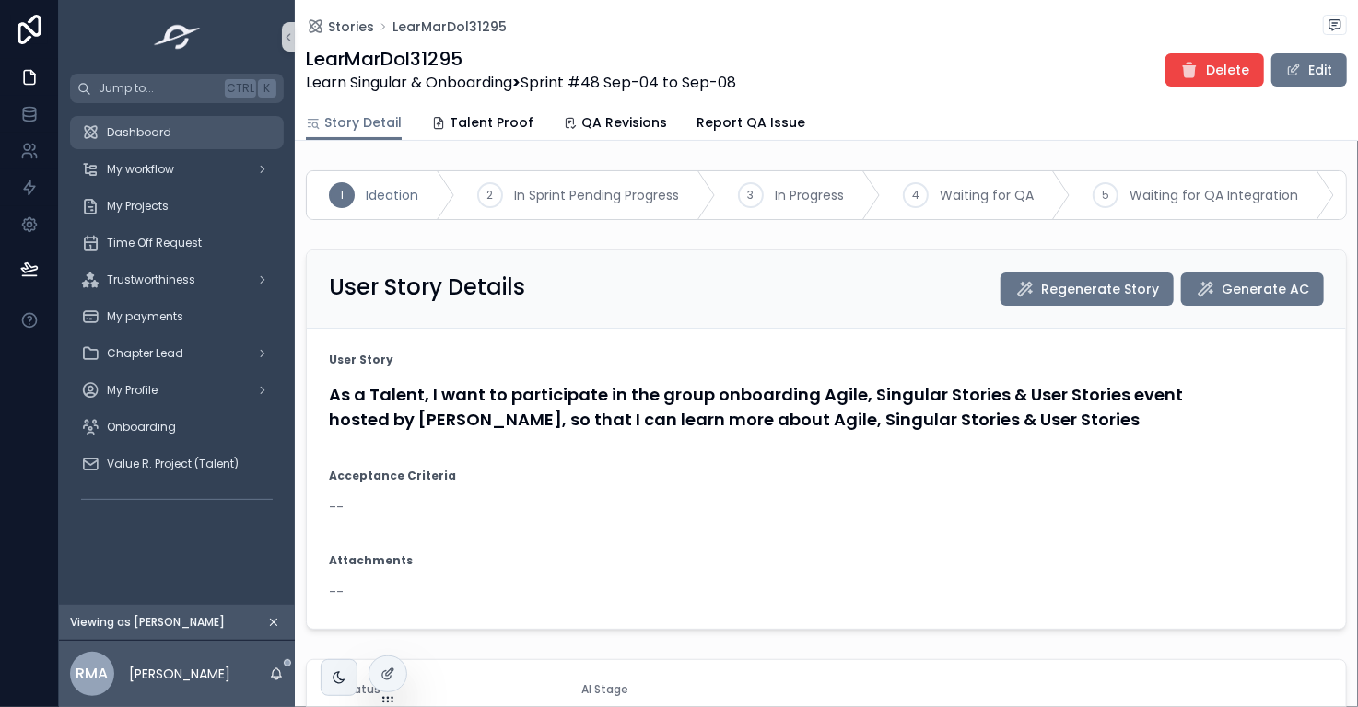
click at [221, 137] on div "Dashboard" at bounding box center [177, 132] width 192 height 29
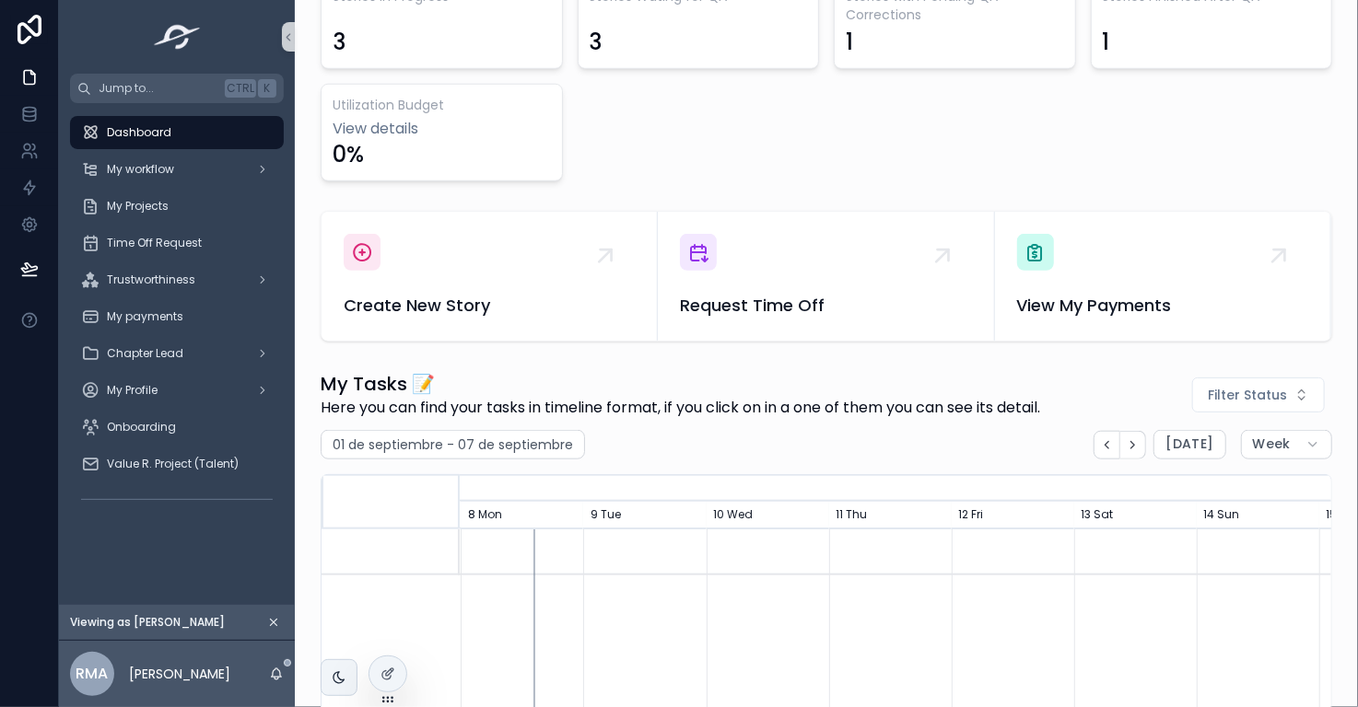
scroll to position [652, 0]
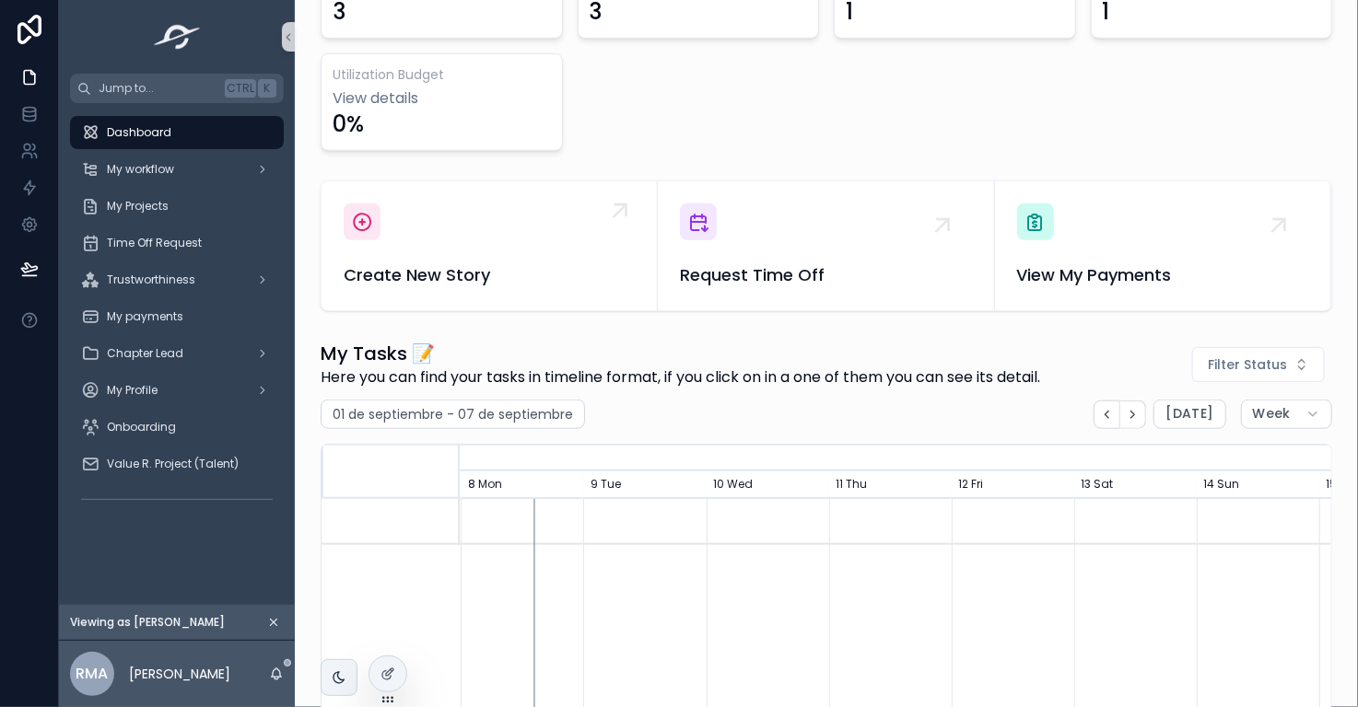
click at [466, 279] on span "Create New Story" at bounding box center [489, 275] width 291 height 26
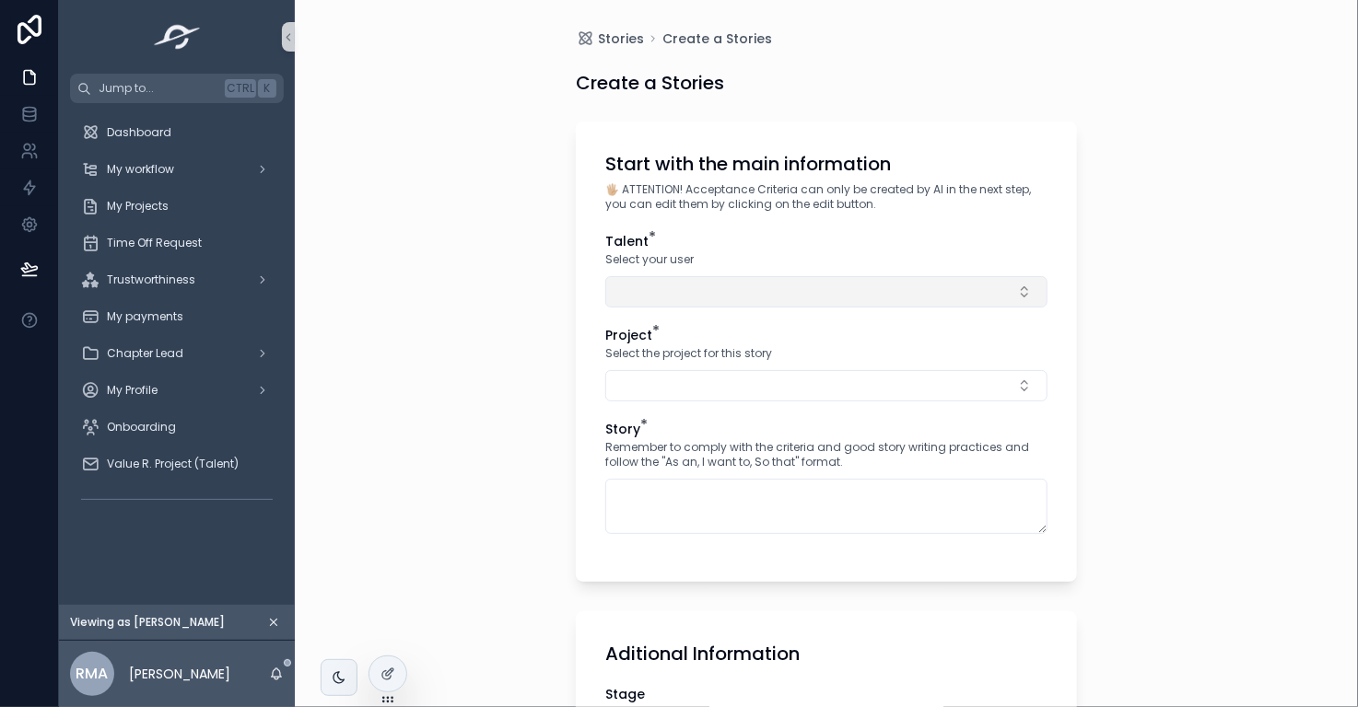
click at [690, 293] on button "Select Button" at bounding box center [826, 291] width 442 height 31
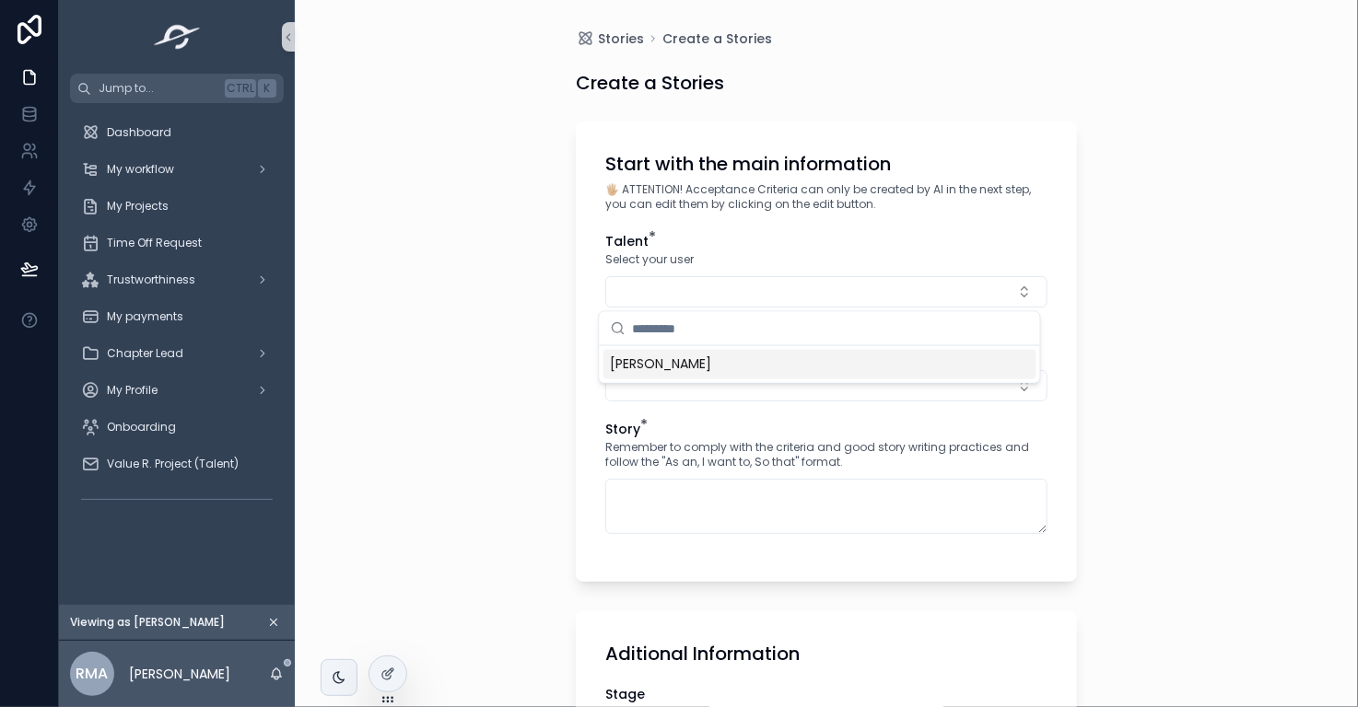
click at [712, 366] on span "Rosario Martinez Anaya" at bounding box center [661, 365] width 101 height 18
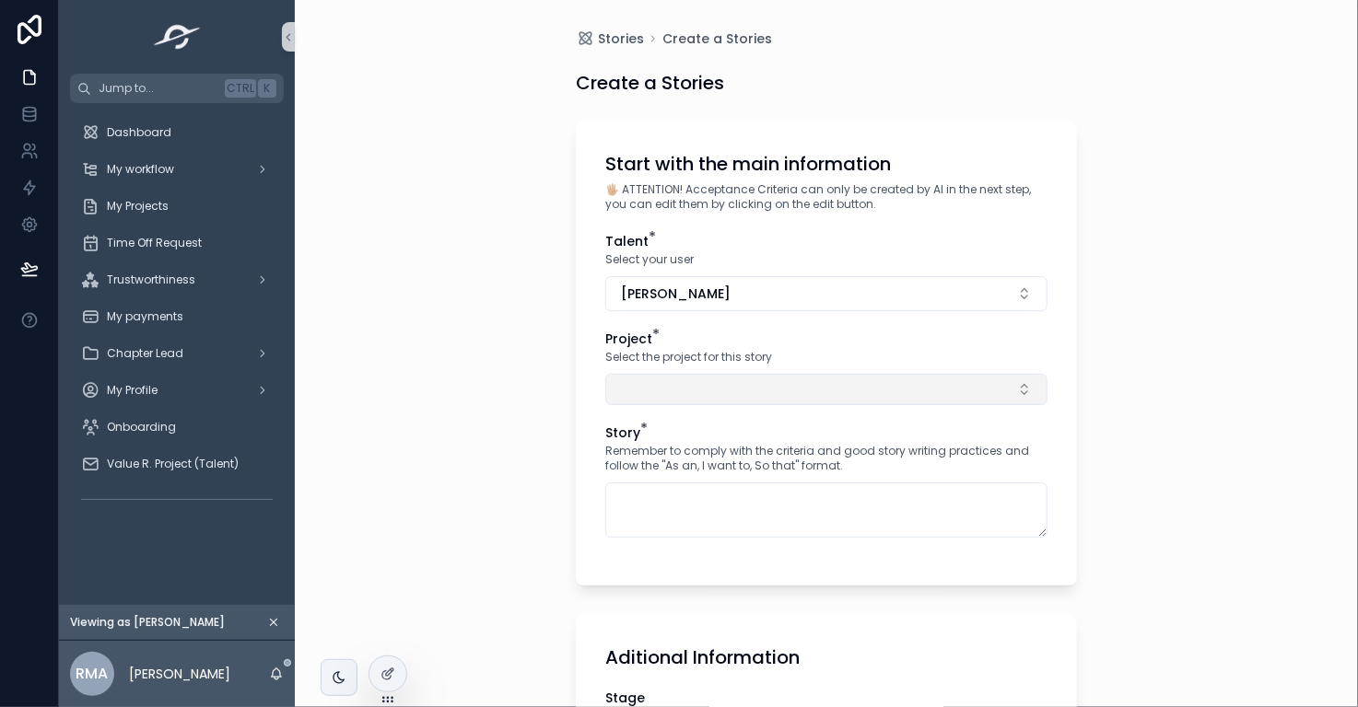
click at [712, 387] on button "Select Button" at bounding box center [826, 389] width 442 height 31
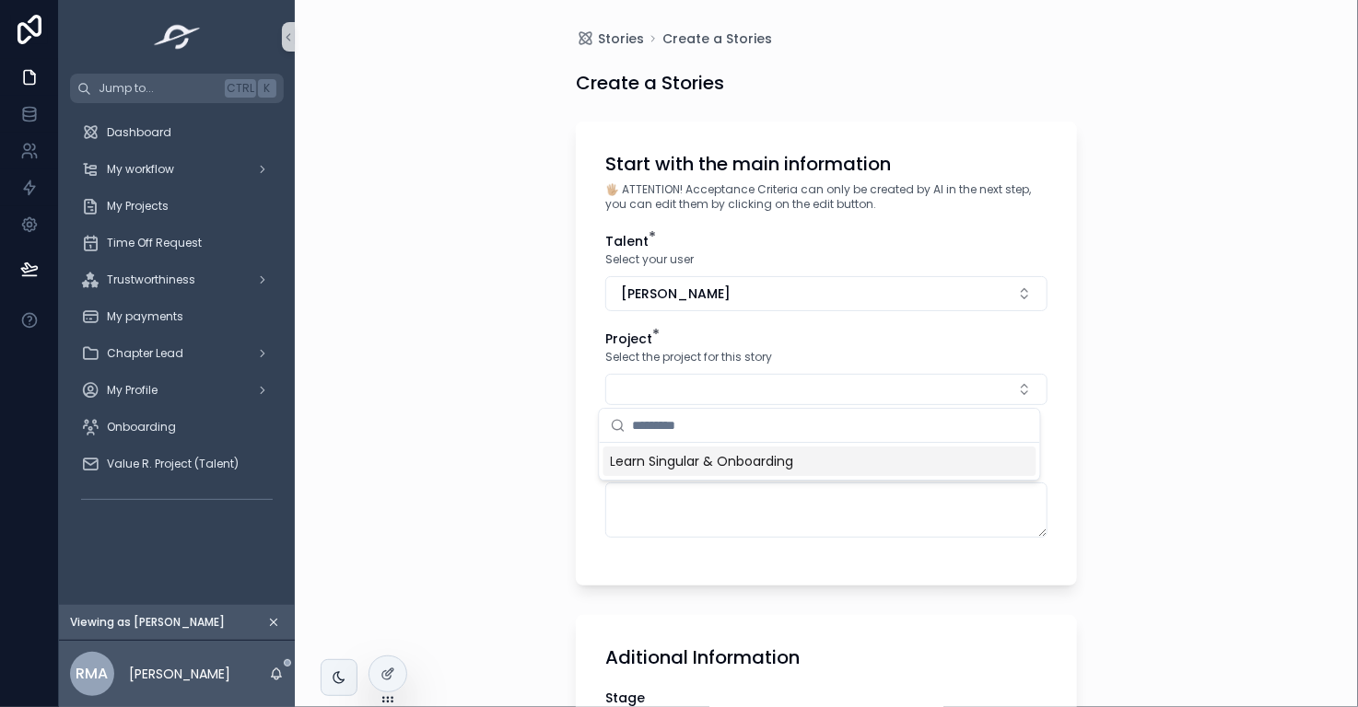
click at [718, 462] on span "Learn Singular & Onboarding" at bounding box center [702, 461] width 183 height 18
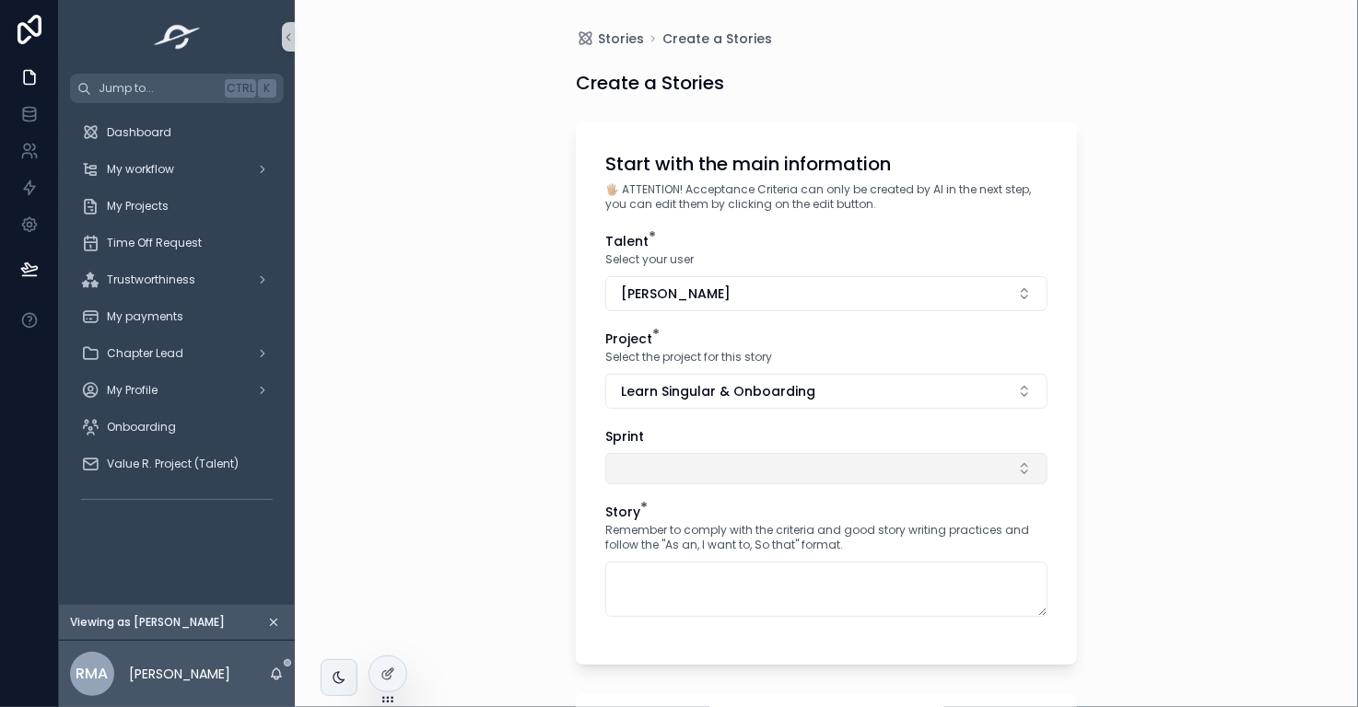
click at [727, 461] on button "Select Button" at bounding box center [826, 468] width 442 height 31
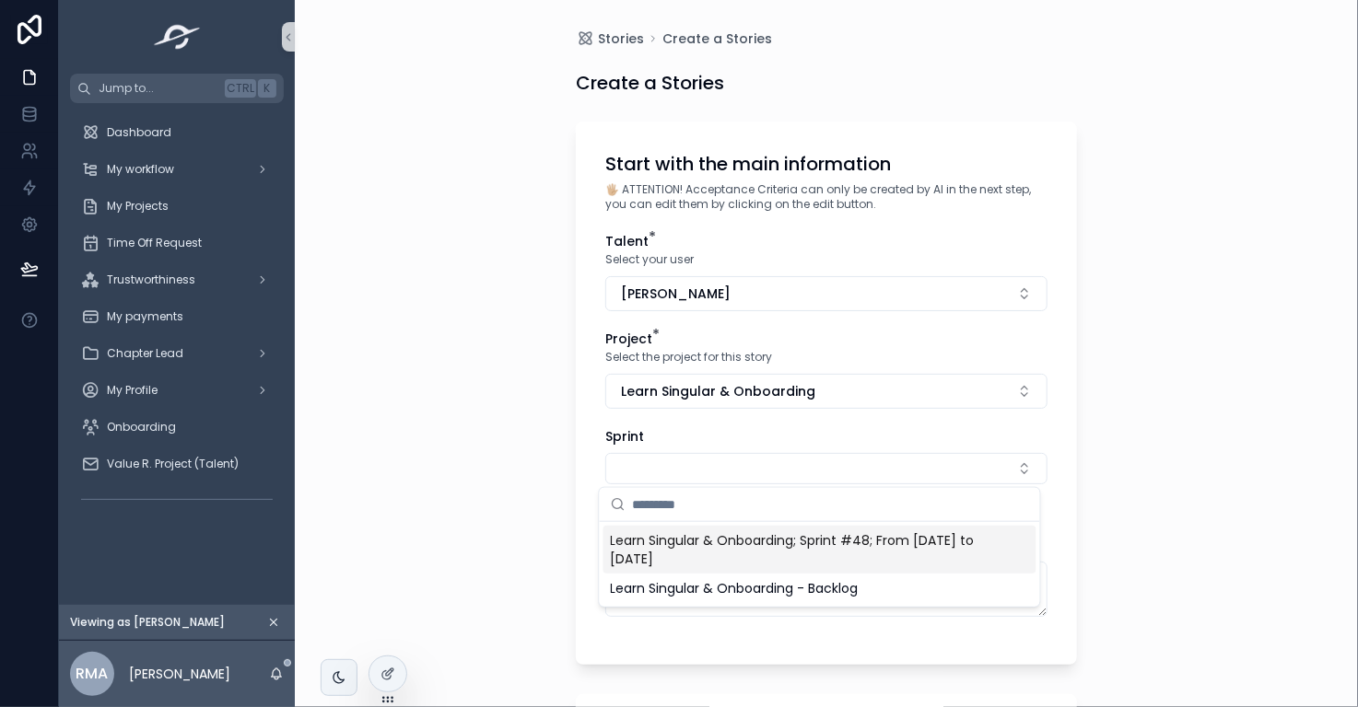
click at [727, 553] on span "Learn Singular & Onboarding; Sprint #48; From [DATE] to [DATE]" at bounding box center [809, 549] width 396 height 37
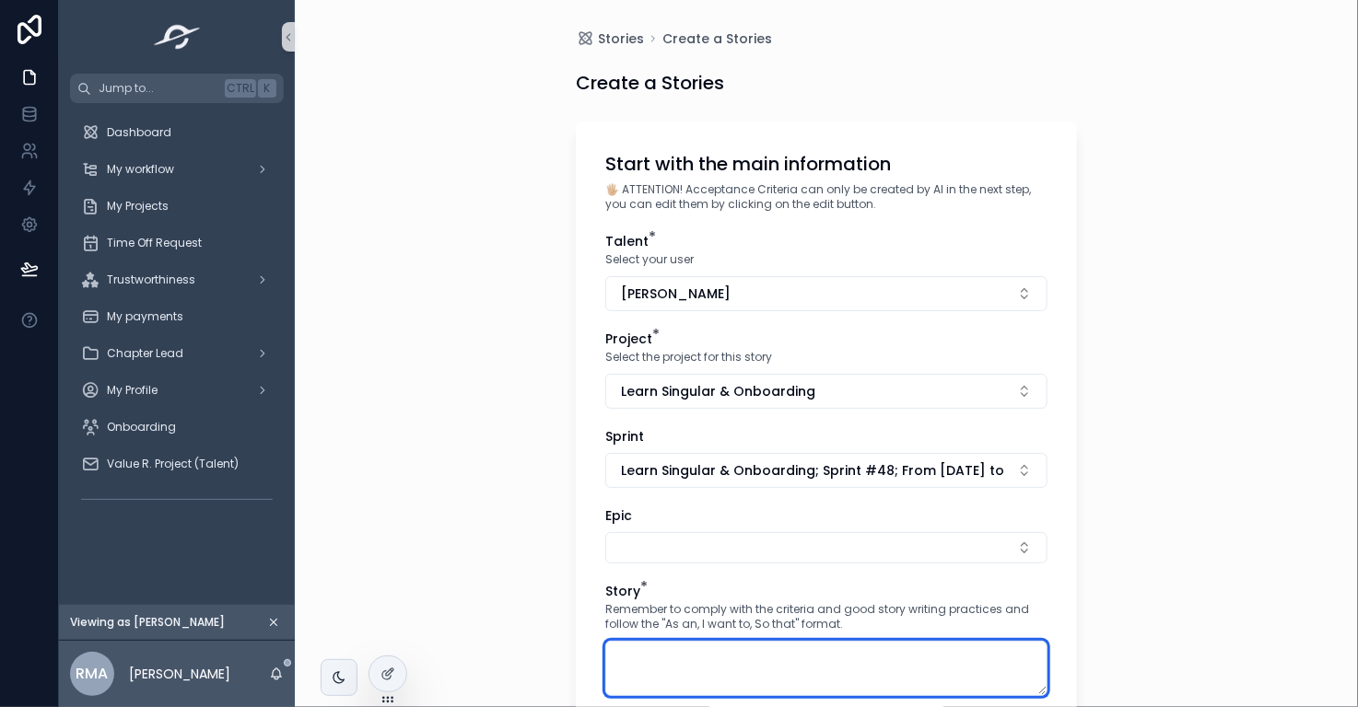
click at [770, 673] on textarea "scrollable content" at bounding box center [826, 668] width 442 height 55
paste textarea "**********"
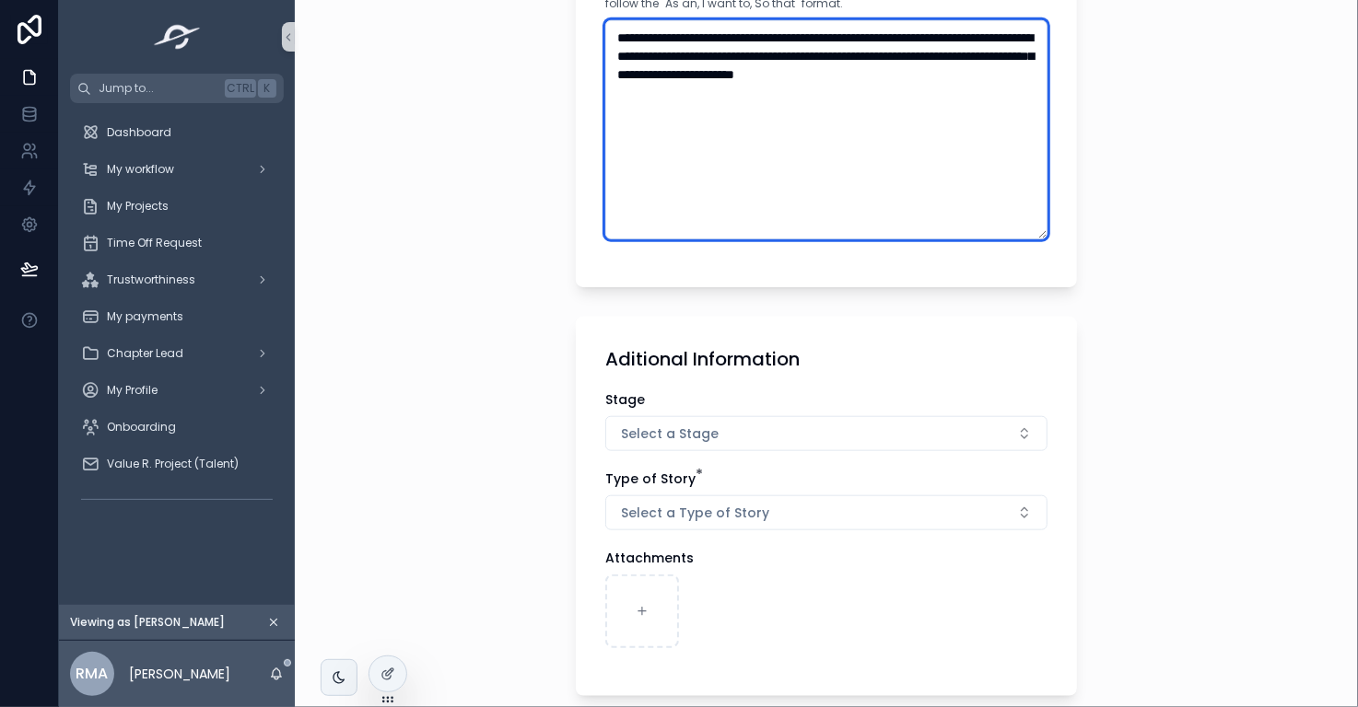
scroll to position [624, 0]
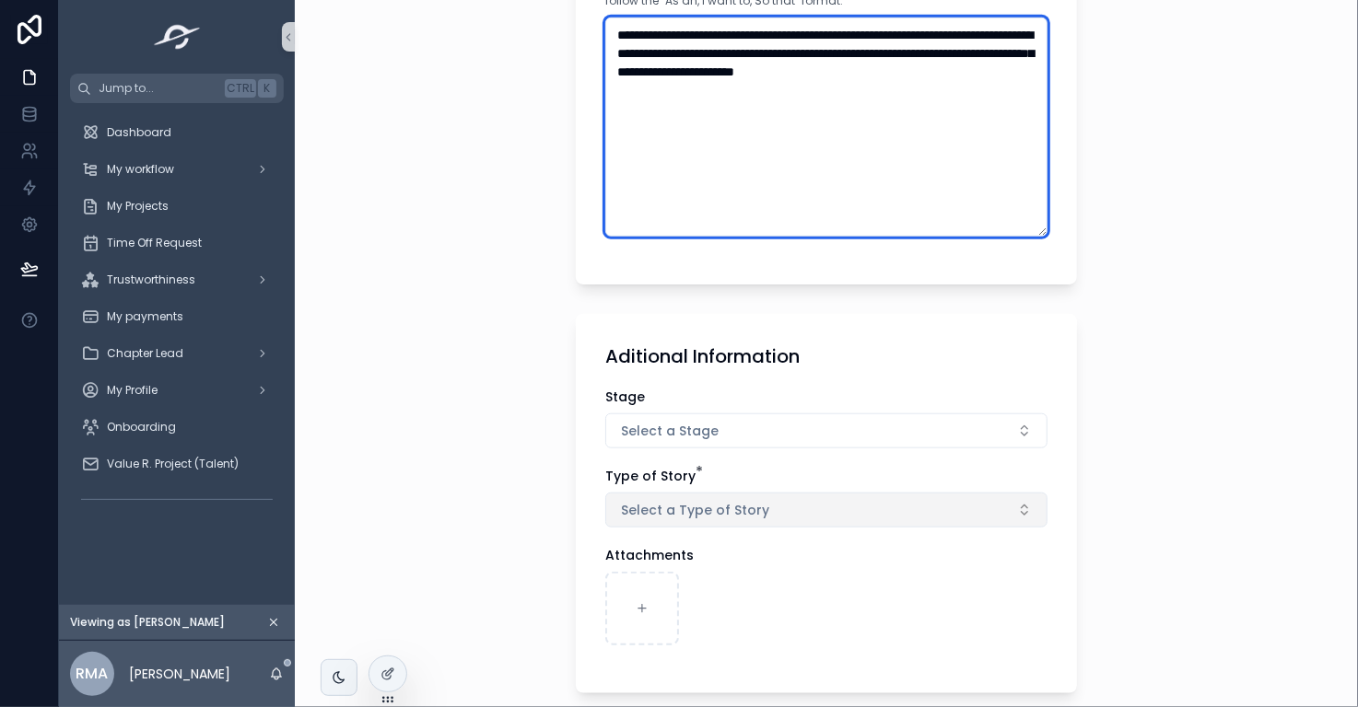
type textarea "**********"
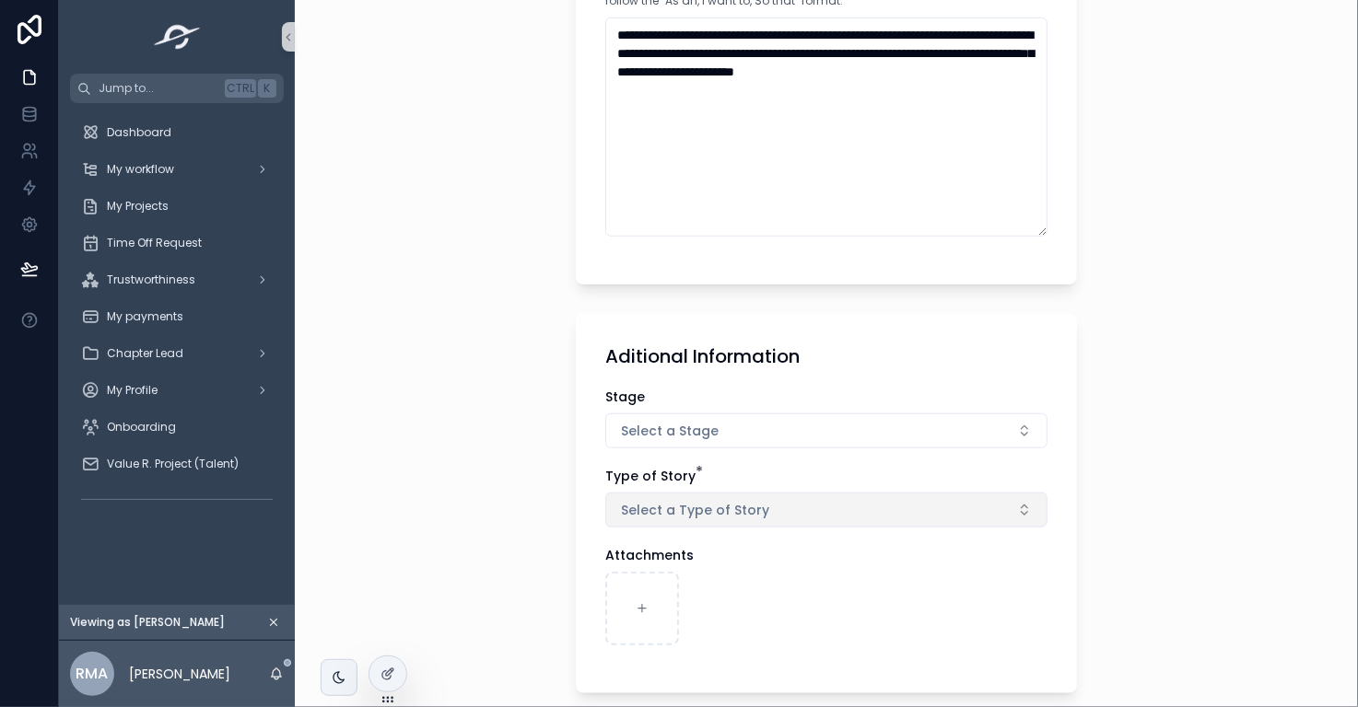
click at [741, 510] on span "Select a Type of Story" at bounding box center [695, 510] width 148 height 18
click at [777, 592] on div "scrollable content" at bounding box center [826, 609] width 442 height 74
click at [776, 512] on button "Select a Type of Story" at bounding box center [826, 510] width 442 height 35
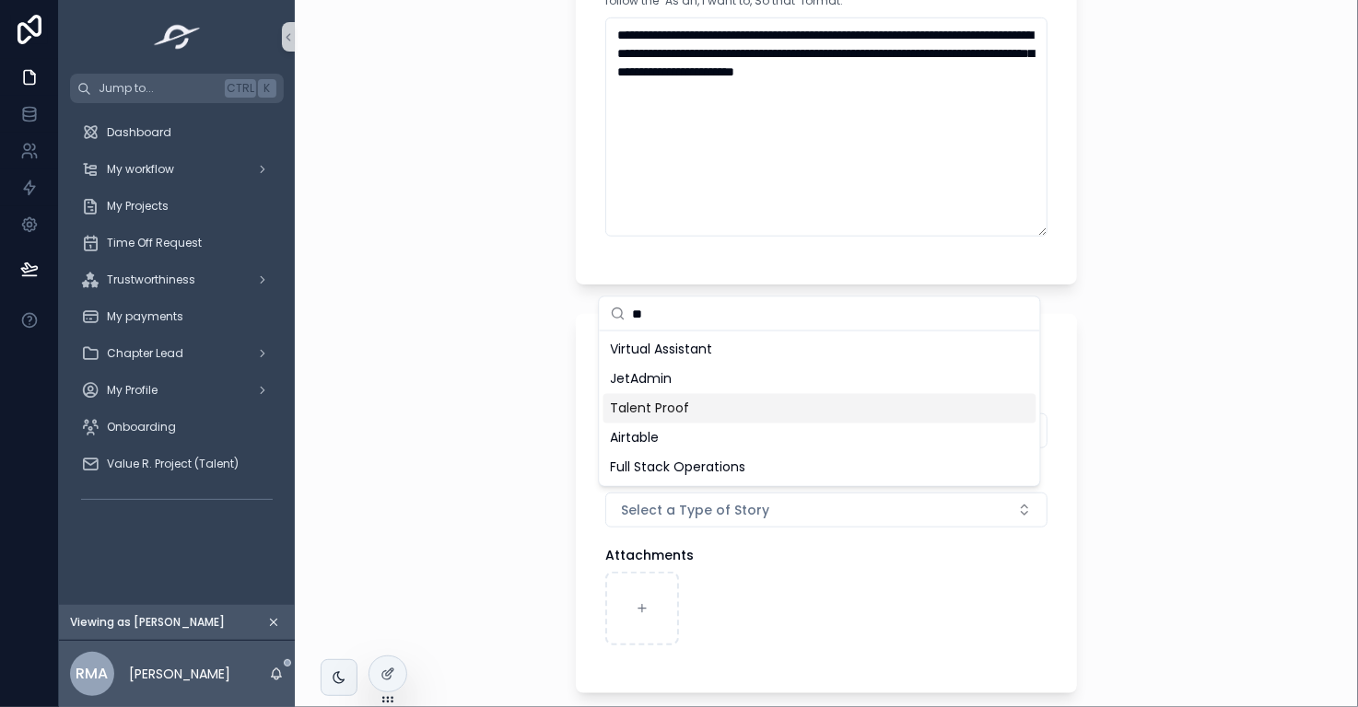
type input "**"
click at [788, 406] on div "Talent Proof" at bounding box center [819, 408] width 433 height 29
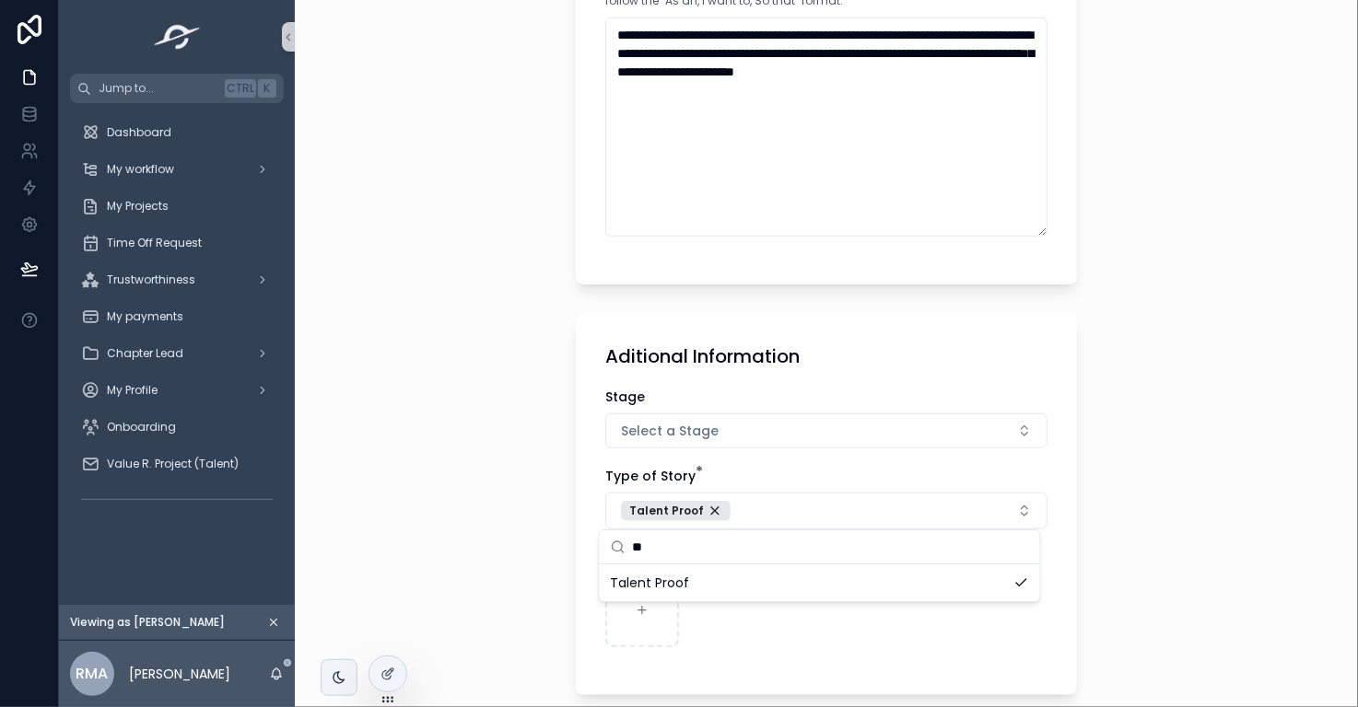
click at [1075, 589] on div "**********" at bounding box center [826, 655] width 531 height 2559
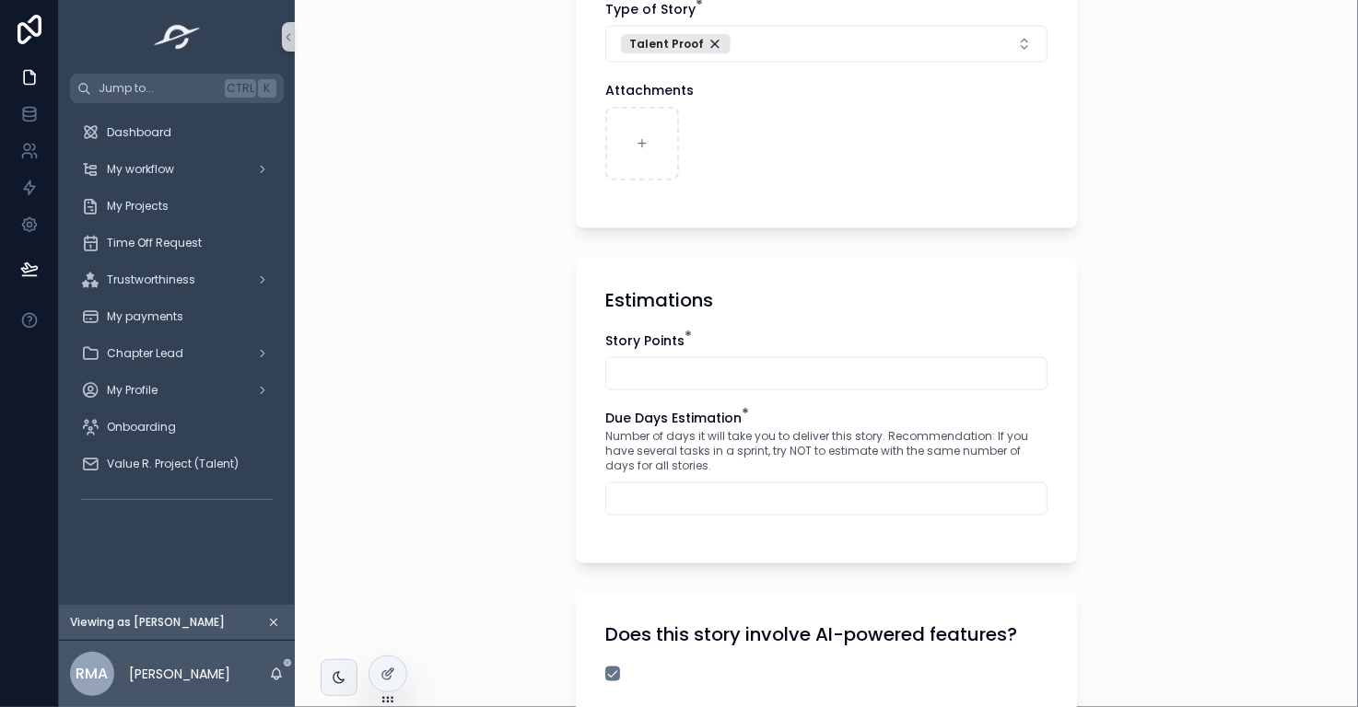
scroll to position [1131, 0]
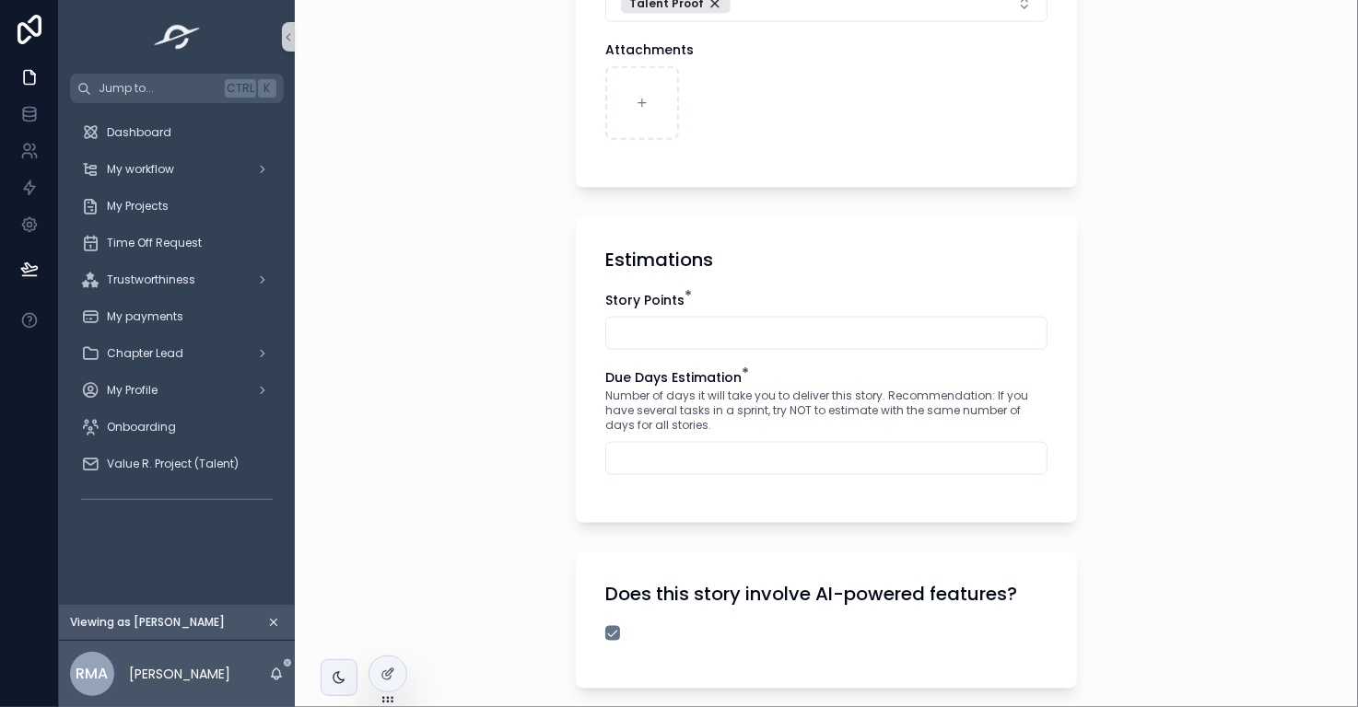
click at [1013, 317] on div "scrollable content" at bounding box center [826, 333] width 442 height 33
click at [1013, 332] on input "scrollable content" at bounding box center [826, 334] width 440 height 26
type input "*"
click at [974, 460] on input "scrollable content" at bounding box center [826, 459] width 440 height 26
type input "*"
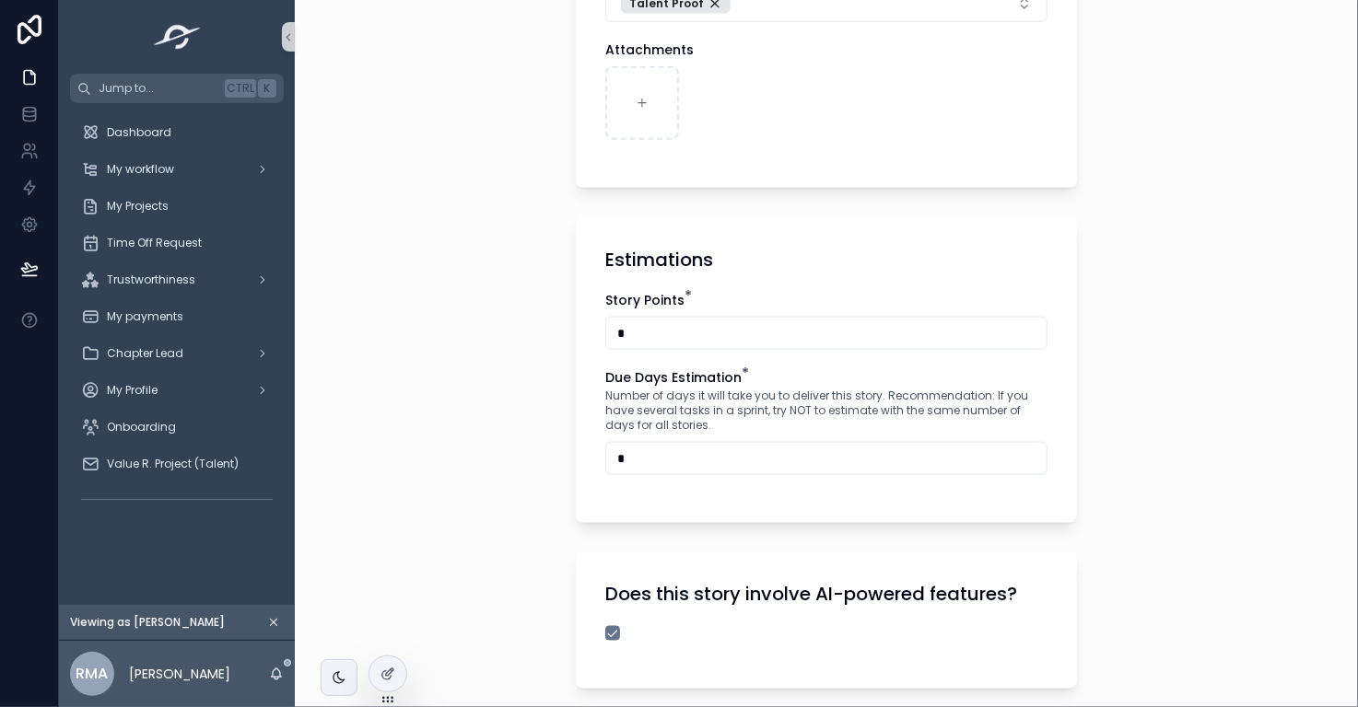
click at [1250, 488] on div "**********" at bounding box center [826, 353] width 1063 height 707
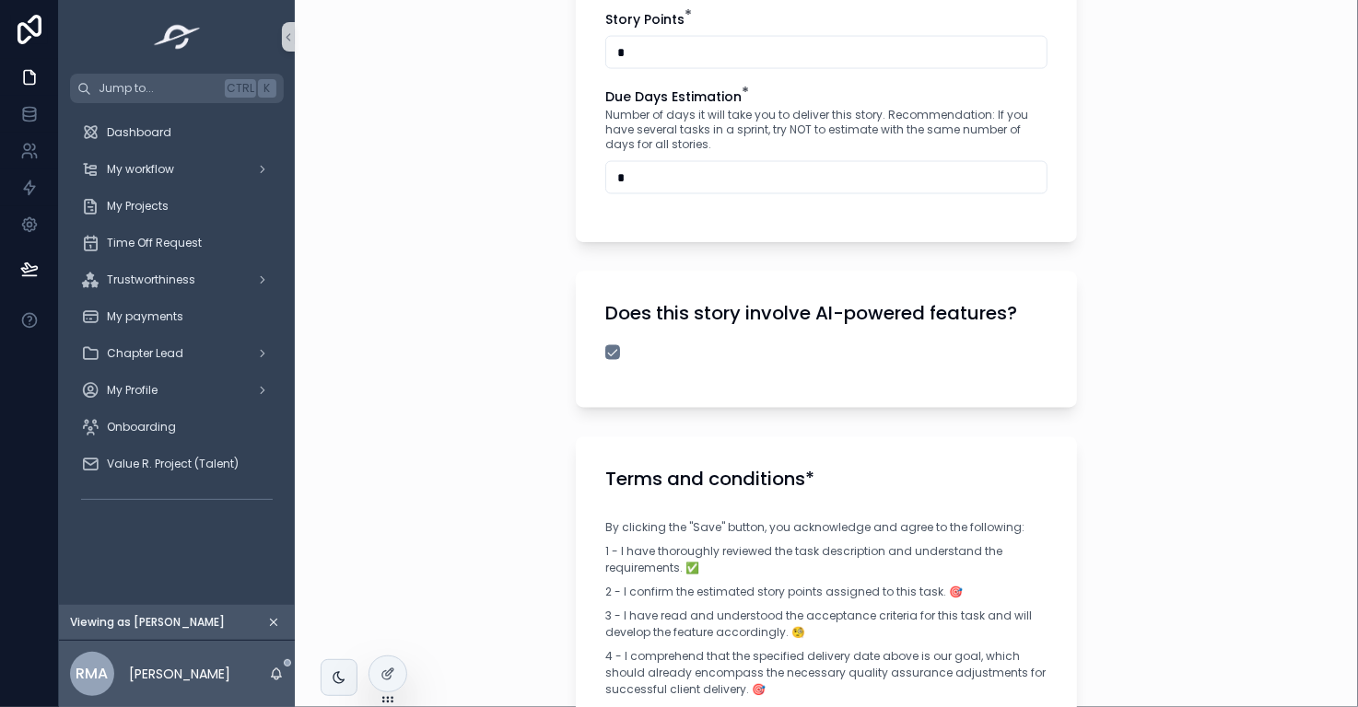
scroll to position [1416, 0]
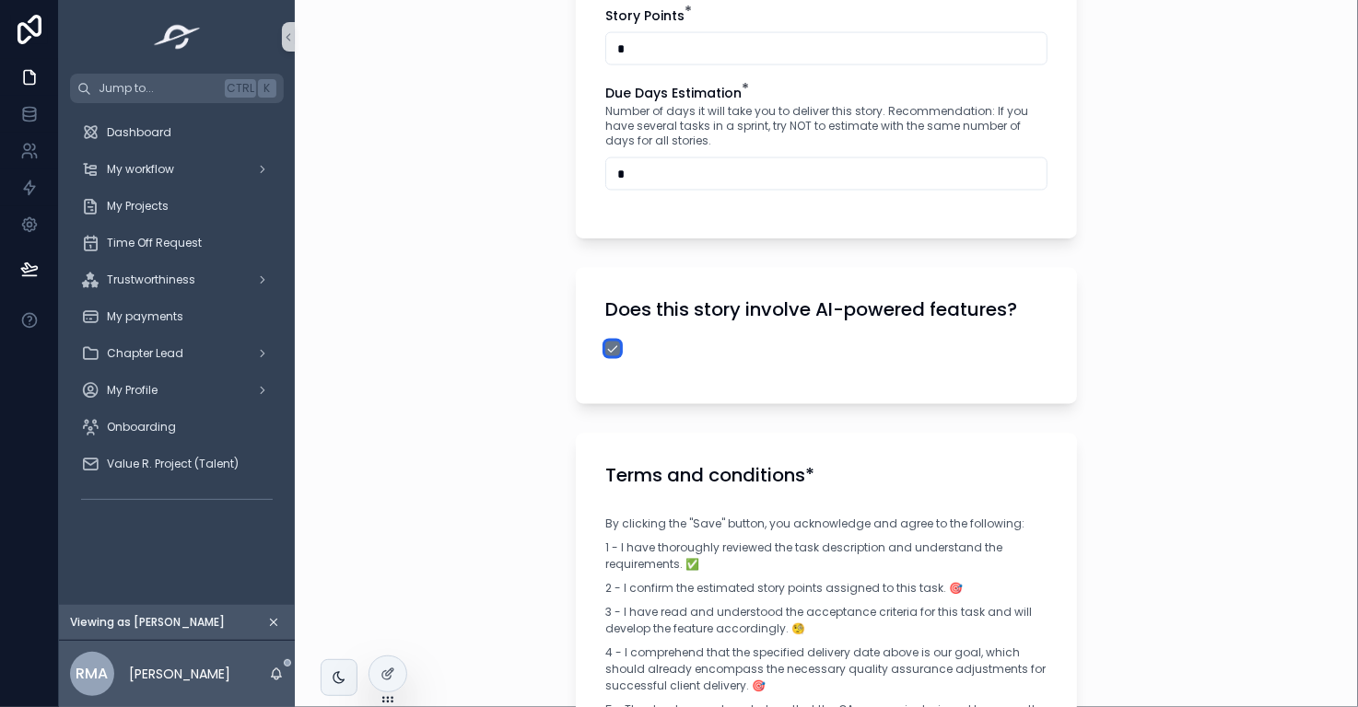
click at [605, 345] on button "scrollable content" at bounding box center [612, 349] width 15 height 15
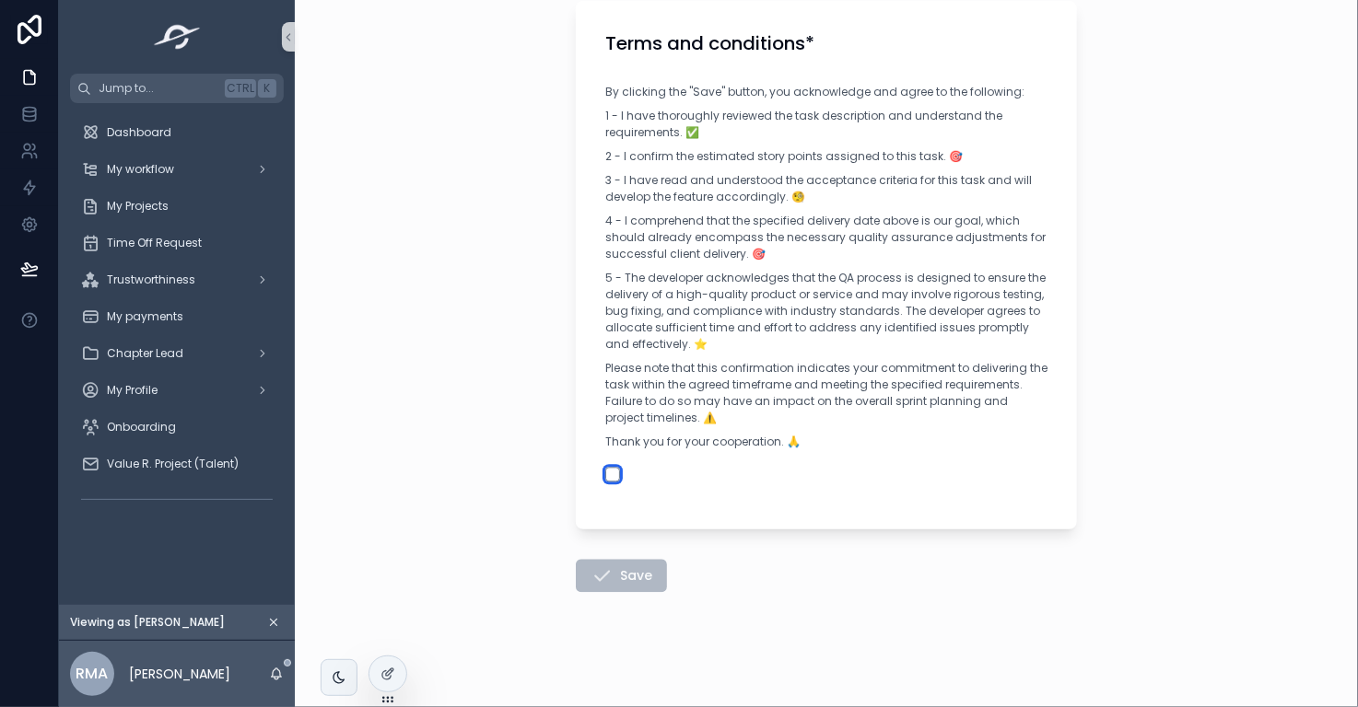
click at [605, 469] on button "scrollable content" at bounding box center [612, 474] width 15 height 15
click at [623, 569] on button "Save" at bounding box center [621, 575] width 91 height 33
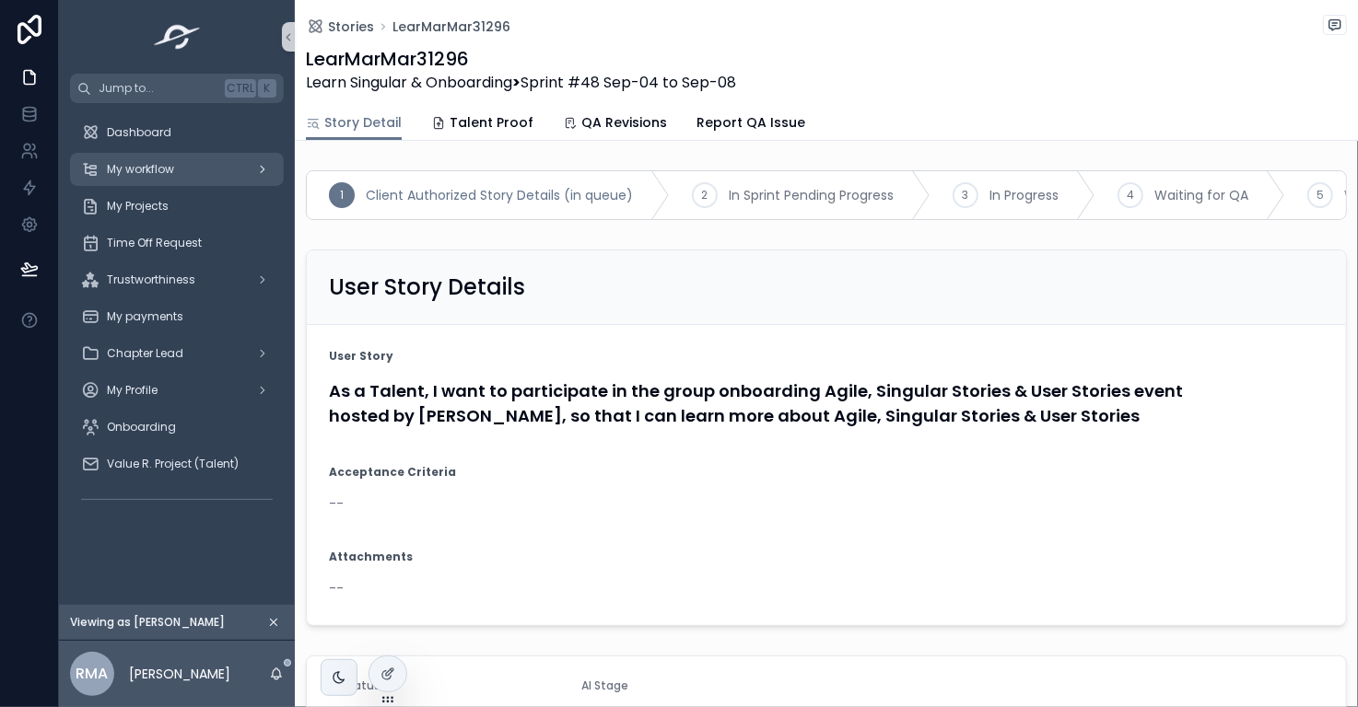
click at [190, 165] on div "My workflow" at bounding box center [177, 169] width 192 height 29
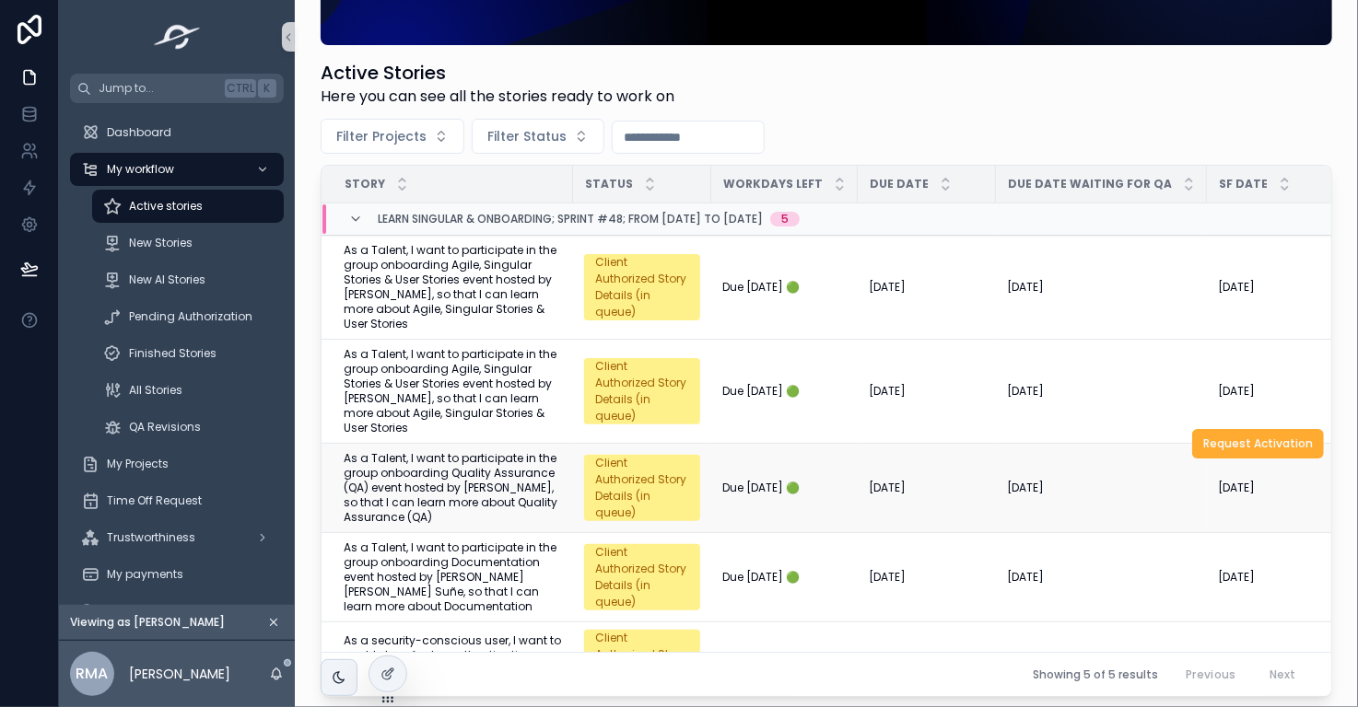
scroll to position [271, 0]
